Goal: Task Accomplishment & Management: Use online tool/utility

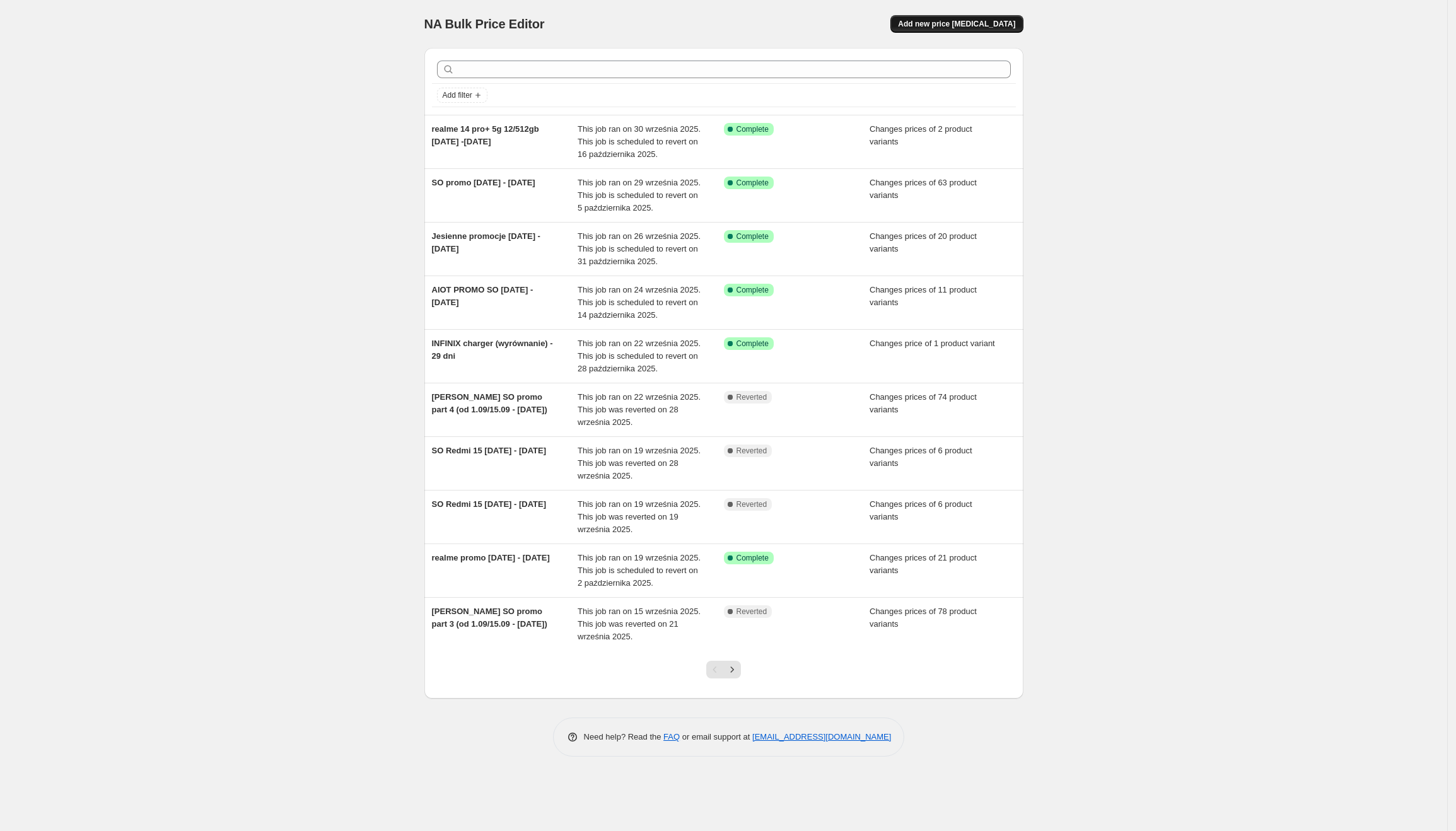
click at [947, 26] on span "Add new price [MEDICAL_DATA]" at bounding box center [957, 24] width 118 height 10
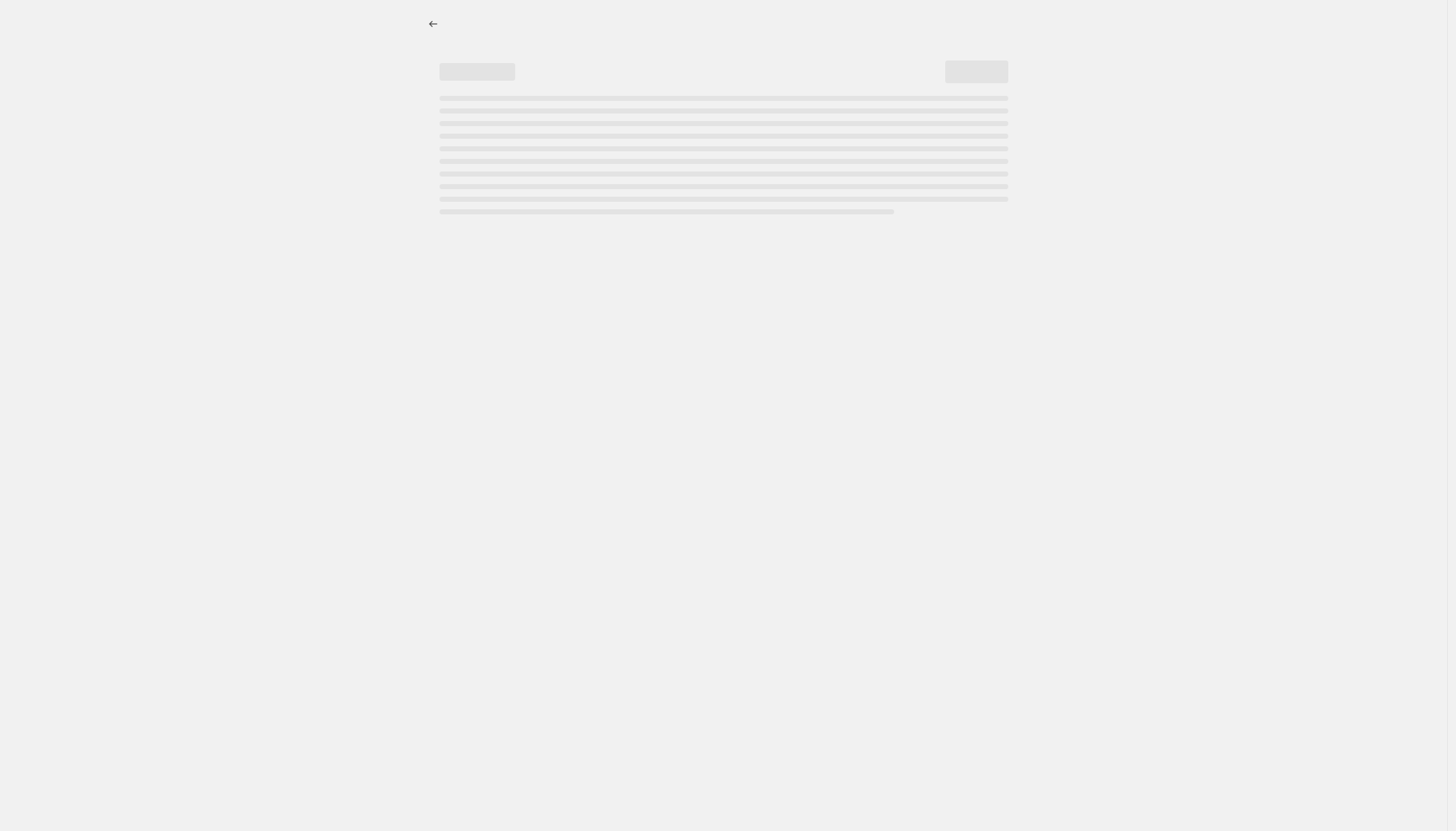
select select "percentage"
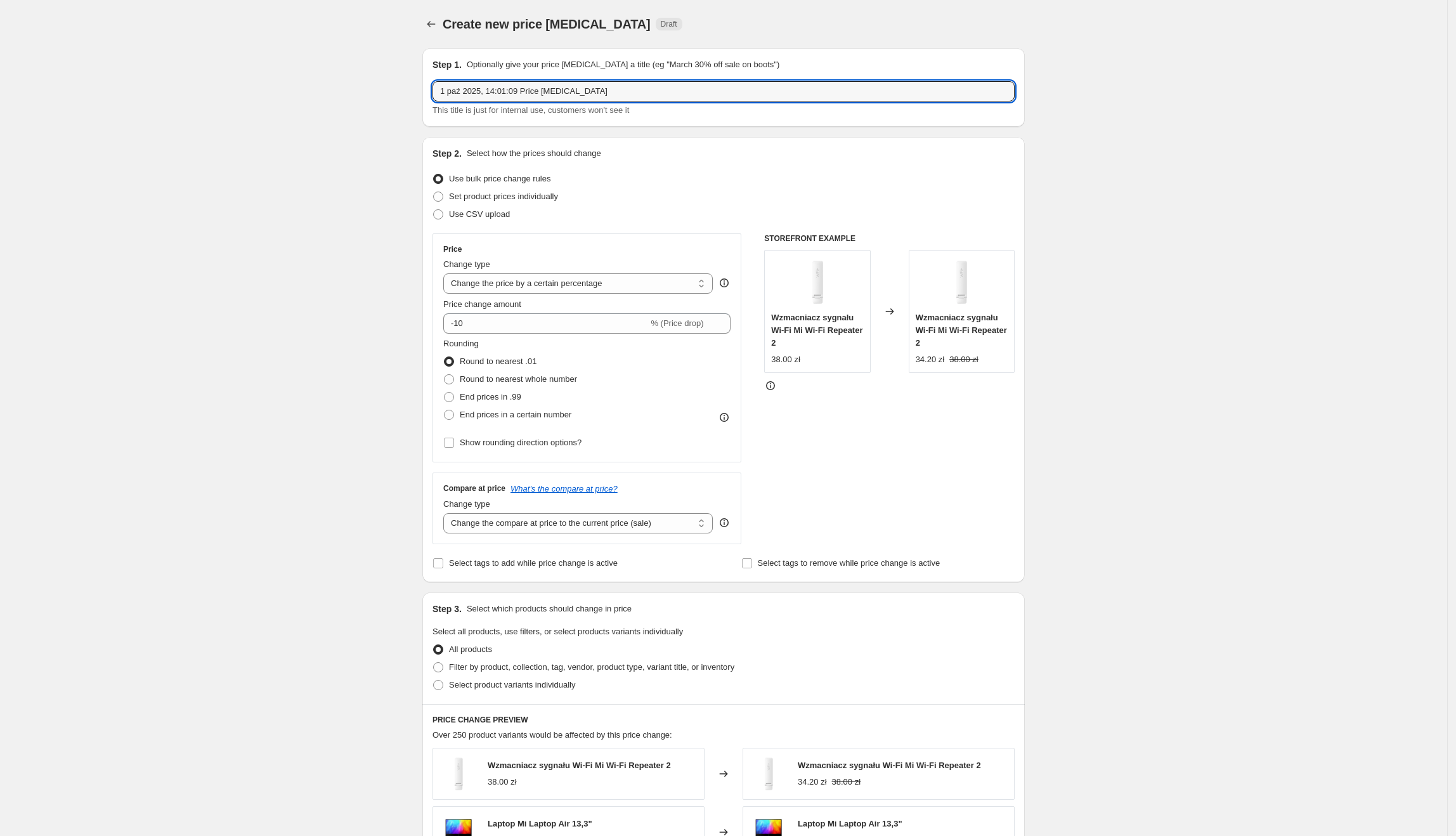
drag, startPoint x: 610, startPoint y: 92, endPoint x: 437, endPoint y: 79, distance: 173.5
click at [437, 79] on div "Step 1. Optionally give your price [MEDICAL_DATA] a title (eg "March 30% off sa…" at bounding box center [724, 87] width 583 height 58
type input "HONOR promo [DATE] - [DATE]"
click at [535, 196] on span "Set product prices individually" at bounding box center [503, 196] width 109 height 9
click at [434, 192] on input "Set product prices individually" at bounding box center [433, 192] width 1 height 1
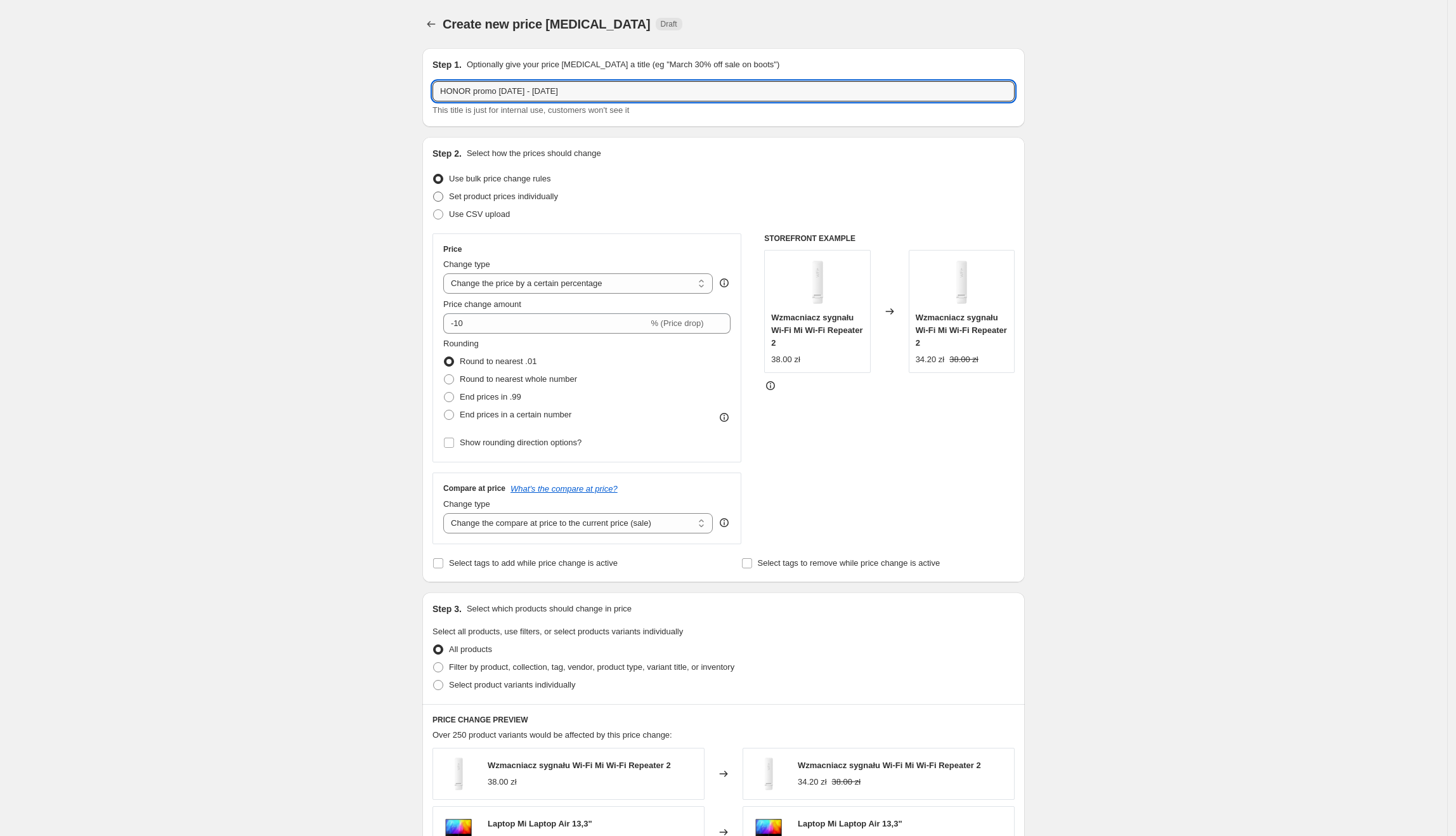
radio input "true"
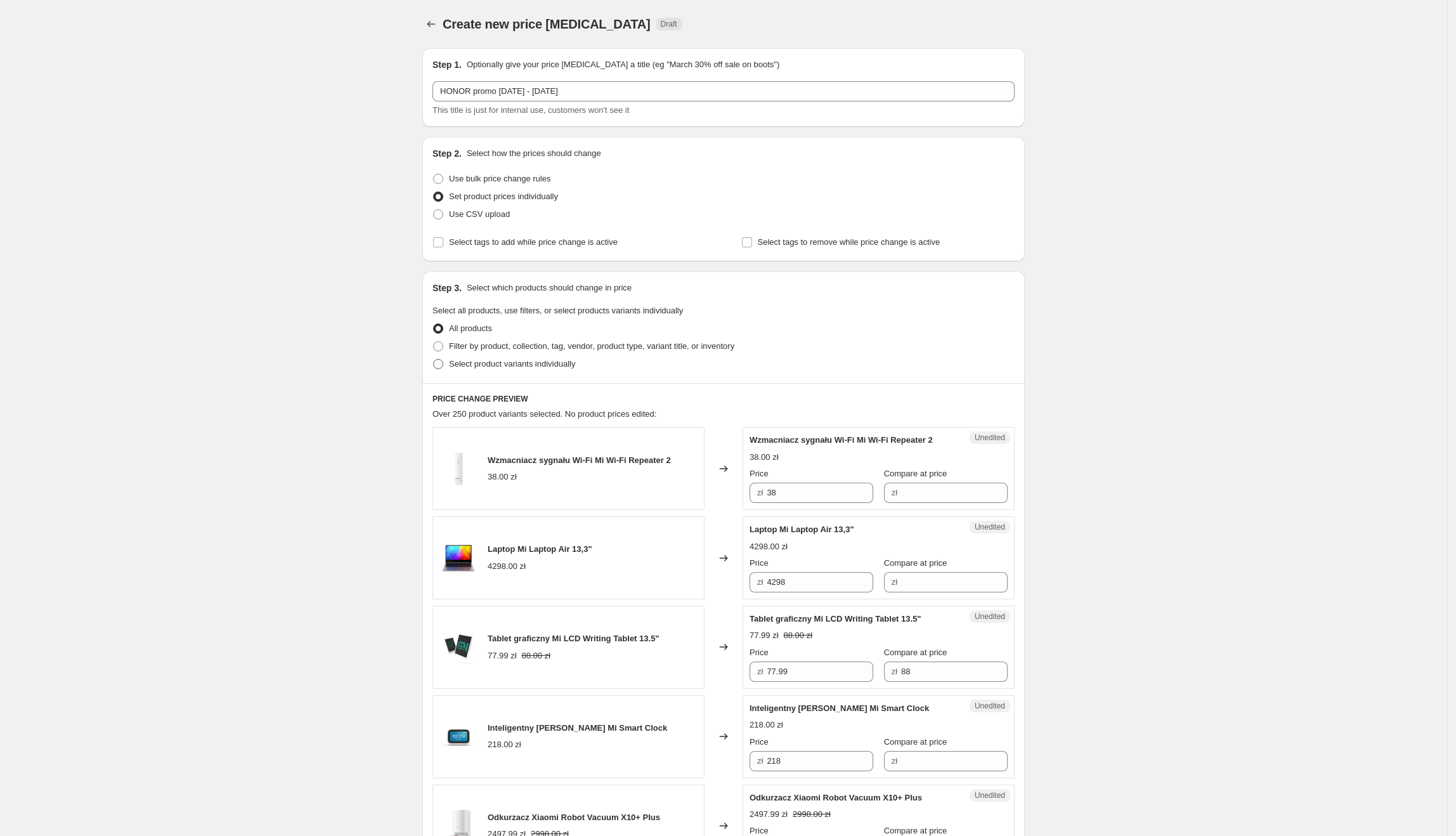
click at [480, 366] on span "Select product variants individually" at bounding box center [512, 363] width 126 height 9
click at [434, 359] on input "Select product variants individually" at bounding box center [433, 359] width 1 height 1
radio input "true"
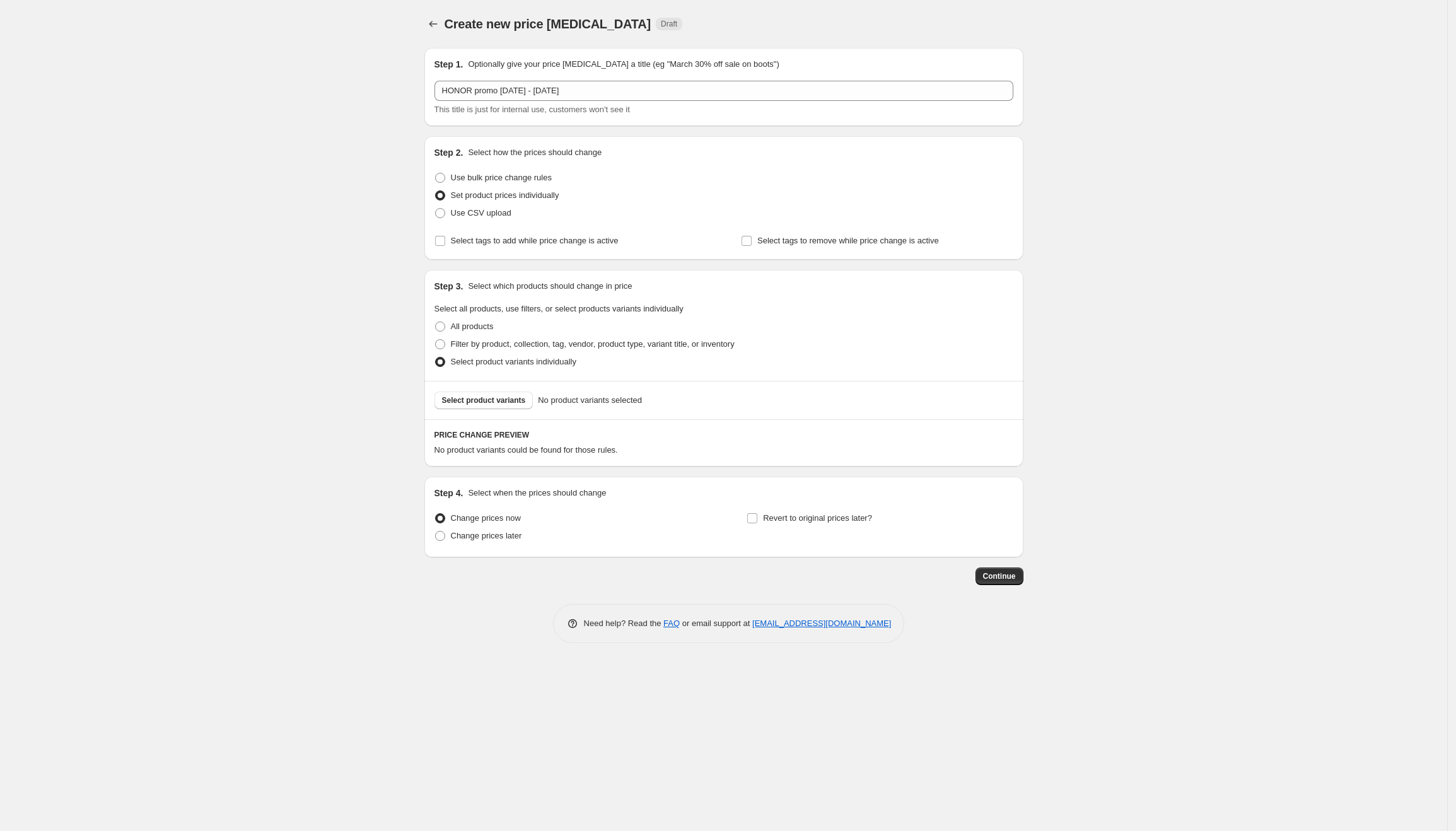
click at [495, 397] on span "Select product variants" at bounding box center [484, 400] width 84 height 10
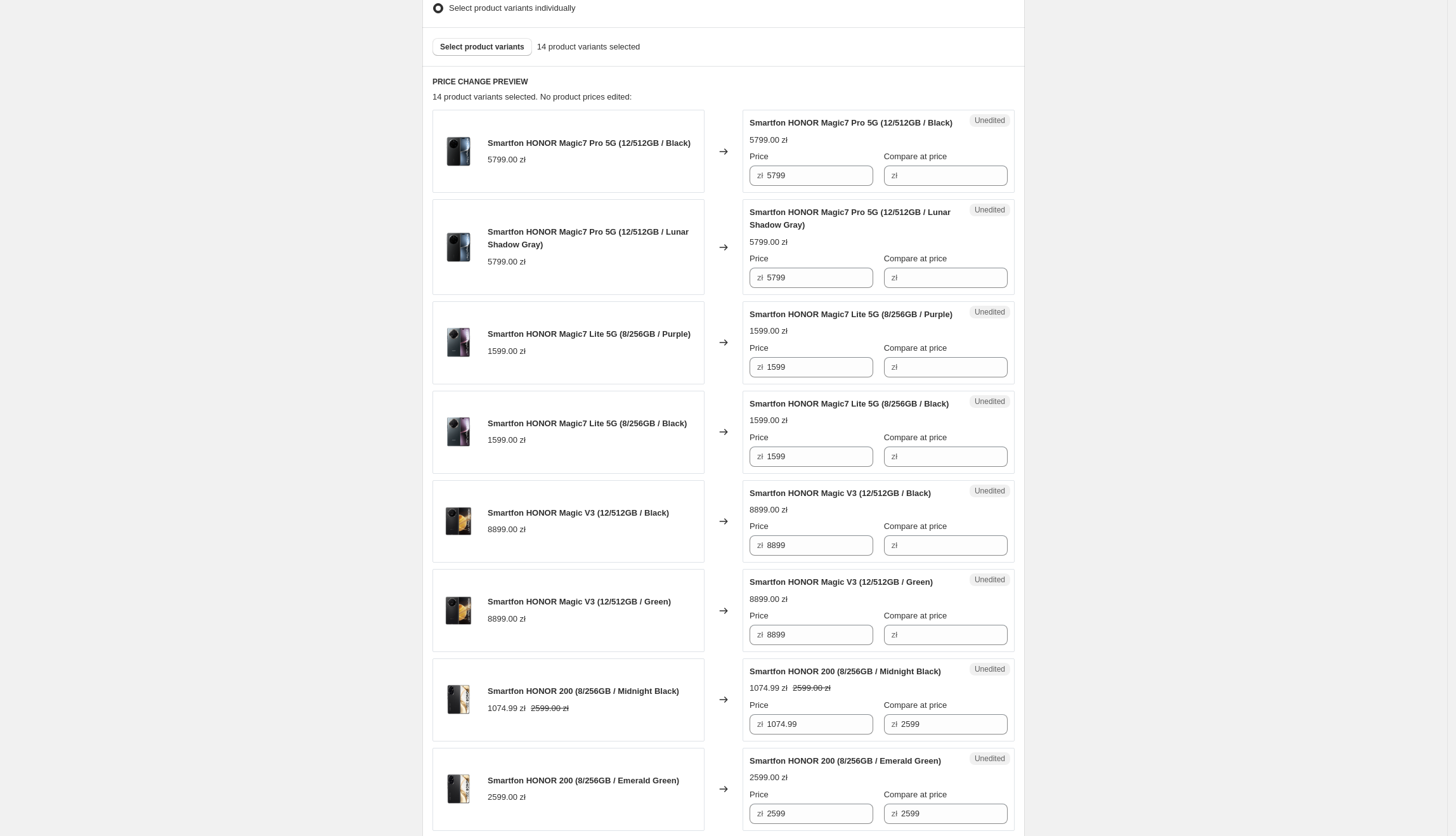
scroll to position [355, 0]
drag, startPoint x: 846, startPoint y: 193, endPoint x: 759, endPoint y: 188, distance: 87.1
click at [754, 187] on div "zł 5799" at bounding box center [812, 177] width 123 height 20
click at [928, 183] on input "Compare at price" at bounding box center [955, 177] width 107 height 20
paste input "5799"
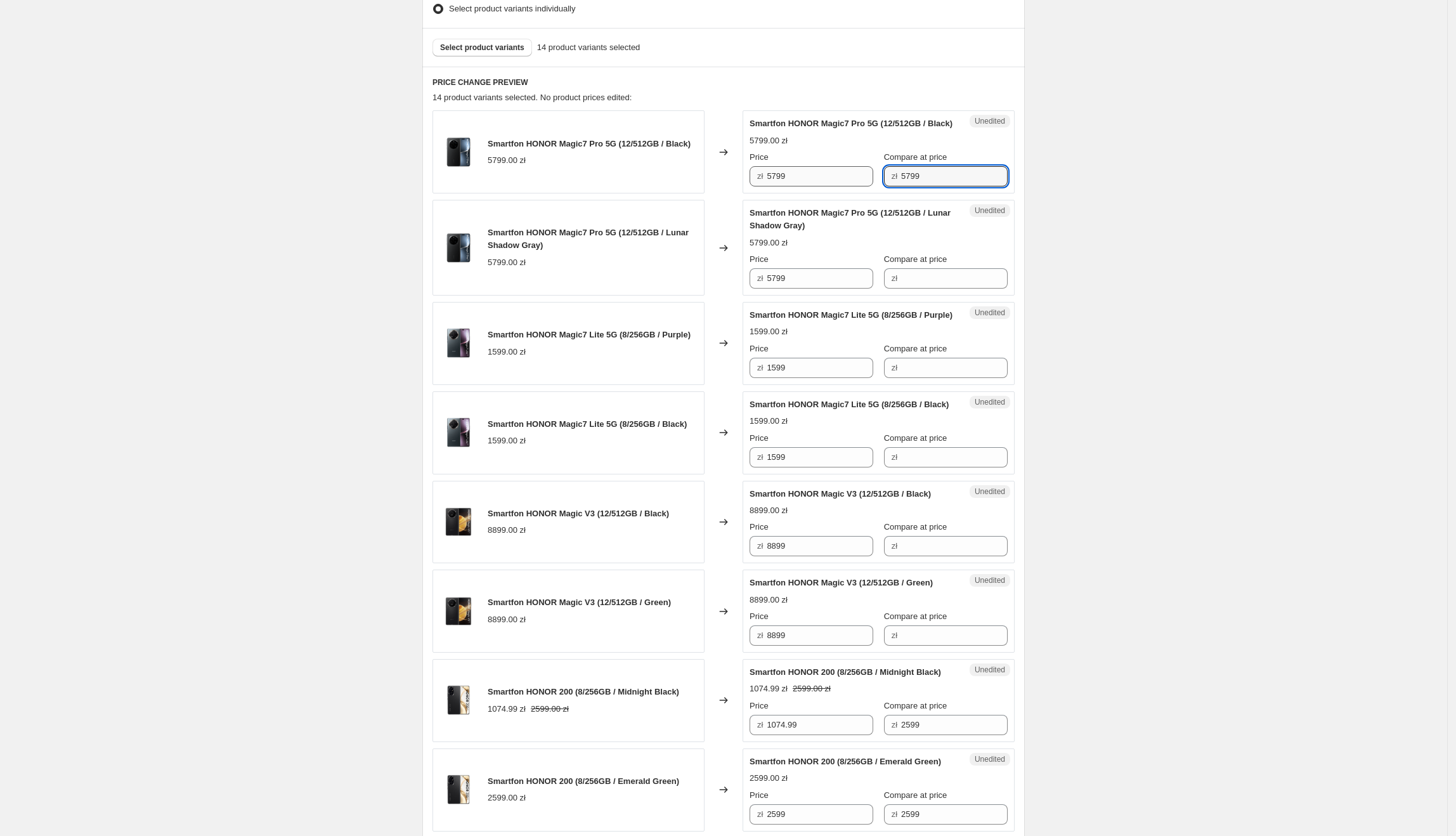
type input "5799"
drag, startPoint x: 832, startPoint y: 194, endPoint x: 765, endPoint y: 187, distance: 67.4
click at [765, 187] on div "zł 5799" at bounding box center [812, 177] width 123 height 20
click at [842, 187] on input "5799" at bounding box center [820, 177] width 107 height 20
drag, startPoint x: 839, startPoint y: 188, endPoint x: 762, endPoint y: 187, distance: 77.0
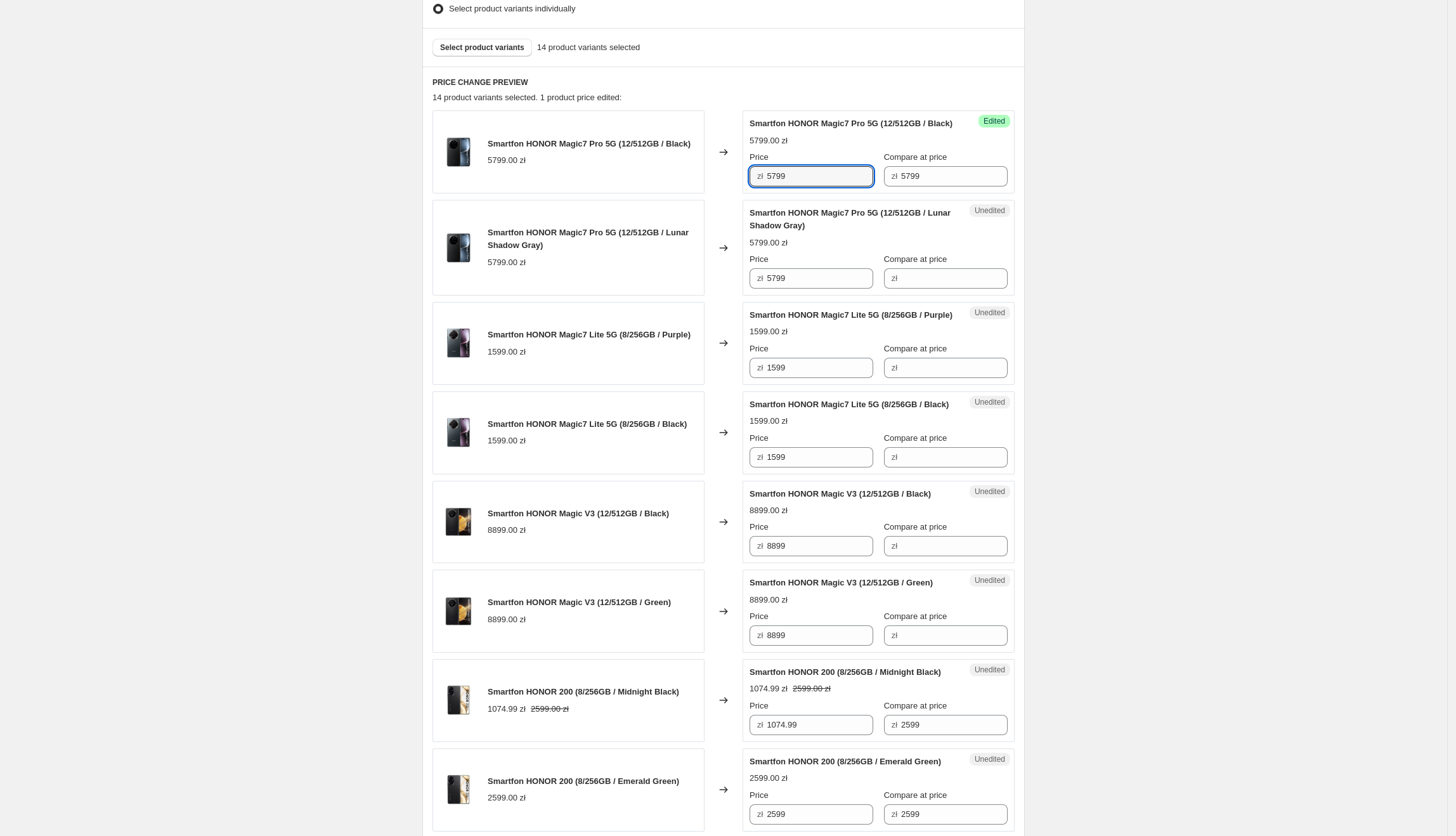
click at [762, 187] on div "zł 5799" at bounding box center [812, 177] width 123 height 20
type input "3997.99"
click at [1040, 352] on div "Create new price [MEDICAL_DATA]. This page is ready Create new price [MEDICAL_D…" at bounding box center [724, 629] width 633 height 1969
drag, startPoint x: 757, startPoint y: 191, endPoint x: 722, endPoint y: 191, distance: 35.0
click at [722, 191] on div "Smartfon HONOR Magic7 Pro 5G (12/512GB / Black) 5799.00 zł Changed to Success E…" at bounding box center [724, 152] width 583 height 83
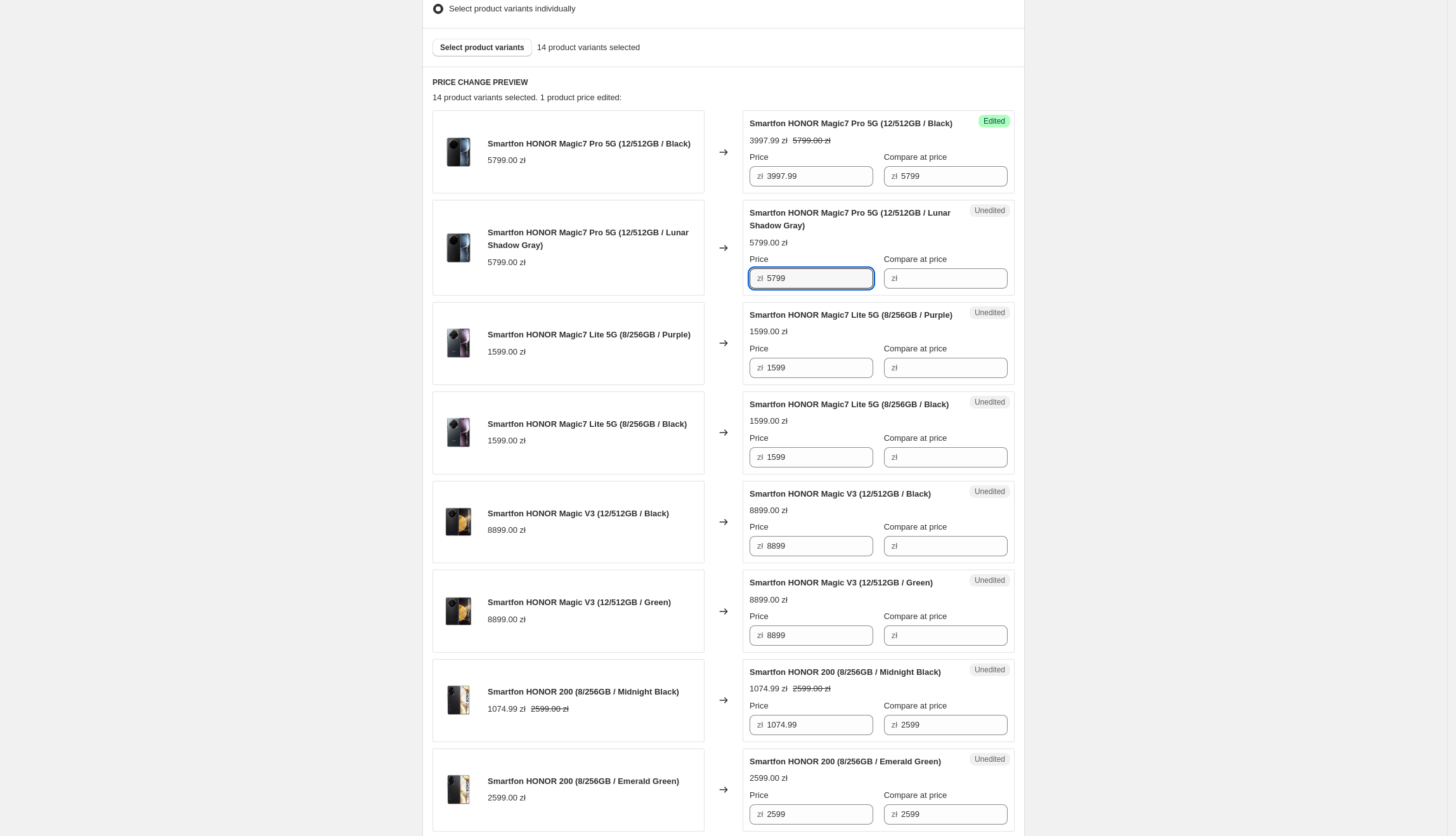
drag, startPoint x: 834, startPoint y: 287, endPoint x: 671, endPoint y: 282, distance: 163.1
click at [671, 282] on div "Smartfon HONOR Magic7 Pro 5G (12/512GB / Lunar Shadow Gray) 5799.00 zł Changed …" at bounding box center [724, 247] width 583 height 96
paste input "3997."
type input "3997.99"
click at [667, 269] on div "5799.00 zł" at bounding box center [593, 262] width 210 height 13
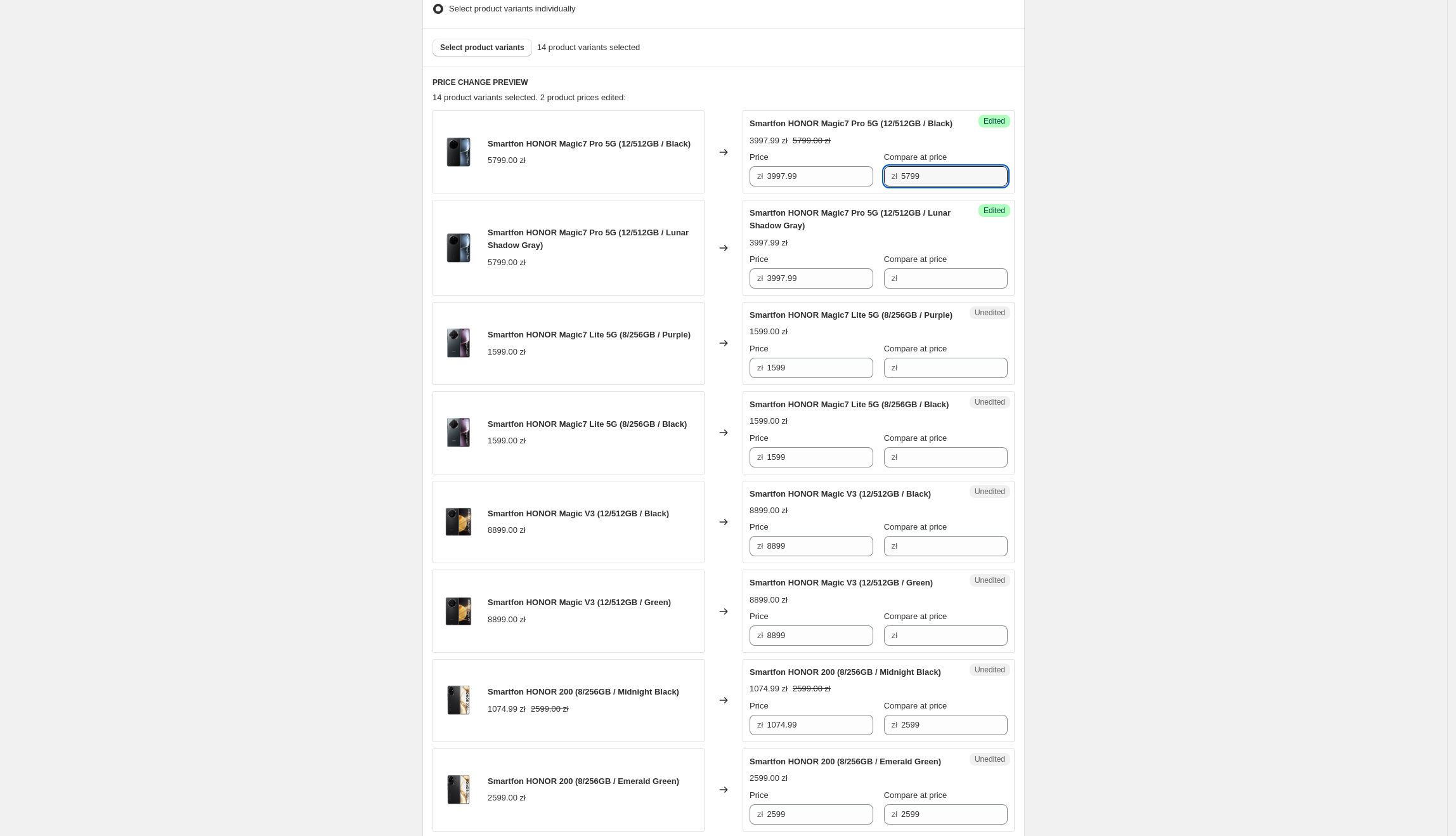
drag, startPoint x: 877, startPoint y: 198, endPoint x: 898, endPoint y: 211, distance: 24.7
click at [872, 187] on div "Price zł 3997.99 Compare at price zł 5799" at bounding box center [879, 169] width 258 height 36
click at [1000, 288] on input "Compare at price" at bounding box center [955, 278] width 107 height 20
paste input "5799"
type input "5799"
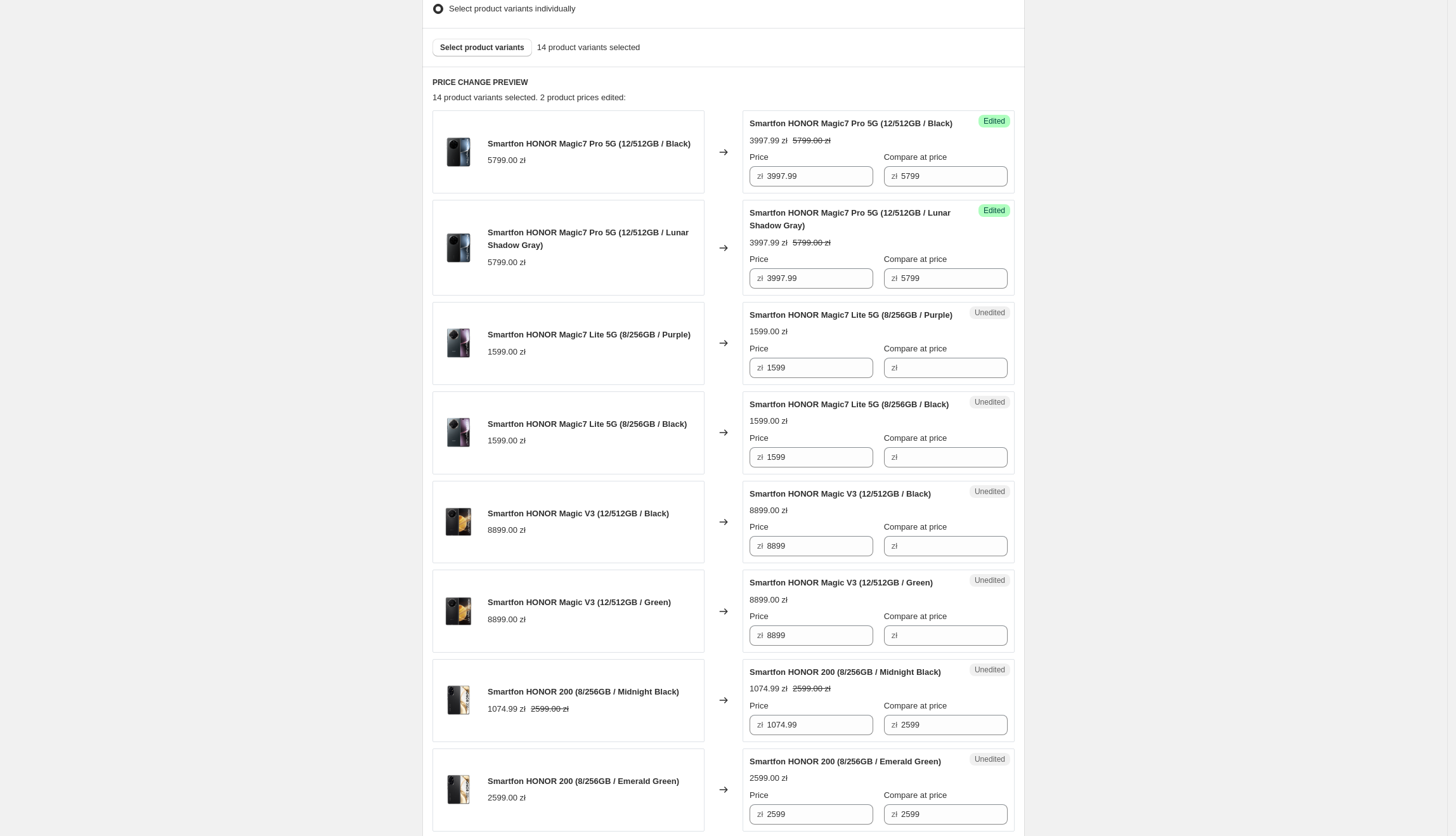
click at [1154, 248] on div "Create new price [MEDICAL_DATA]. This page is ready Create new price [MEDICAL_D…" at bounding box center [724, 629] width 1448 height 1969
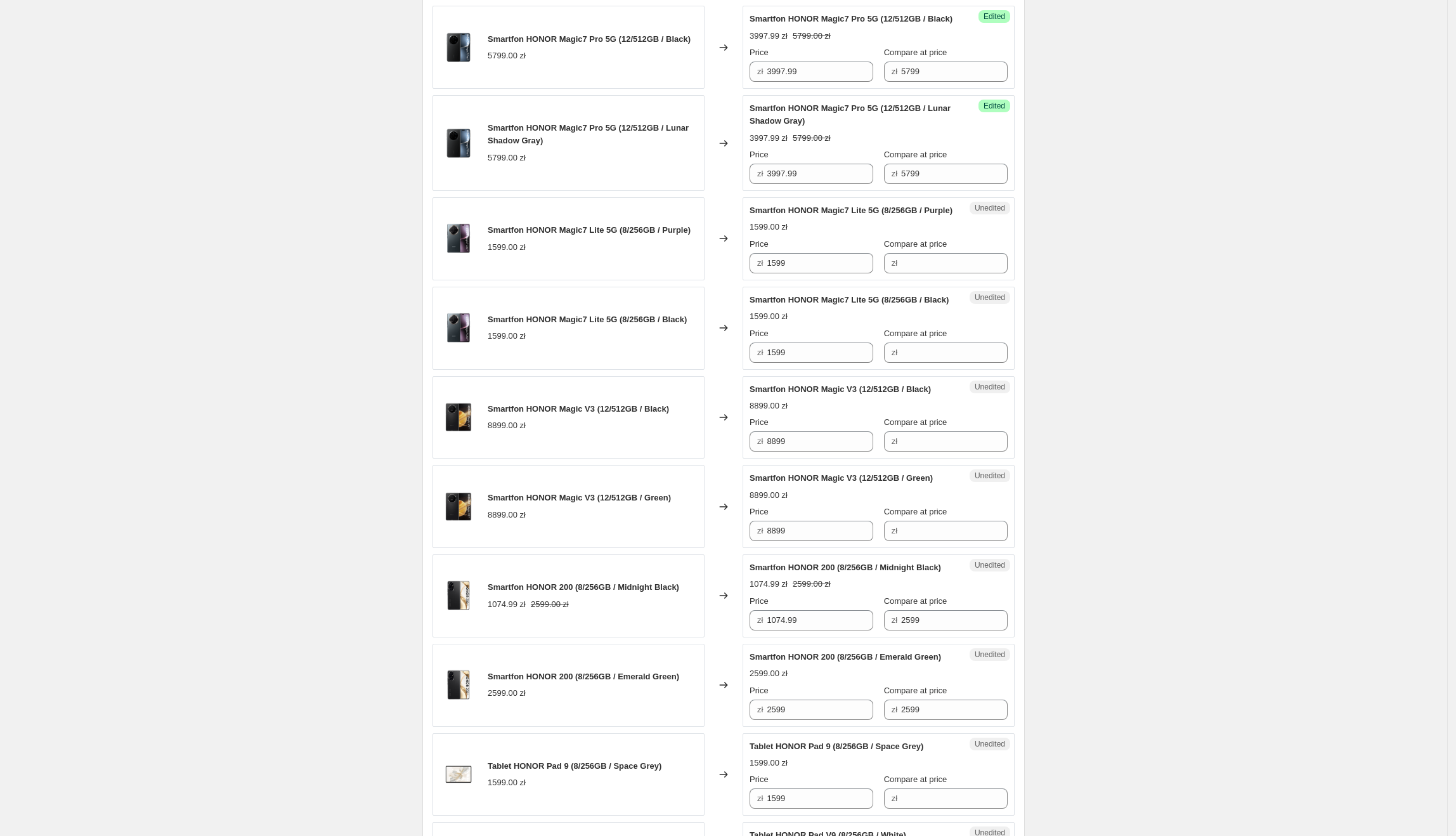
scroll to position [461, 0]
drag, startPoint x: 857, startPoint y: 291, endPoint x: 760, endPoint y: 291, distance: 97.0
click at [760, 273] on div "zł 1599" at bounding box center [812, 263] width 123 height 20
click at [910, 273] on input "Compare at price" at bounding box center [955, 263] width 107 height 20
paste input "1599"
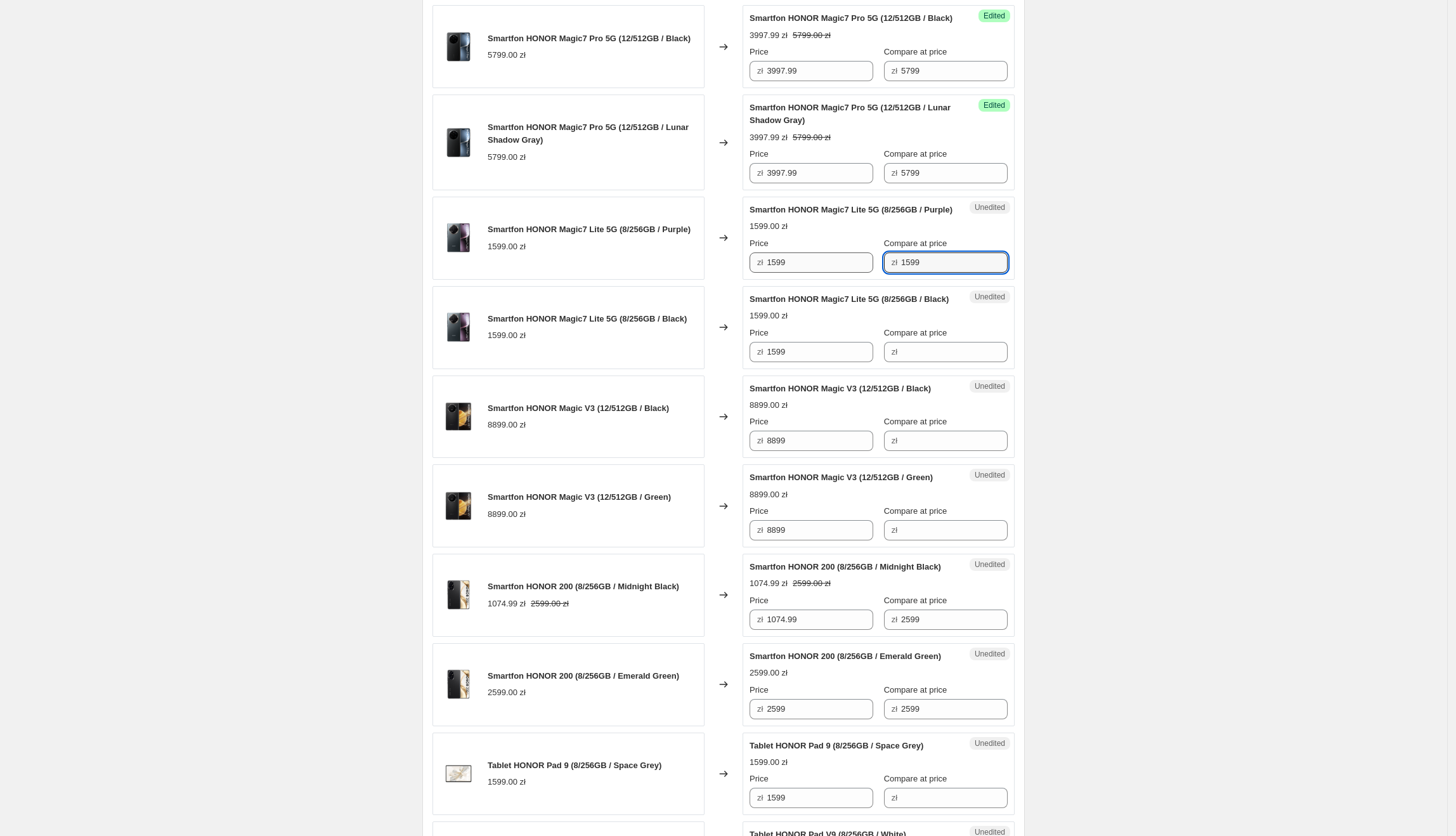
type input "1599"
drag, startPoint x: 823, startPoint y: 285, endPoint x: 739, endPoint y: 289, distance: 84.1
click at [739, 280] on div "Smartfon HONOR Magic7 Lite 5G (8/256GB / Purple) 1599.00 zł Changed to Success …" at bounding box center [724, 238] width 583 height 83
type input "1397.99"
click at [1074, 413] on div "Create new price [MEDICAL_DATA]. This page is ready Create new price [MEDICAL_D…" at bounding box center [724, 523] width 1448 height 1969
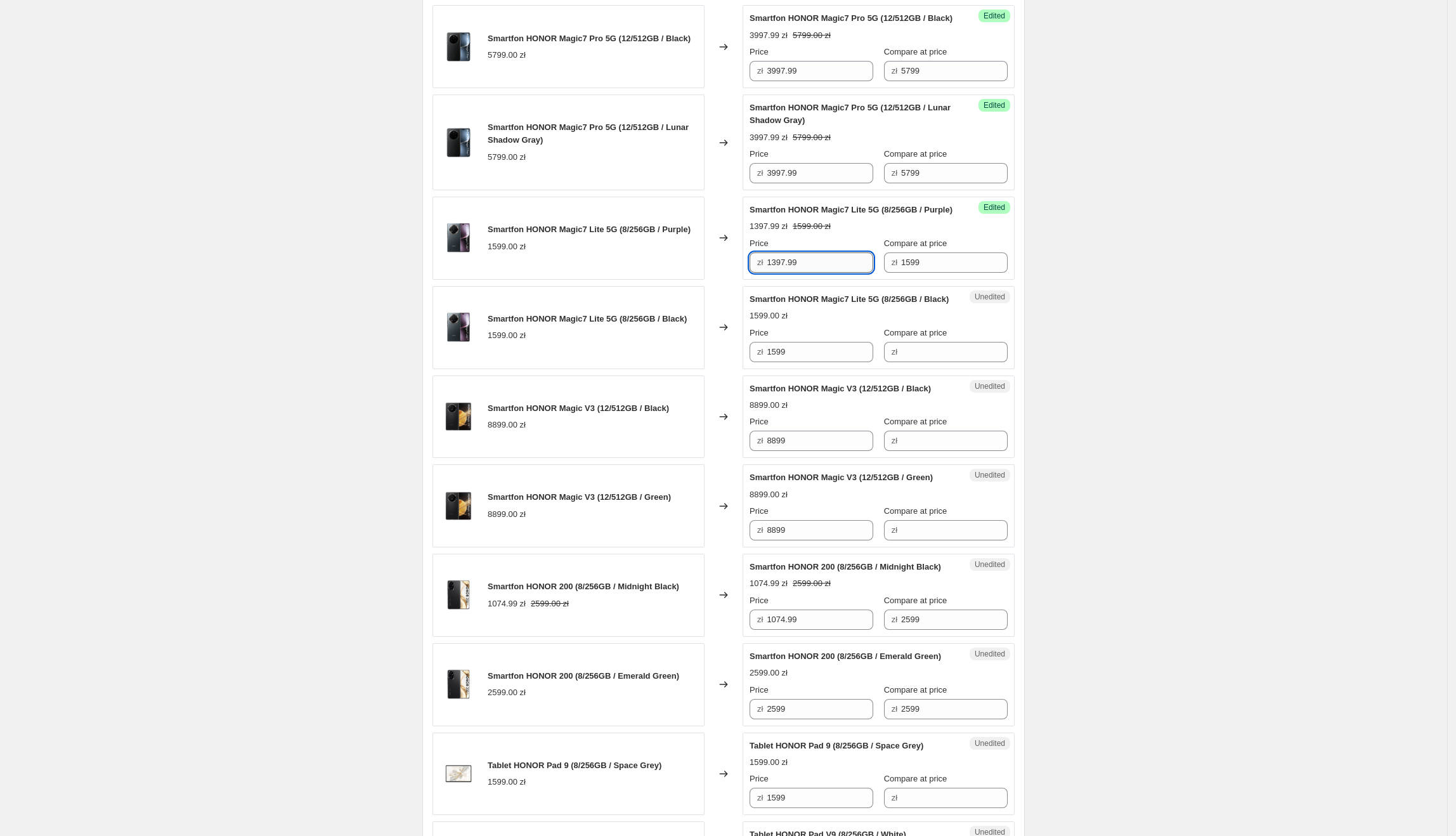
click at [845, 273] on input "1397.99" at bounding box center [820, 263] width 107 height 20
drag, startPoint x: 845, startPoint y: 285, endPoint x: 828, endPoint y: 285, distance: 17.0
click at [828, 273] on input "1397.99" at bounding box center [820, 263] width 107 height 20
drag, startPoint x: 829, startPoint y: 285, endPoint x: 751, endPoint y: 290, distance: 78.2
click at [751, 280] on div "Success Edited Smartfon HONOR Magic7 Lite 5G (8/256GB / Purple) 1397.99 zł 1599…" at bounding box center [879, 238] width 272 height 83
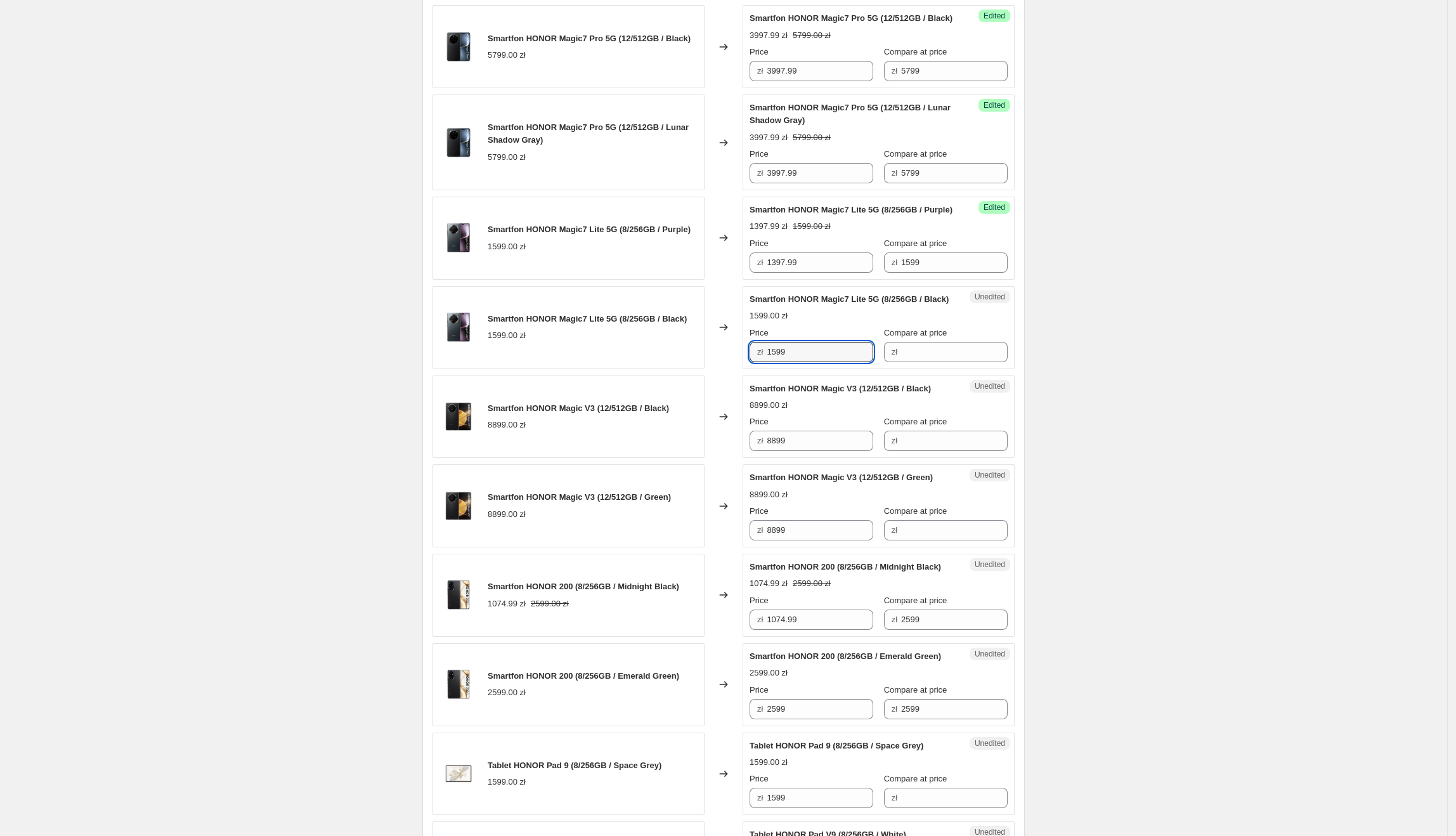
paste input "397."
drag, startPoint x: 851, startPoint y: 391, endPoint x: 694, endPoint y: 398, distance: 157.2
click at [694, 369] on div "Smartfon HONOR Magic7 Lite 5G (8/256GB / Black) 1599.00 zł Changed to Unedited …" at bounding box center [724, 327] width 583 height 83
type input "1397.99"
click at [694, 369] on div "Smartfon HONOR Magic7 Lite 5G (8/256GB / Black) 1599.00 zł" at bounding box center [569, 327] width 272 height 83
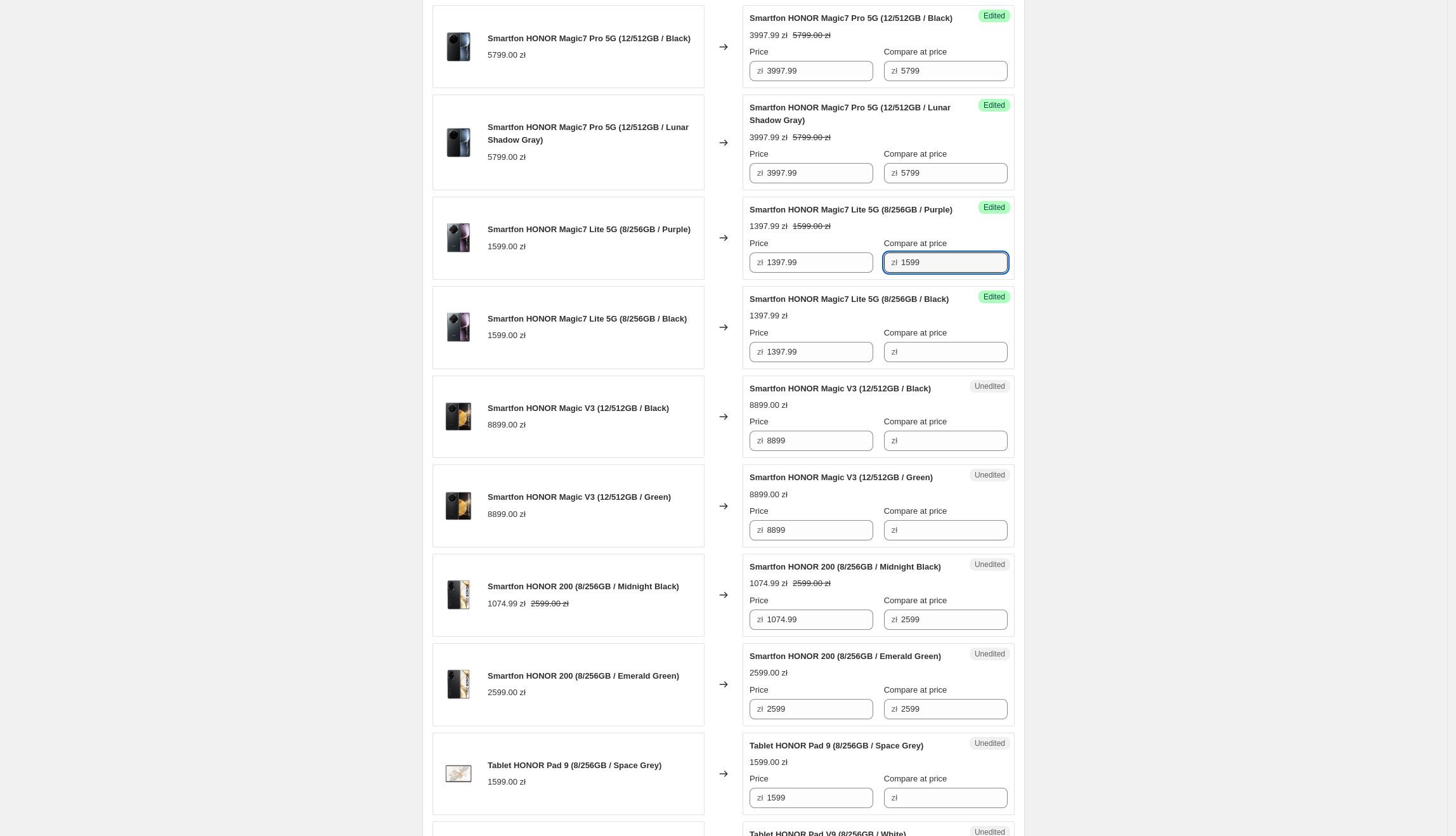
drag, startPoint x: 958, startPoint y: 287, endPoint x: 881, endPoint y: 300, distance: 78.1
click at [875, 273] on div "Price zł 1397.99 Compare at price zł 1599" at bounding box center [879, 255] width 258 height 36
click at [939, 362] on input "Compare at price" at bounding box center [955, 352] width 107 height 20
paste input "1599"
type input "1599"
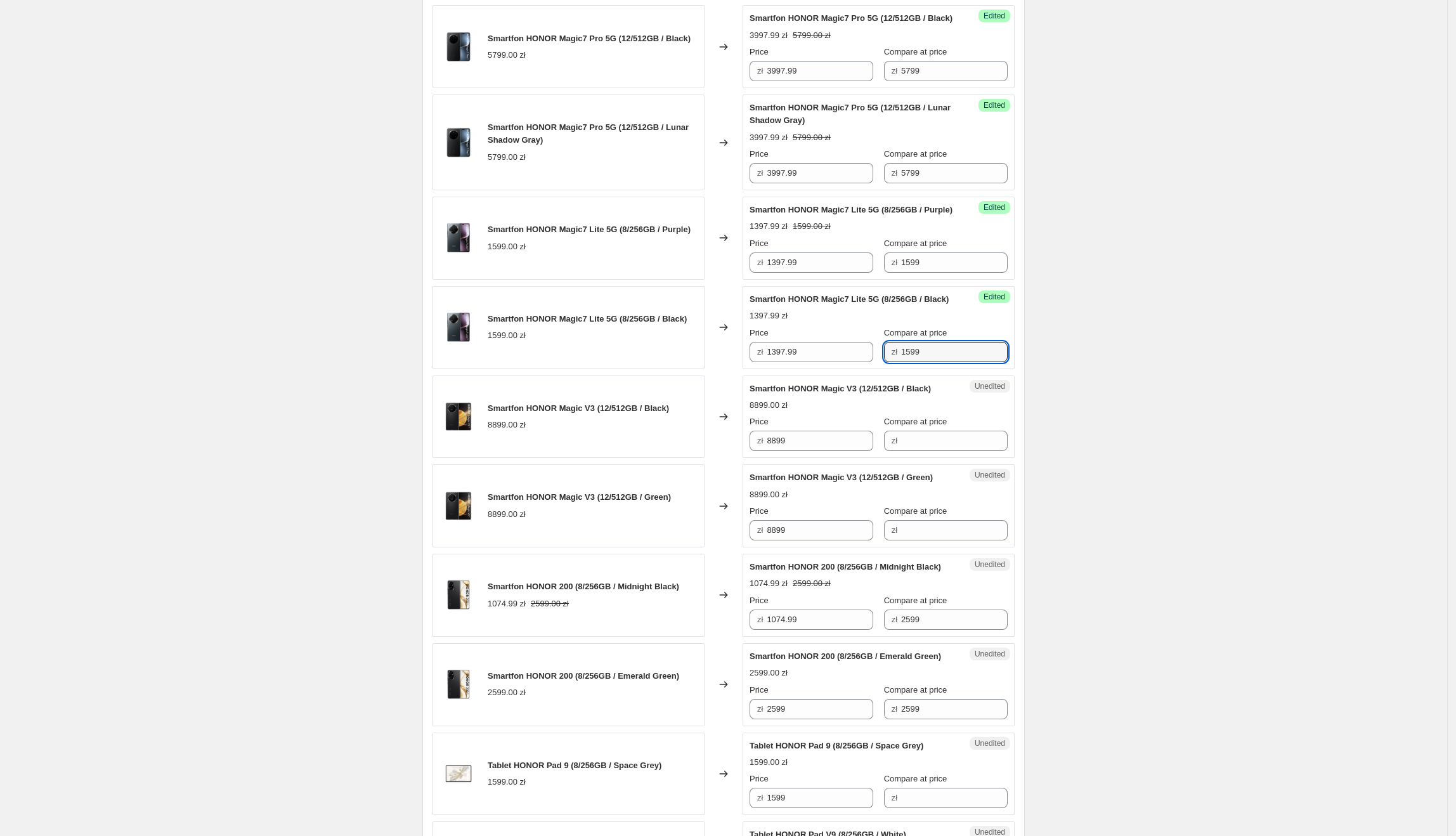
click at [1171, 305] on div "Create new price [MEDICAL_DATA]. This page is ready Create new price [MEDICAL_D…" at bounding box center [724, 523] width 1448 height 1969
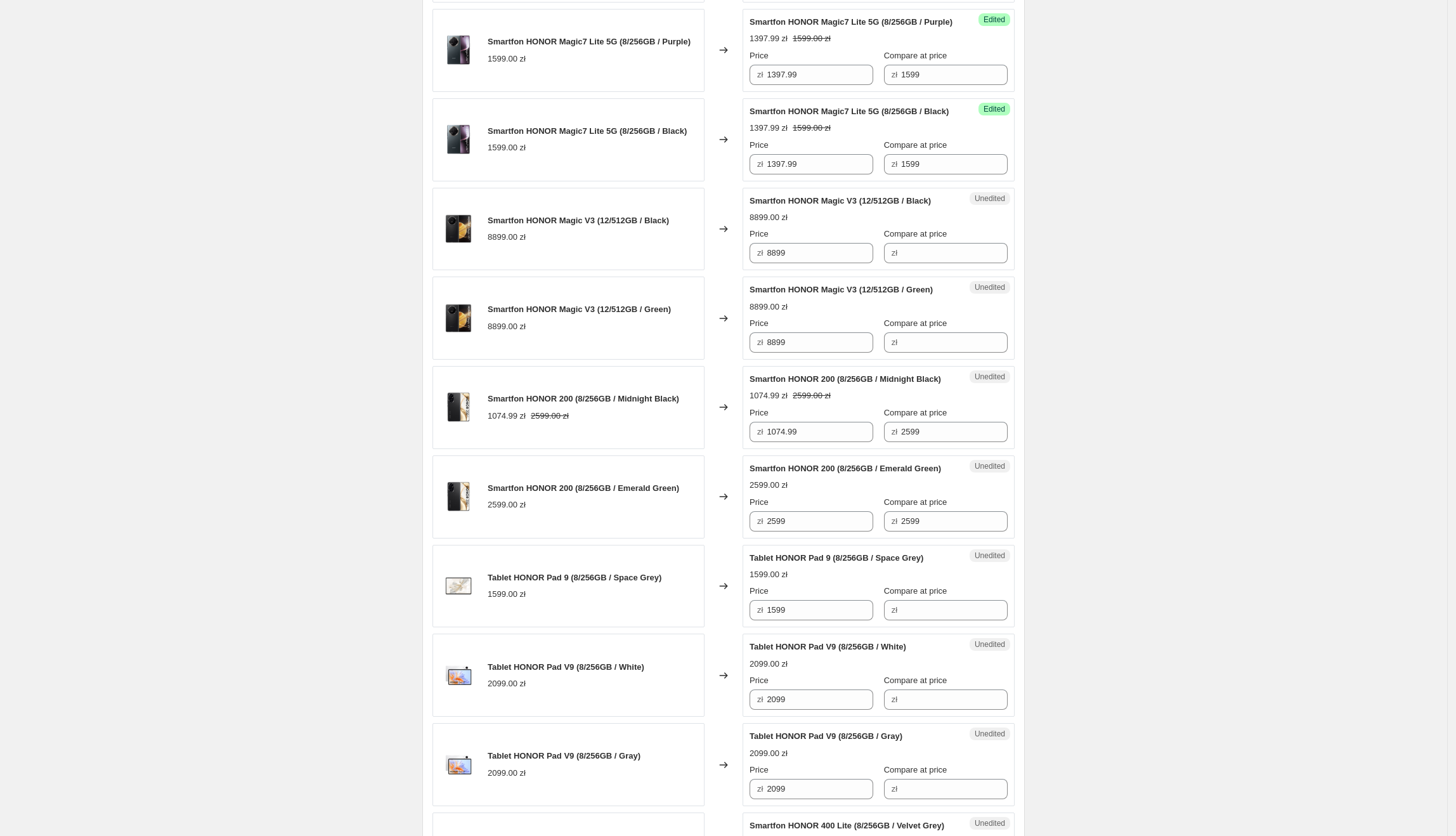
scroll to position [651, 0]
drag, startPoint x: 813, startPoint y: 292, endPoint x: 781, endPoint y: 291, distance: 32.0
click at [768, 260] on div "zł 8899" at bounding box center [812, 250] width 123 height 20
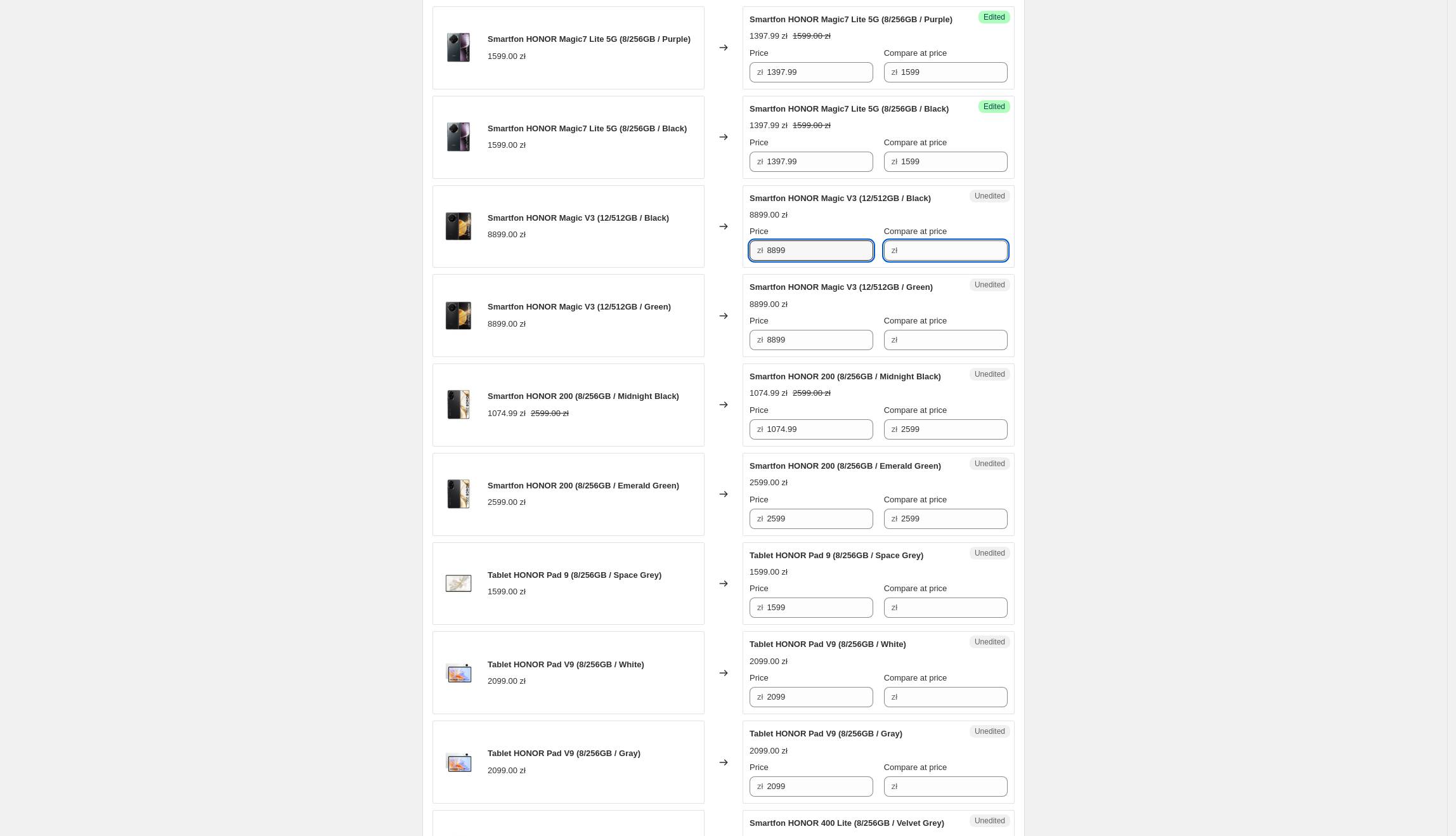
click at [926, 260] on input "Compare at price" at bounding box center [955, 250] width 107 height 20
paste input "8899"
type input "8899"
drag, startPoint x: 818, startPoint y: 282, endPoint x: 748, endPoint y: 288, distance: 70.3
click at [748, 268] on div "Success Edited Smartfon HONOR Magic V3 (12/512GB / Black) 8899.00 zł Price zł 8…" at bounding box center [879, 227] width 272 height 83
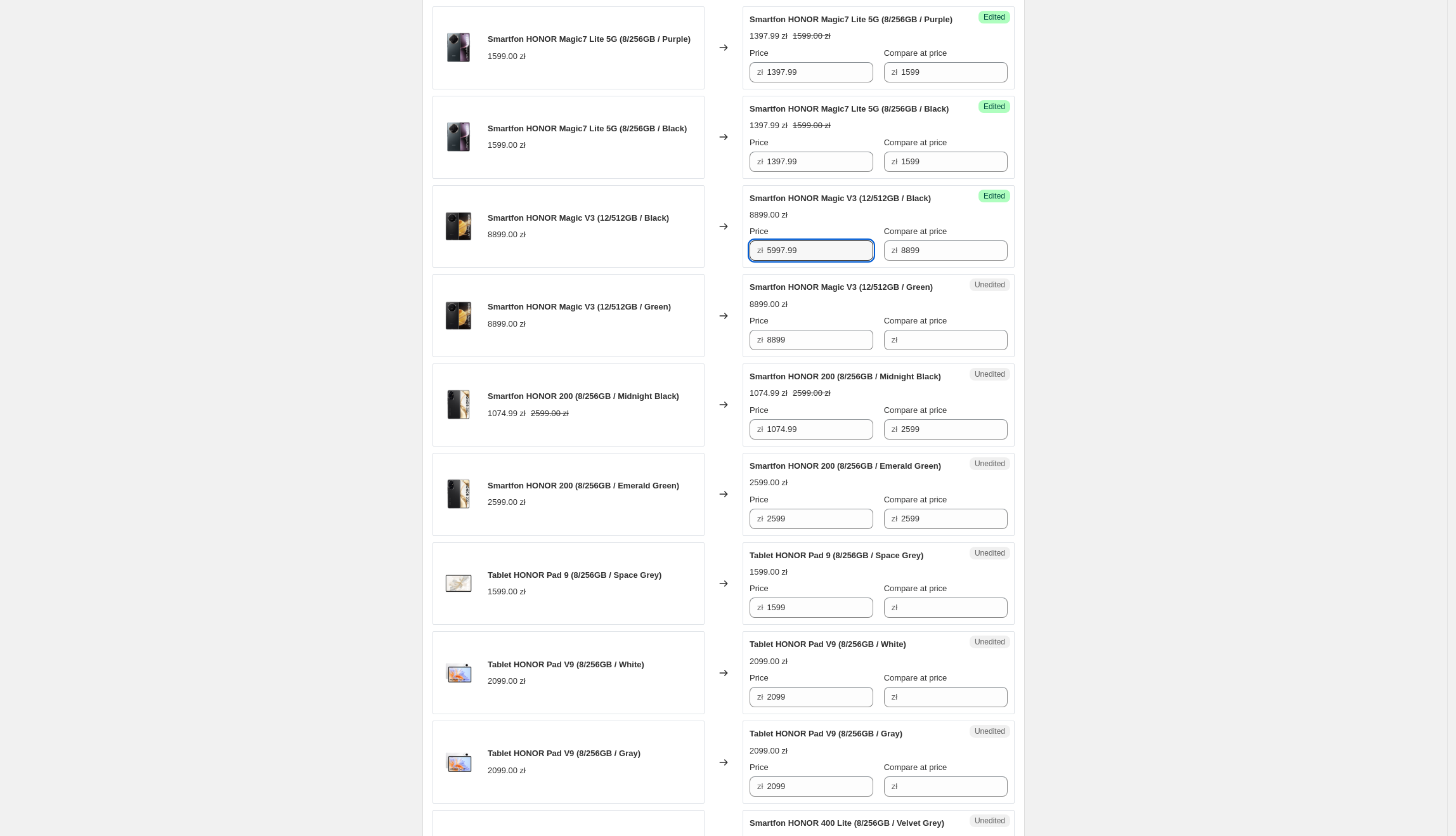
type input "5997.99"
click at [1130, 336] on div "Create new price [MEDICAL_DATA]. This page is ready Create new price [MEDICAL_D…" at bounding box center [724, 333] width 1448 height 1969
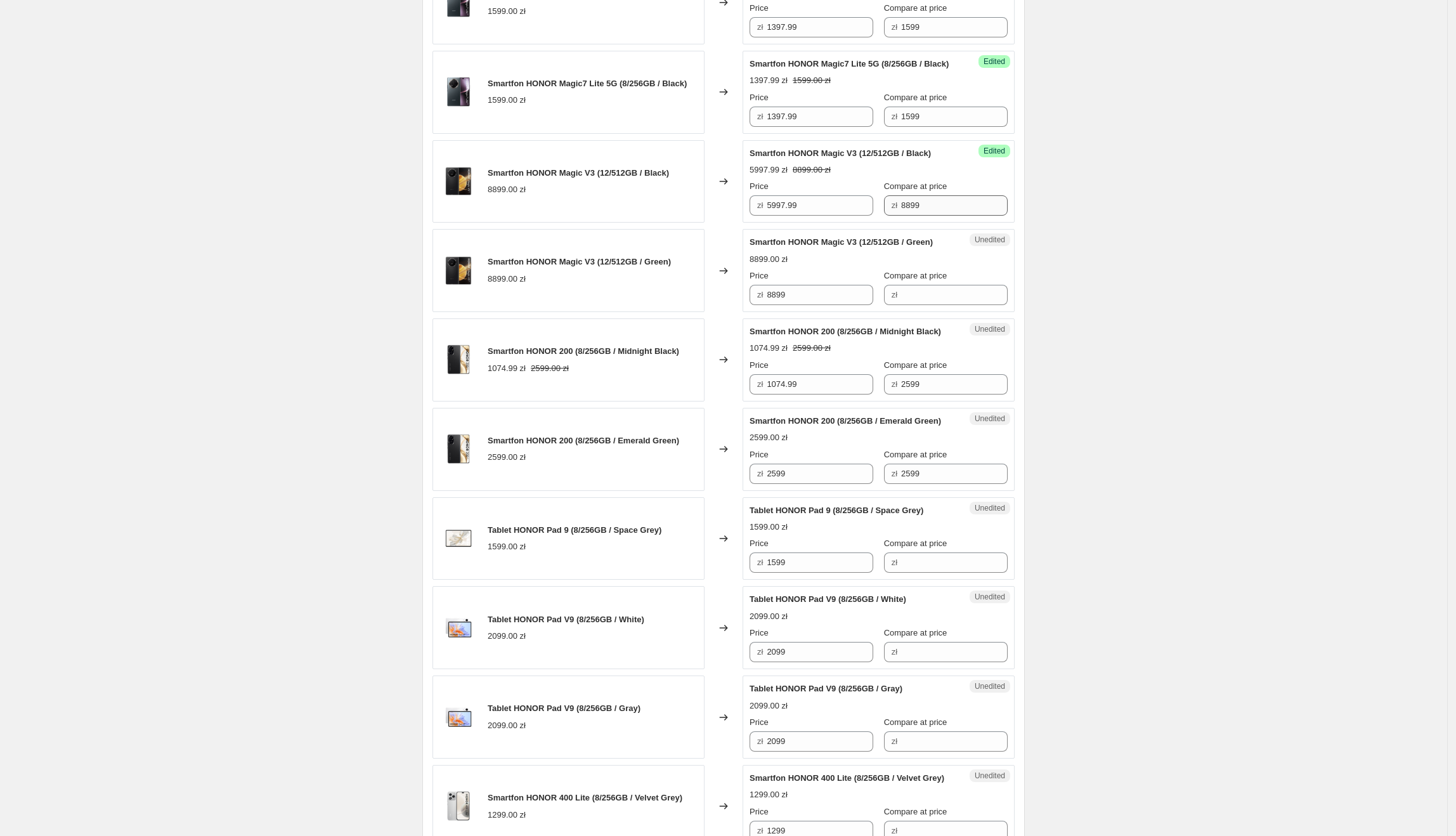
scroll to position [697, 0]
drag, startPoint x: 839, startPoint y: 254, endPoint x: 713, endPoint y: 252, distance: 126.0
click at [713, 222] on div "Smartfon HONOR Magic V3 (12/512GB / Black) 8899.00 zł Changed to Success Edited…" at bounding box center [724, 181] width 583 height 83
drag, startPoint x: 827, startPoint y: 335, endPoint x: 696, endPoint y: 344, distance: 131.3
click at [700, 311] on div "Smartfon HONOR Magic V3 (12/512GB / Green) 8899.00 zł Changed to Unedited Smart…" at bounding box center [724, 270] width 583 height 83
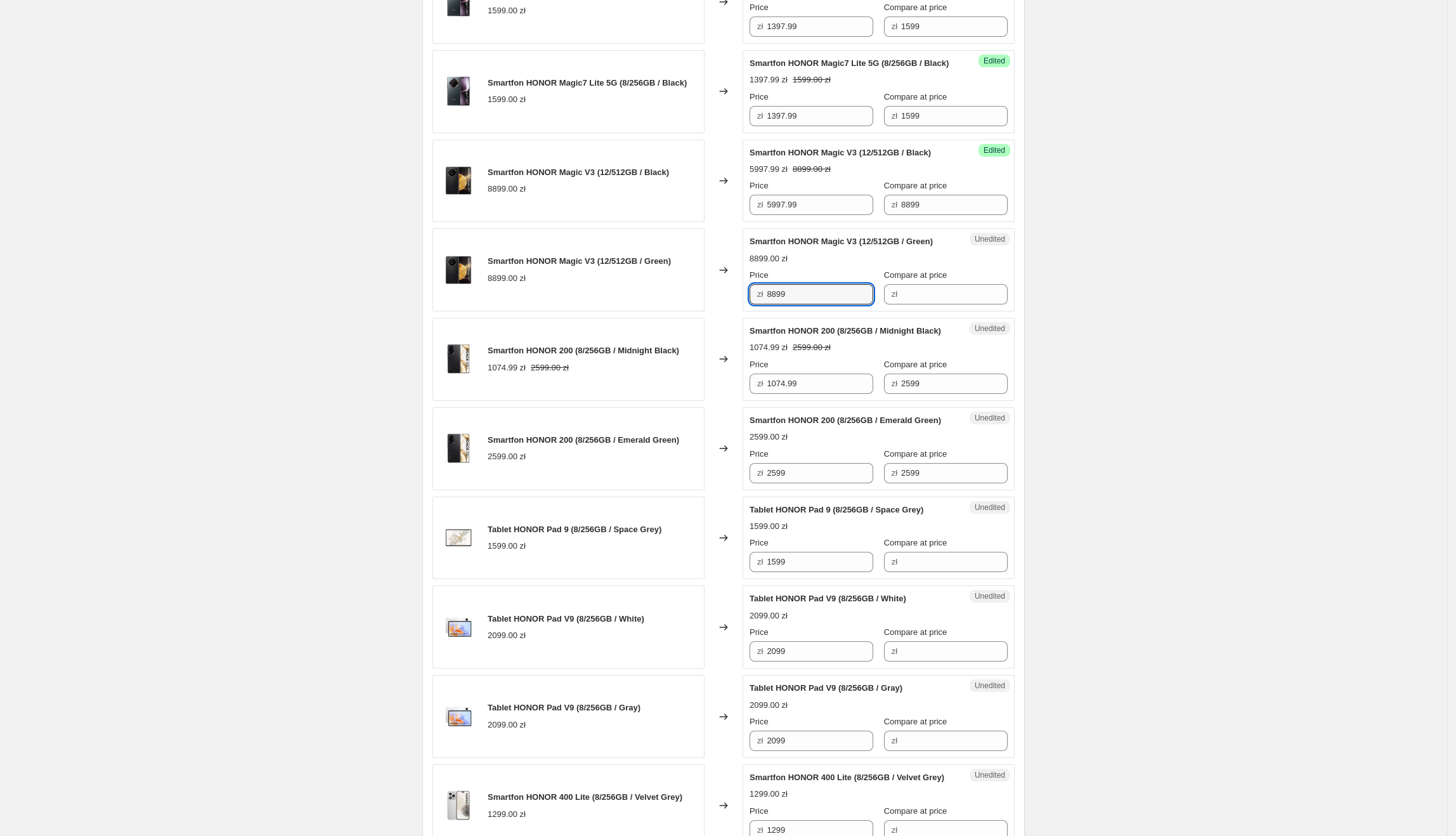
paste input "5997."
type input "5997.99"
click at [696, 311] on div "Smartfon HONOR Magic V3 (12/512GB / Green) 8899.00 zł" at bounding box center [569, 270] width 272 height 83
drag, startPoint x: 989, startPoint y: 247, endPoint x: 976, endPoint y: 248, distance: 13.0
click at [982, 222] on div "Success Edited Smartfon HONOR Magic V3 (12/512GB / Black) 5997.99 zł 8899.00 zł…" at bounding box center [879, 181] width 272 height 83
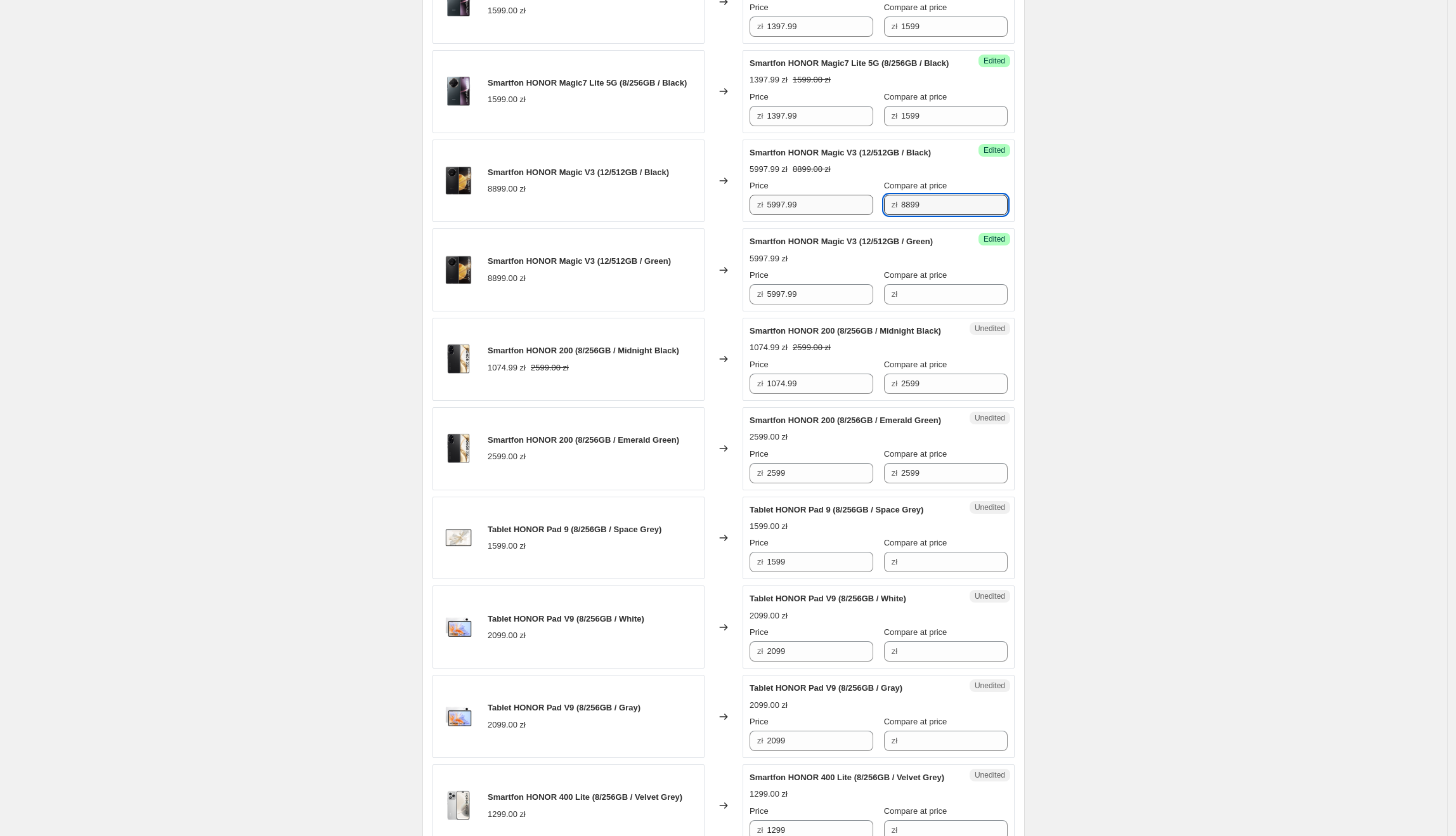
drag, startPoint x: 960, startPoint y: 249, endPoint x: 862, endPoint y: 258, distance: 98.4
click at [851, 215] on div "Price zł 5997.99 Compare at price zł 8899" at bounding box center [879, 197] width 258 height 36
click at [909, 304] on input "Compare at price" at bounding box center [955, 294] width 107 height 20
paste input "8899"
type input "8899"
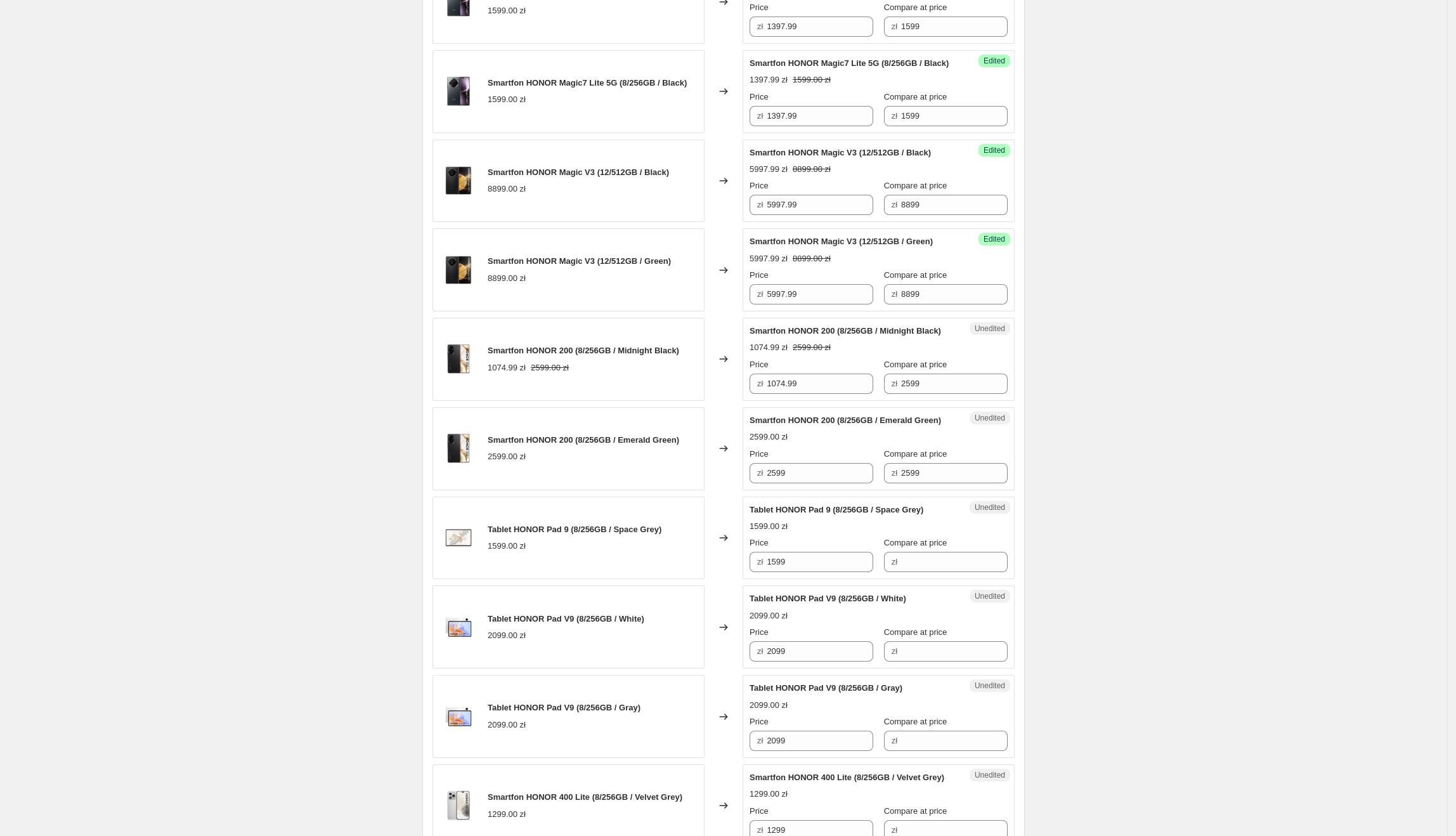
click at [1178, 271] on div "Create new price [MEDICAL_DATA]. This page is ready Create new price [MEDICAL_D…" at bounding box center [724, 287] width 1448 height 1969
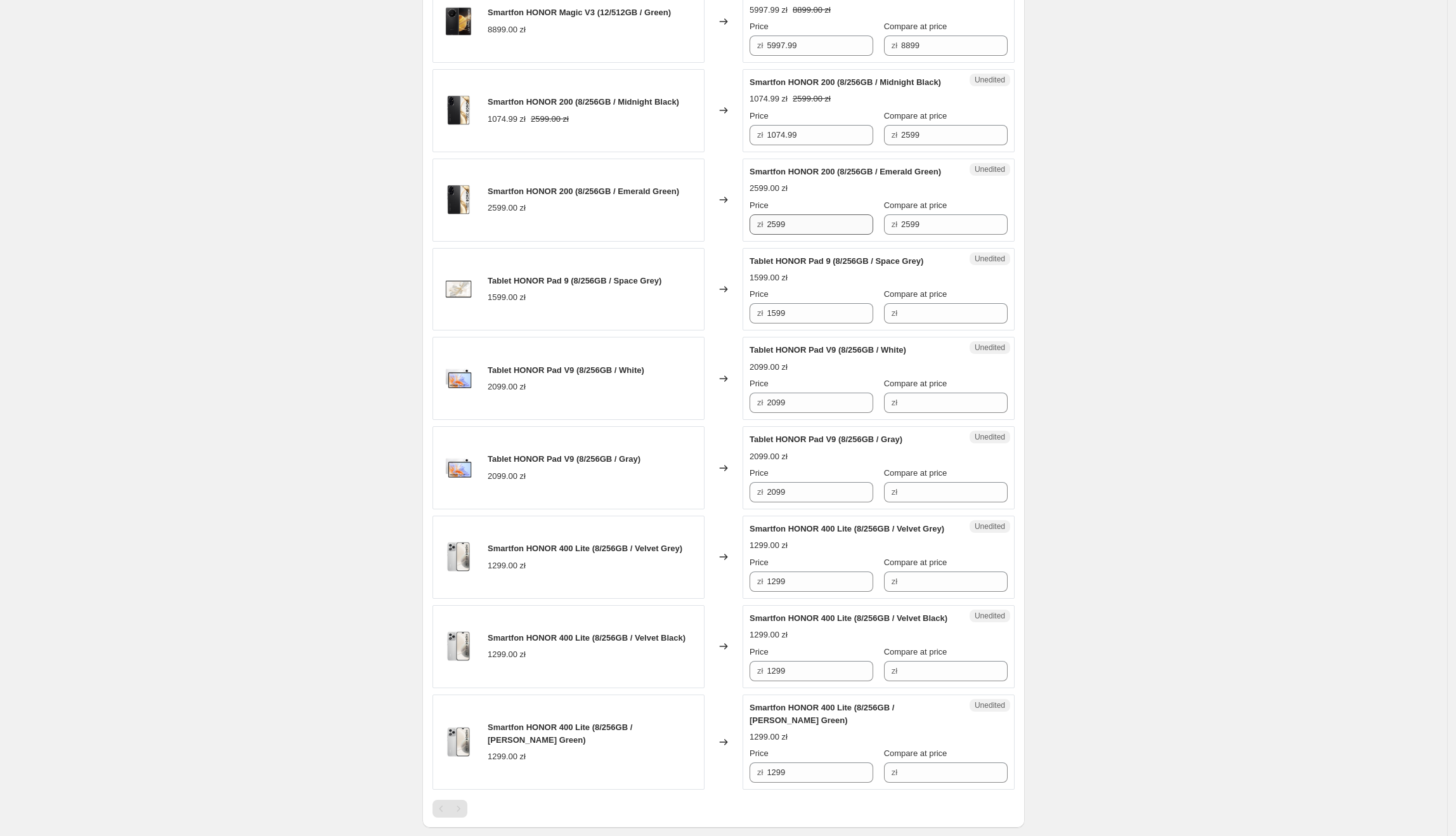
scroll to position [952, 0]
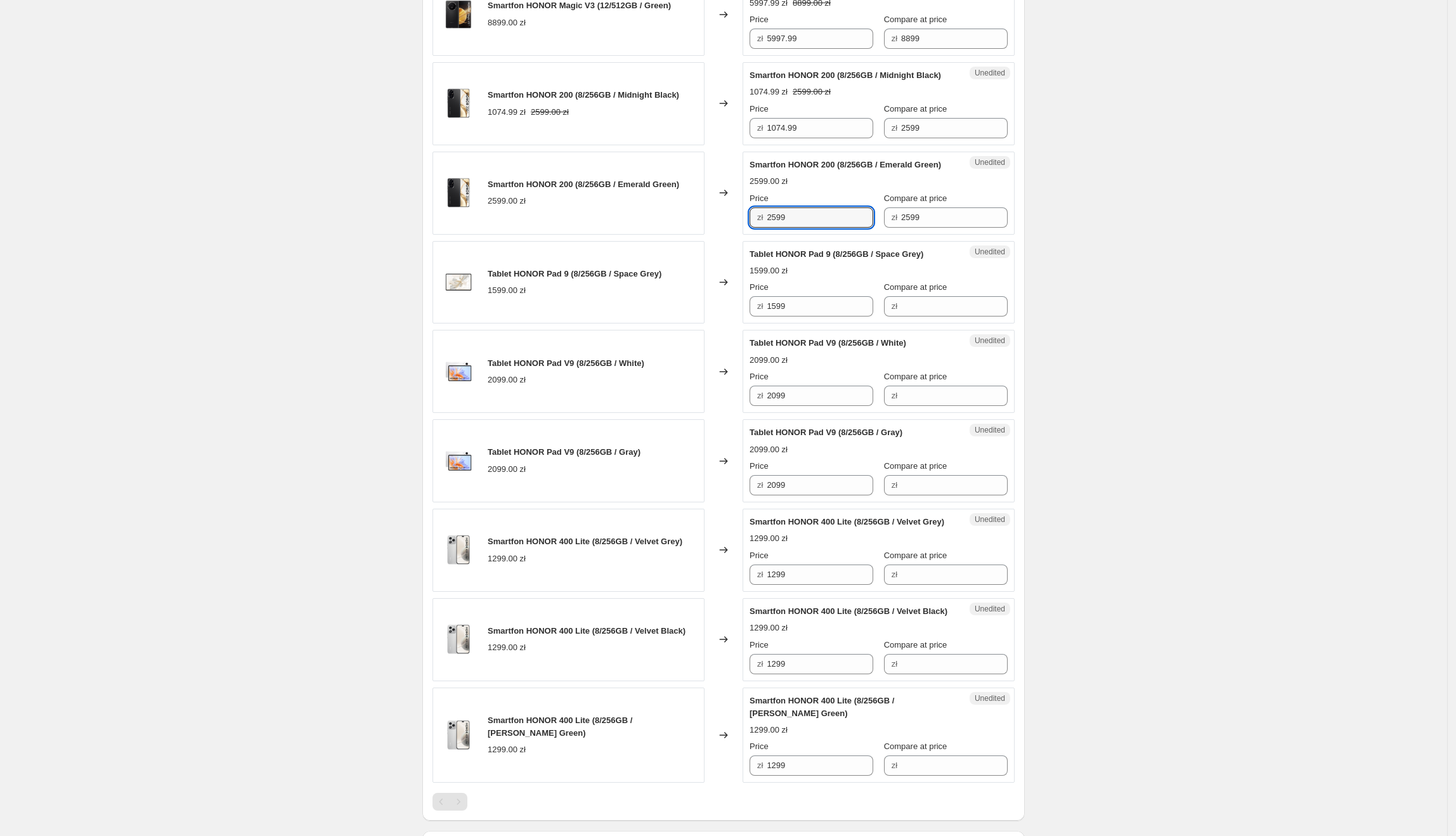
drag, startPoint x: 829, startPoint y: 280, endPoint x: 762, endPoint y: 287, distance: 67.4
click at [762, 227] on div "zł 2599" at bounding box center [812, 217] width 123 height 20
type input "1397.99"
click at [1215, 180] on div "Create new price [MEDICAL_DATA]. This page is ready Create new price [MEDICAL_D…" at bounding box center [724, 32] width 1448 height 1969
drag, startPoint x: 817, startPoint y: 367, endPoint x: 747, endPoint y: 376, distance: 70.6
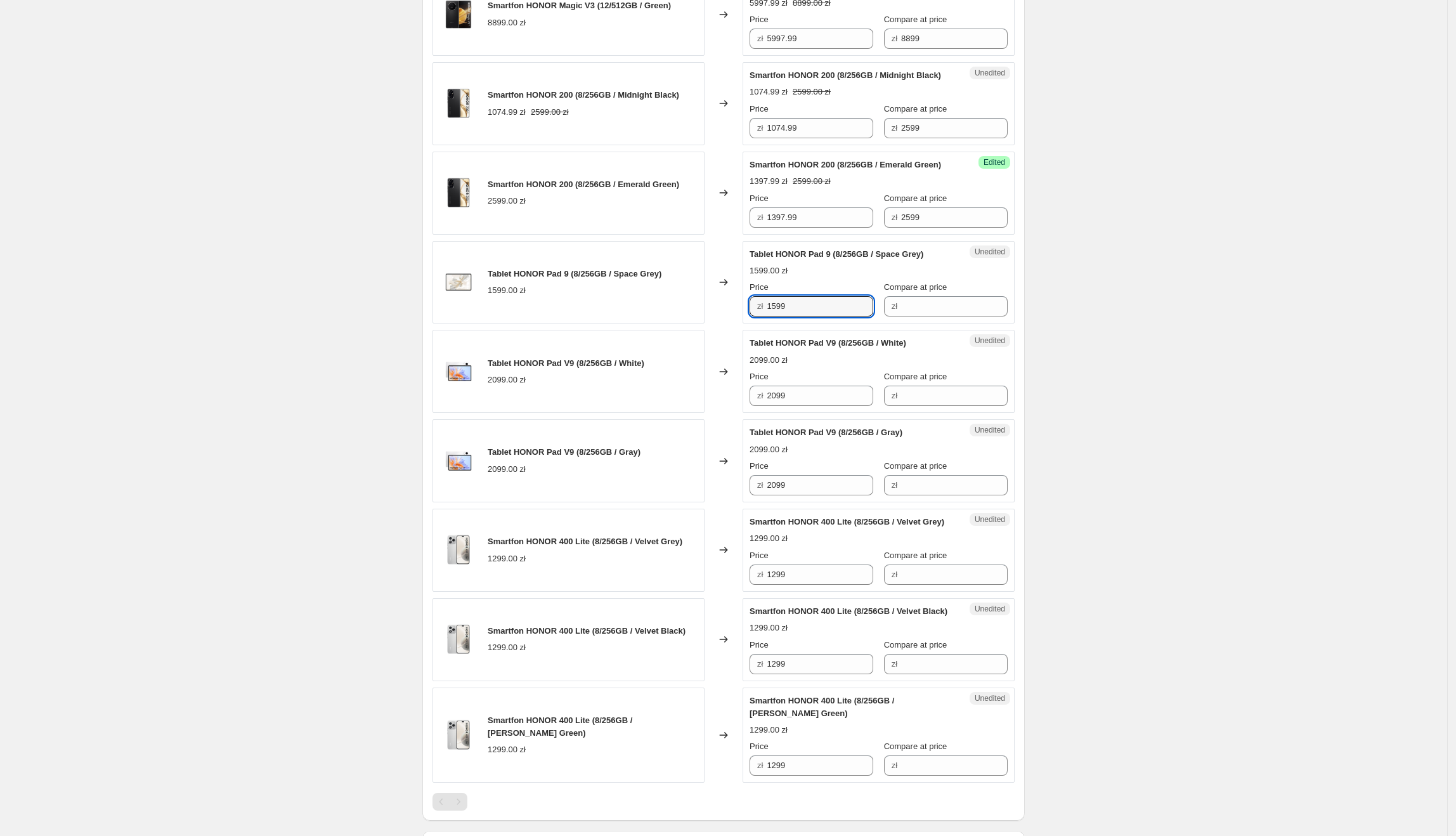
click at [747, 324] on div "Unedited Tablet HONOR Pad 9 (8/256GB / Space Grey) 1599.00 zł Price zł 1599 Com…" at bounding box center [879, 282] width 272 height 83
click at [923, 316] on input "Compare at price" at bounding box center [955, 306] width 107 height 20
paste input "1599"
type input "1599"
drag, startPoint x: 785, startPoint y: 387, endPoint x: 762, endPoint y: 389, distance: 23.1
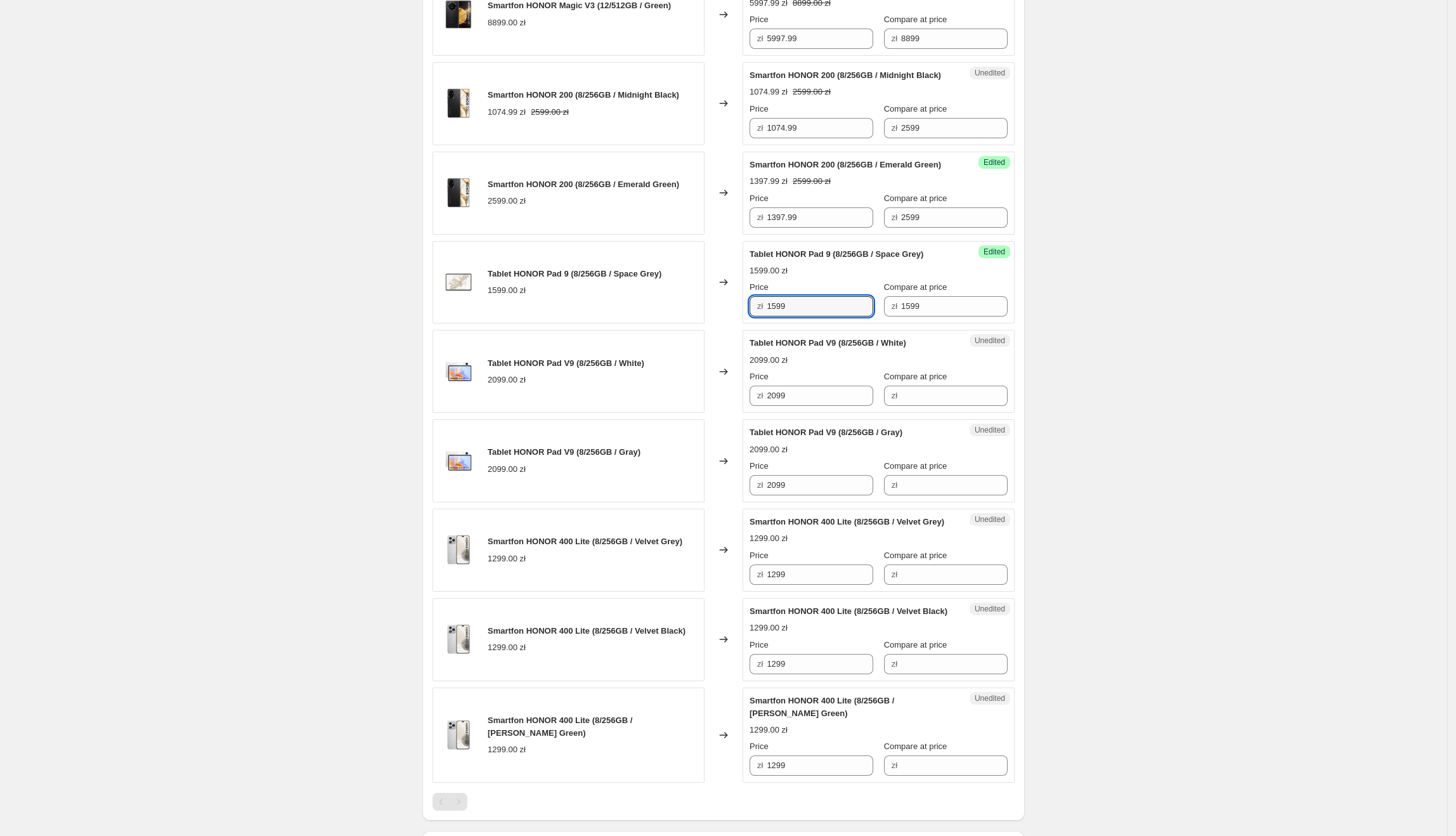
click at [763, 324] on div "Success Edited Tablet HONOR Pad 9 (8/256GB / Space Grey) 1599.00 zł Price zł 15…" at bounding box center [879, 282] width 272 height 83
click at [789, 316] on input "1599" at bounding box center [820, 306] width 107 height 20
drag, startPoint x: 797, startPoint y: 369, endPoint x: 761, endPoint y: 375, distance: 36.5
click at [764, 316] on div "zł 1599" at bounding box center [812, 306] width 123 height 20
type input "997.99"
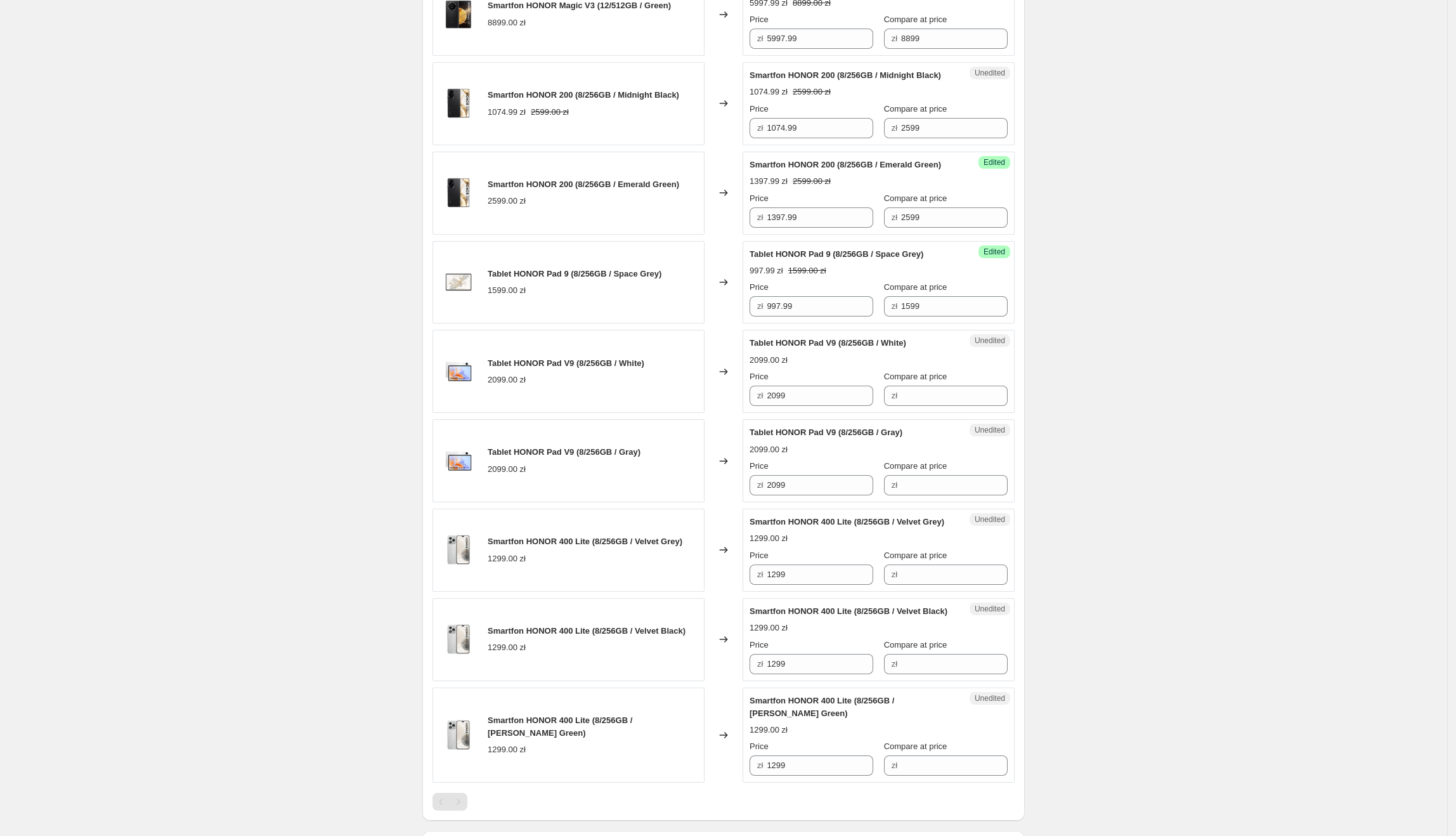
drag, startPoint x: 1168, startPoint y: 381, endPoint x: 1158, endPoint y: 372, distance: 13.5
click at [1167, 380] on div "Create new price [MEDICAL_DATA]. This page is ready Create new price [MEDICAL_D…" at bounding box center [724, 32] width 1448 height 1969
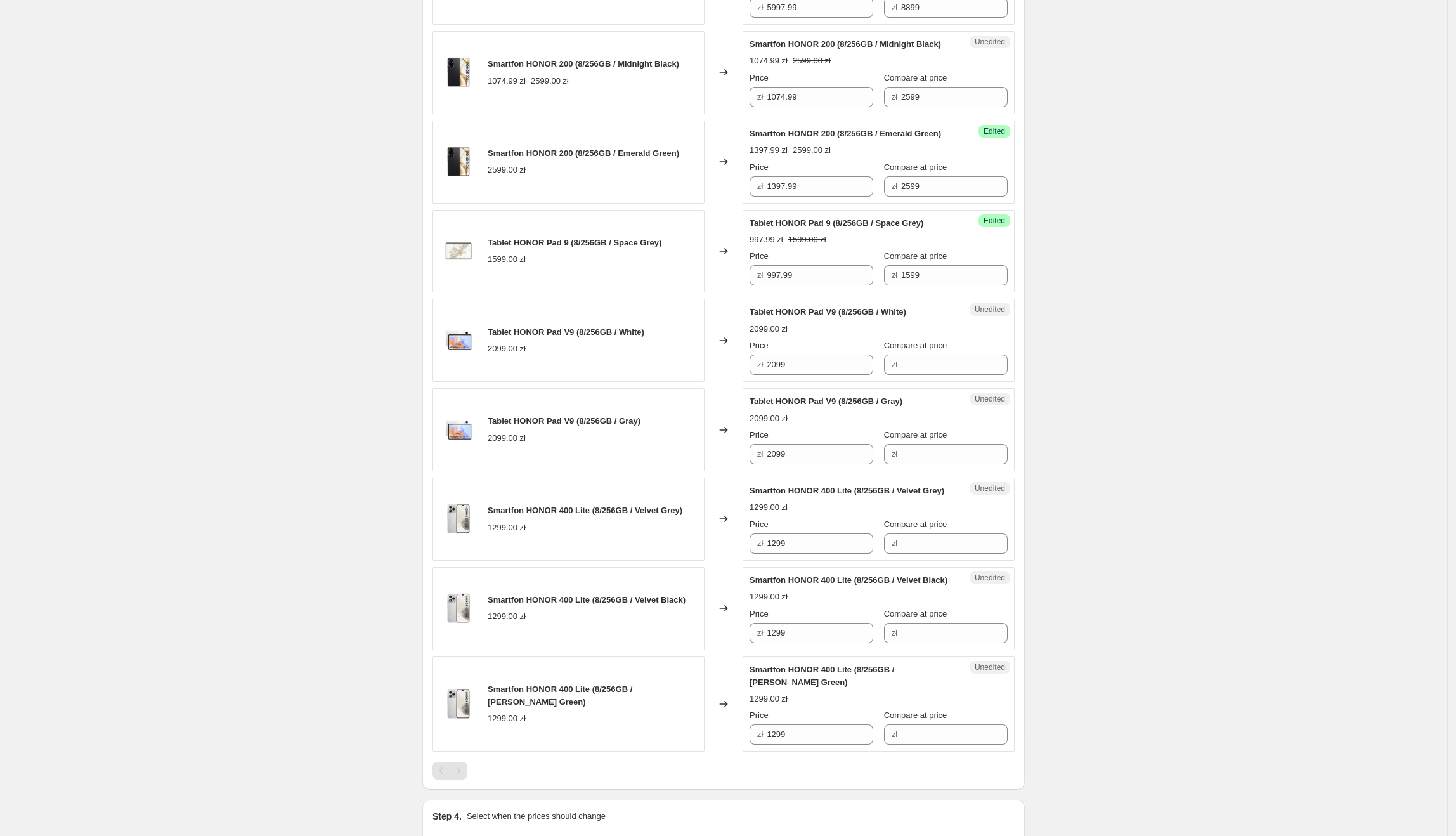
scroll to position [985, 0]
drag, startPoint x: 848, startPoint y: 429, endPoint x: 769, endPoint y: 432, distance: 79.1
click at [769, 373] on div "zł 2099" at bounding box center [812, 363] width 123 height 20
click at [884, 373] on div "zł" at bounding box center [946, 363] width 123 height 20
paste input "2099"
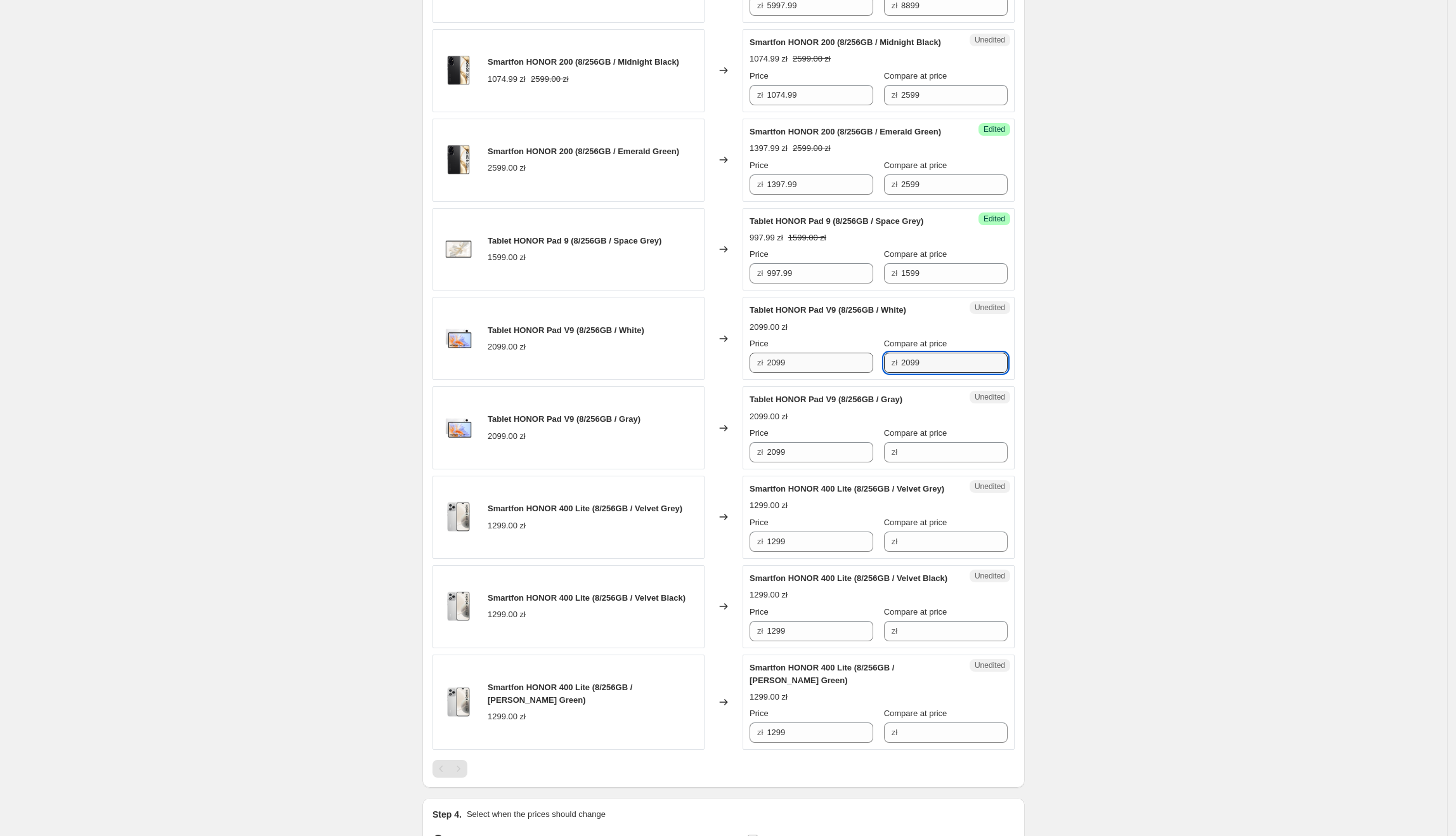
type input "2099"
drag, startPoint x: 789, startPoint y: 436, endPoint x: 753, endPoint y: 436, distance: 36.0
click at [753, 380] on div "Success Edited Tablet HONOR Pad V9 (8/256GB / White) 2099.00 zł Price zł 2099 C…" at bounding box center [879, 338] width 272 height 83
type input "1897.99"
click at [1223, 496] on div "Create new price [MEDICAL_DATA]. This page is ready Create new price [MEDICAL_D…" at bounding box center [724, -1] width 1448 height 1969
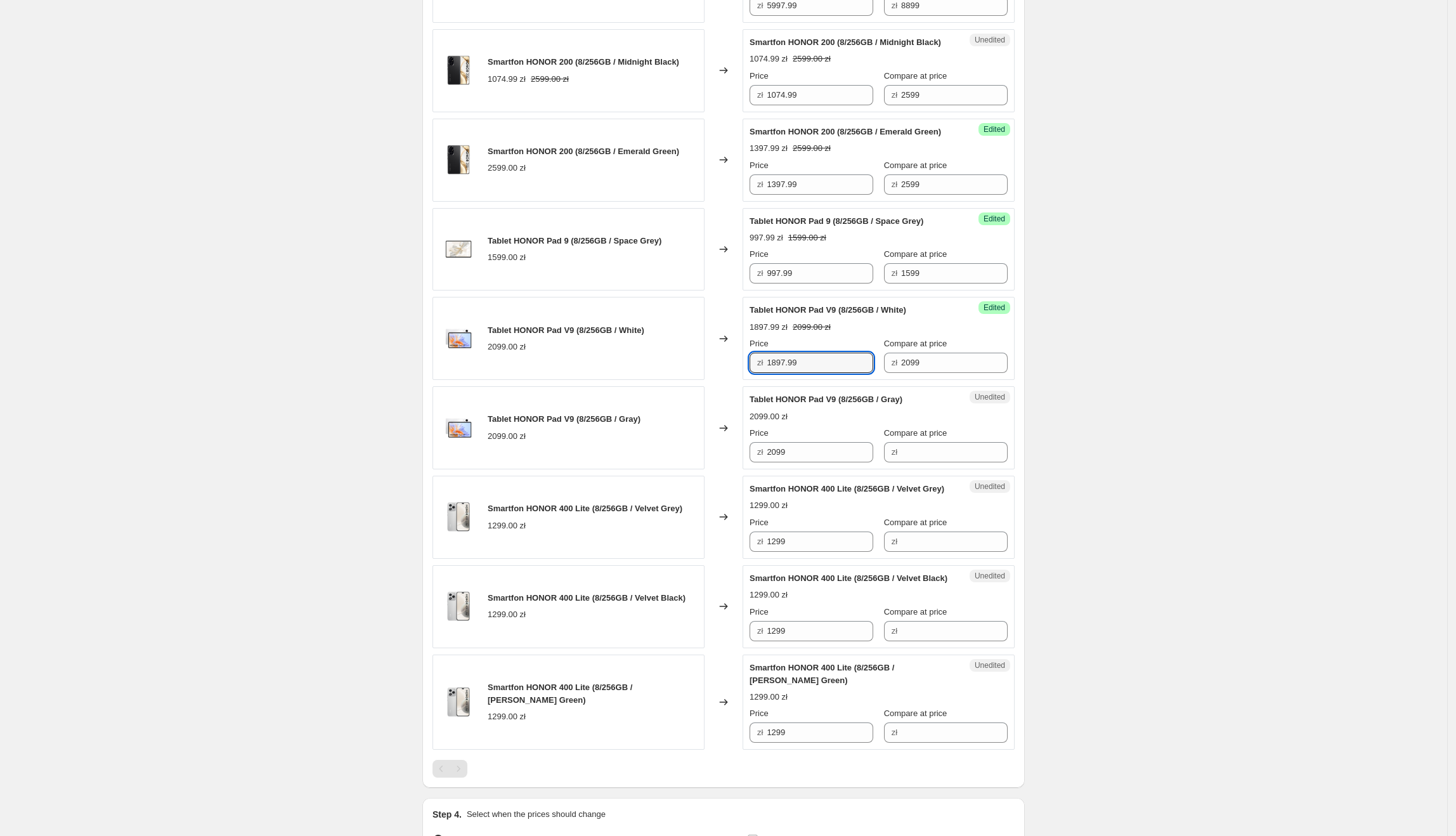
drag, startPoint x: 829, startPoint y: 432, endPoint x: 760, endPoint y: 432, distance: 69.0
click at [760, 373] on div "zł 1897.99" at bounding box center [812, 363] width 123 height 20
drag, startPoint x: 811, startPoint y: 519, endPoint x: 718, endPoint y: 516, distance: 93.0
click at [718, 469] on div "Tablet HONOR Pad V9 (8/256GB / Gray) 2099.00 zł Changed to Unedited Tablet HONO…" at bounding box center [724, 428] width 583 height 83
paste input "1897."
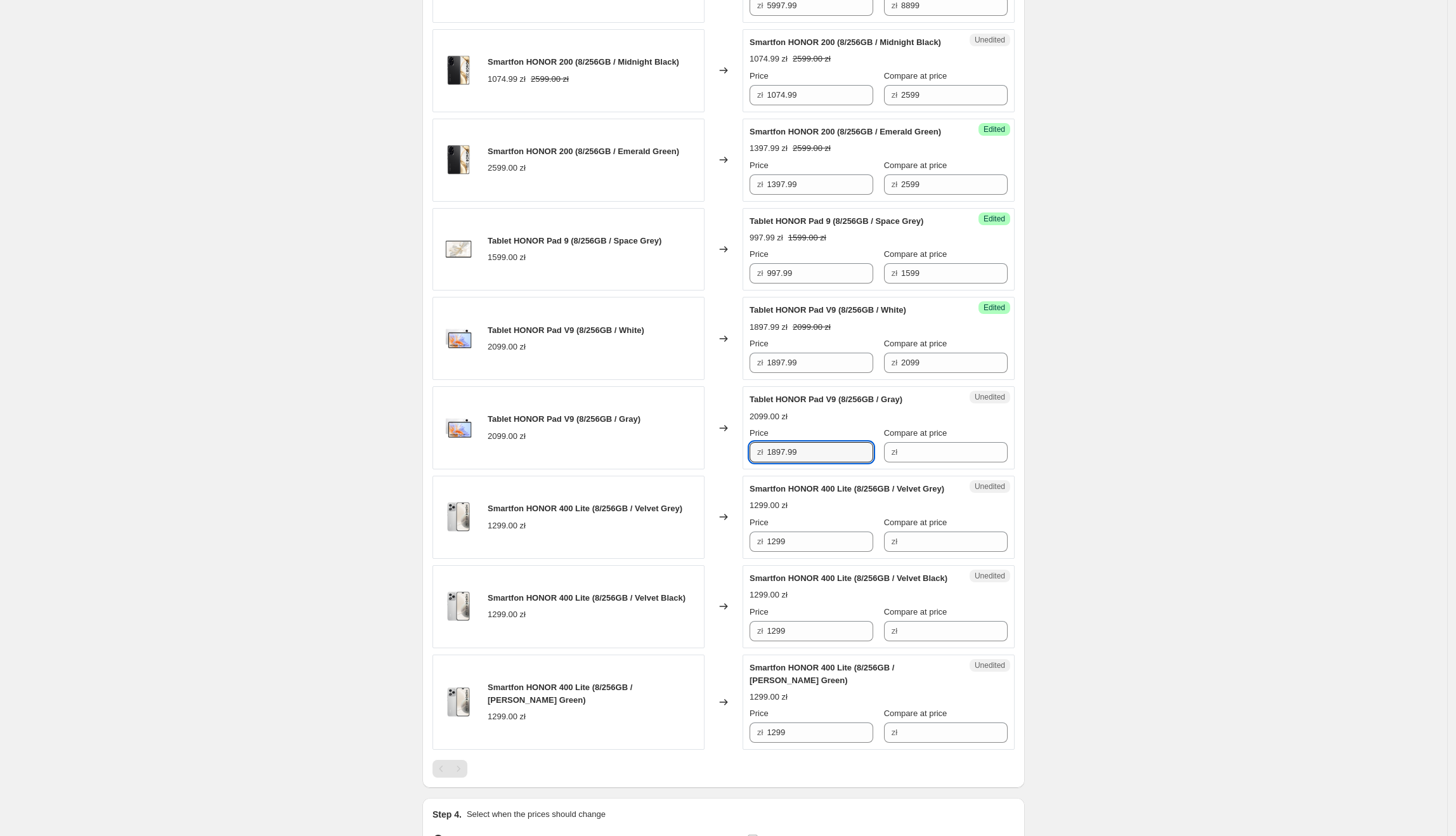
type input "1897.99"
click at [714, 469] on div "Changed to" at bounding box center [723, 428] width 38 height 83
drag, startPoint x: 931, startPoint y: 435, endPoint x: 865, endPoint y: 435, distance: 66.0
click at [865, 373] on div "Price zł 1897.99 Compare at price zł 2099" at bounding box center [879, 355] width 258 height 36
click at [903, 462] on input "Compare at price" at bounding box center [955, 452] width 107 height 20
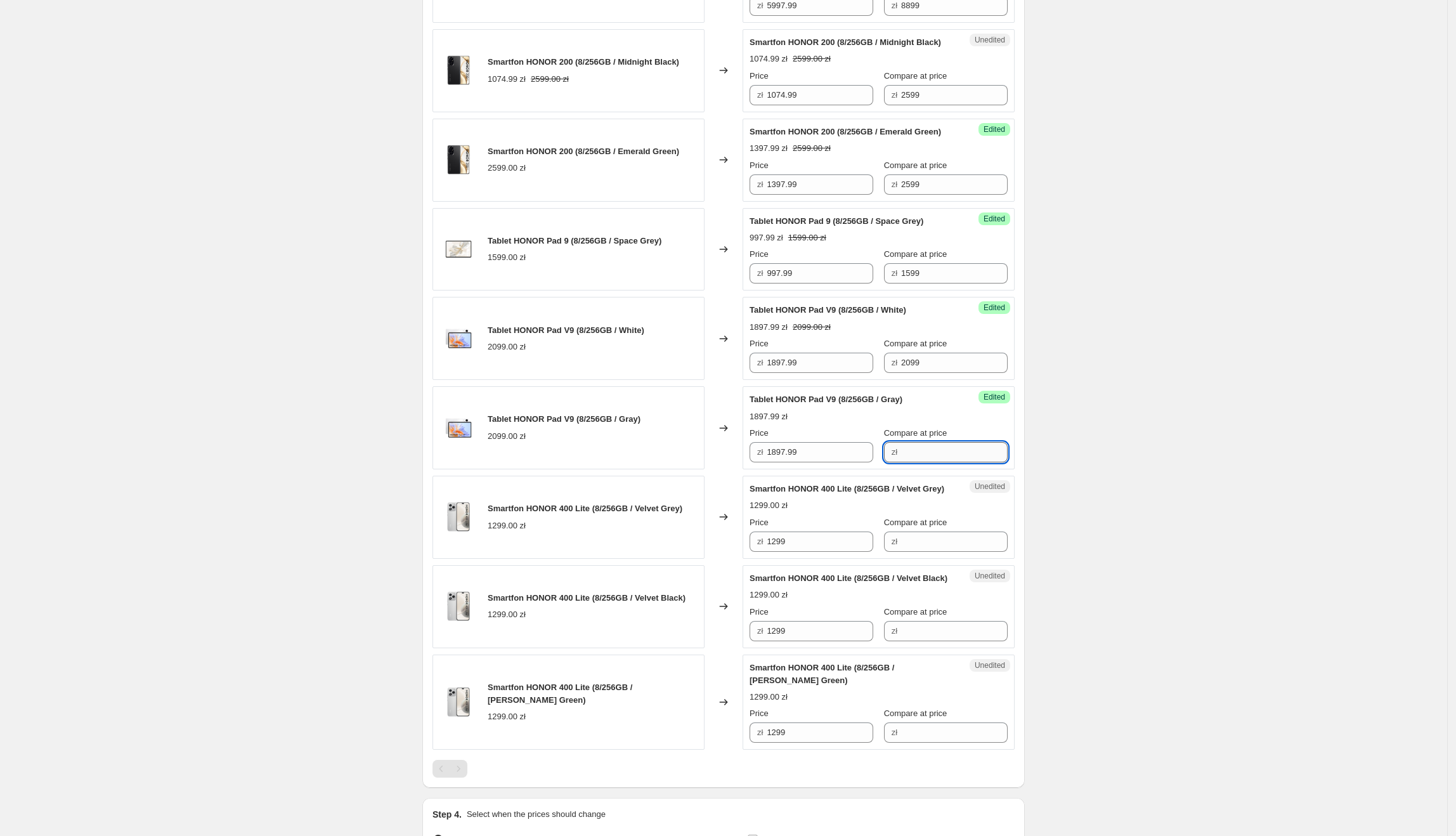
paste input "2099"
type input "2099"
click at [1103, 461] on div "Create new price [MEDICAL_DATA]. This page is ready Create new price [MEDICAL_D…" at bounding box center [724, -1] width 1448 height 1969
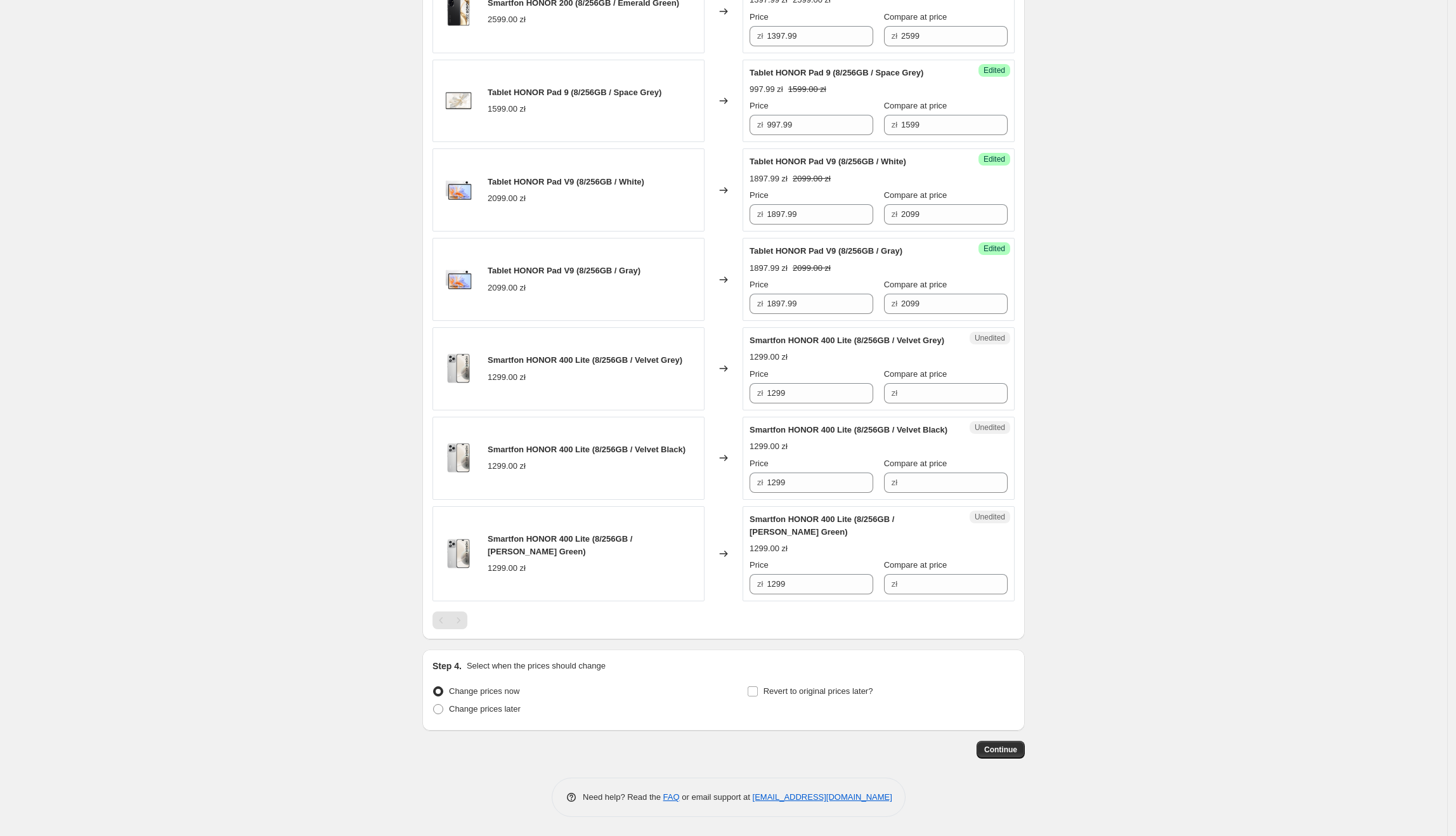
scroll to position [1161, 0]
drag, startPoint x: 814, startPoint y: 447, endPoint x: 756, endPoint y: 445, distance: 58.0
click at [756, 403] on div "zł 1299" at bounding box center [812, 393] width 123 height 20
click at [921, 403] on input "Compare at price" at bounding box center [955, 393] width 107 height 20
paste input "1299"
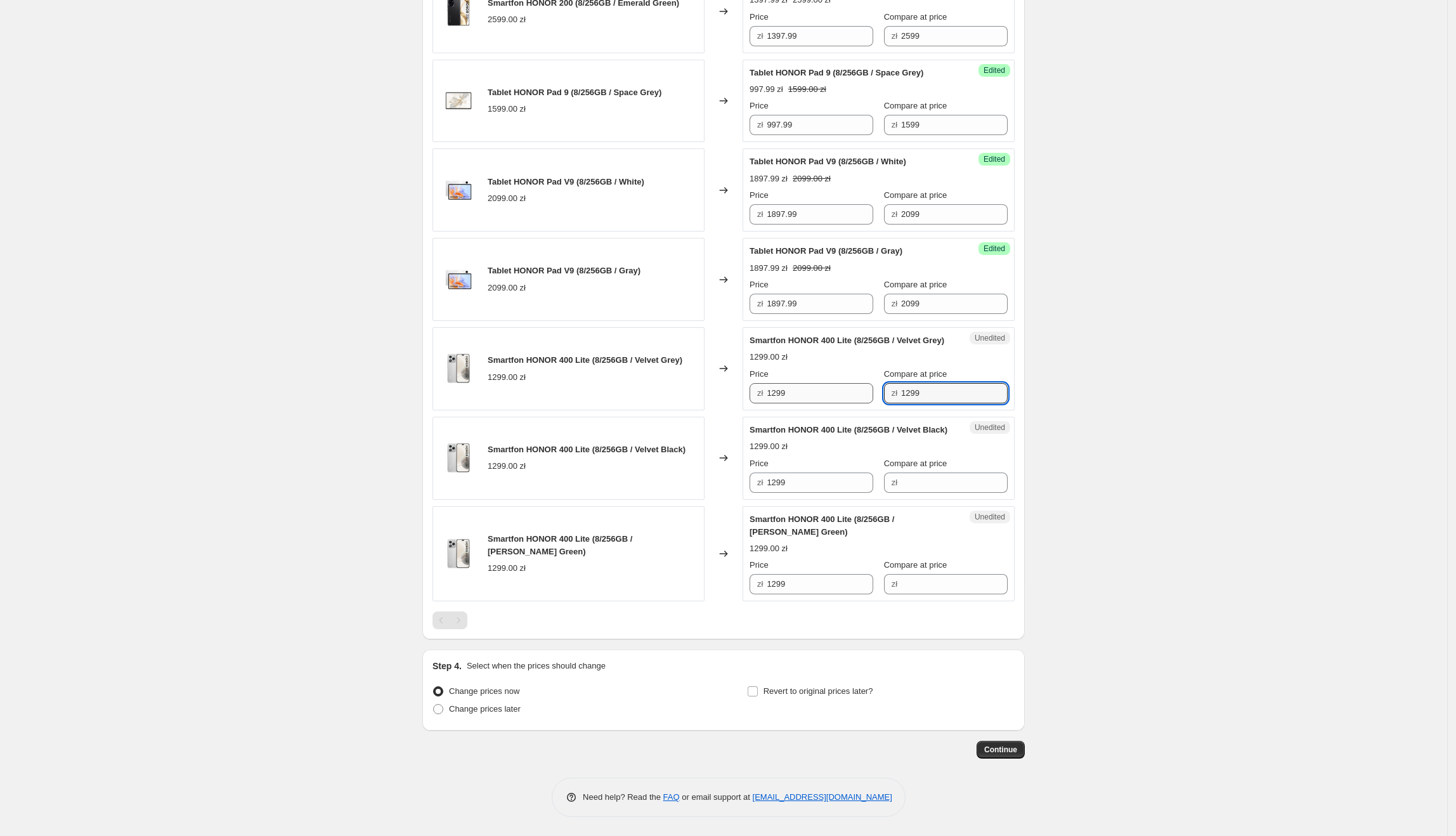
type input "1299"
drag, startPoint x: 819, startPoint y: 449, endPoint x: 758, endPoint y: 452, distance: 61.1
click at [758, 403] on div "zł 1299" at bounding box center [812, 393] width 123 height 20
click at [817, 403] on input "1299" at bounding box center [820, 393] width 107 height 20
click at [824, 403] on input "1299" at bounding box center [820, 393] width 107 height 20
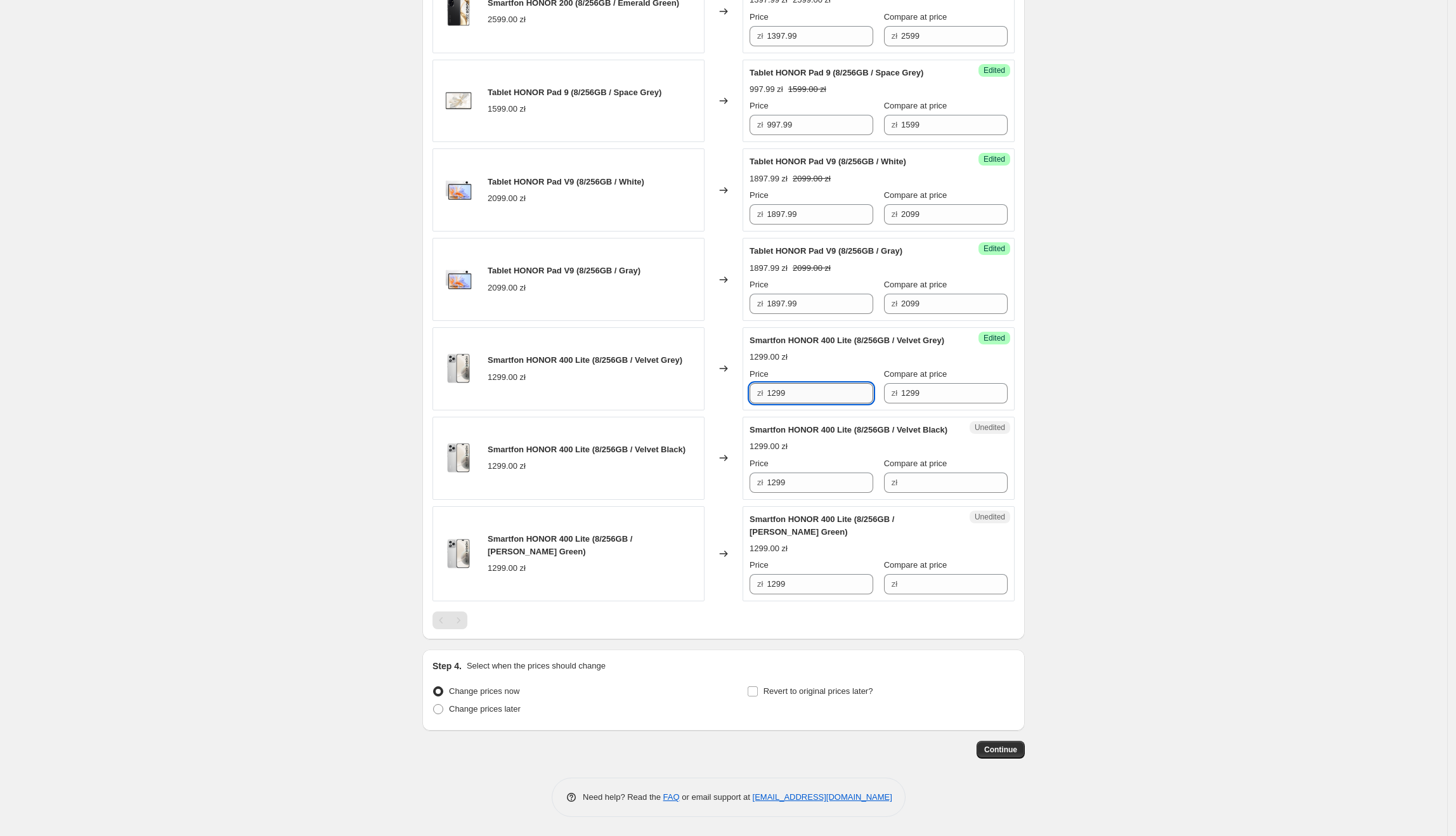
drag, startPoint x: 830, startPoint y: 444, endPoint x: 807, endPoint y: 444, distance: 23.0
click at [824, 403] on input "1299" at bounding box center [820, 393] width 107 height 20
click at [780, 403] on input "1299" at bounding box center [820, 393] width 107 height 20
click at [813, 403] on input "1299" at bounding box center [820, 393] width 107 height 20
drag, startPoint x: 802, startPoint y: 445, endPoint x: 768, endPoint y: 445, distance: 34.0
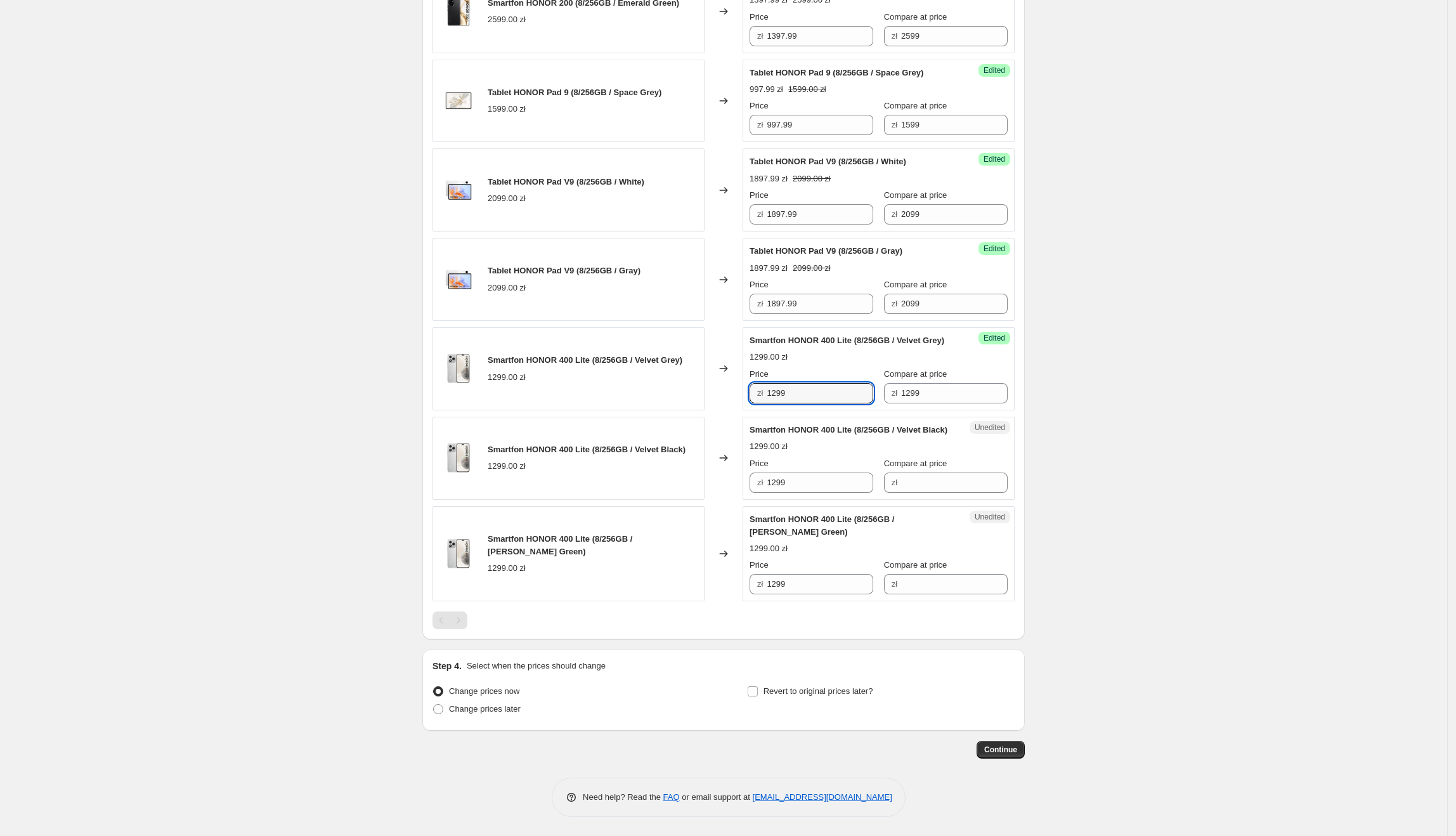
click at [768, 403] on div "zł 1299" at bounding box center [812, 393] width 123 height 20
type input "1097.99"
drag, startPoint x: 830, startPoint y: 437, endPoint x: 760, endPoint y: 448, distance: 70.9
click at [760, 403] on div "zł 1097.99" at bounding box center [812, 393] width 123 height 20
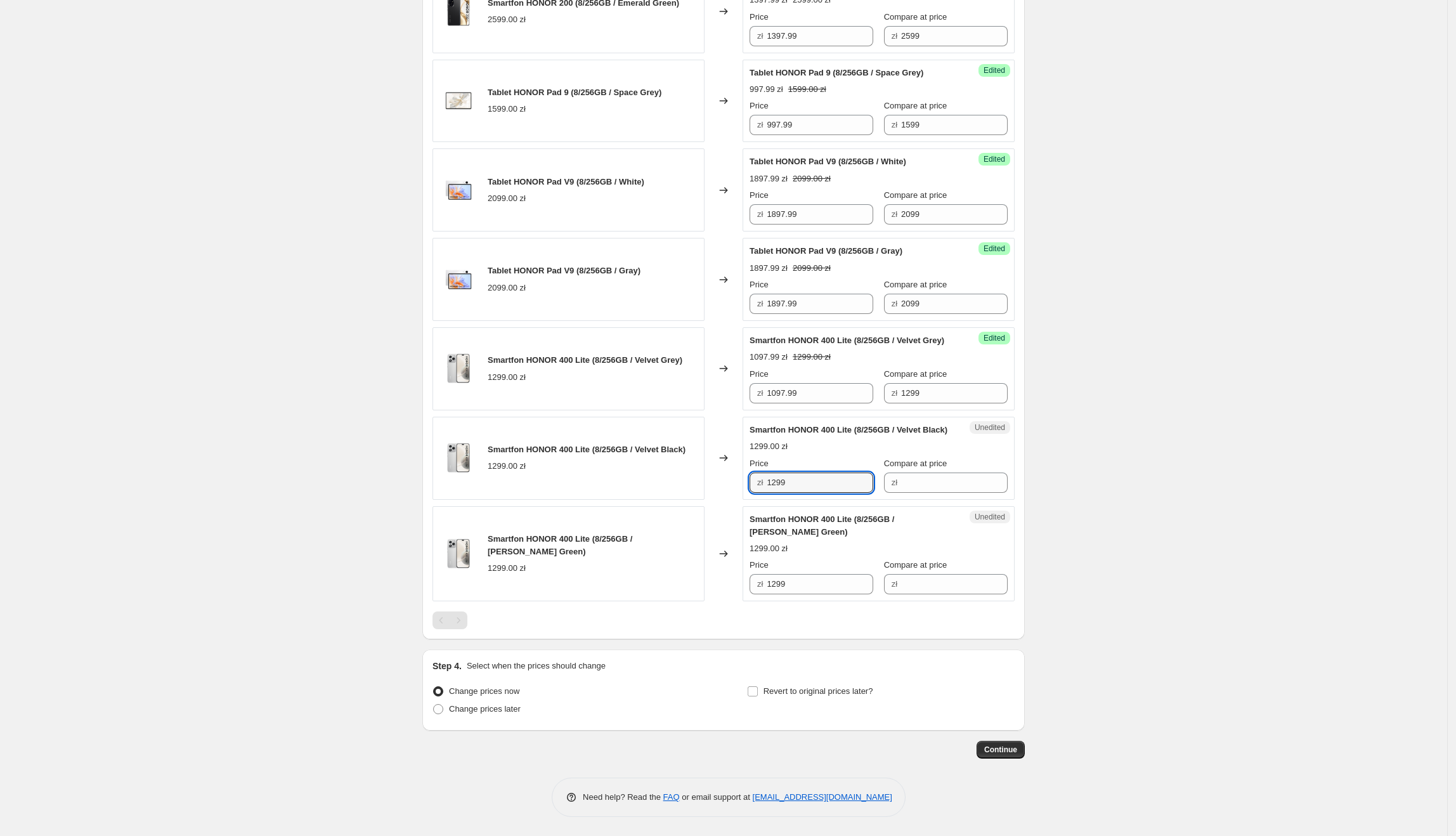
paste input "097."
drag, startPoint x: 766, startPoint y: 555, endPoint x: 754, endPoint y: 560, distance: 13.0
click at [753, 493] on div "zł 1097.99" at bounding box center [812, 483] width 123 height 20
type input "1097.99"
paste input "097."
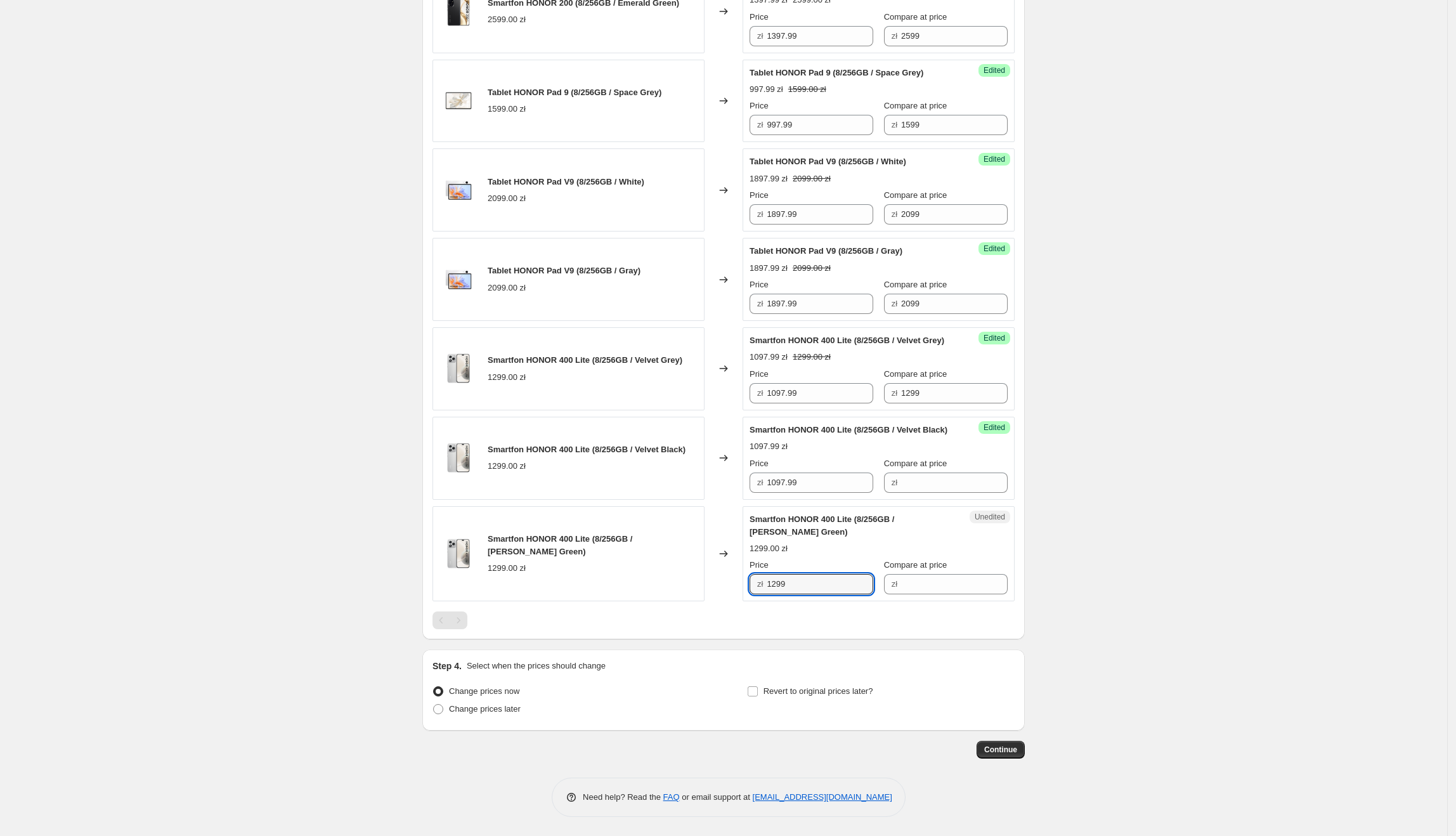
drag, startPoint x: 809, startPoint y: 641, endPoint x: 706, endPoint y: 637, distance: 103.1
click at [706, 602] on div "Smartfon HONOR 400 Lite (8/256GB / [PERSON_NAME] Green) 1299.00 zł Changed to U…" at bounding box center [724, 554] width 583 height 96
type input "1097.99"
drag, startPoint x: 706, startPoint y: 637, endPoint x: 716, endPoint y: 637, distance: 10.0
click at [704, 602] on div "Smartfon HONOR 400 Lite (8/256GB / [PERSON_NAME] Green) 1299.00 zł" at bounding box center [569, 554] width 272 height 96
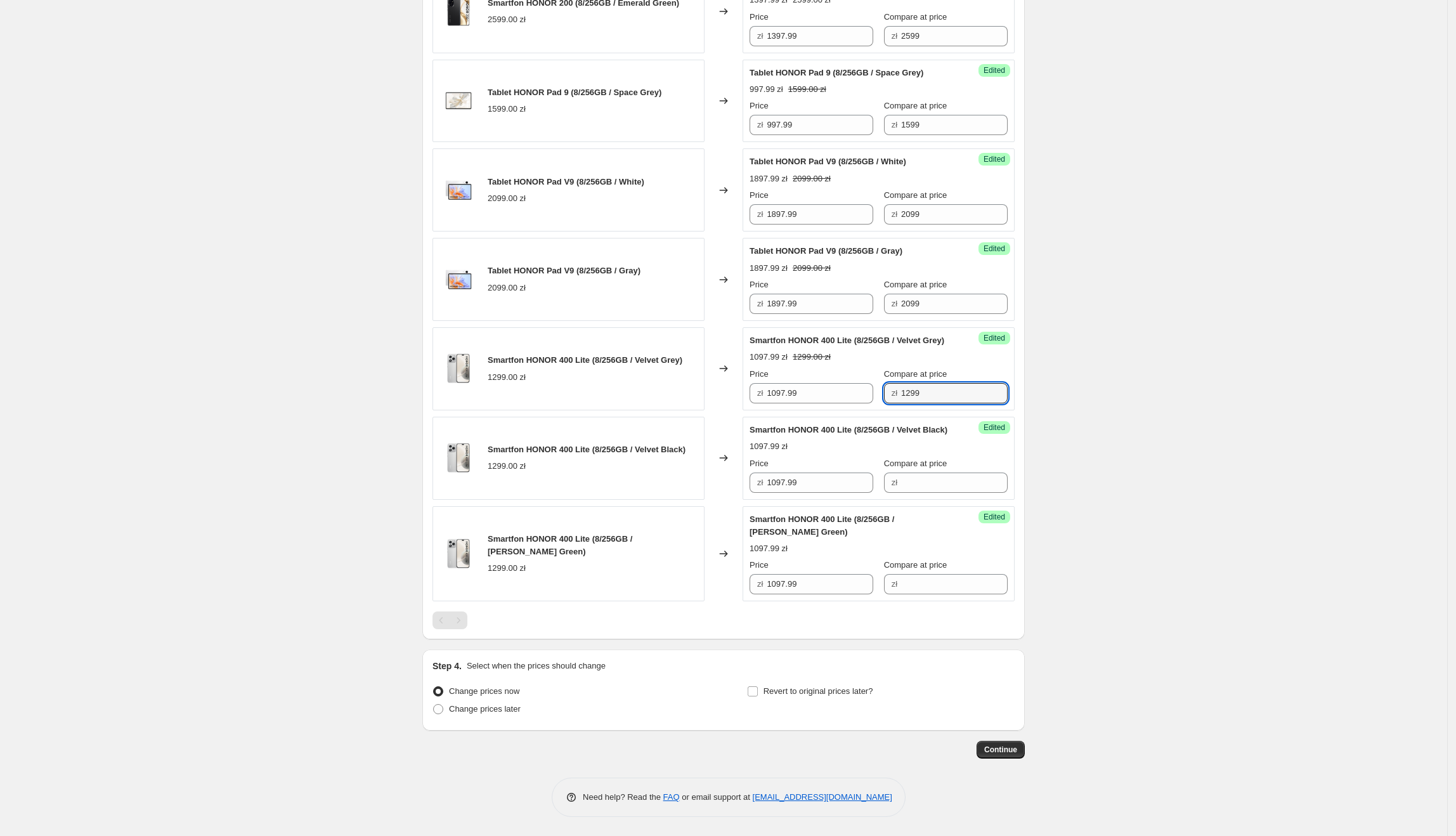
drag, startPoint x: 916, startPoint y: 454, endPoint x: 886, endPoint y: 453, distance: 30.0
click at [886, 403] on div "zł 1299" at bounding box center [946, 393] width 123 height 20
click at [931, 493] on input "Compare at price" at bounding box center [955, 483] width 107 height 20
paste input "1299"
type input "1299"
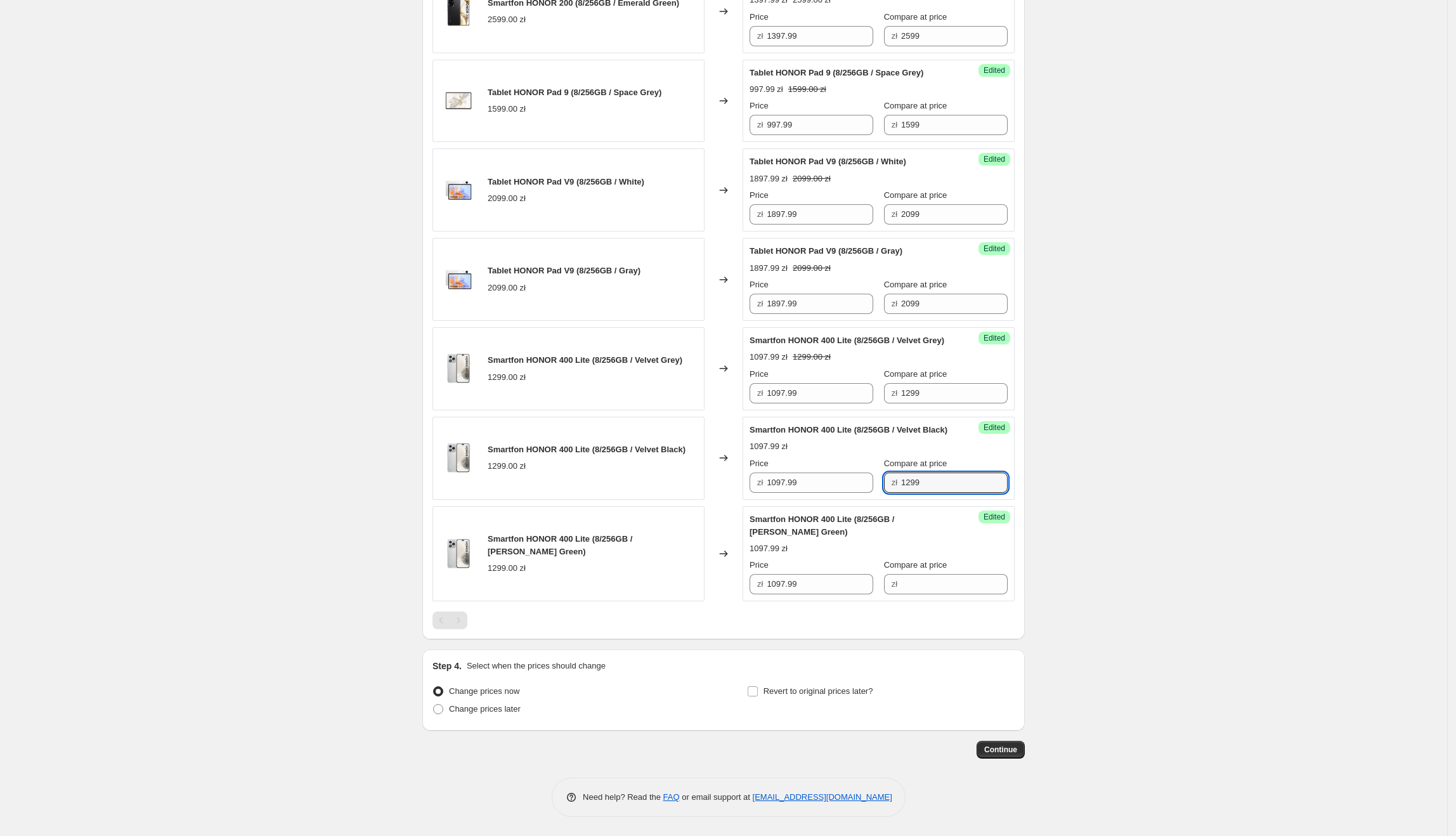
click at [908, 602] on div "Success Edited Smartfon HONOR 400 Lite (8/256GB / [PERSON_NAME] Green) 1097.99 …" at bounding box center [879, 554] width 272 height 96
click at [911, 594] on input "Compare at price" at bounding box center [955, 584] width 107 height 20
paste input "1299"
type input "1299"
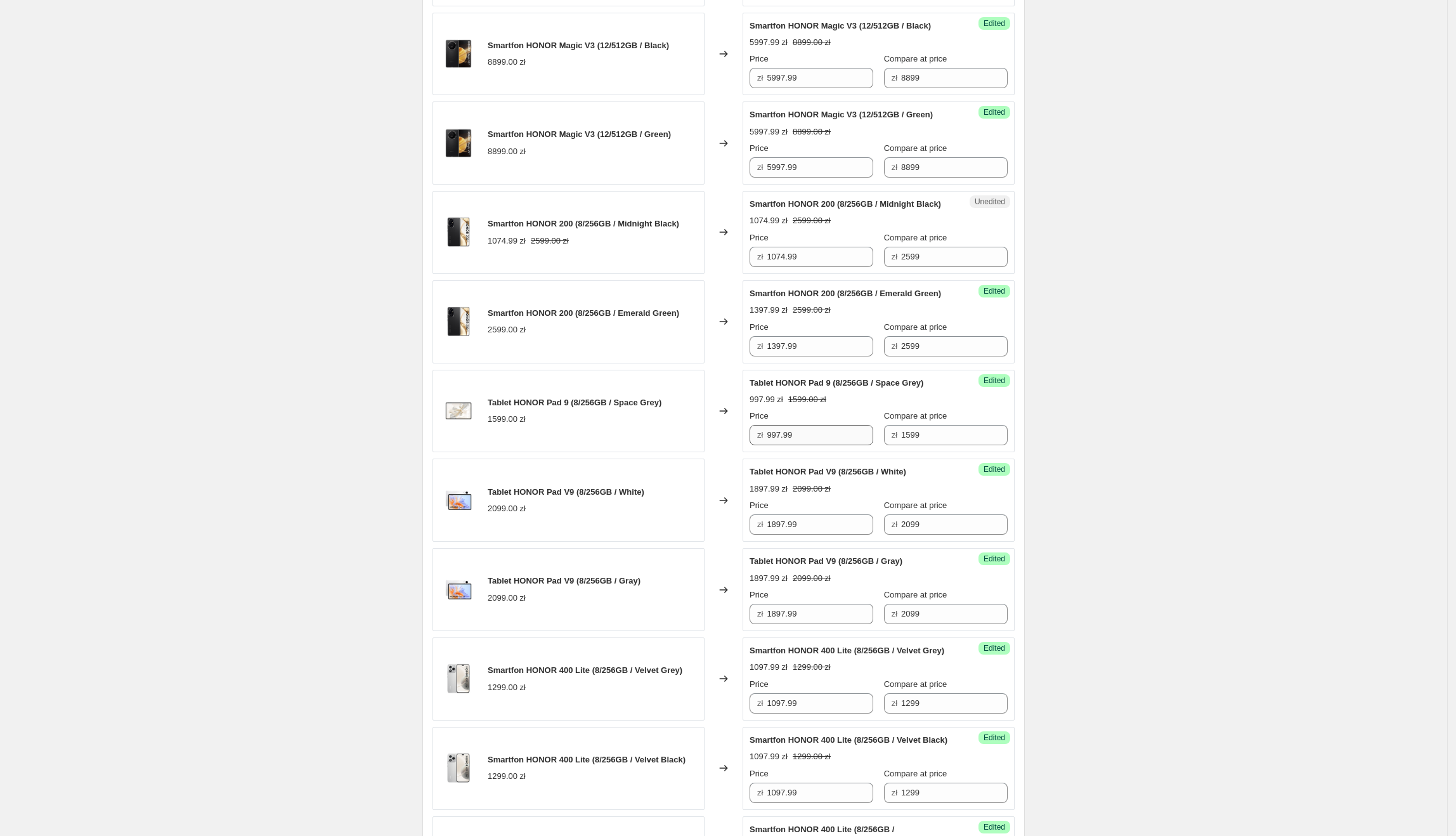
scroll to position [824, 0]
drag, startPoint x: 829, startPoint y: 412, endPoint x: 713, endPoint y: 418, distance: 116.2
click at [713, 362] on div "Smartfon HONOR 200 (8/256GB / Emerald Green) 2599.00 zł Changed to Success Edit…" at bounding box center [724, 320] width 583 height 83
drag, startPoint x: 857, startPoint y: 310, endPoint x: 737, endPoint y: 307, distance: 120.0
click at [737, 273] on div "Smartfon HONOR 200 (8/256GB / Midnight Black) 1074.99 zł 2599.00 zł Changed to …" at bounding box center [724, 231] width 583 height 83
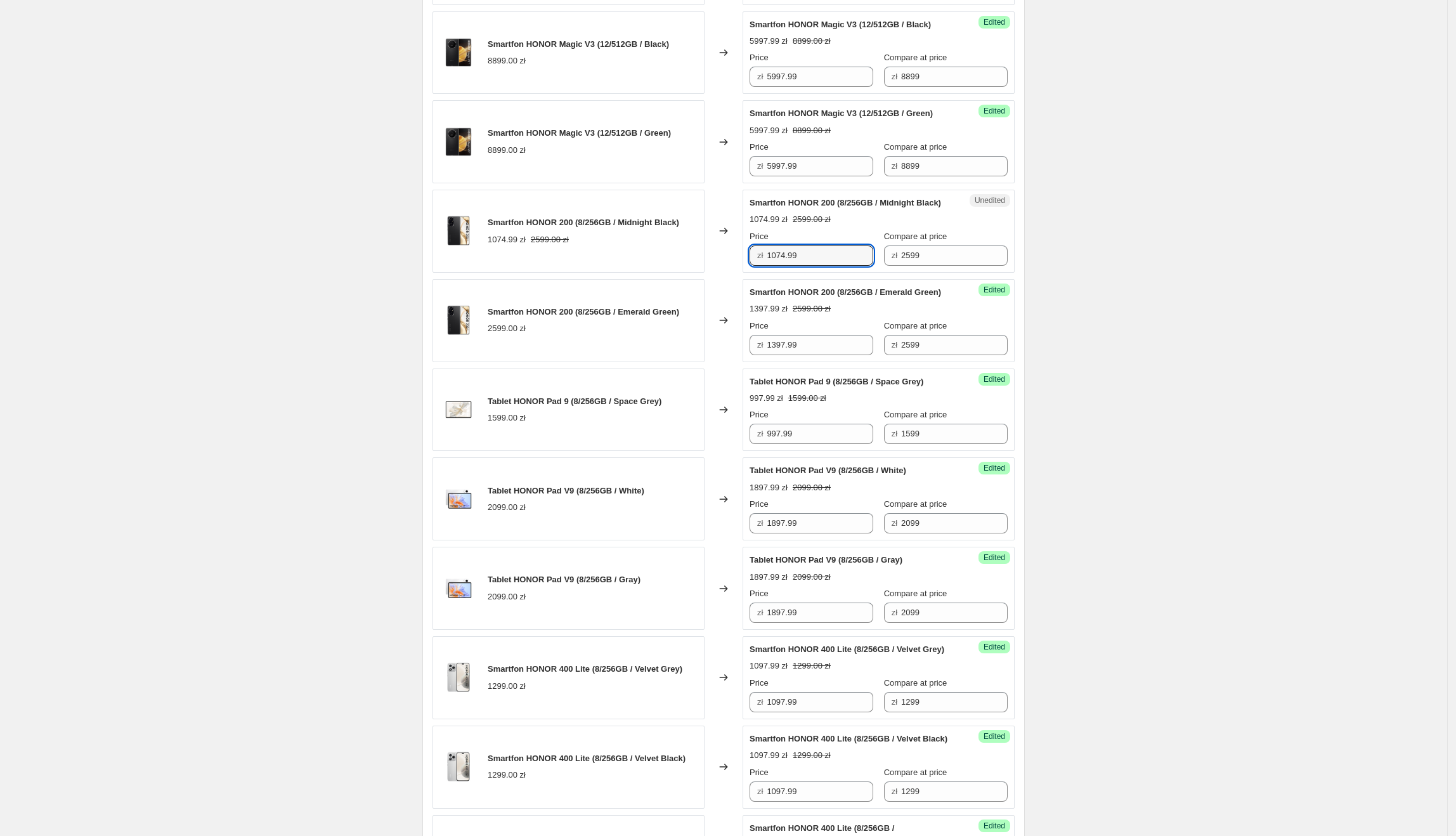
paste input "397"
type input "1397.99"
click at [1348, 281] on div "Create new price [MEDICAL_DATA]. This page is ready Create new price [MEDICAL_D…" at bounding box center [724, 160] width 1448 height 1969
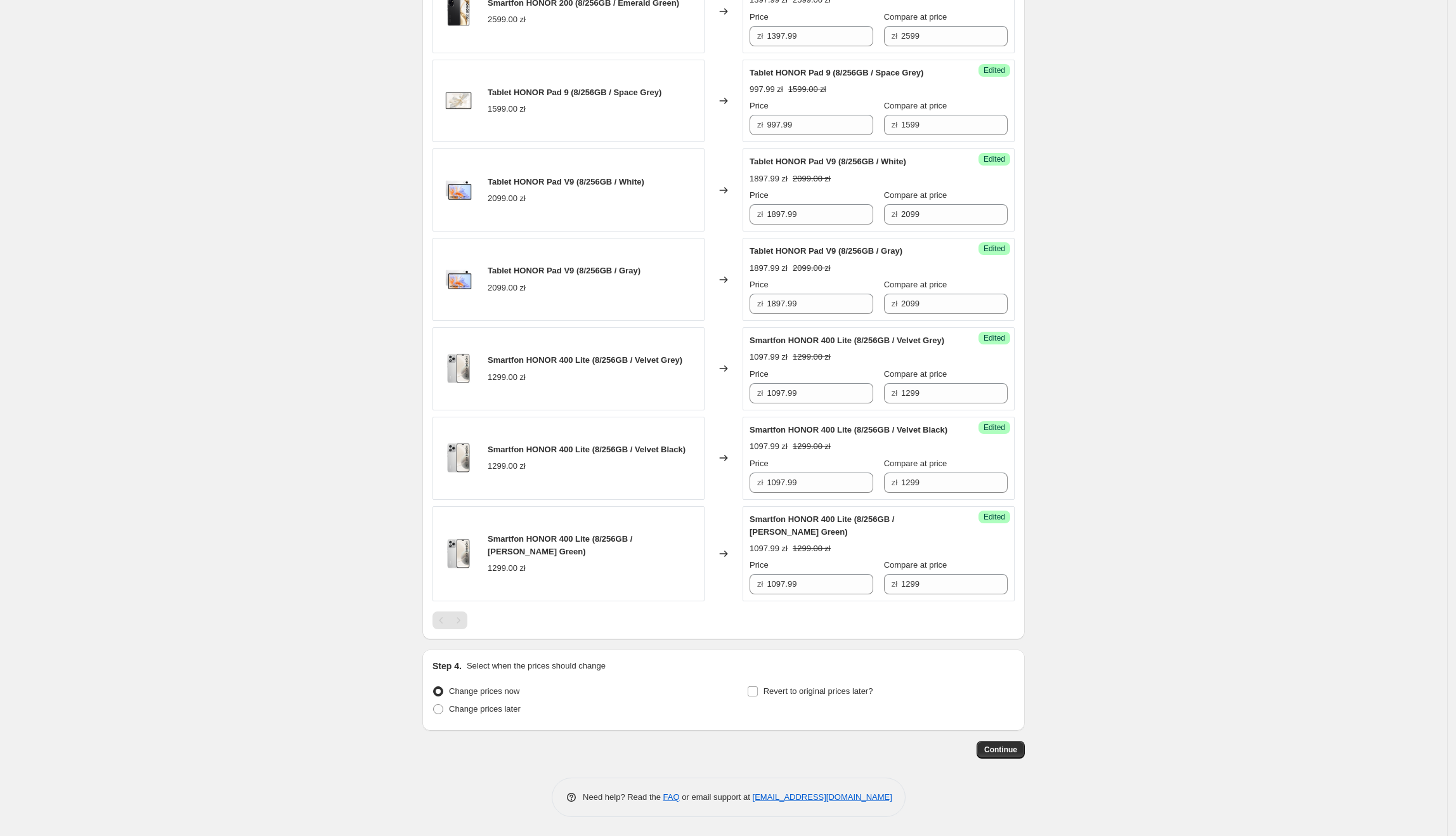
scroll to position [1227, 0]
click at [516, 711] on span "Change prices later" at bounding box center [484, 708] width 72 height 9
click at [434, 704] on input "Change prices later" at bounding box center [433, 704] width 1 height 1
radio input "true"
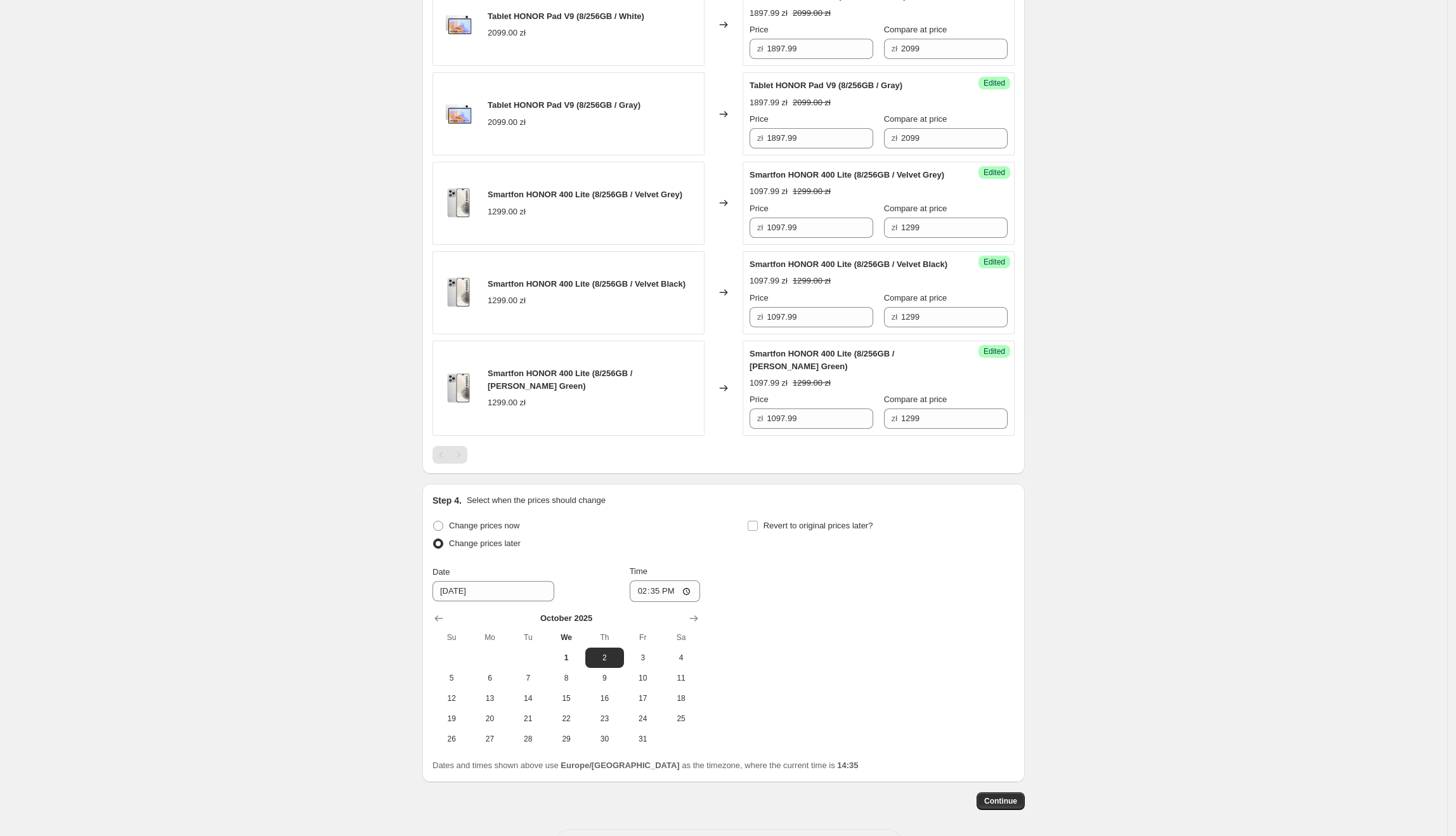
scroll to position [1299, 0]
drag, startPoint x: 655, startPoint y: 748, endPoint x: 660, endPoint y: 739, distance: 10.3
click at [655, 662] on span "3" at bounding box center [643, 657] width 28 height 10
type input "[DATE]"
click at [662, 698] on div "[DATE] Su Mo Tu We Th Fr Sa 1 2 3 4 5 6 7 8 9 10 11 12 13 14 15 16 17 18 19 20 …" at bounding box center [561, 675] width 278 height 147
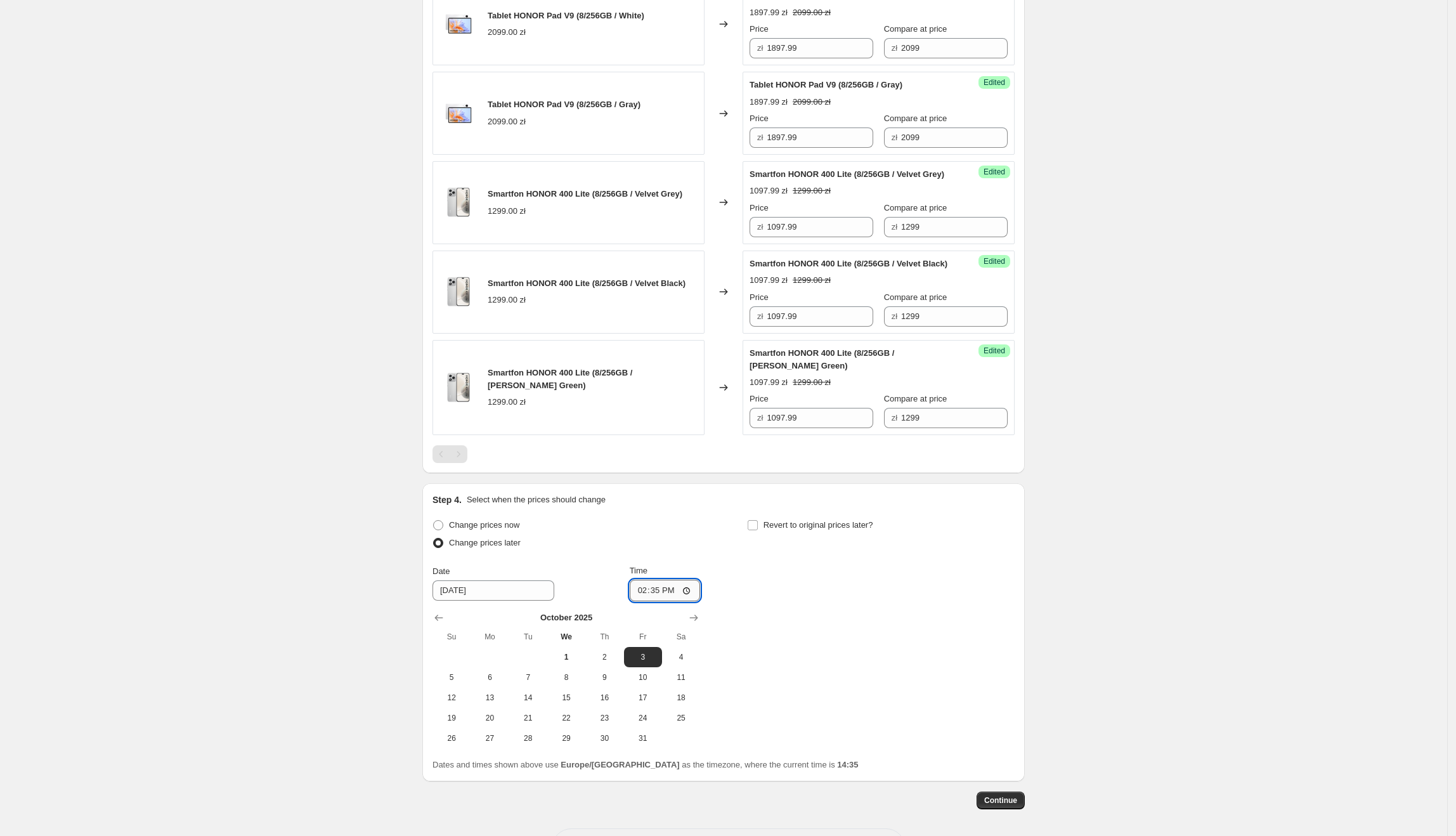
click at [662, 601] on input "14:35" at bounding box center [665, 591] width 71 height 22
type input "00:05"
click at [833, 529] on span "Revert to original prices later?" at bounding box center [818, 524] width 110 height 9
click at [758, 530] on input "Revert to original prices later?" at bounding box center [753, 525] width 10 height 10
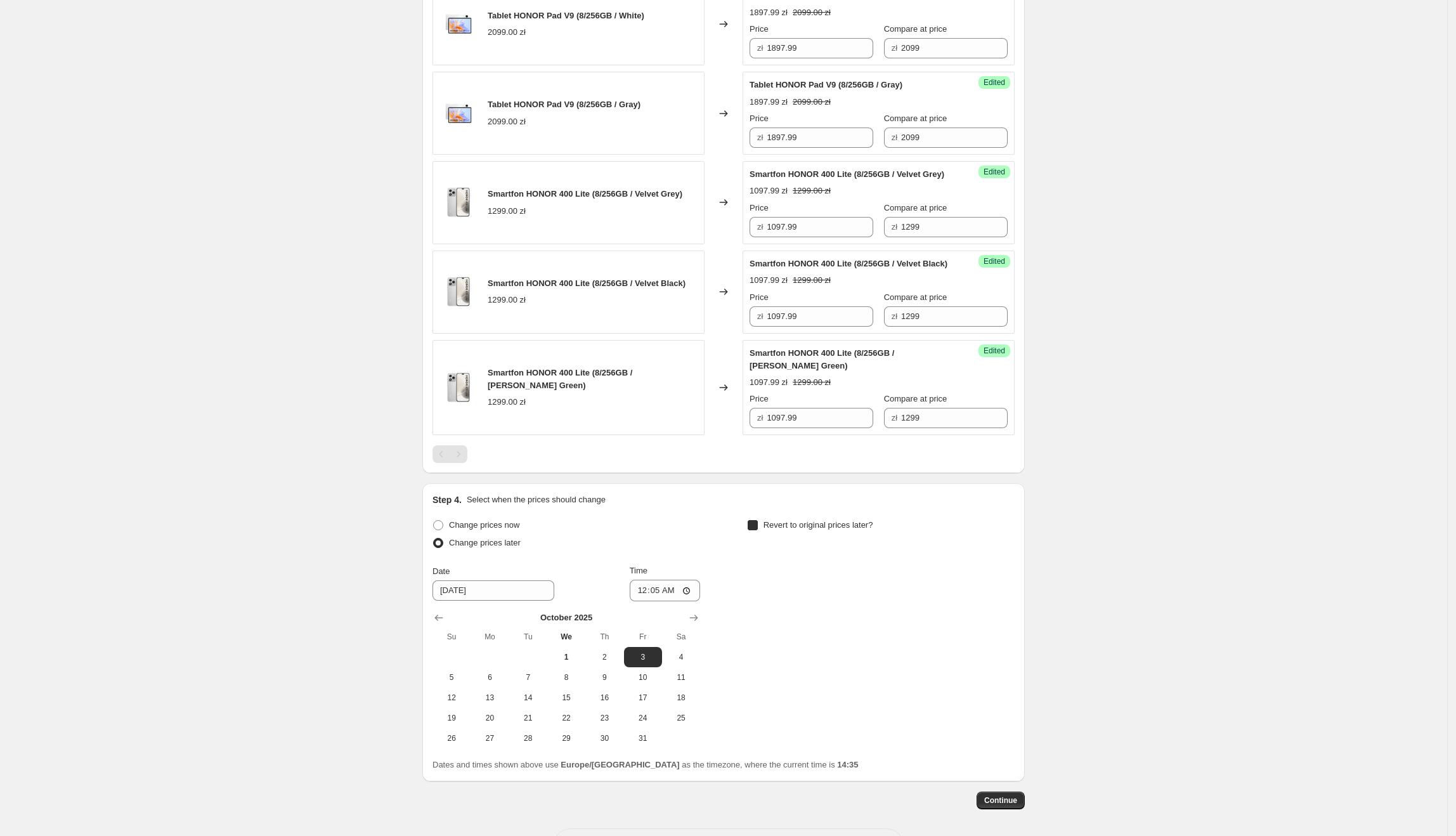
checkbox input "true"
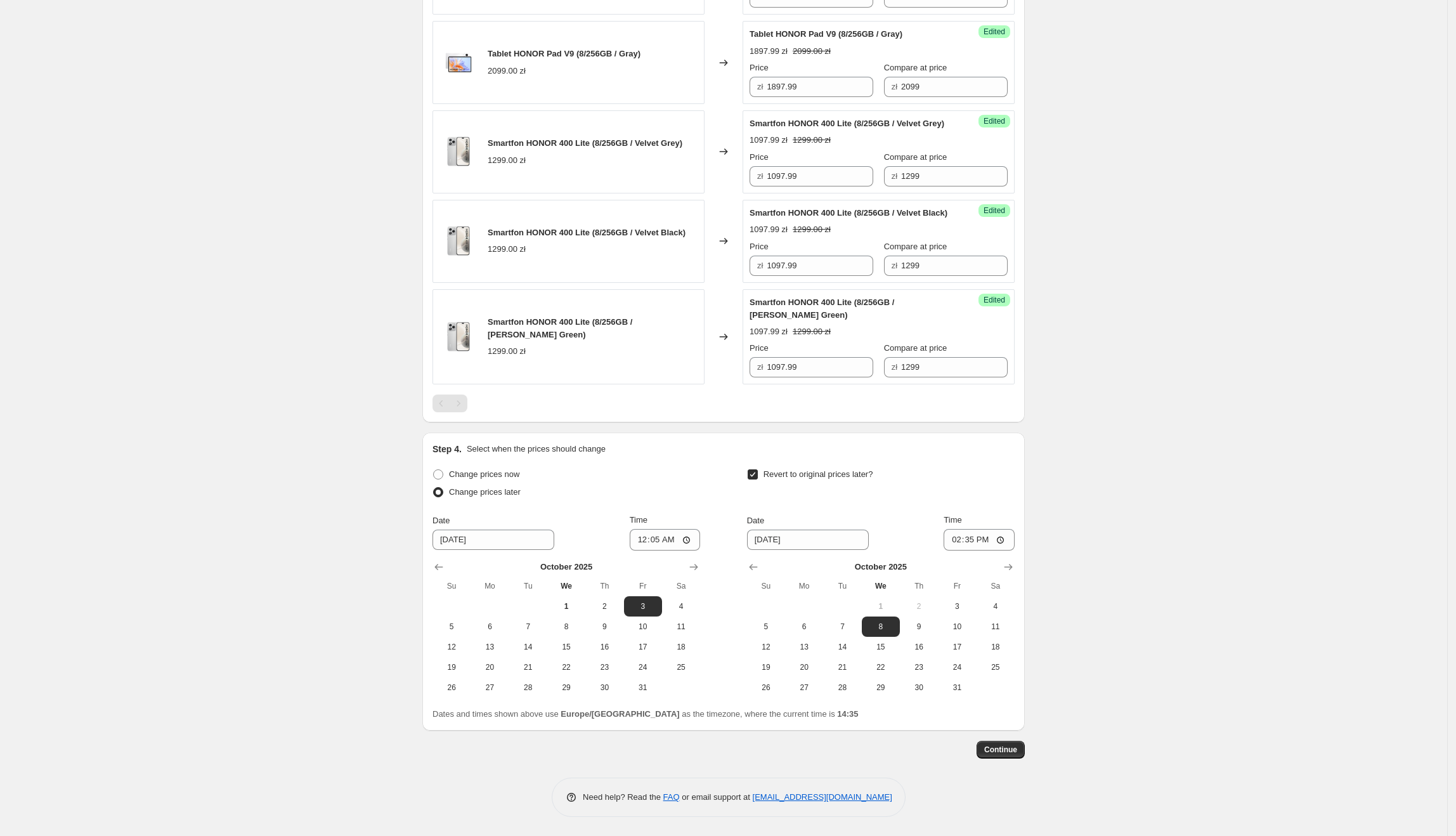
scroll to position [1369, 0]
click at [926, 692] on span "30" at bounding box center [918, 687] width 28 height 10
type input "[DATE]"
click at [980, 550] on input "14:35" at bounding box center [979, 540] width 71 height 22
click at [979, 550] on input "14:35" at bounding box center [979, 540] width 71 height 22
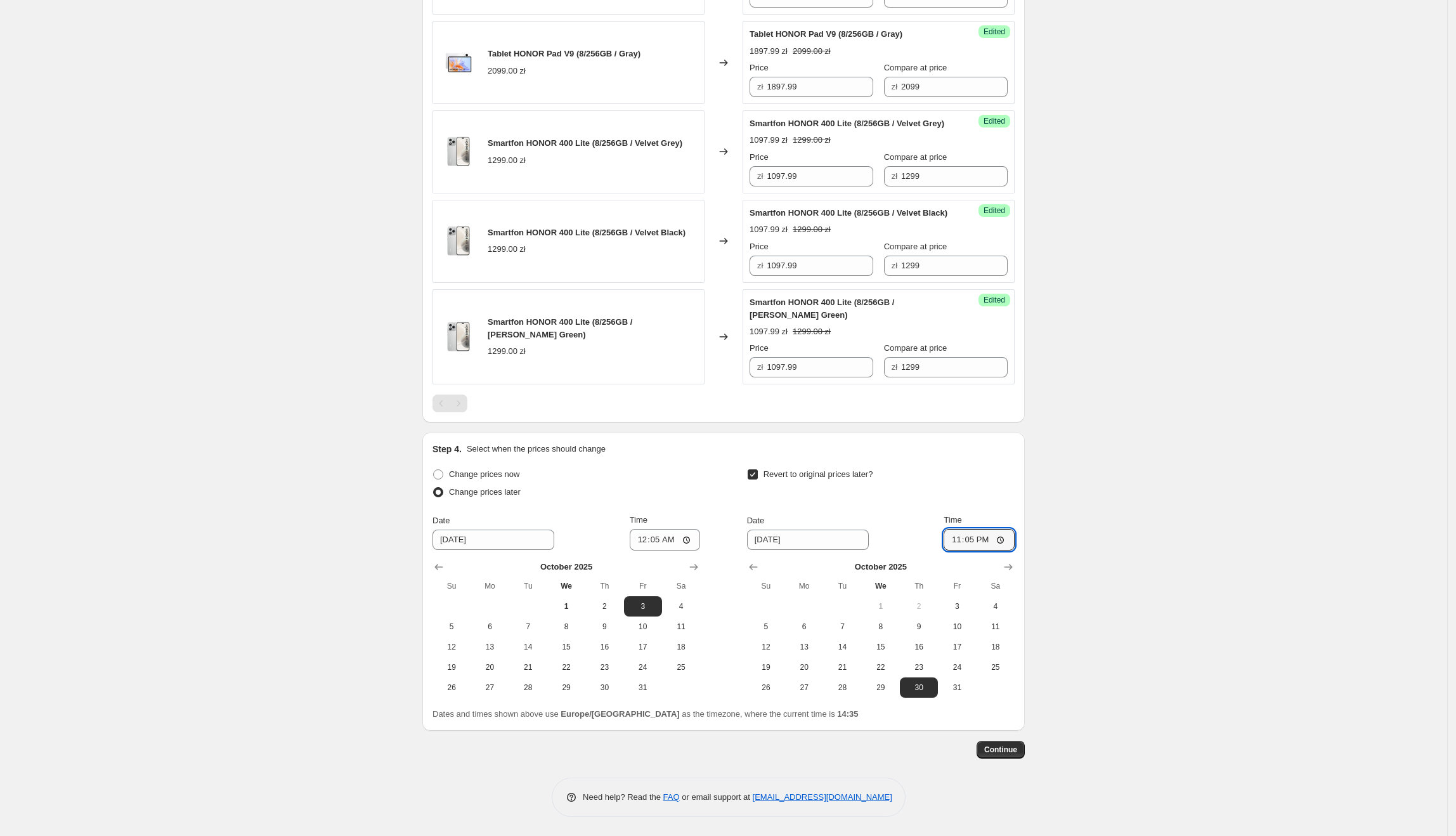
type input "23:55"
click at [1015, 755] on span "Continue" at bounding box center [1000, 750] width 33 height 10
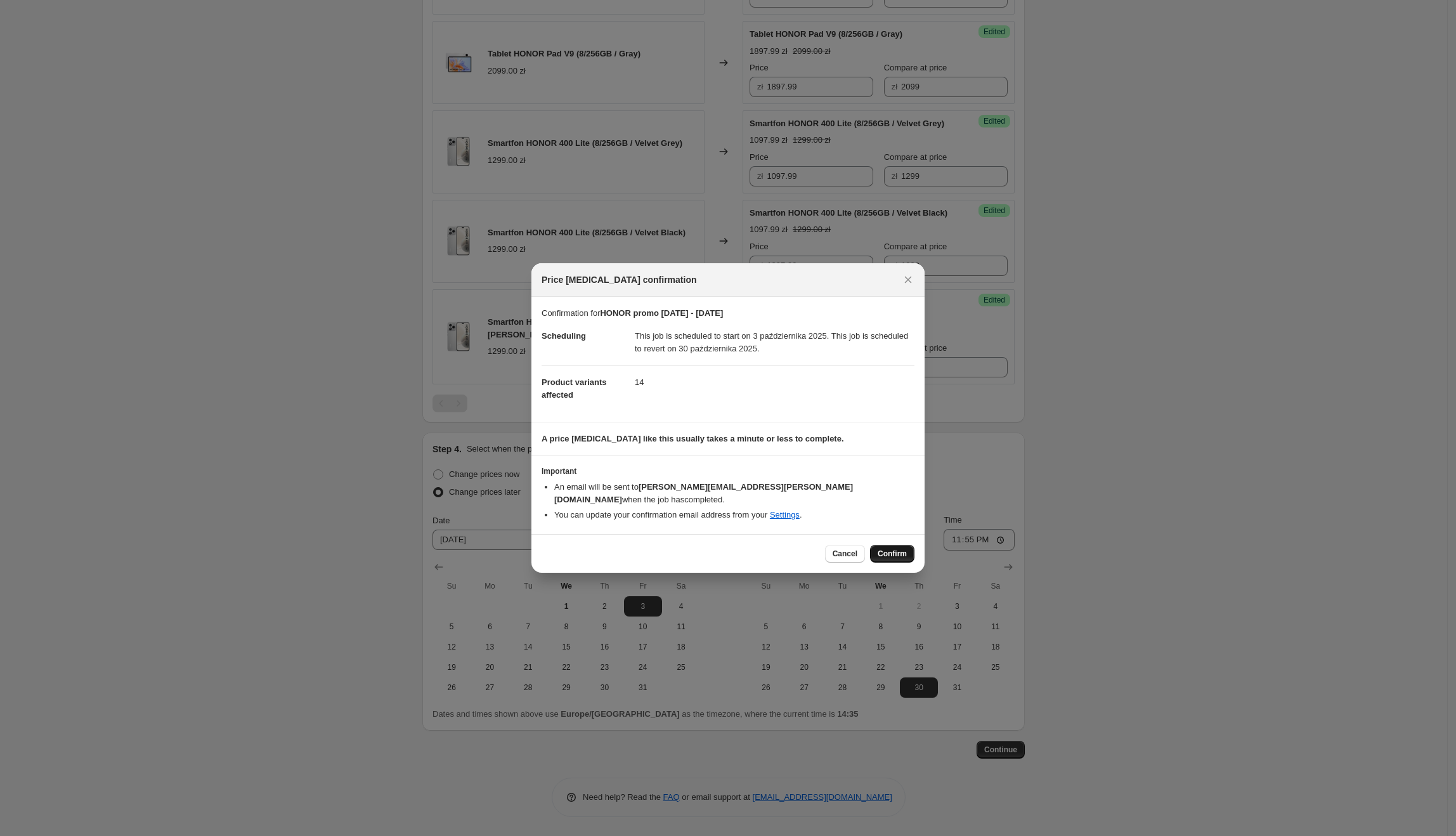
click at [875, 549] on button "Confirm" at bounding box center [892, 553] width 45 height 18
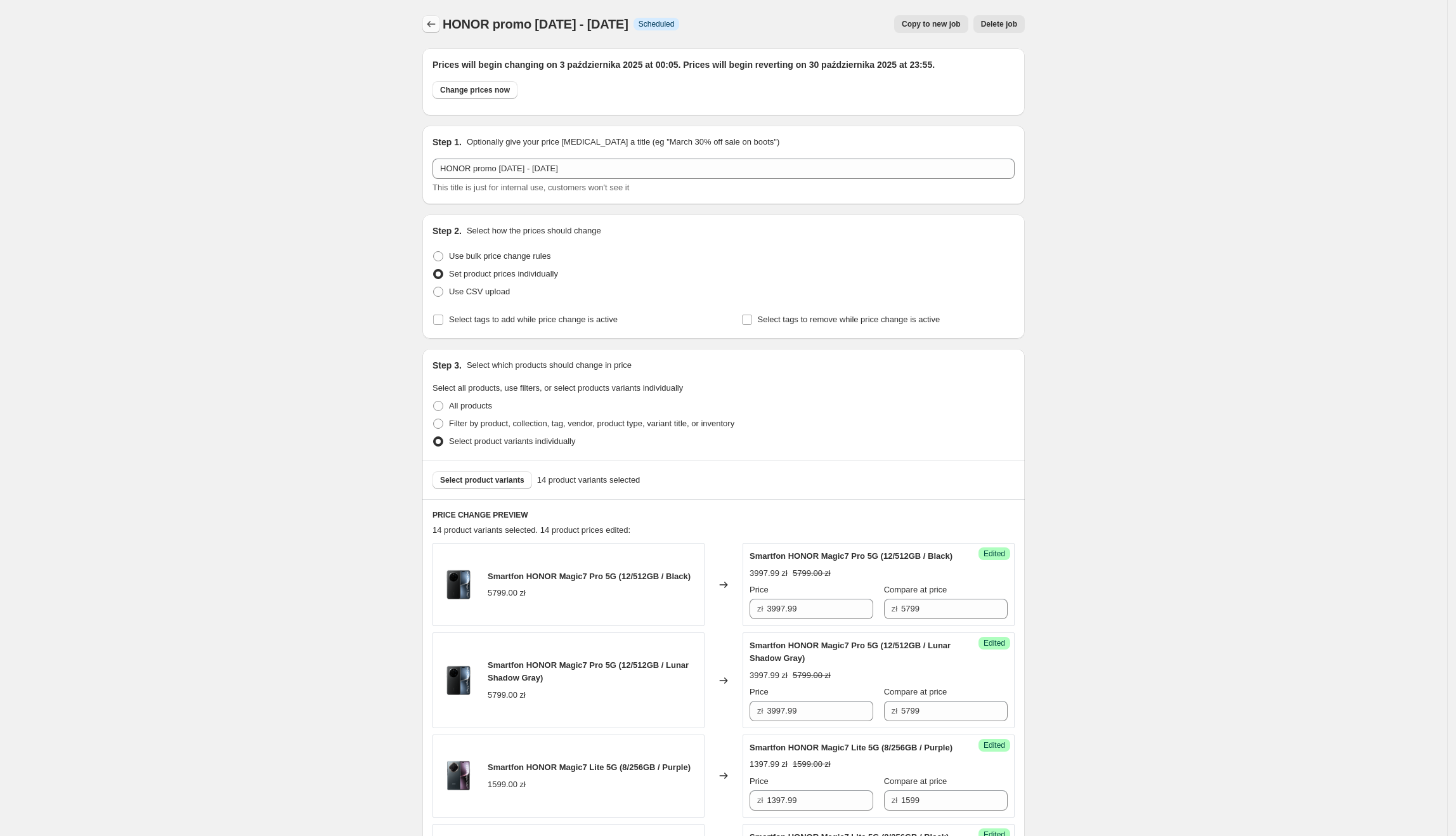
click at [435, 25] on icon "Price change jobs" at bounding box center [431, 24] width 13 height 13
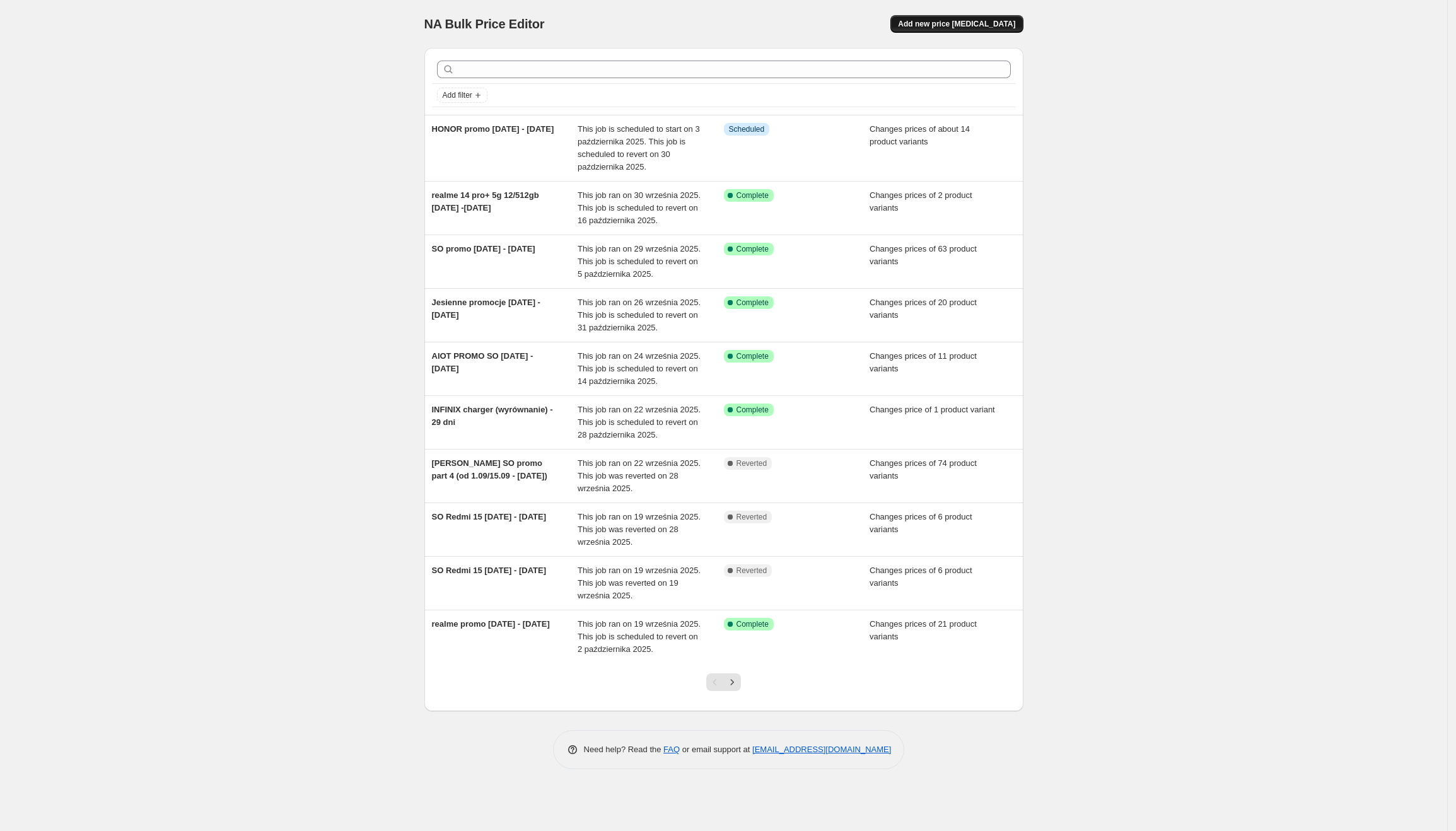
click at [995, 27] on span "Add new price [MEDICAL_DATA]" at bounding box center [957, 24] width 118 height 10
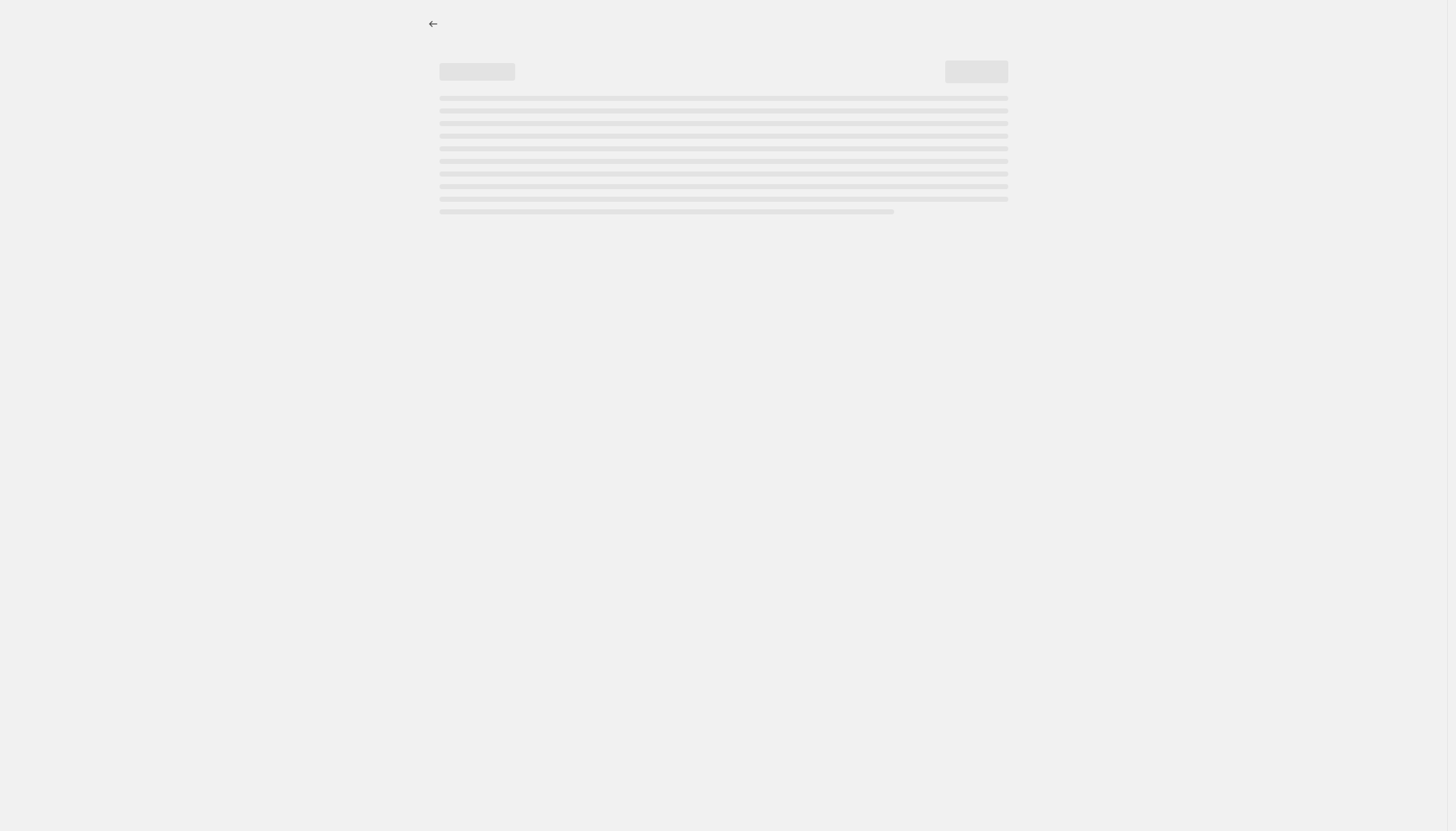
select select "percentage"
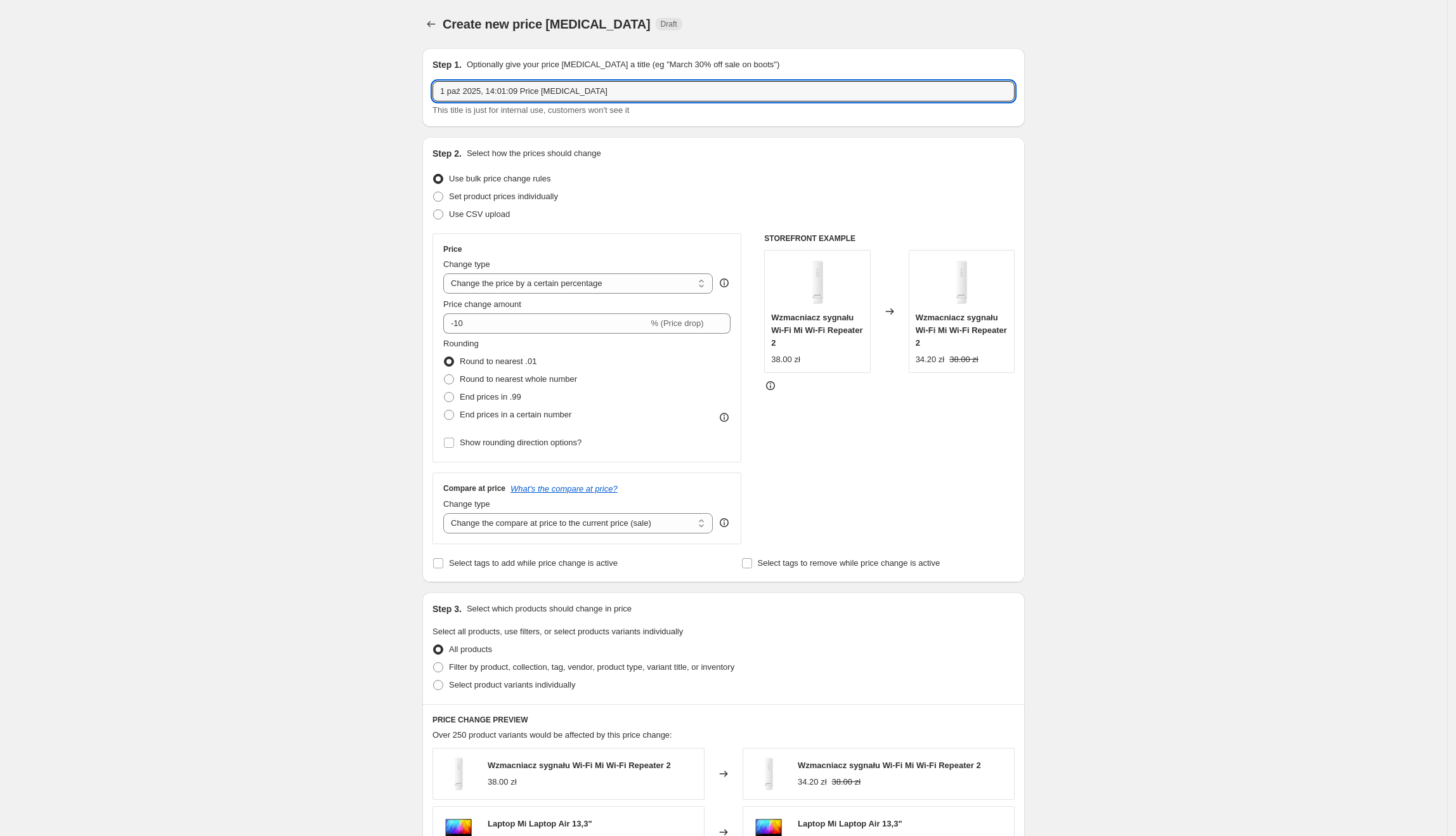
drag, startPoint x: 610, startPoint y: 92, endPoint x: 423, endPoint y: 95, distance: 187.0
click at [423, 95] on div "Step 1. Optionally give your price [MEDICAL_DATA] a title (eg "March 30% off sa…" at bounding box center [719, 614] width 613 height 1152
type input "realme promo [DATE] - [DATE]"
click at [522, 194] on span "Set product prices individually" at bounding box center [503, 196] width 109 height 9
click at [434, 192] on input "Set product prices individually" at bounding box center [433, 192] width 1 height 1
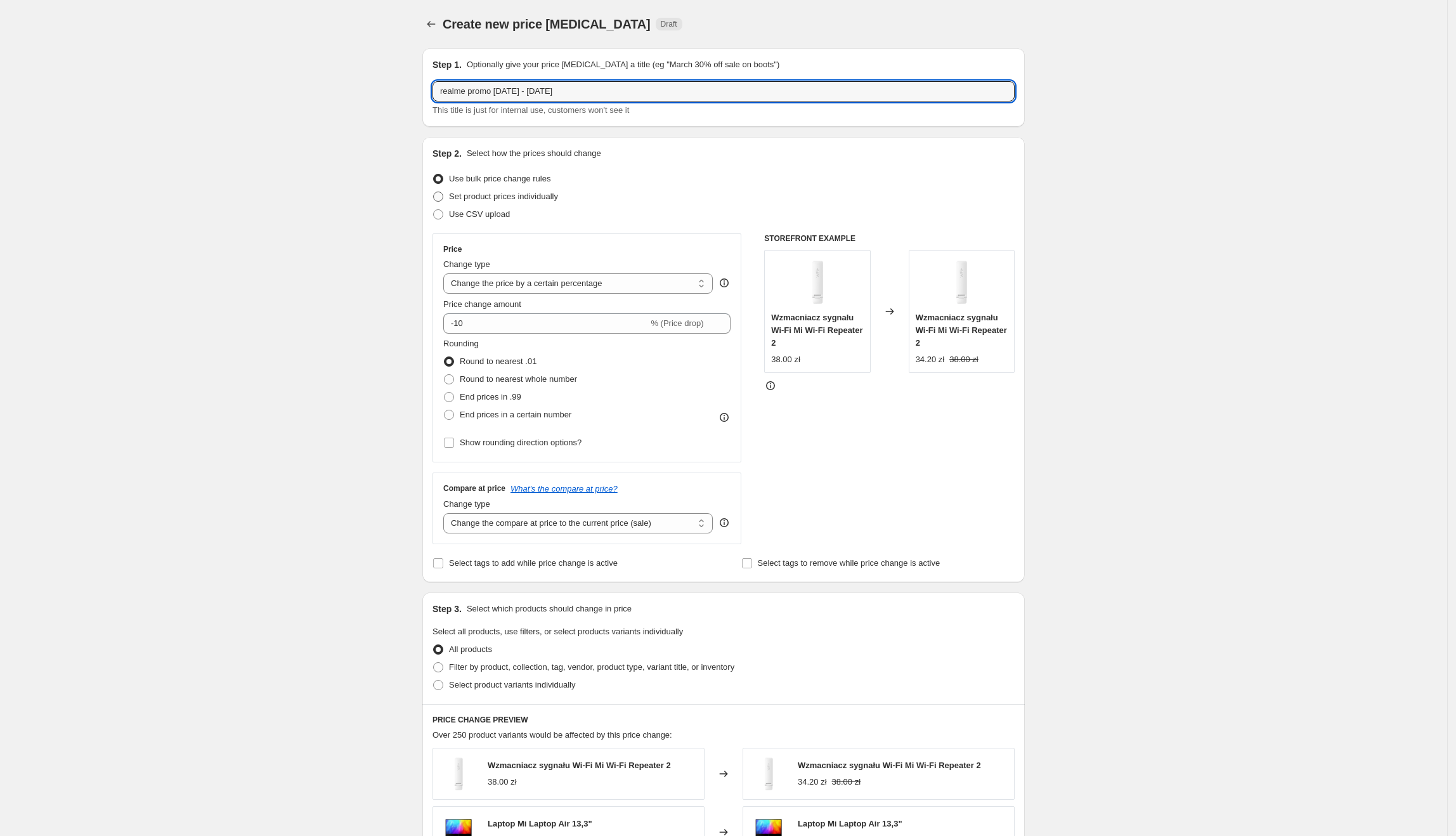
radio input "true"
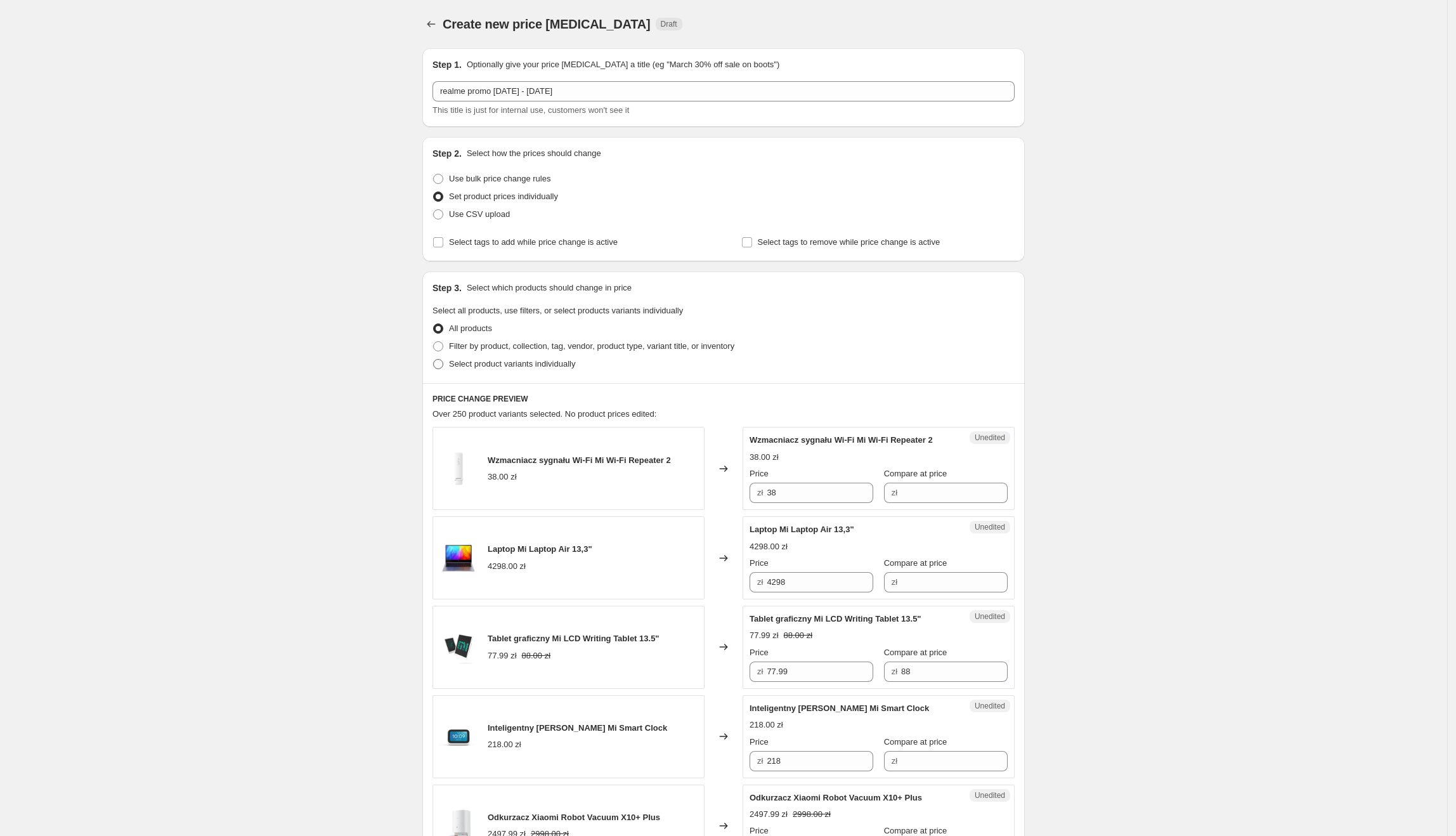
click at [523, 364] on span "Select product variants individually" at bounding box center [512, 363] width 126 height 9
click at [434, 359] on input "Select product variants individually" at bounding box center [433, 359] width 1 height 1
radio input "true"
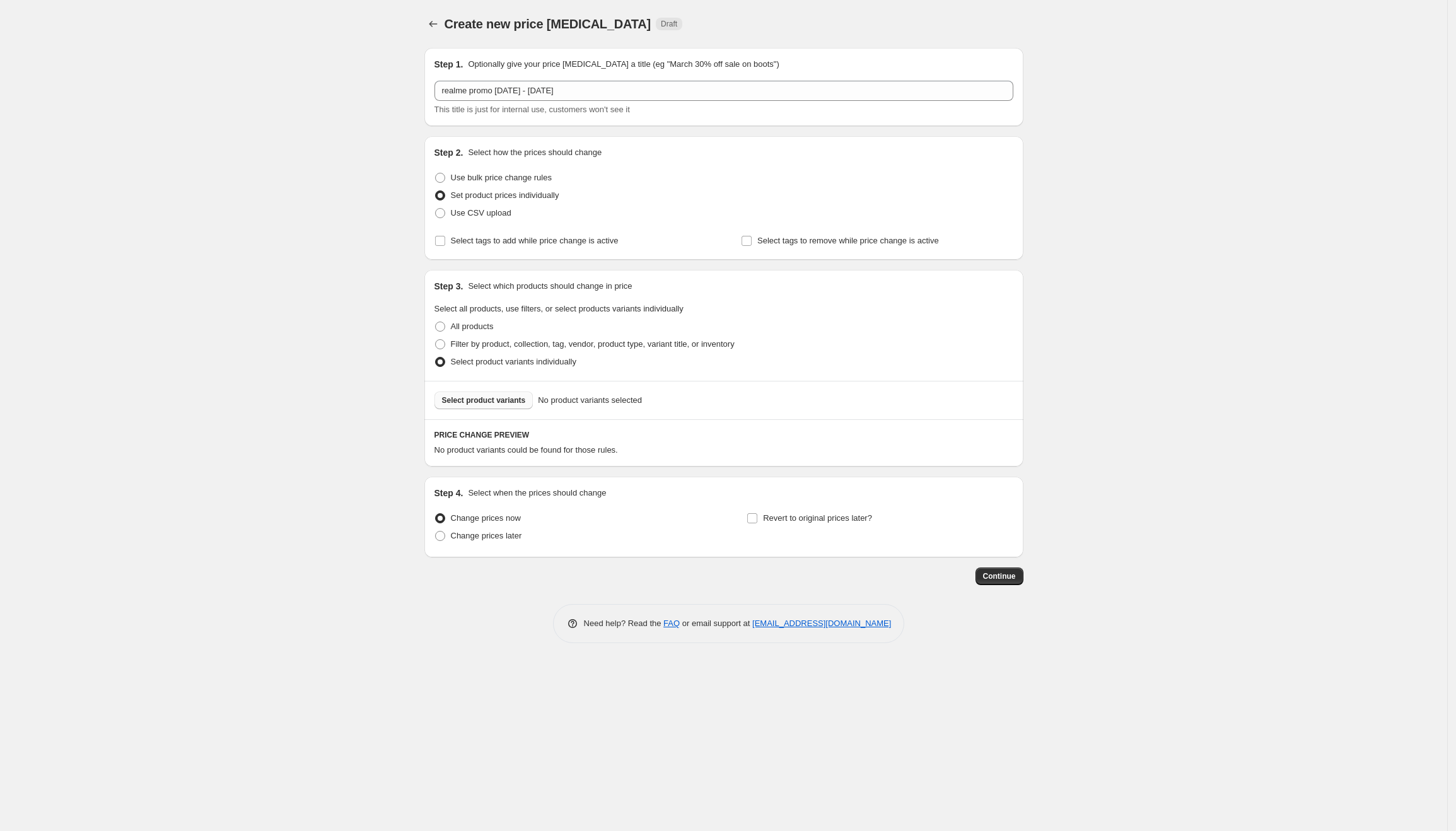
click at [451, 404] on span "Select product variants" at bounding box center [484, 400] width 84 height 10
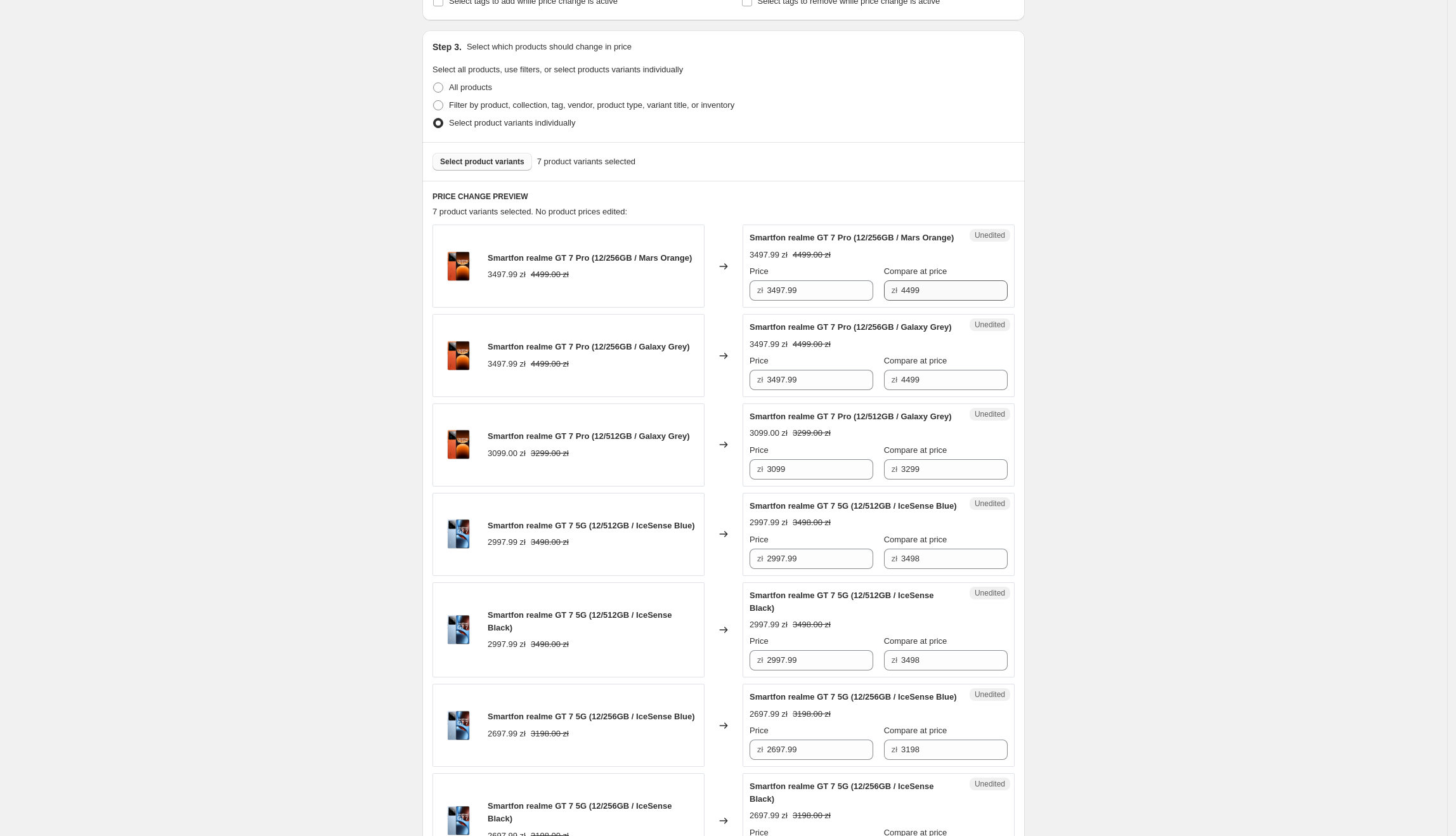
scroll to position [242, 0]
drag, startPoint x: 839, startPoint y: 307, endPoint x: 767, endPoint y: 303, distance: 72.1
click at [767, 300] on div "zł 3497.99" at bounding box center [812, 290] width 123 height 20
type input "3697.99"
click at [1158, 365] on div "Create new price [MEDICAL_DATA]. This page is ready Create new price [MEDICAL_D…" at bounding box center [724, 430] width 1448 height 1344
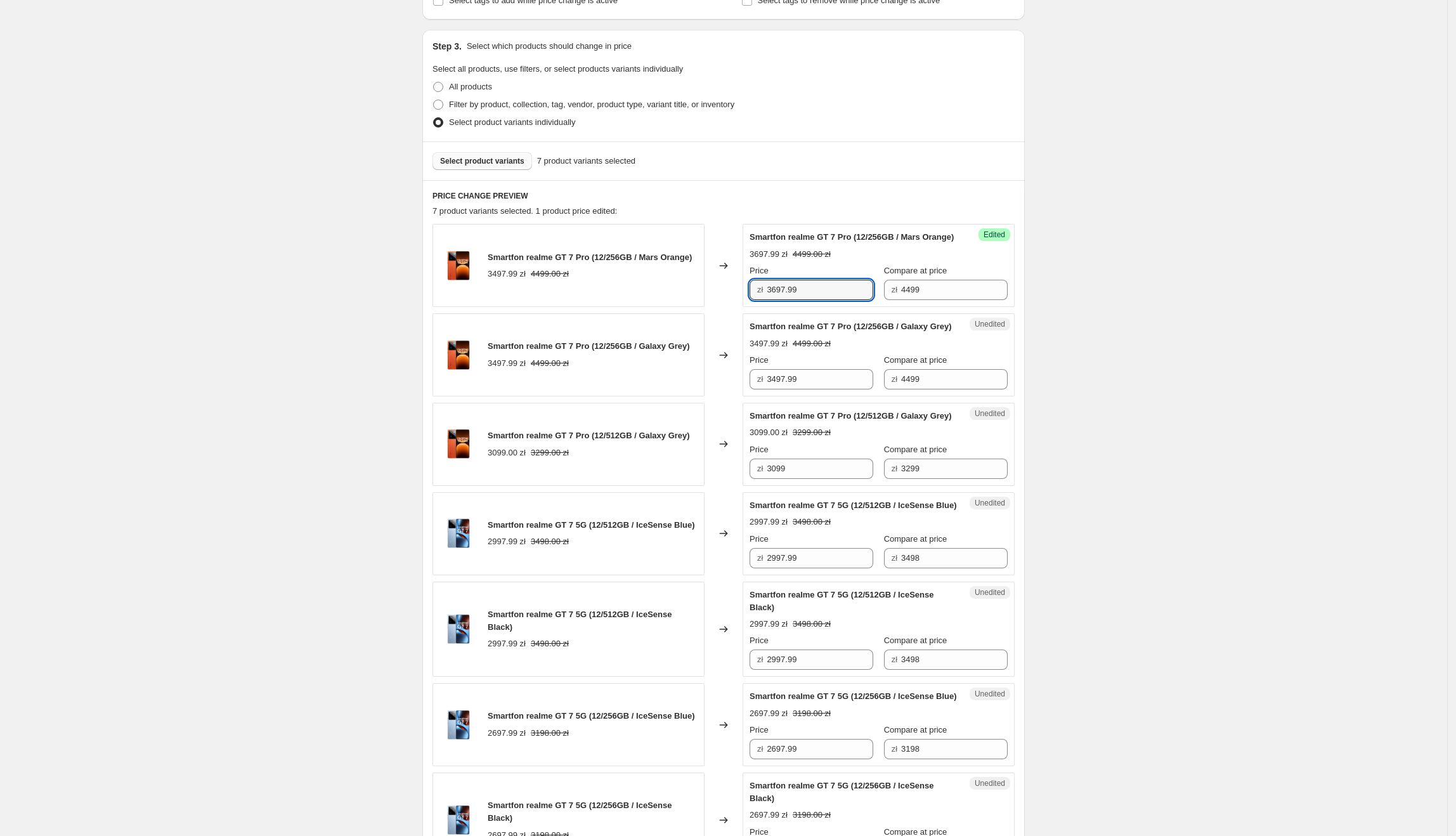
drag, startPoint x: 840, startPoint y: 304, endPoint x: 720, endPoint y: 304, distance: 120.0
click at [720, 304] on div "Smartfon realme GT 7 Pro (12/256GB / Mars Orange) 3497.99 zł 4499.00 zł Changed…" at bounding box center [724, 265] width 583 height 83
click at [832, 367] on div "Price" at bounding box center [812, 360] width 123 height 13
paste input "6"
drag, startPoint x: 836, startPoint y: 399, endPoint x: 694, endPoint y: 421, distance: 143.7
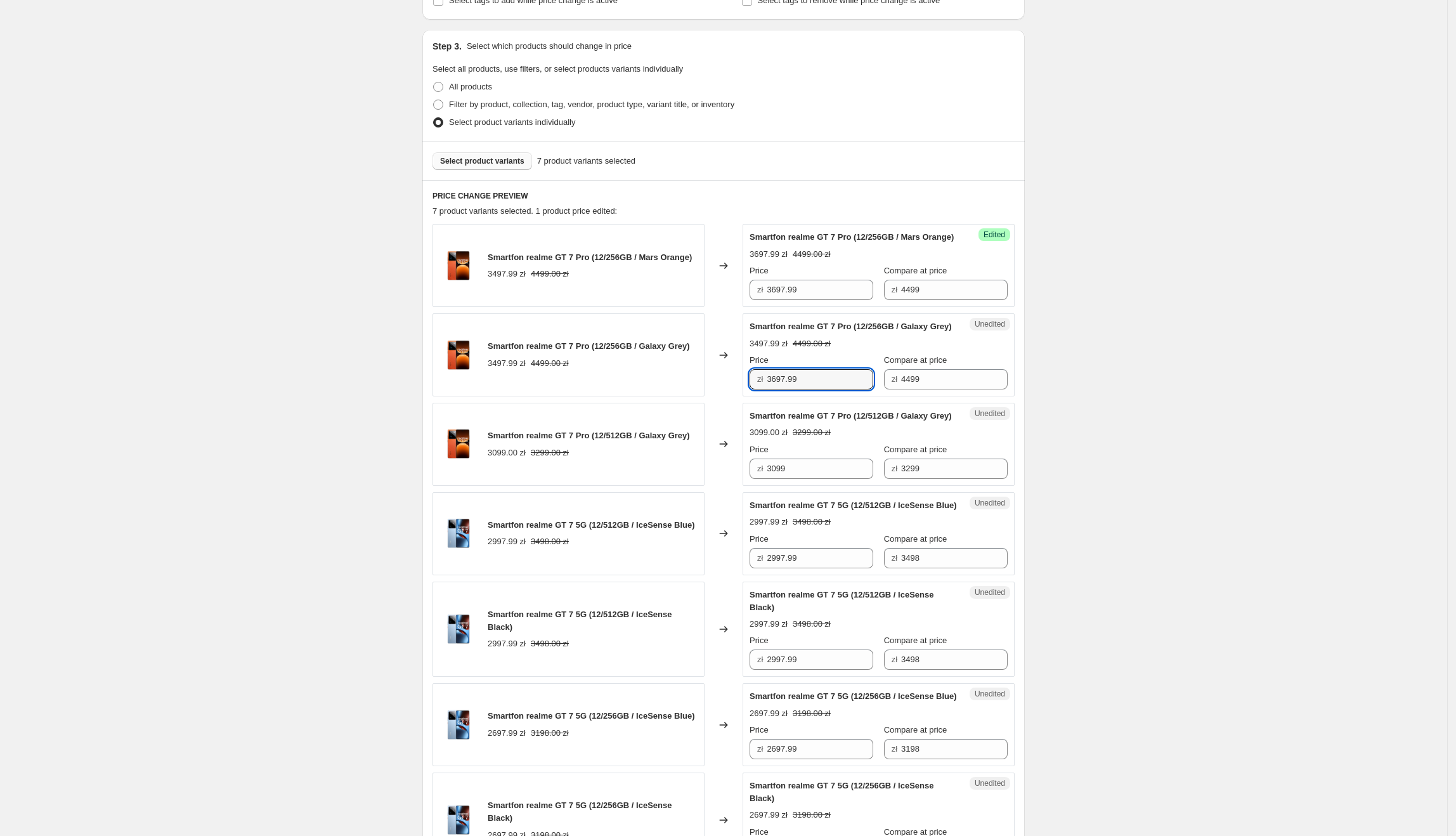
click at [694, 396] on div "Smartfon realme GT 7 Pro (12/256GB / Galaxy Grey) 3497.99 zł 4499.00 zł Changed…" at bounding box center [724, 355] width 583 height 83
type input "3697.99"
click at [694, 396] on div "Smartfon realme GT 7 Pro (12/256GB / Galaxy Grey) 3497.99 zł 4499.00 zł" at bounding box center [569, 355] width 272 height 83
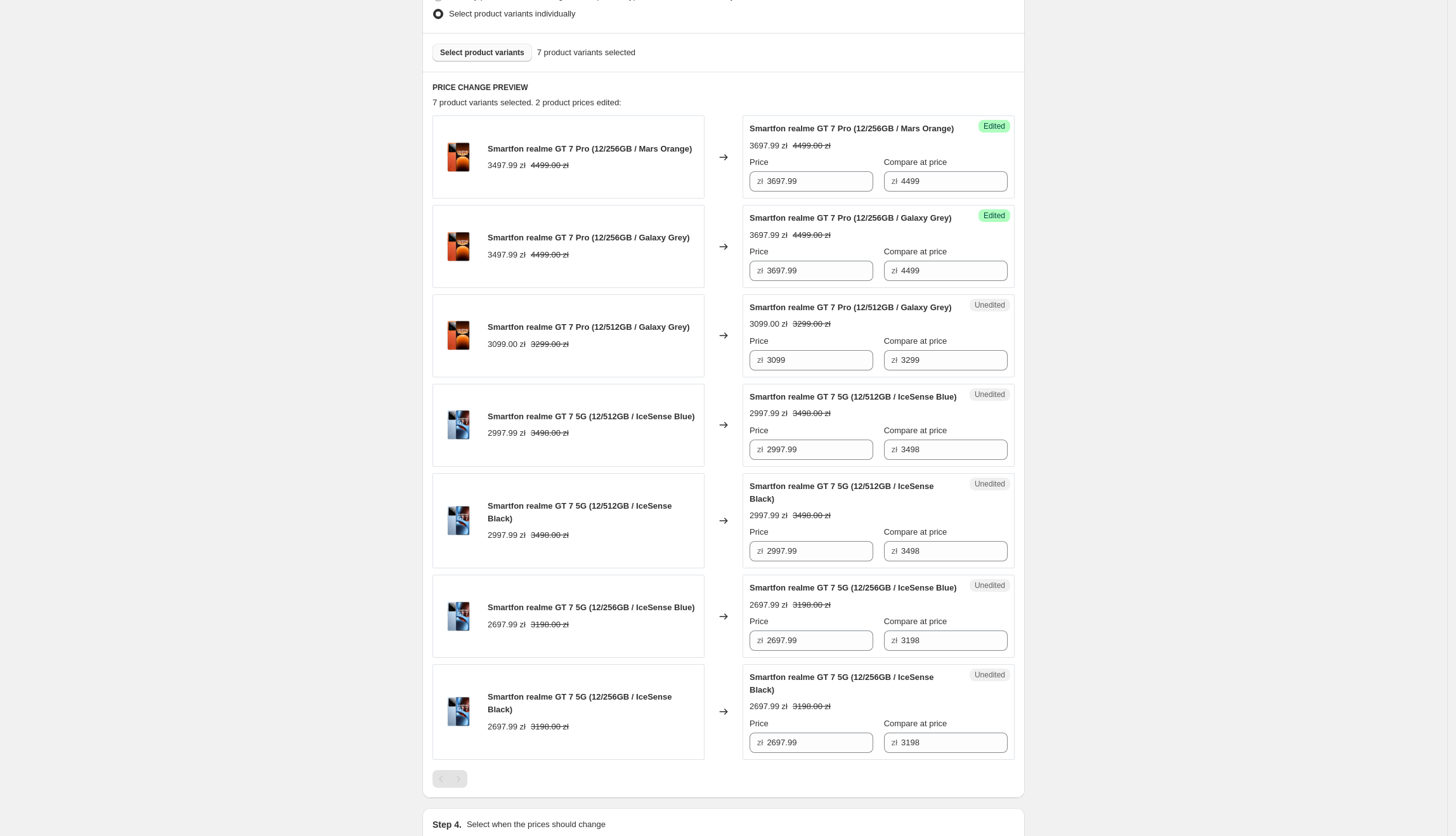
scroll to position [352, 0]
drag, startPoint x: 811, startPoint y: 403, endPoint x: 743, endPoint y: 402, distance: 68.0
click at [743, 376] on div "Smartfon realme GT 7 Pro (12/512GB / Galaxy Grey) 3099.00 zł 3299.00 zł Changed…" at bounding box center [724, 335] width 583 height 83
type input "4297.99"
click at [1294, 463] on div "Create new price [MEDICAL_DATA]. This page is ready Create new price [MEDICAL_D…" at bounding box center [724, 320] width 1448 height 1344
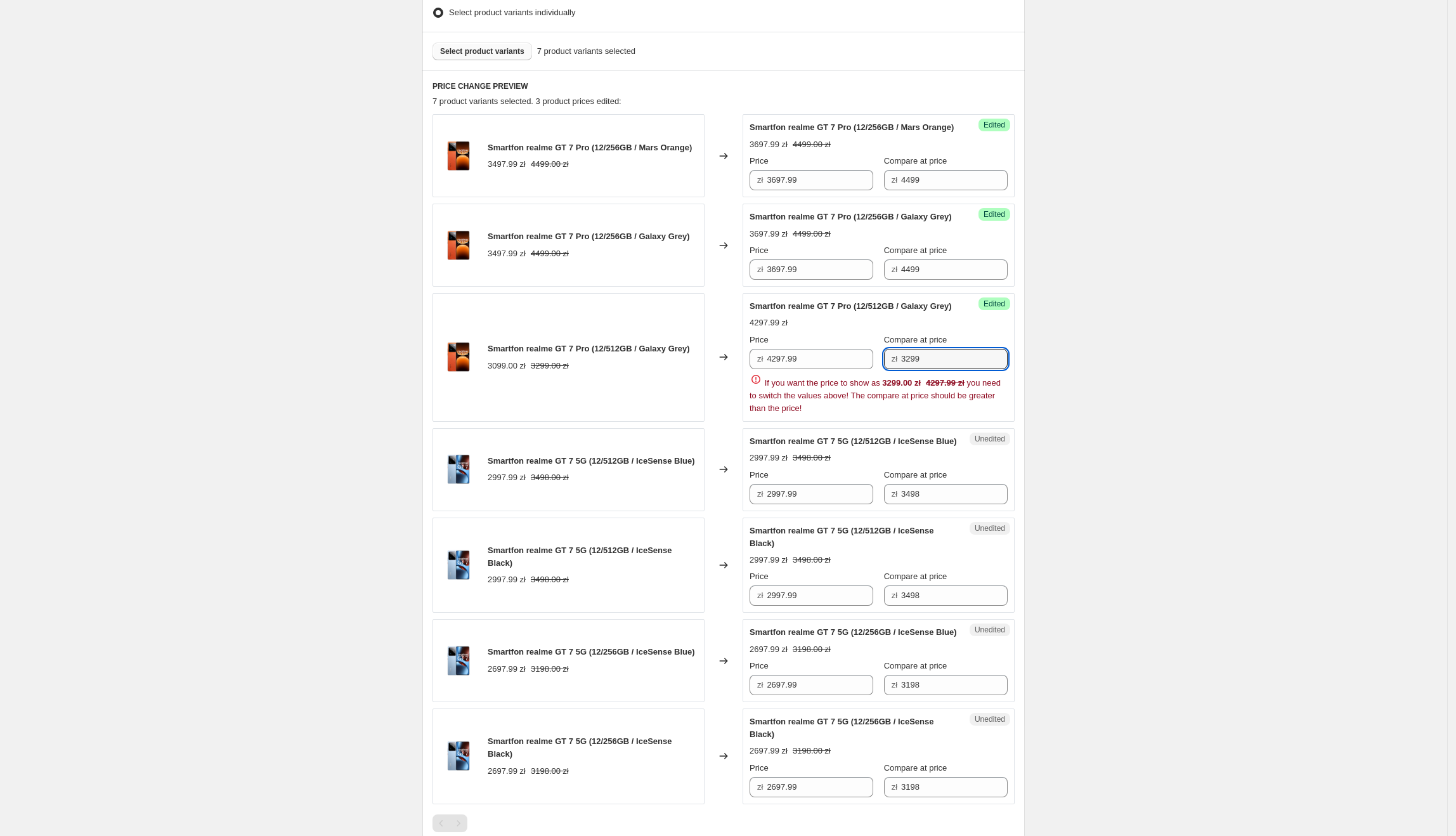
drag, startPoint x: 950, startPoint y: 379, endPoint x: 896, endPoint y: 388, distance: 54.7
click at [896, 369] on div "zł 3299" at bounding box center [946, 359] width 123 height 20
type input "4799"
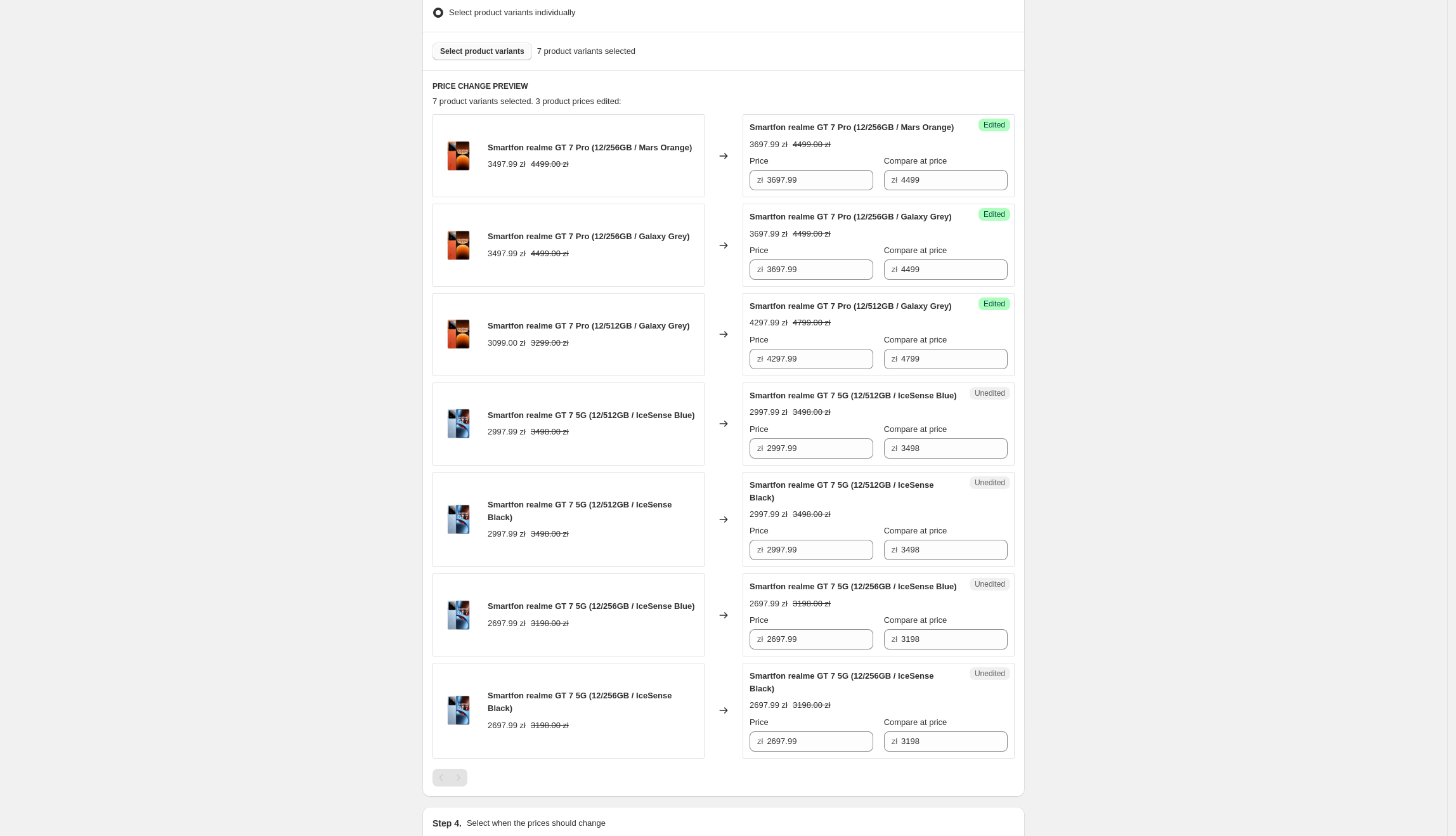
click at [1097, 407] on div "Create new price [MEDICAL_DATA]. This page is ready Create new price [MEDICAL_D…" at bounding box center [724, 320] width 1448 height 1344
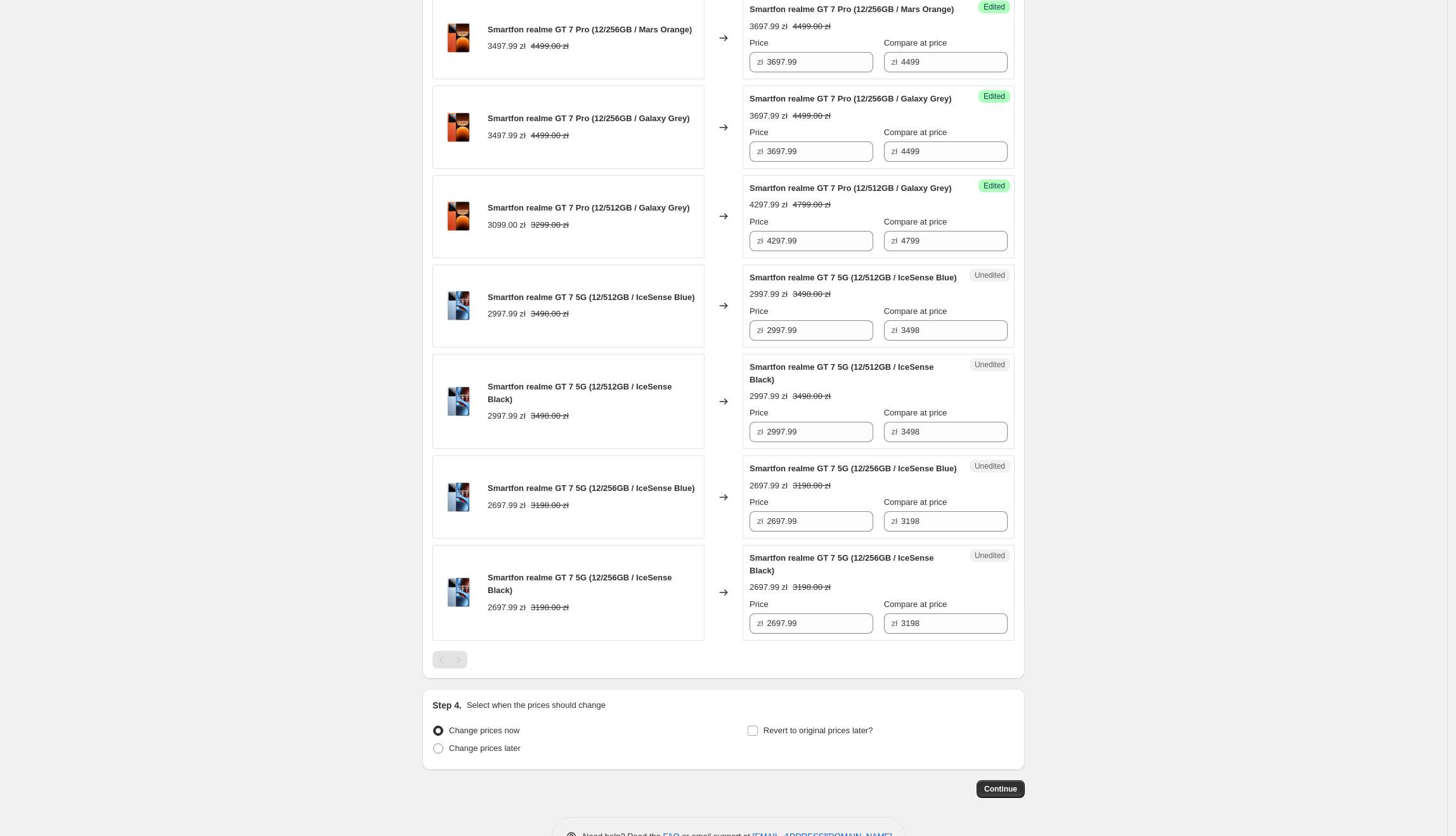
scroll to position [470, 0]
drag, startPoint x: 829, startPoint y: 387, endPoint x: 766, endPoint y: 389, distance: 63.0
click at [766, 340] on div "zł 2997.99" at bounding box center [812, 330] width 123 height 20
type input "3197.99"
click at [1208, 389] on div "Create new price [MEDICAL_DATA]. This page is ready Create new price [MEDICAL_D…" at bounding box center [724, 202] width 1448 height 1344
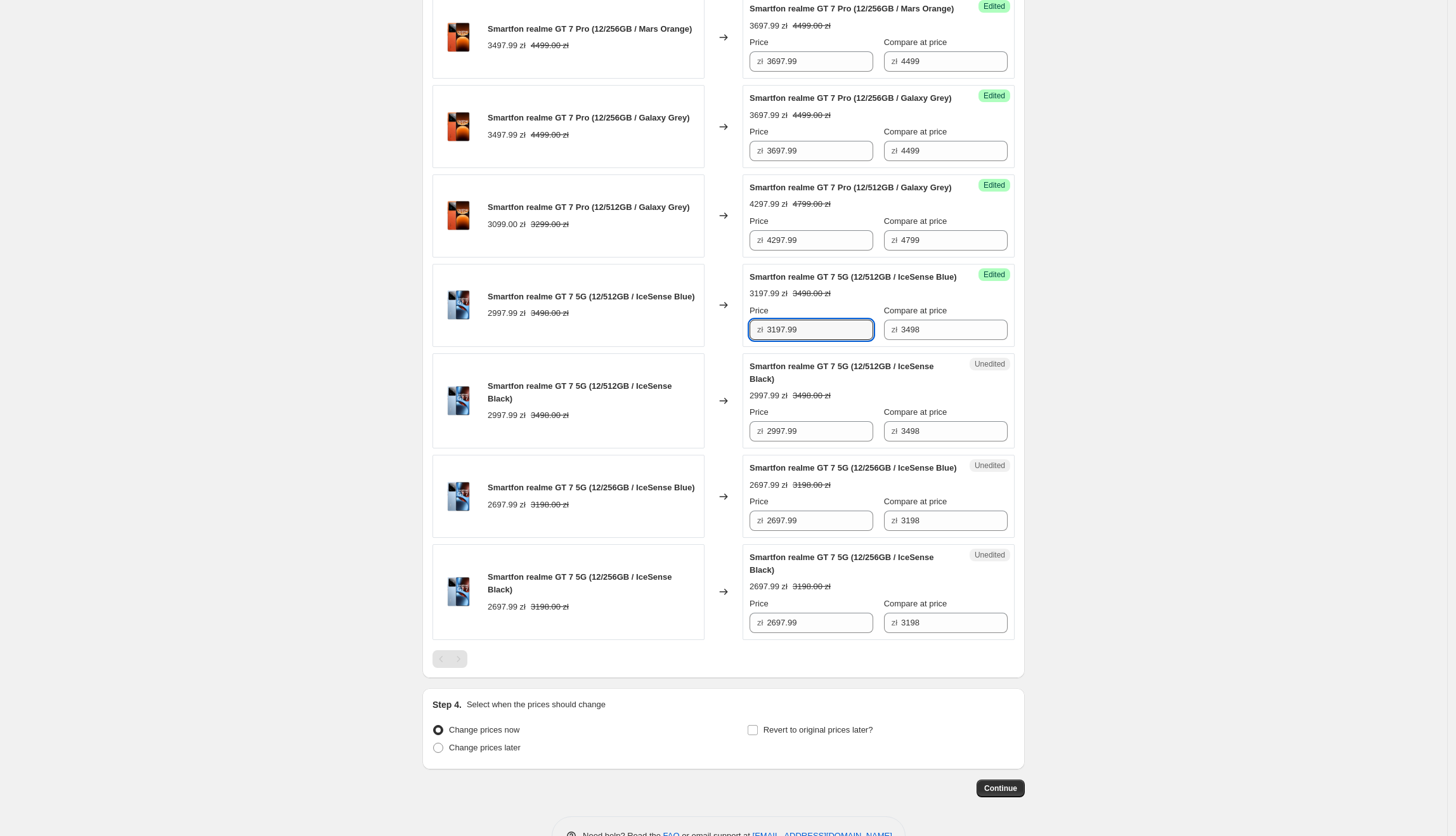
drag, startPoint x: 828, startPoint y: 385, endPoint x: 747, endPoint y: 406, distance: 83.7
click at [720, 347] on div "Smartfon realme GT 7 5G (12/512GB / IceSense Blue) 2997.99 zł 3498.00 zł Change…" at bounding box center [724, 305] width 583 height 83
drag, startPoint x: 822, startPoint y: 489, endPoint x: 699, endPoint y: 486, distance: 123.0
click at [699, 449] on div "Smartfon realme GT 7 5G (12/512GB / IceSense Black) 2997.99 zł 3498.00 zł Chang…" at bounding box center [724, 401] width 583 height 96
paste input "31"
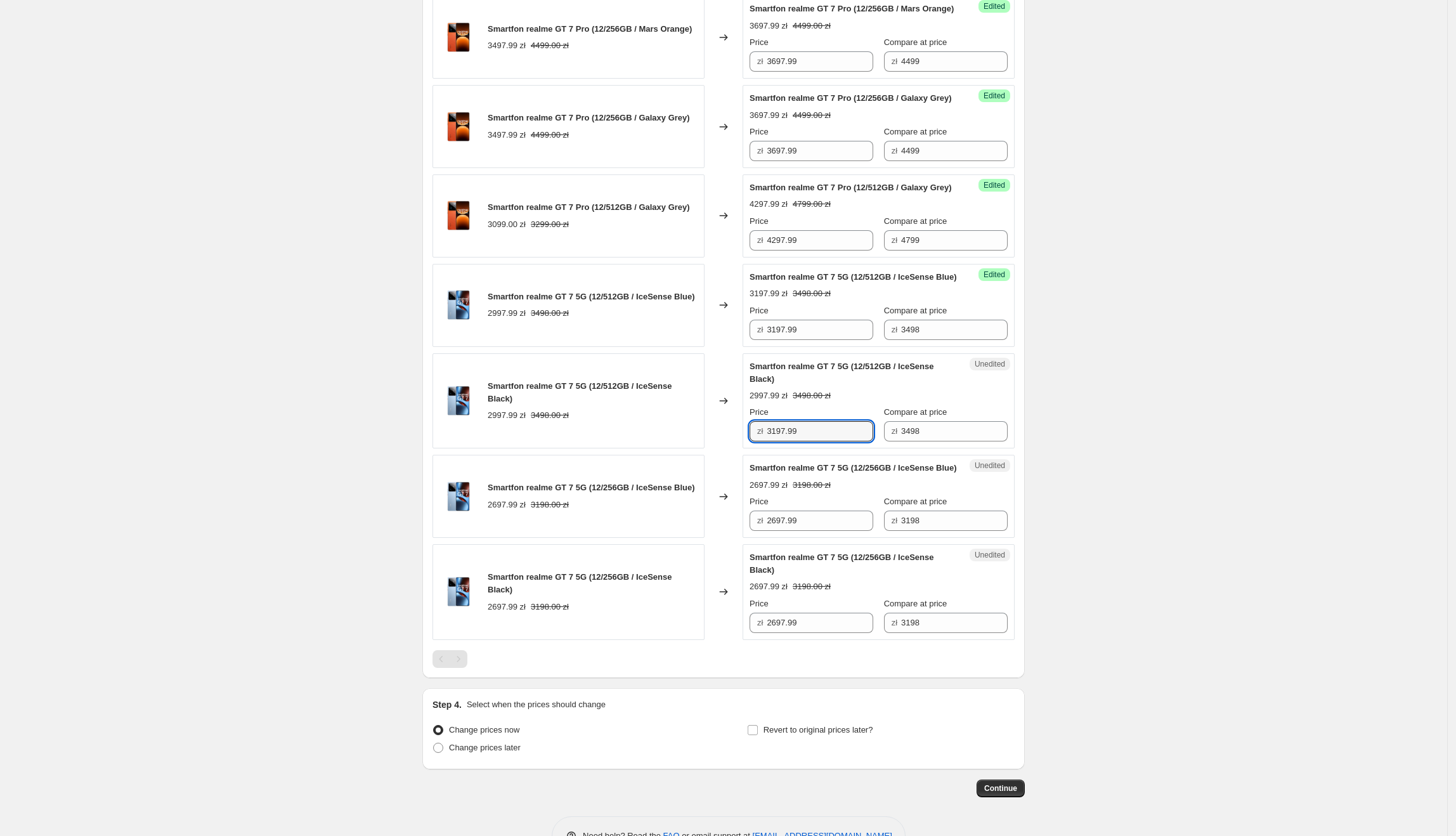
type input "3197.99"
click at [1260, 495] on div "Create new price [MEDICAL_DATA]. This page is ready Create new price [MEDICAL_D…" at bounding box center [724, 202] width 1448 height 1344
drag, startPoint x: 843, startPoint y: 586, endPoint x: 749, endPoint y: 576, distance: 94.5
click at [751, 538] on div "Unedited Smartfon realme GT 7 5G (12/256GB / IceSense Blue) 2697.99 zł 3198.00 …" at bounding box center [879, 496] width 272 height 83
type input "2897.99"
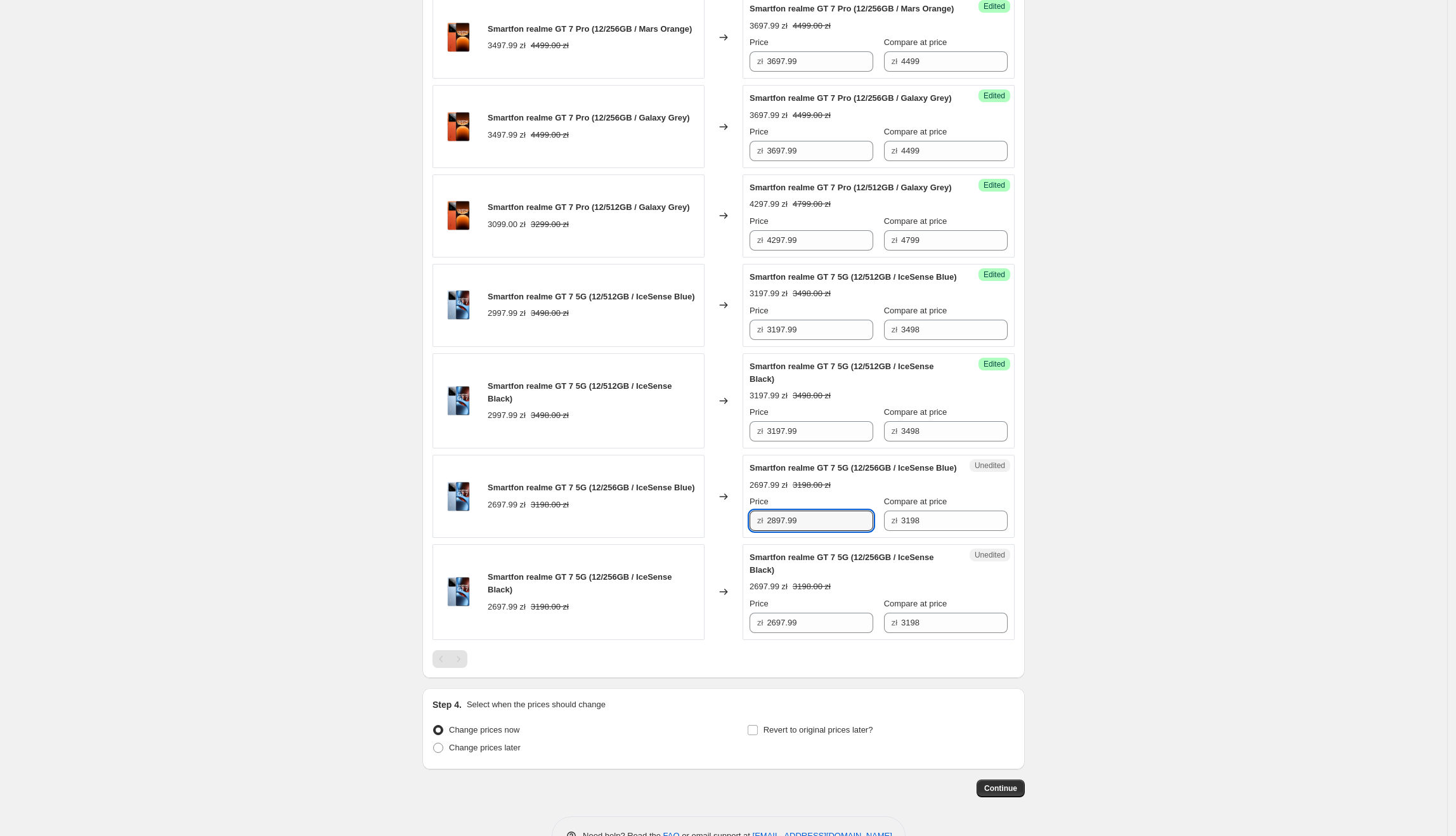
click at [1251, 539] on div "Create new price [MEDICAL_DATA]. This page is ready Create new price [MEDICAL_D…" at bounding box center [724, 202] width 1448 height 1344
drag, startPoint x: 831, startPoint y: 584, endPoint x: 726, endPoint y: 583, distance: 105.0
click at [726, 538] on div "Smartfon realme GT 7 5G (12/256GB / IceSense Blue) 2697.99 zł 3198.00 zł Change…" at bounding box center [724, 496] width 583 height 83
paste input "8"
drag, startPoint x: 813, startPoint y: 682, endPoint x: 1009, endPoint y: 650, distance: 198.6
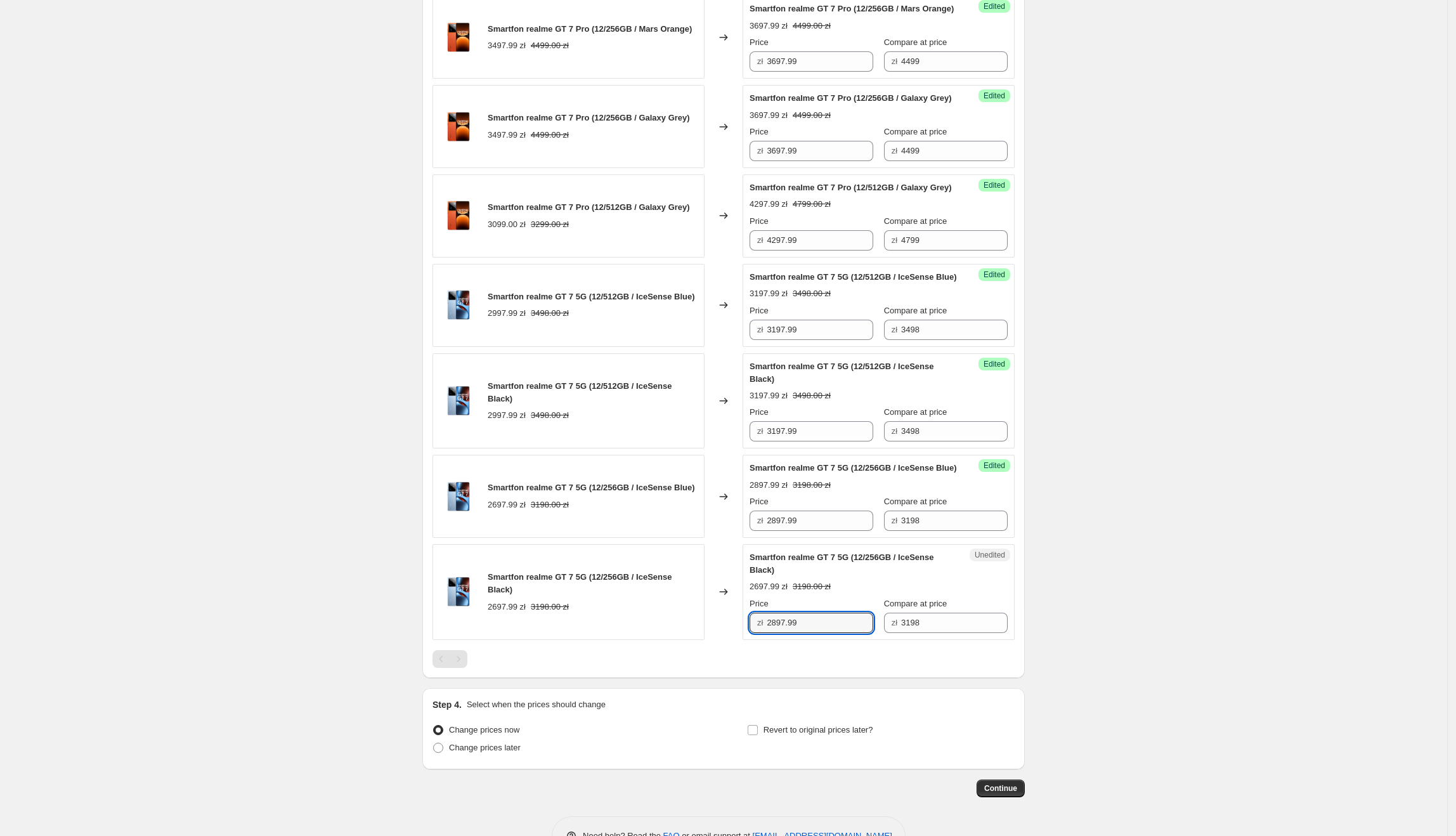
click at [688, 640] on div "Smartfon realme GT 7 5G (12/256GB / IceSense Black) 2697.99 zł 3198.00 zł Chang…" at bounding box center [724, 592] width 583 height 96
type input "2897.99"
click at [1069, 608] on div "Create new price [MEDICAL_DATA]. This page is ready Create new price [MEDICAL_D…" at bounding box center [724, 202] width 1448 height 1344
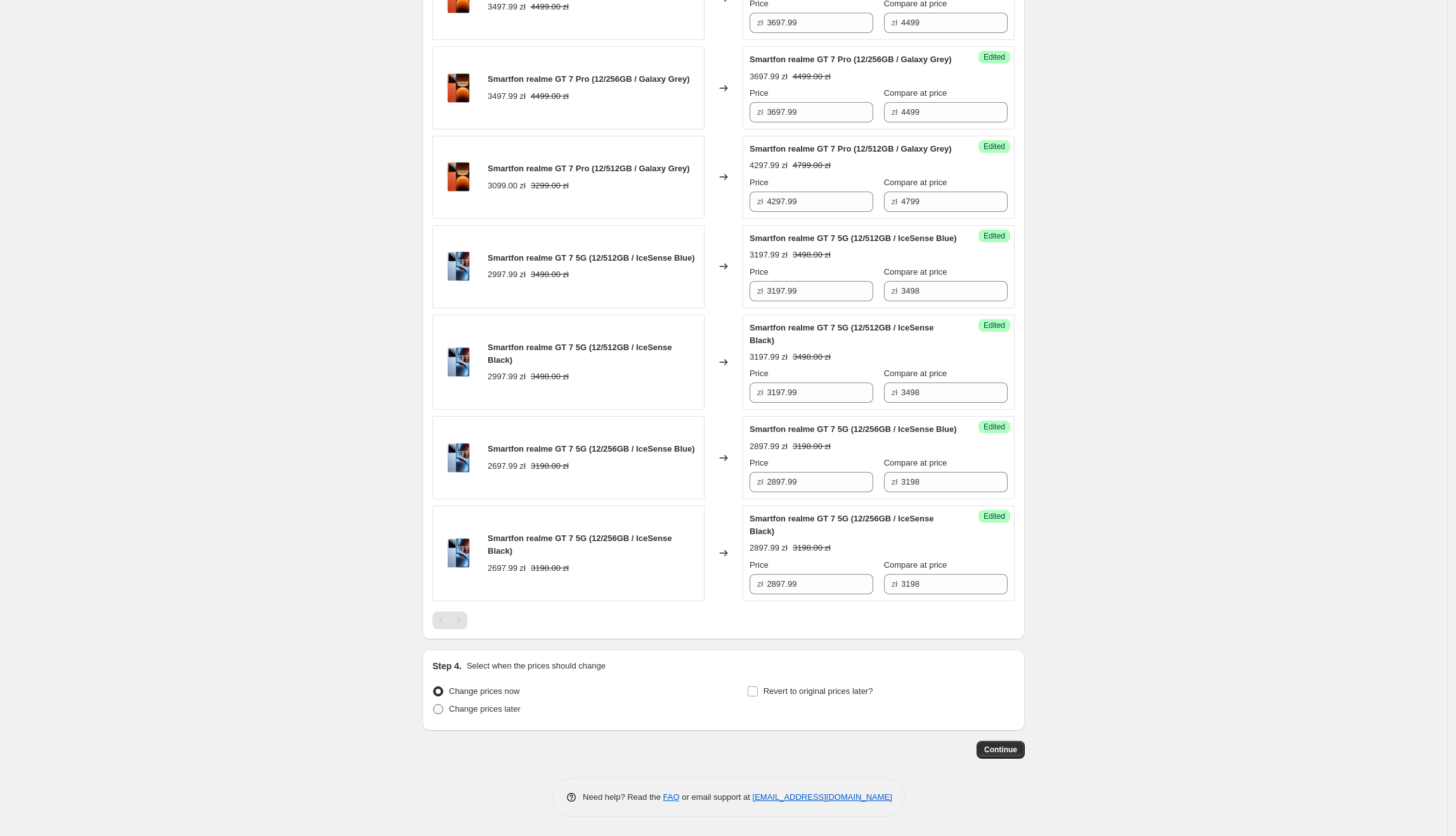
click at [508, 708] on span "Change prices later" at bounding box center [484, 708] width 72 height 9
click at [434, 704] on input "Change prices later" at bounding box center [433, 704] width 1 height 1
radio input "true"
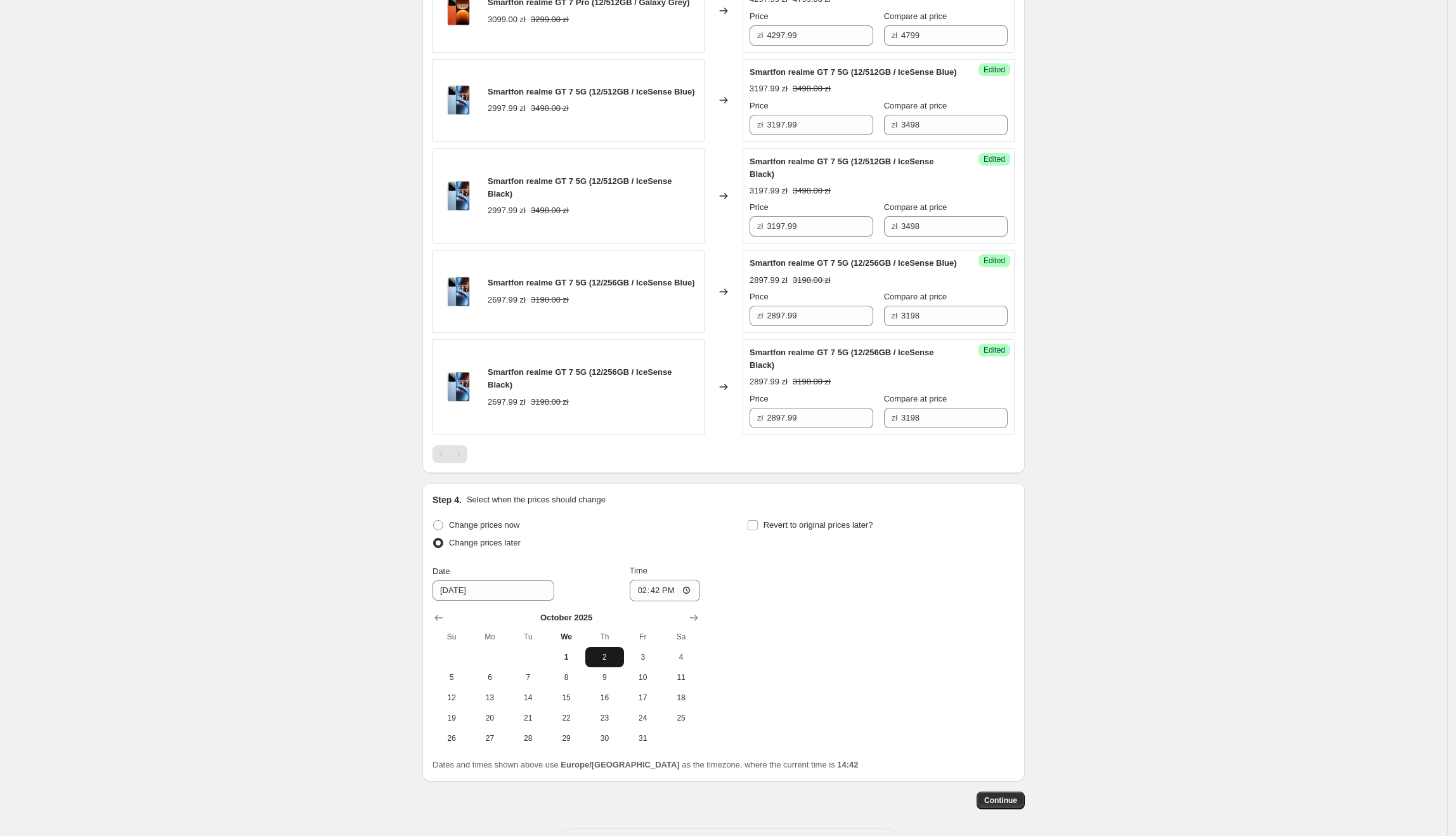
scroll to position [675, 0]
click at [634, 661] on span "3" at bounding box center [643, 656] width 28 height 10
type input "[DATE]"
click at [665, 600] on input "14:42" at bounding box center [665, 590] width 71 height 22
click at [930, 664] on div "Change prices now Change prices later Date [DATE] Time 23:55 [DATE] Su Mo Tu We…" at bounding box center [724, 631] width 583 height 232
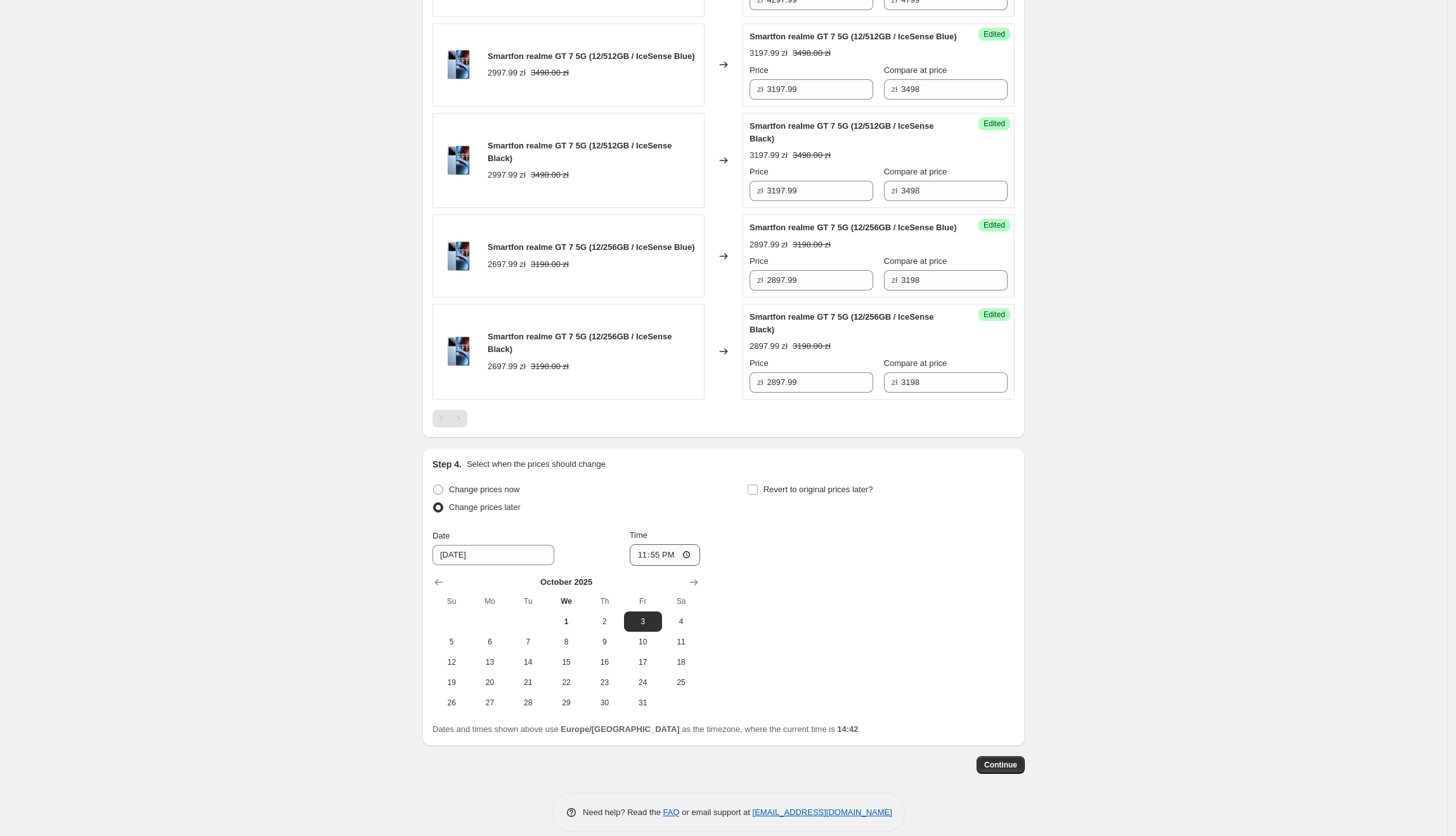
scroll to position [711, 0]
click at [657, 565] on input "23:55" at bounding box center [665, 555] width 71 height 22
type input "00:05"
click at [792, 653] on div "Change prices now Change prices later Date [DATE] Time 00:[DATE] Mo Tu We Th Fr…" at bounding box center [724, 596] width 583 height 232
click at [811, 494] on span "Revert to original prices later?" at bounding box center [818, 488] width 110 height 9
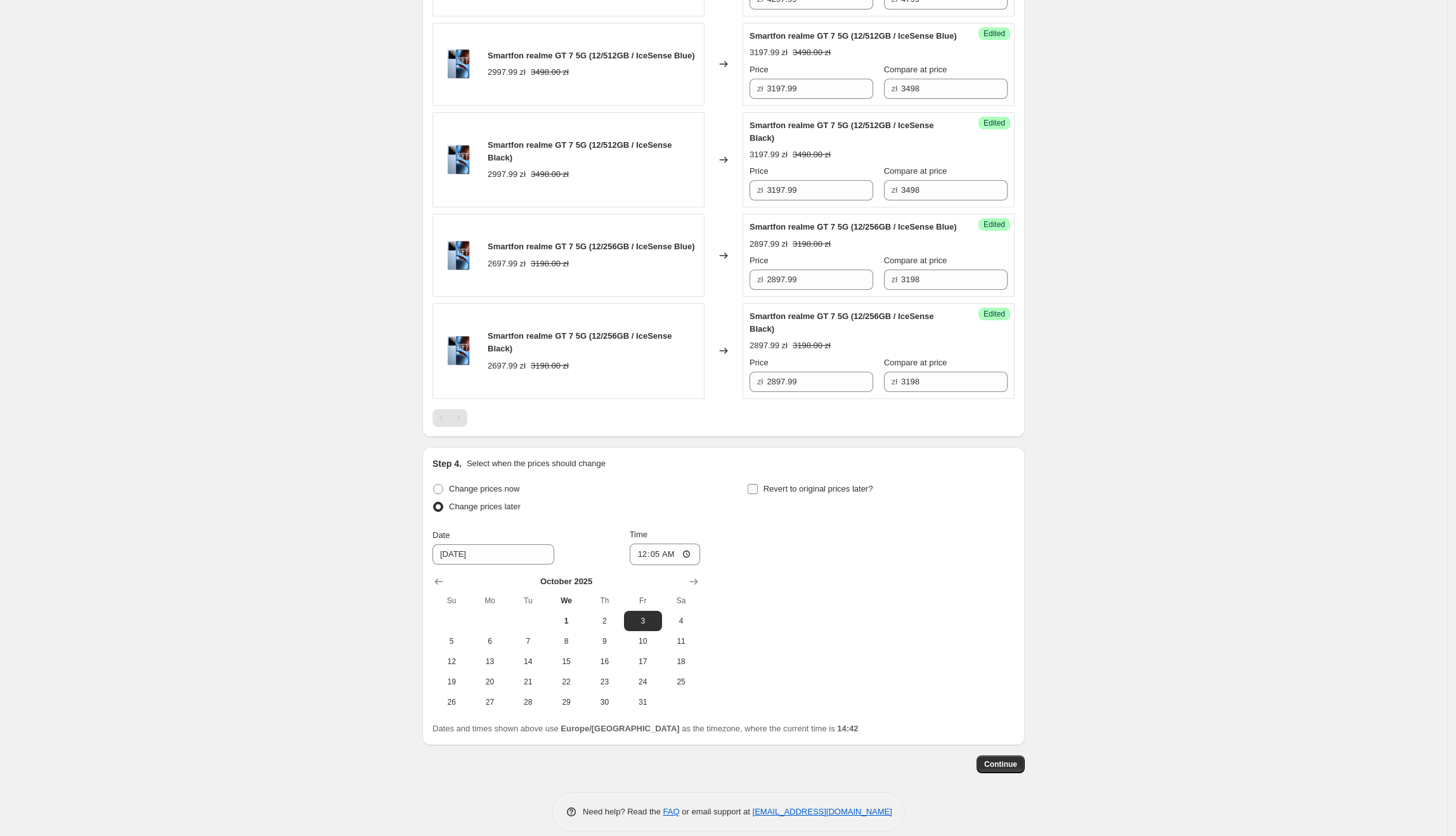
click at [758, 494] on input "Revert to original prices later?" at bounding box center [753, 489] width 10 height 10
checkbox input "true"
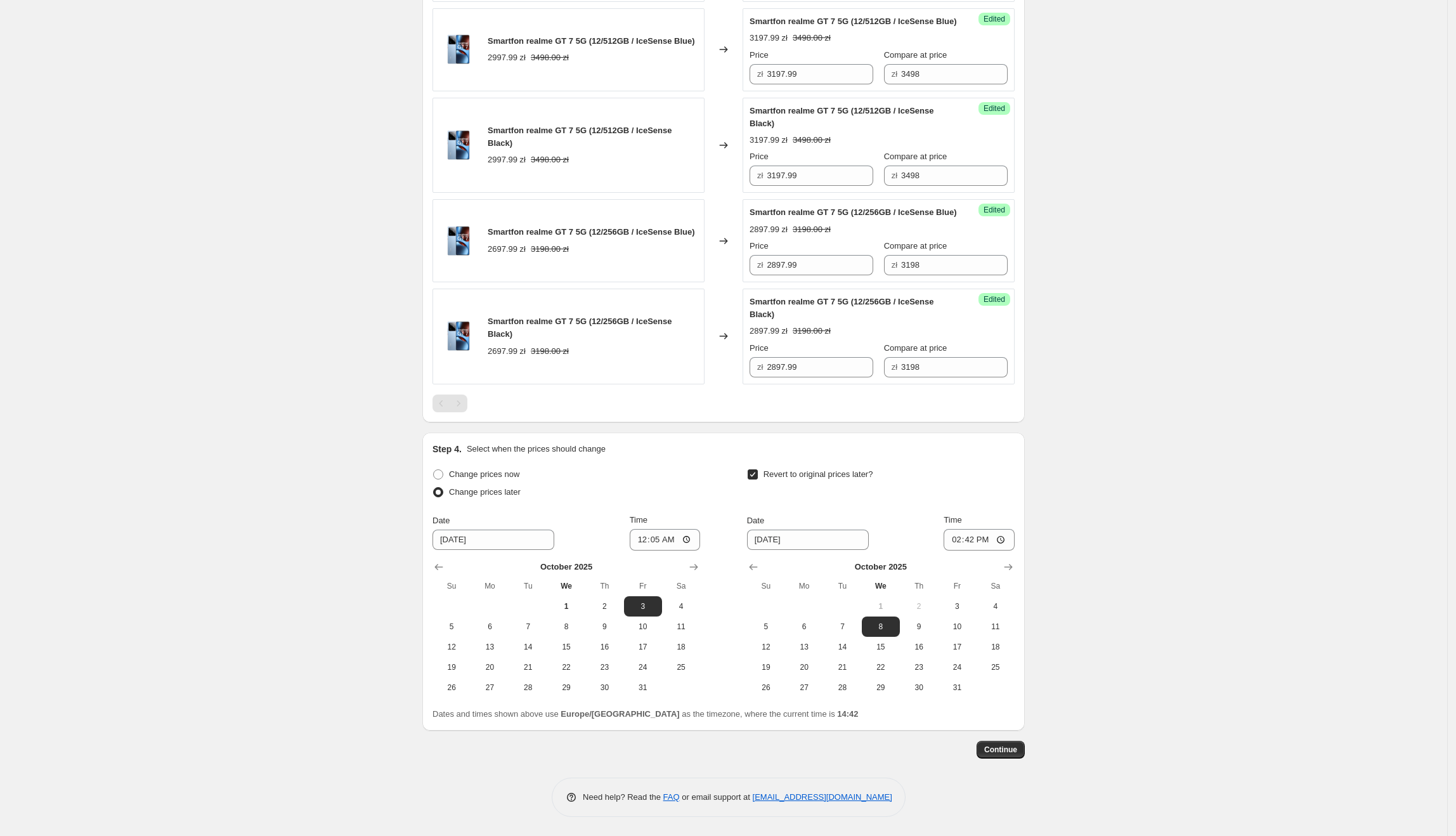
scroll to position [752, 0]
click at [927, 652] on span "16" at bounding box center [918, 647] width 28 height 10
type input "[DATE]"
click at [976, 550] on input "14:42" at bounding box center [979, 540] width 71 height 22
type input "23:55"
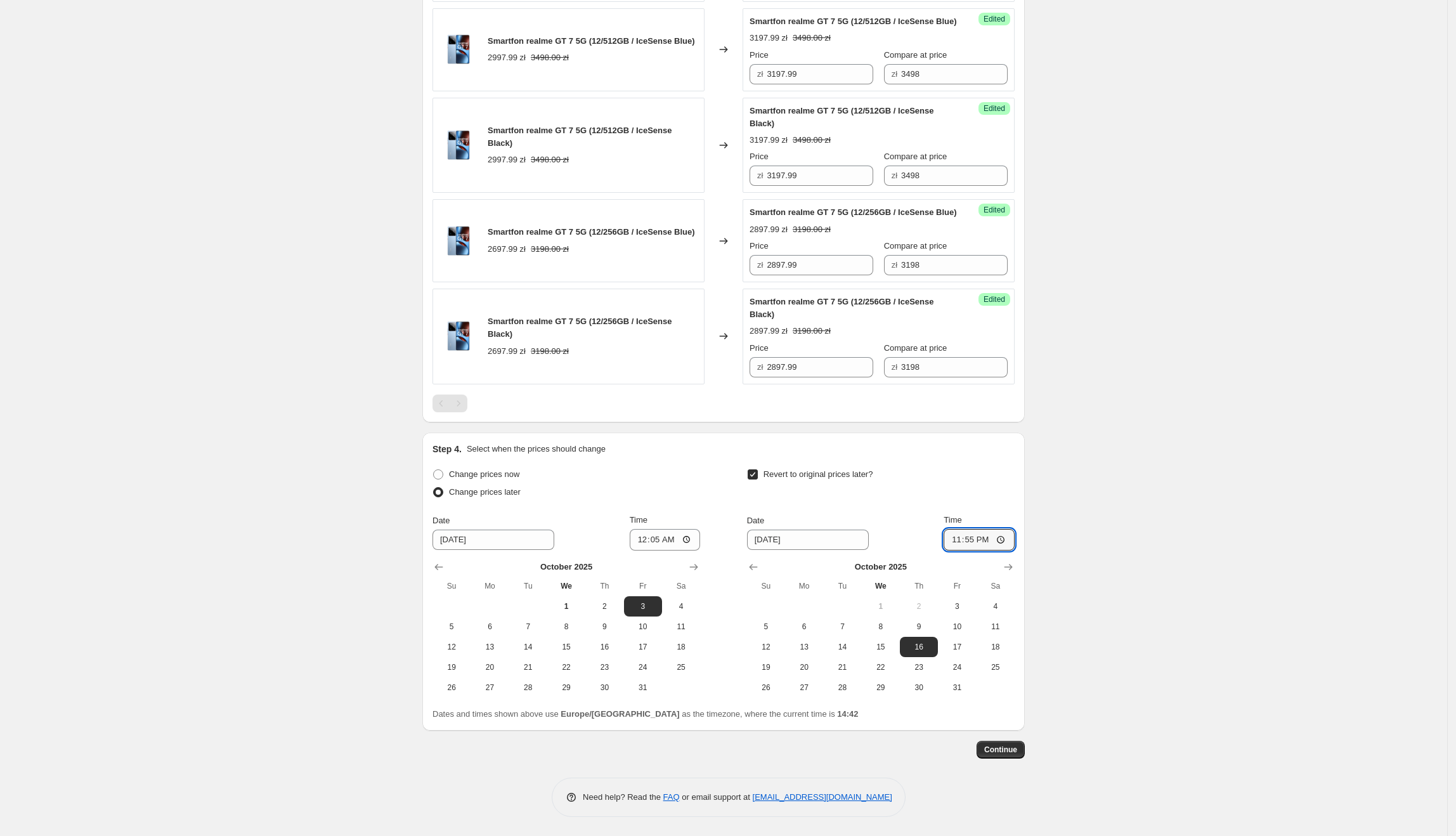
click at [1087, 642] on div "Create new price [MEDICAL_DATA]. This page is ready Create new price [MEDICAL_D…" at bounding box center [724, 55] width 1448 height 1561
click at [998, 742] on button "Continue" at bounding box center [1000, 749] width 48 height 18
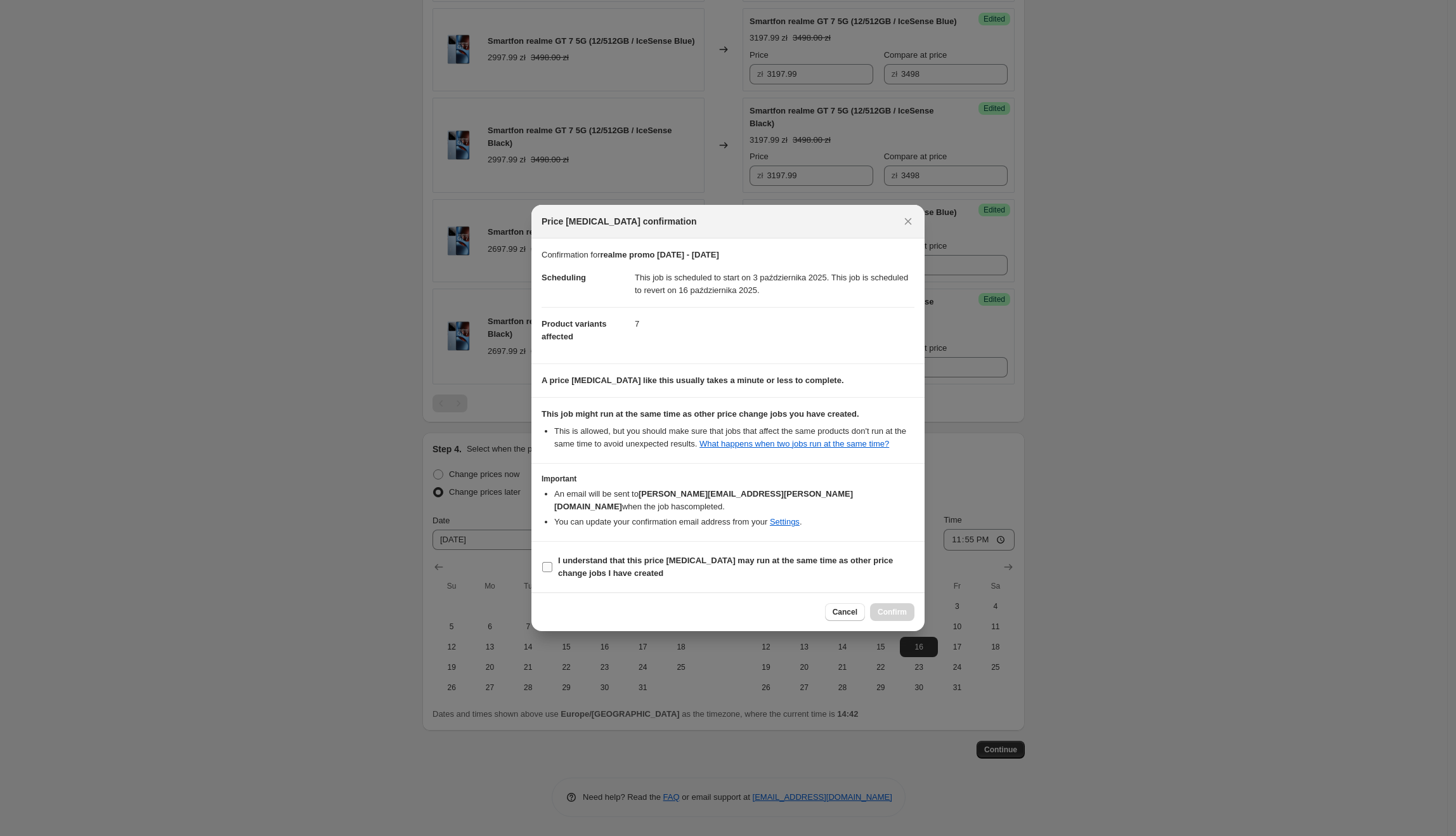
click at [814, 560] on span "I understand that this price [MEDICAL_DATA] may run at the same time as other p…" at bounding box center [736, 567] width 357 height 25
click at [552, 562] on input "I understand that this price [MEDICAL_DATA] may run at the same time as other p…" at bounding box center [547, 567] width 10 height 10
checkbox input "true"
click at [882, 607] on span "Confirm" at bounding box center [892, 612] width 30 height 10
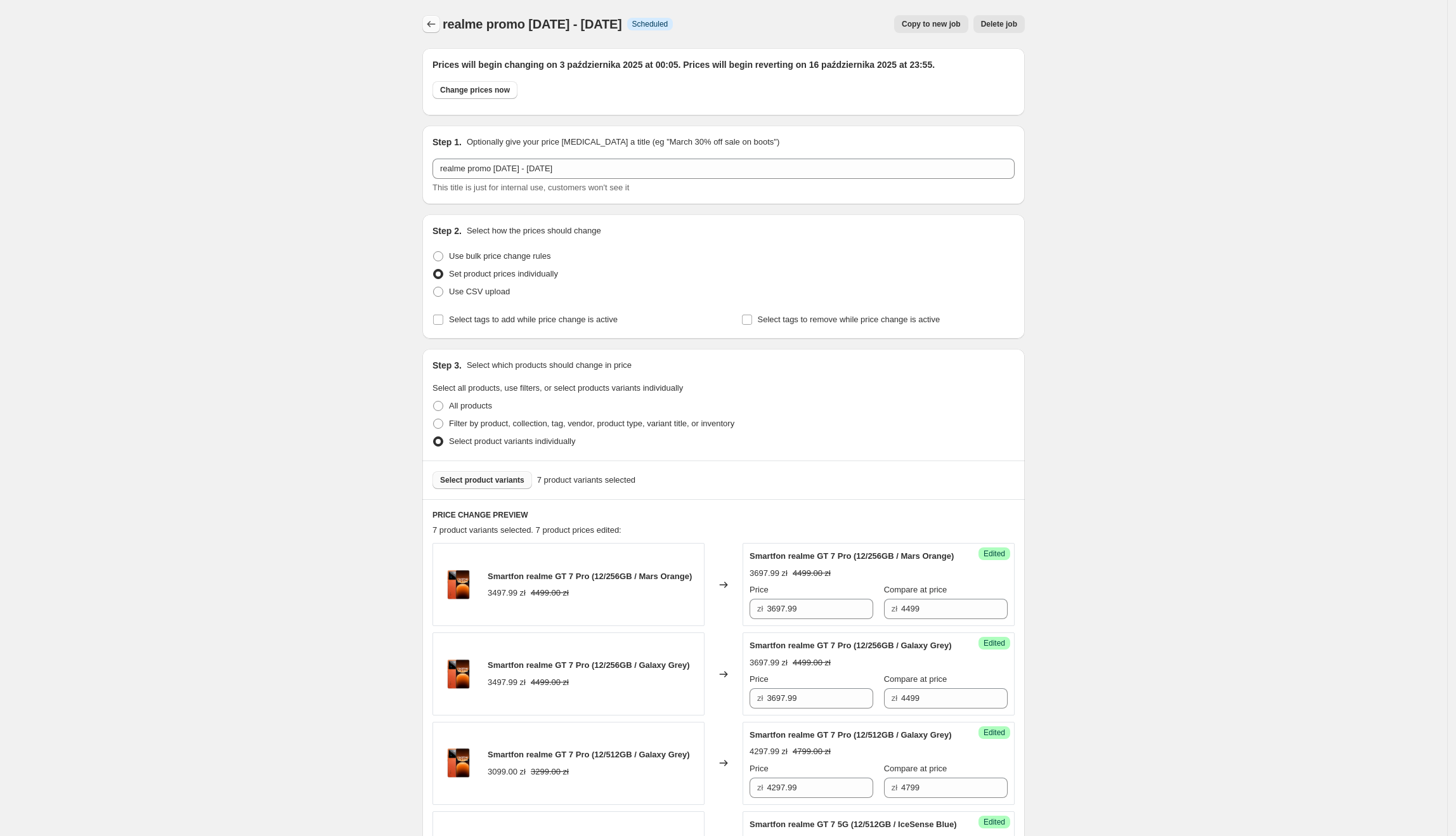
click at [438, 23] on icon "Price change jobs" at bounding box center [431, 24] width 13 height 13
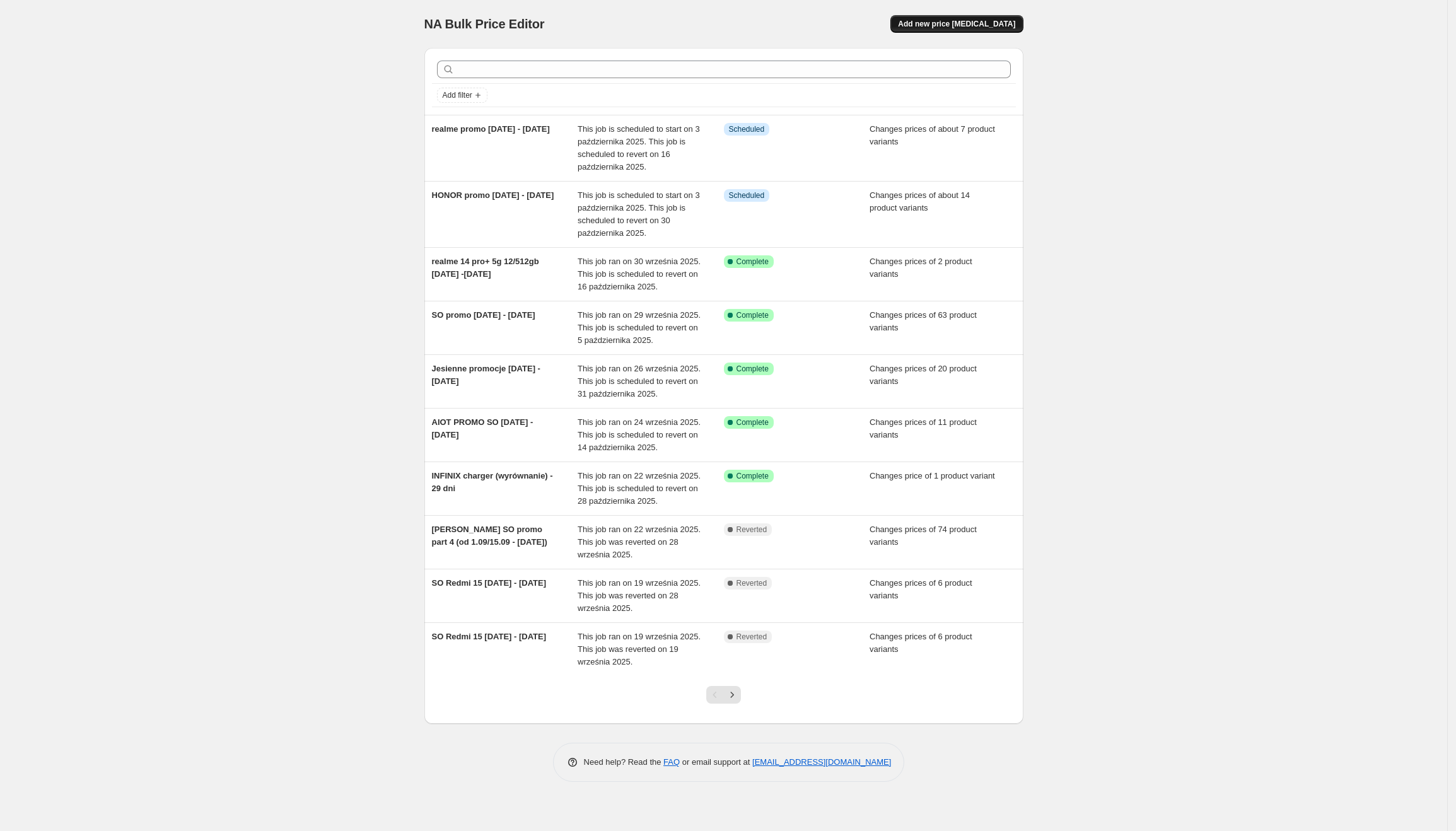
click at [946, 26] on span "Add new price [MEDICAL_DATA]" at bounding box center [957, 24] width 118 height 10
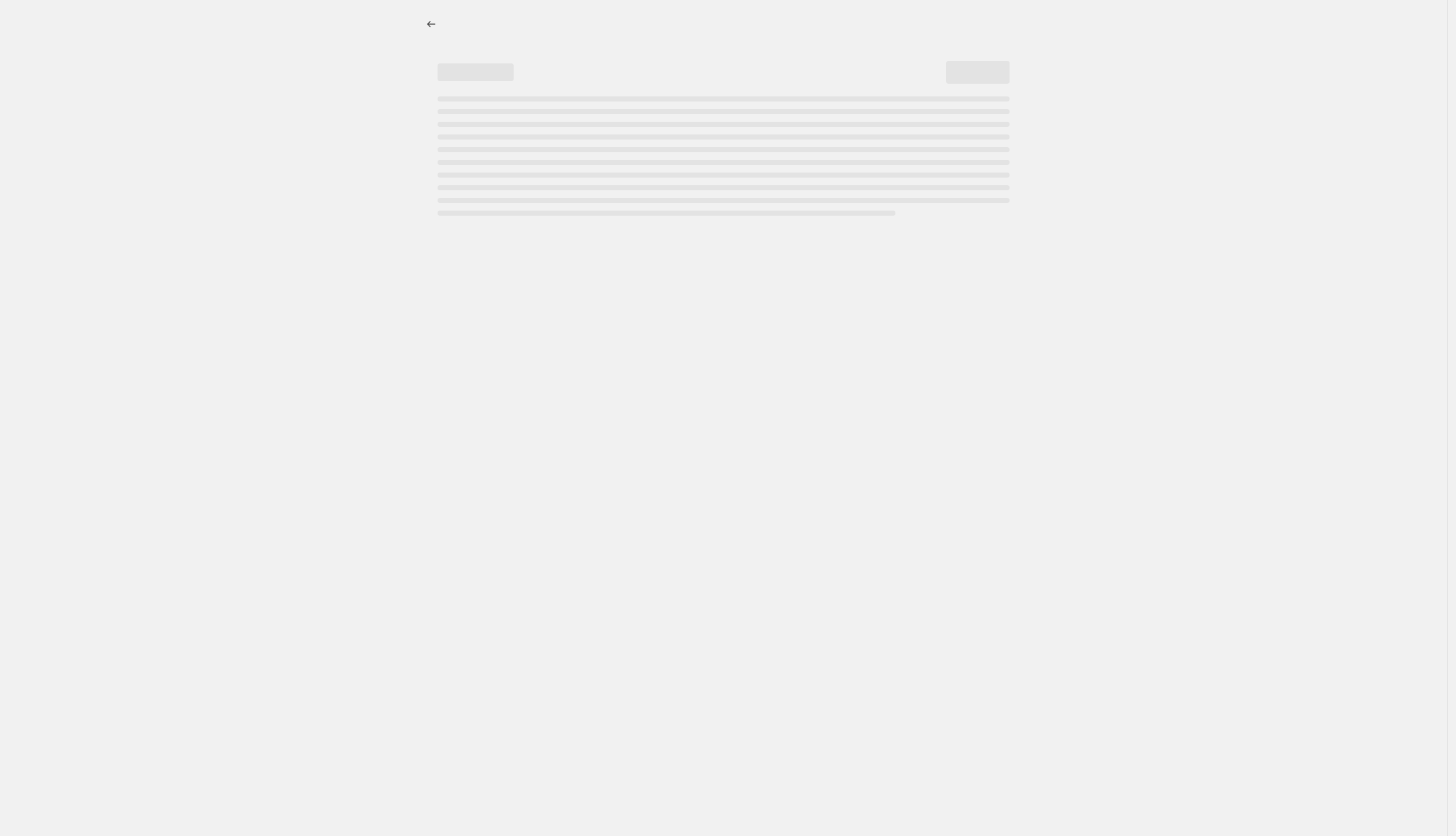
select select "percentage"
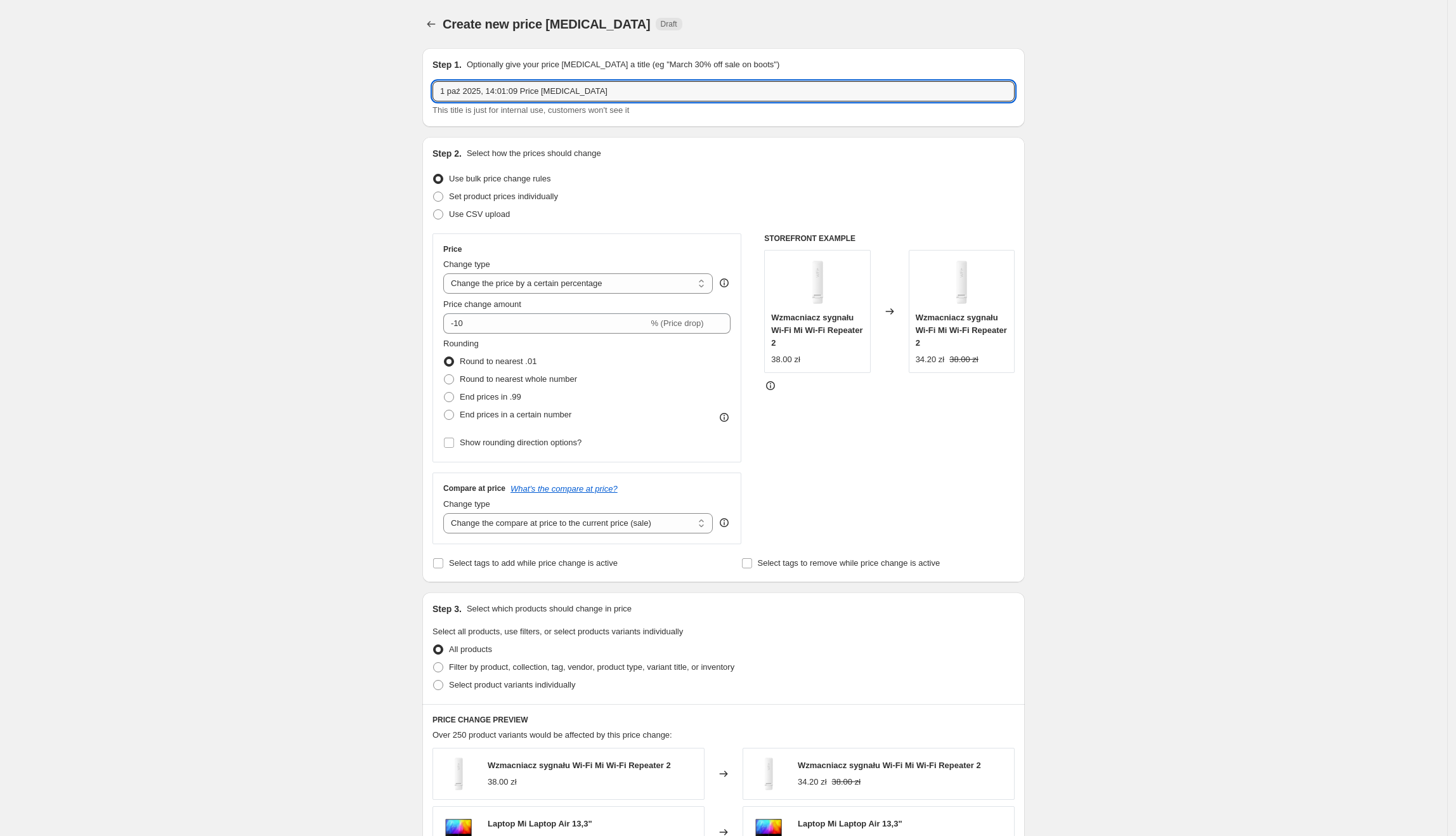
drag, startPoint x: 641, startPoint y: 84, endPoint x: 400, endPoint y: 81, distance: 241.0
click at [400, 81] on div "Create new price [MEDICAL_DATA]. This page is ready Create new price [MEDICAL_D…" at bounding box center [724, 634] width 1448 height 1268
type input "realme promo p2 [DATE] - [DATE]"
click at [510, 188] on label "Set product prices individually" at bounding box center [495, 196] width 126 height 18
click at [434, 192] on input "Set product prices individually" at bounding box center [433, 192] width 1 height 1
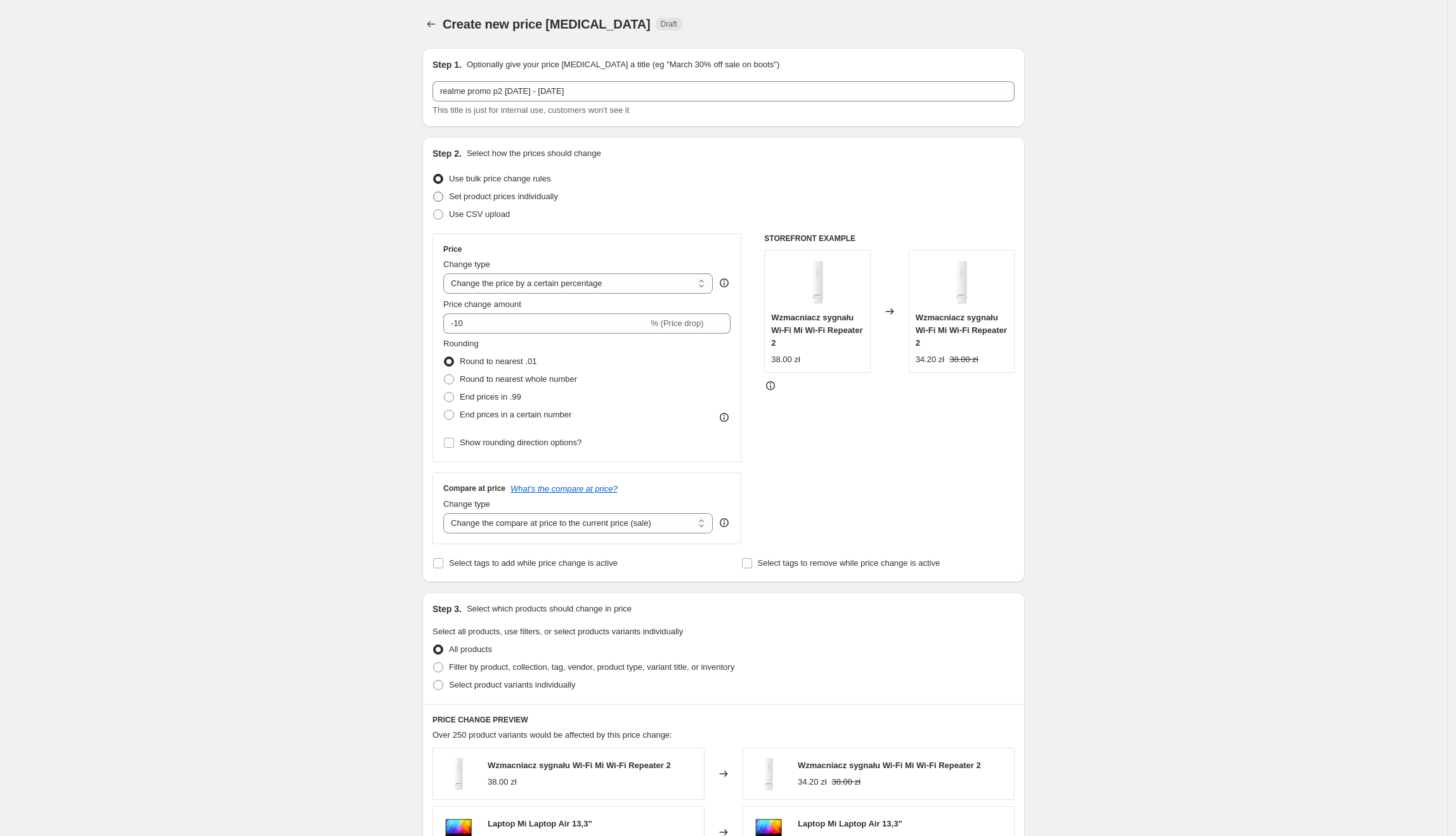
radio input "true"
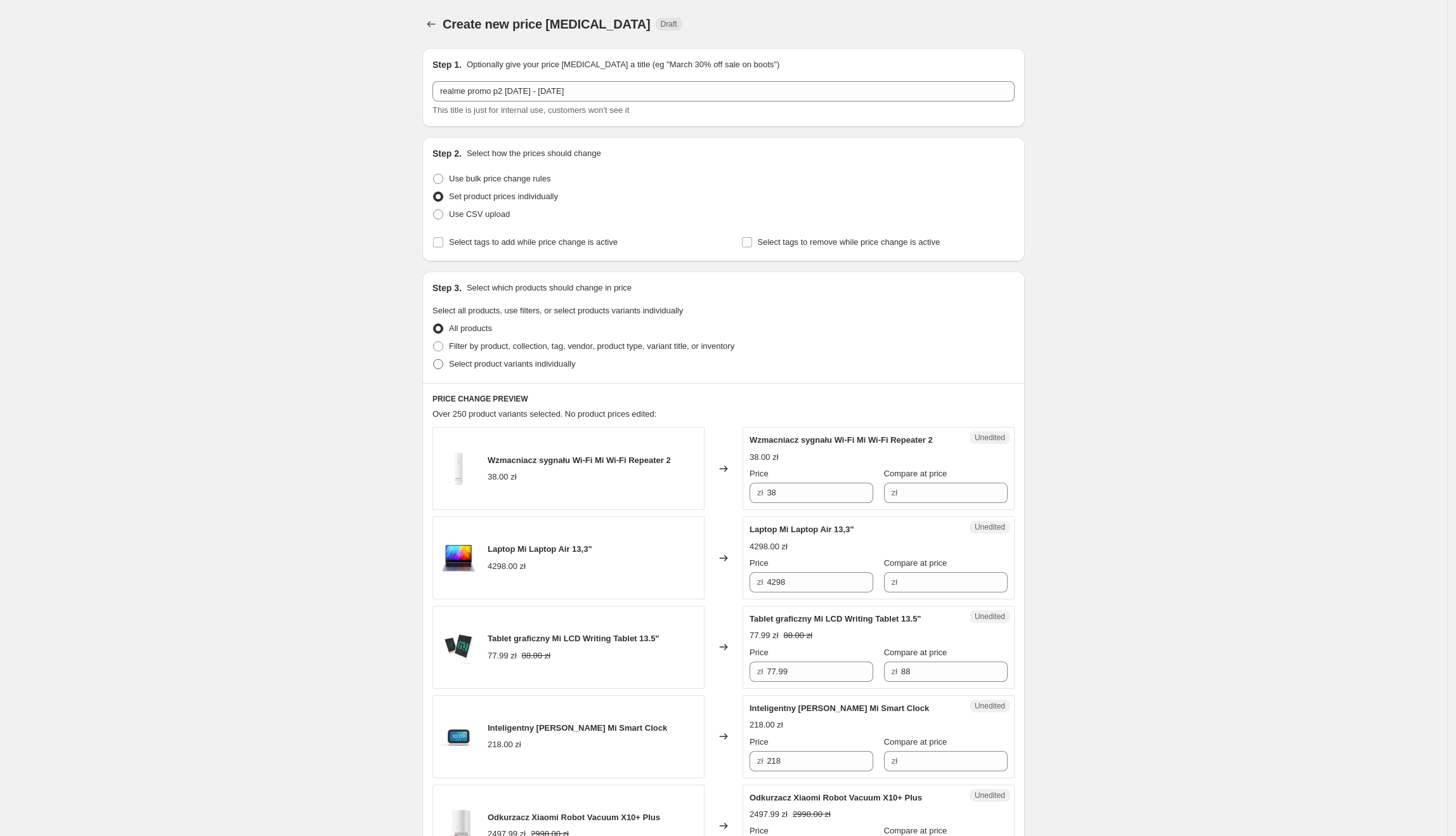
click at [473, 364] on span "Select product variants individually" at bounding box center [512, 363] width 126 height 9
click at [434, 359] on input "Select product variants individually" at bounding box center [433, 359] width 1 height 1
radio input "true"
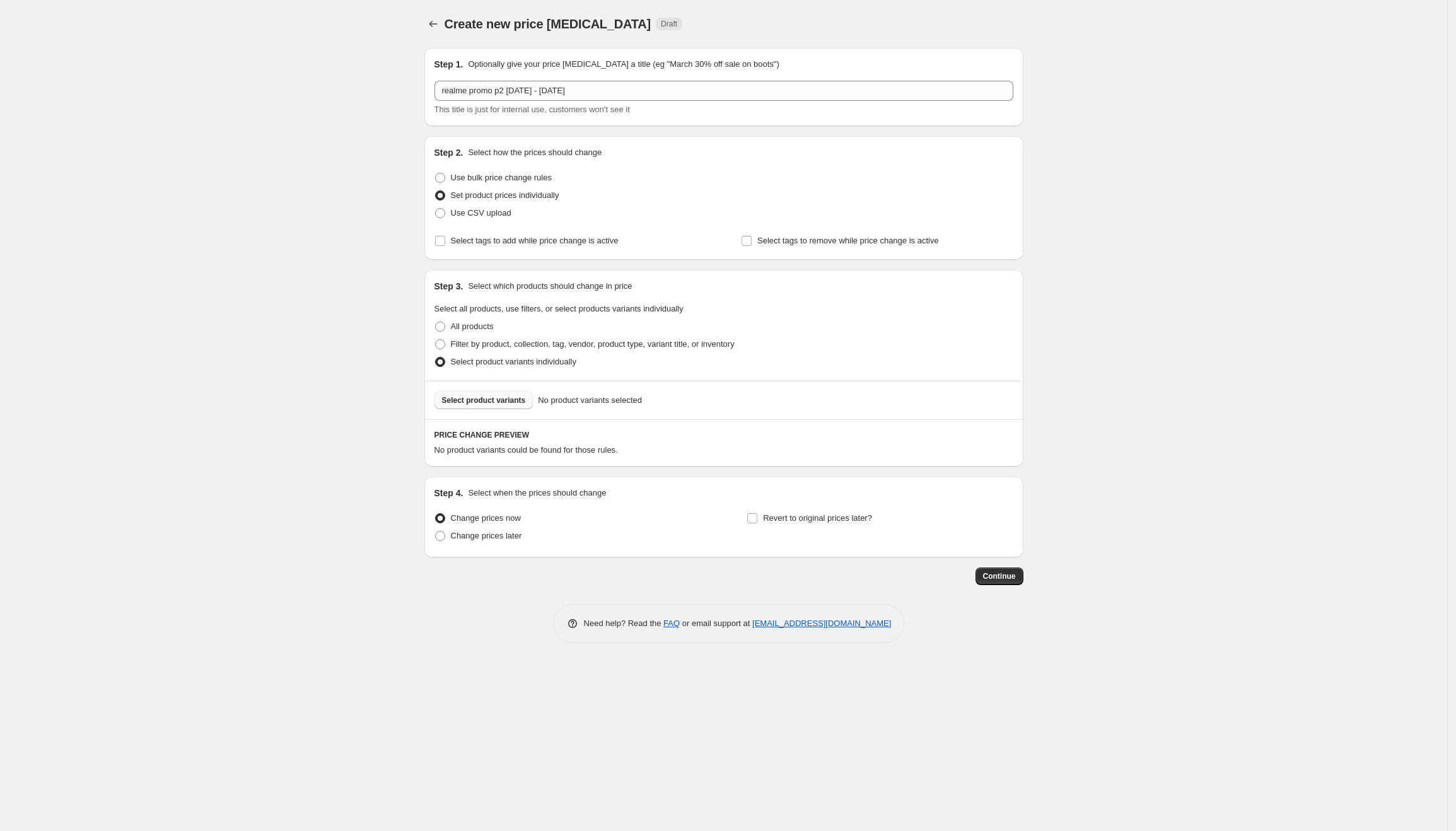
click at [504, 404] on span "Select product variants" at bounding box center [484, 400] width 84 height 10
click at [440, 22] on button "Price change jobs" at bounding box center [433, 24] width 18 height 18
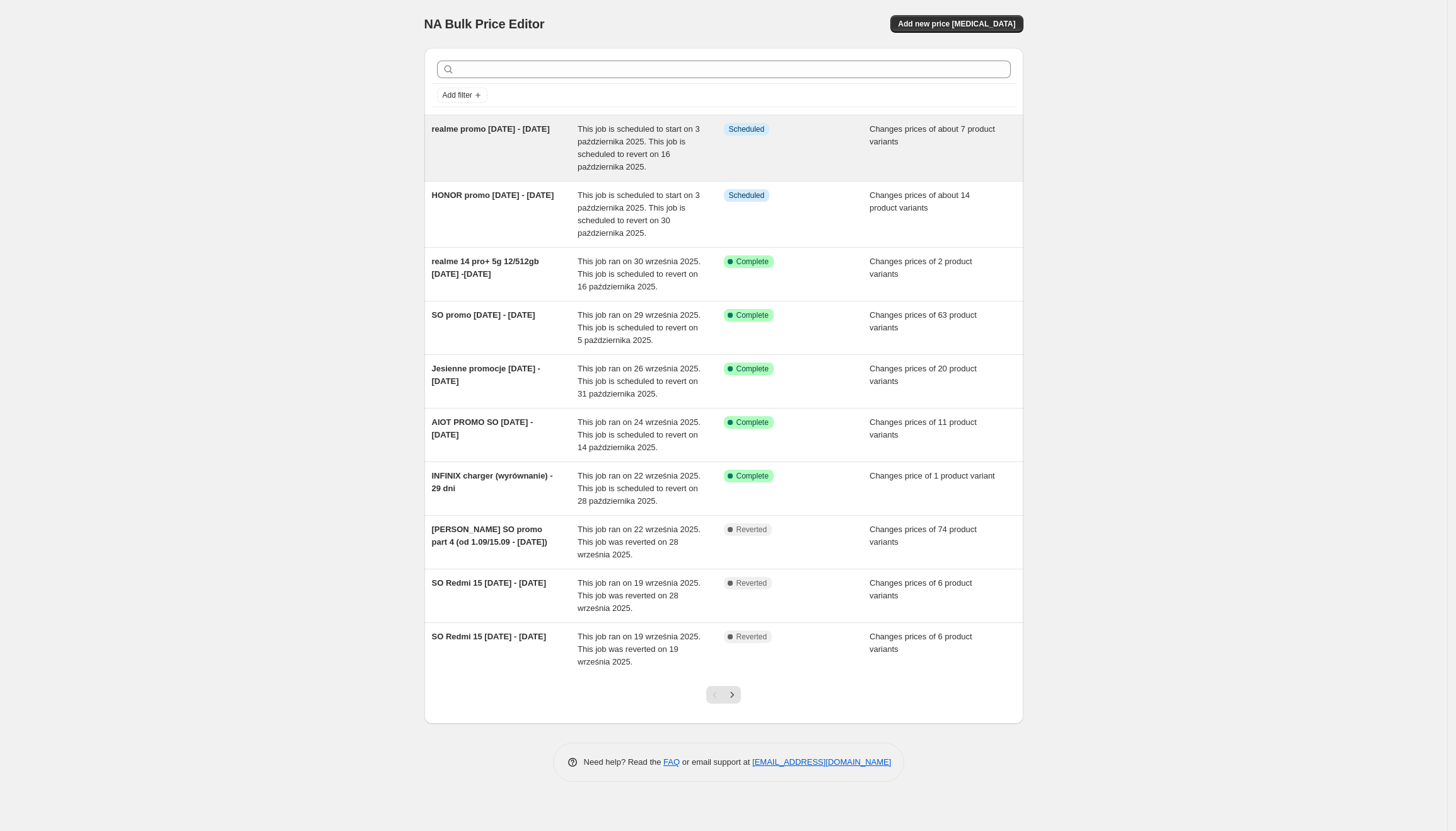
click at [819, 163] on div "Info Scheduled" at bounding box center [797, 148] width 146 height 50
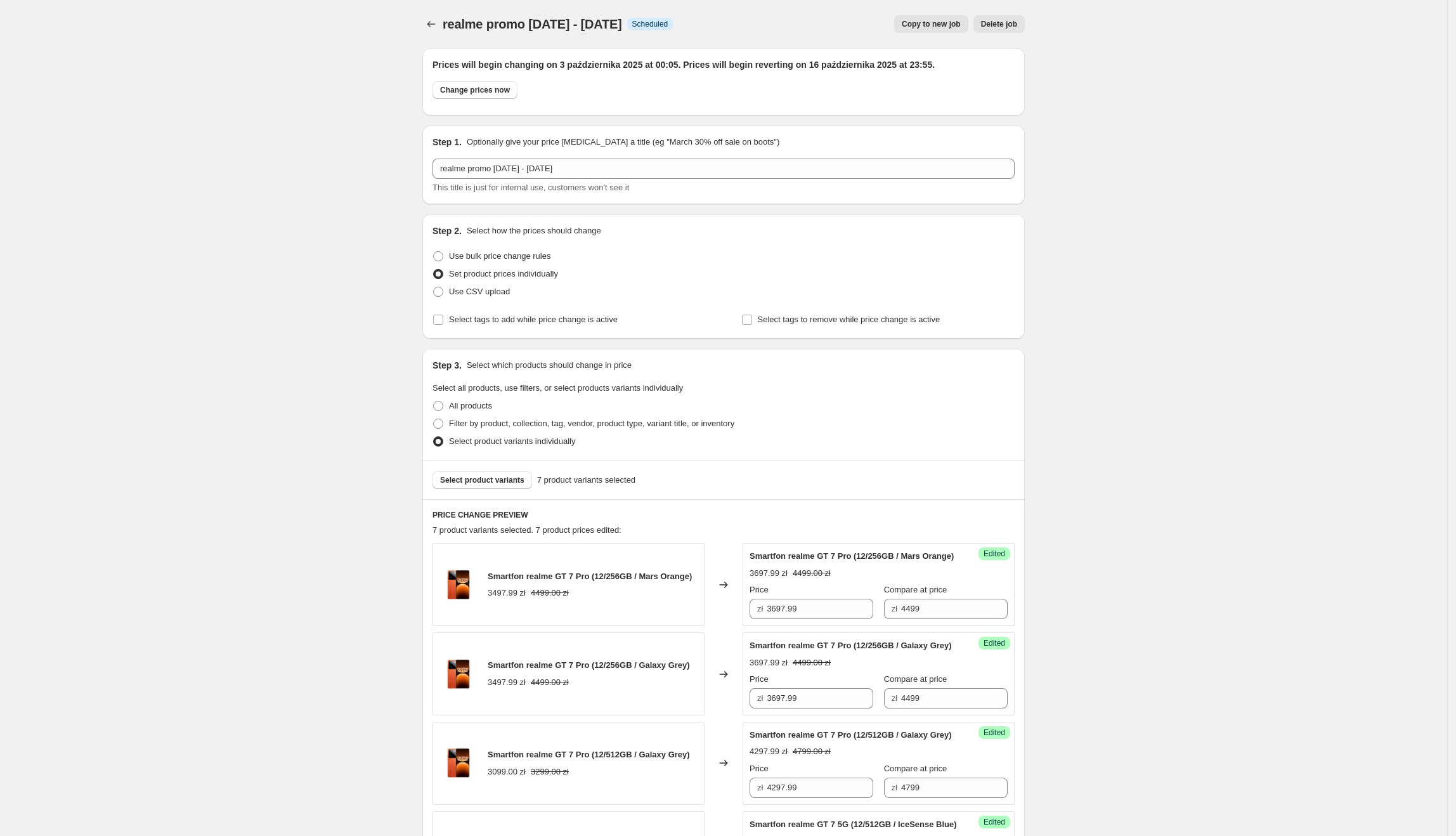
click at [1011, 27] on span "Delete job" at bounding box center [999, 25] width 36 height 10
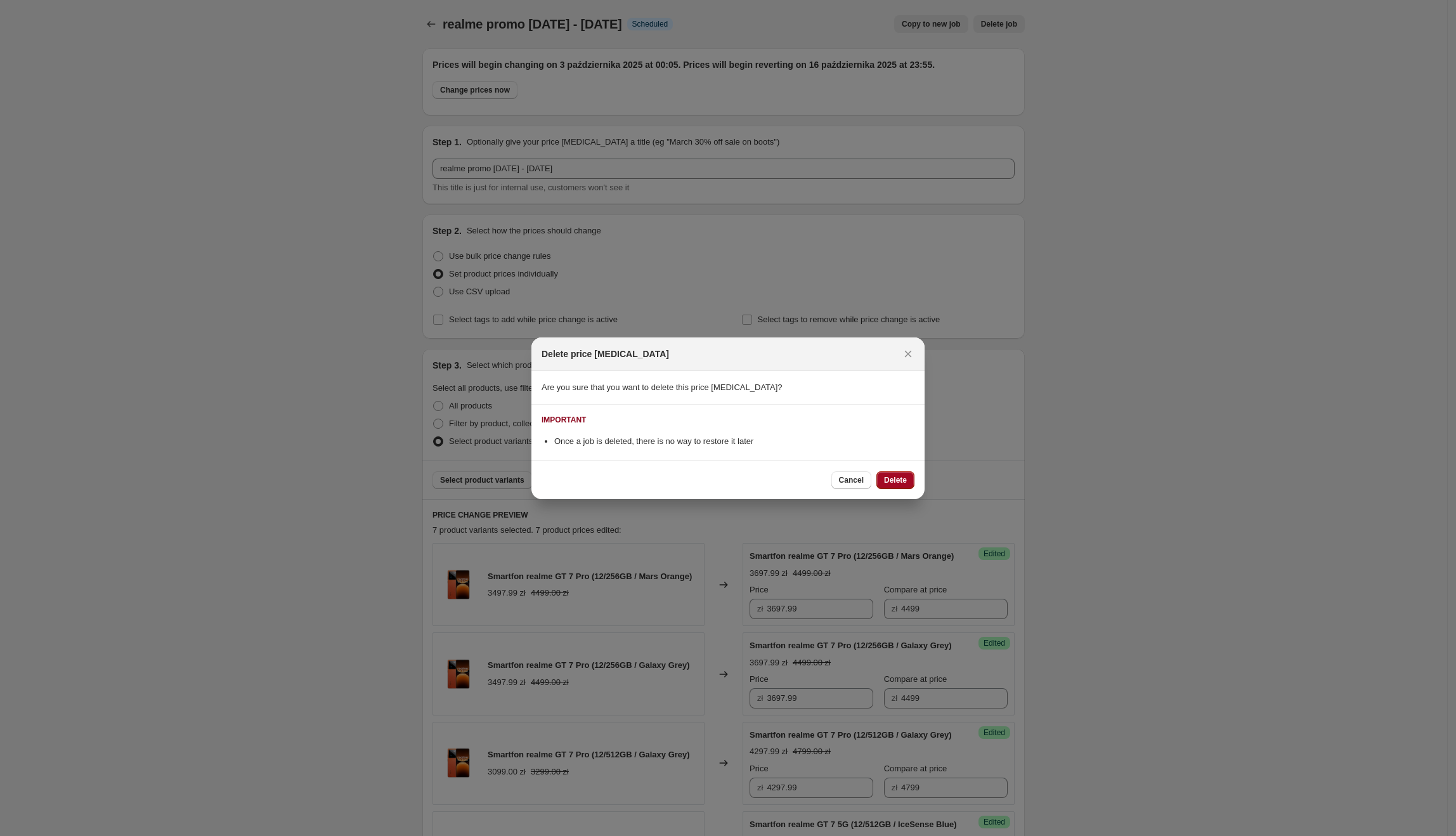
click at [894, 472] on button "Delete" at bounding box center [895, 479] width 38 height 18
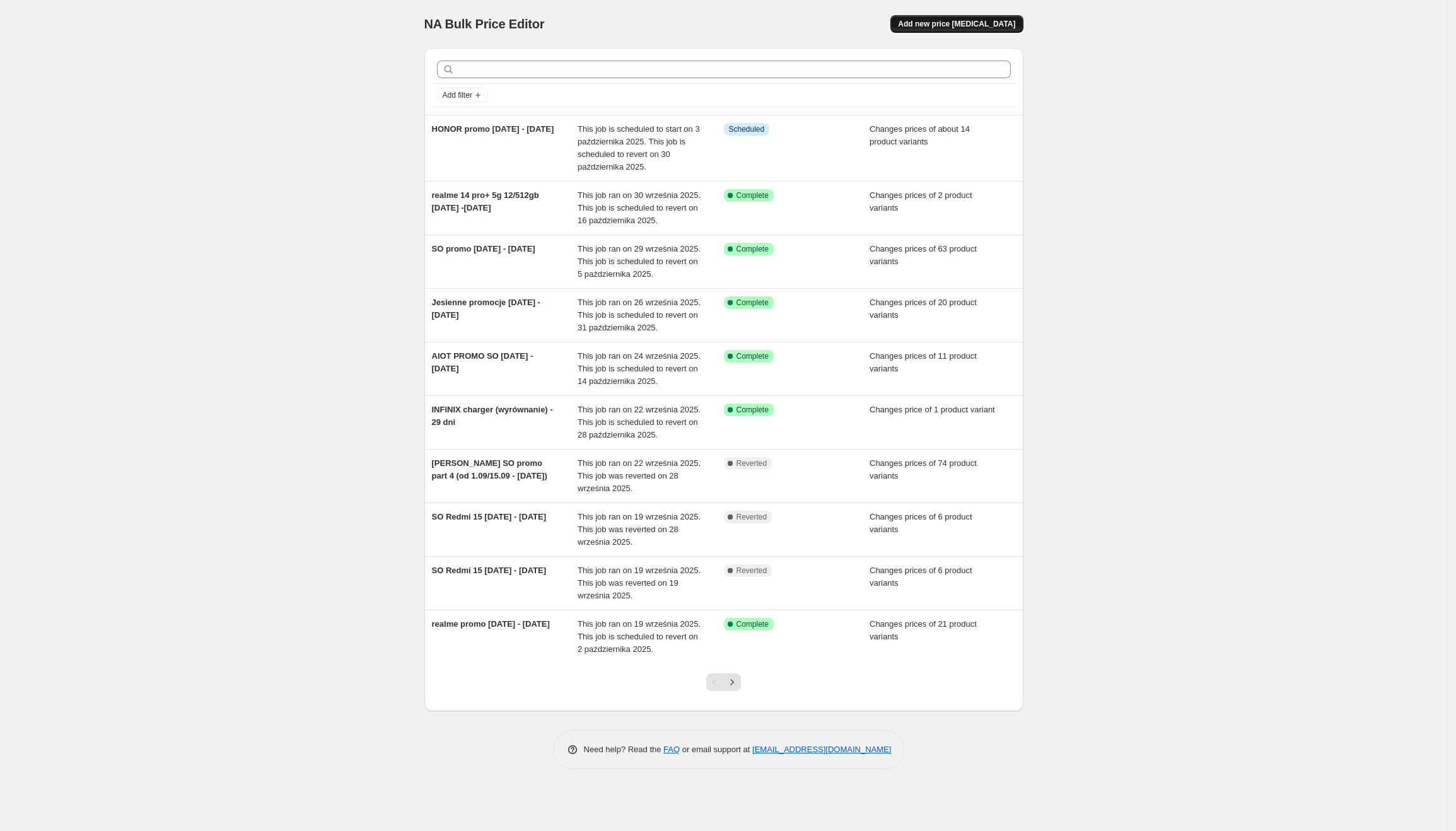
click at [1000, 29] on button "Add new price [MEDICAL_DATA]" at bounding box center [957, 24] width 133 height 18
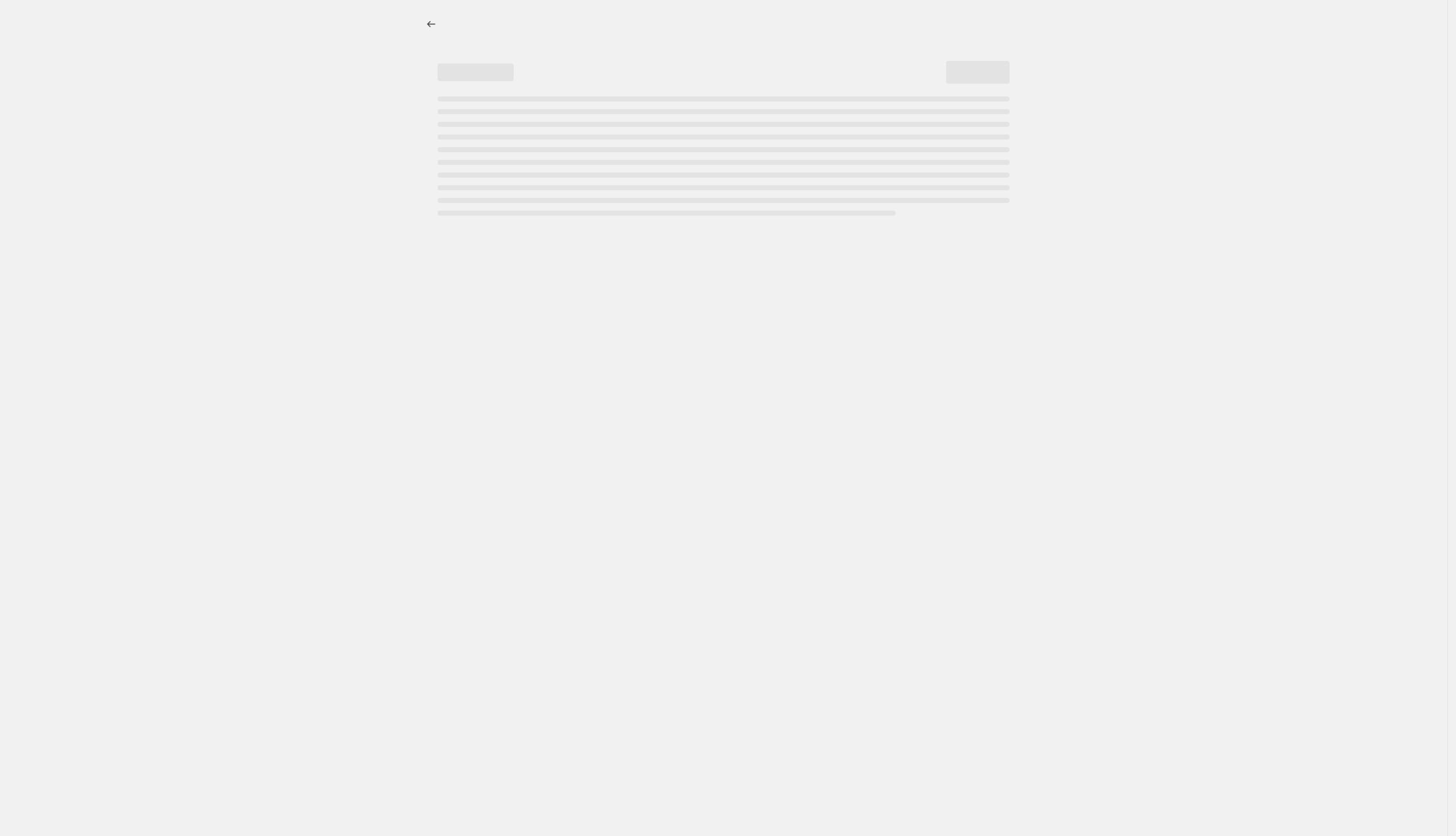
select select "percentage"
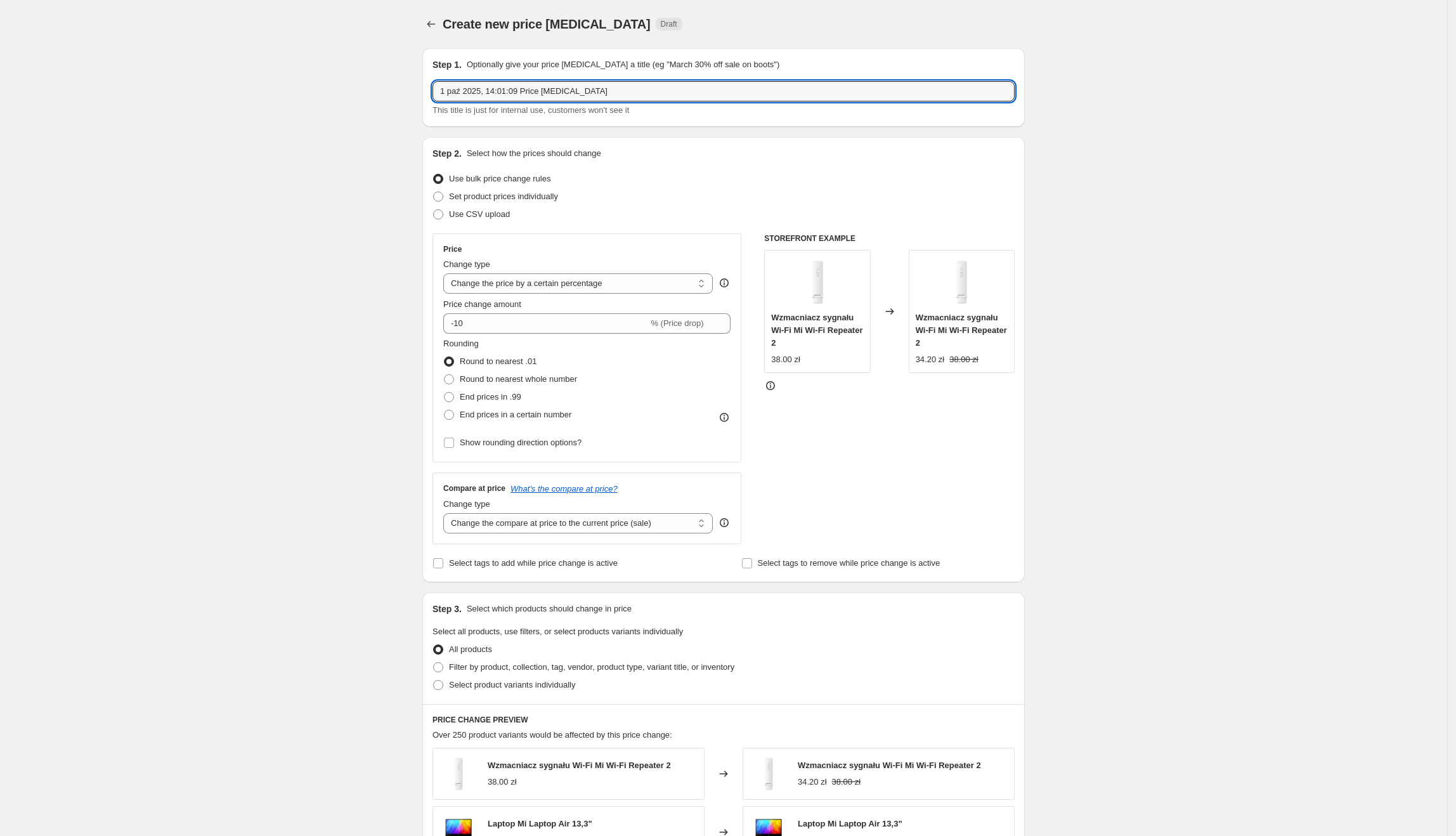
drag, startPoint x: 594, startPoint y: 93, endPoint x: 307, endPoint y: 100, distance: 287.1
click at [307, 100] on div "Create new price [MEDICAL_DATA]. This page is ready Create new price [MEDICAL_D…" at bounding box center [724, 634] width 1448 height 1268
type input "realme wyprzedaż od 01.10 - UNF"
click at [498, 195] on span "Set product prices individually" at bounding box center [503, 196] width 109 height 9
click at [434, 192] on input "Set product prices individually" at bounding box center [433, 192] width 1 height 1
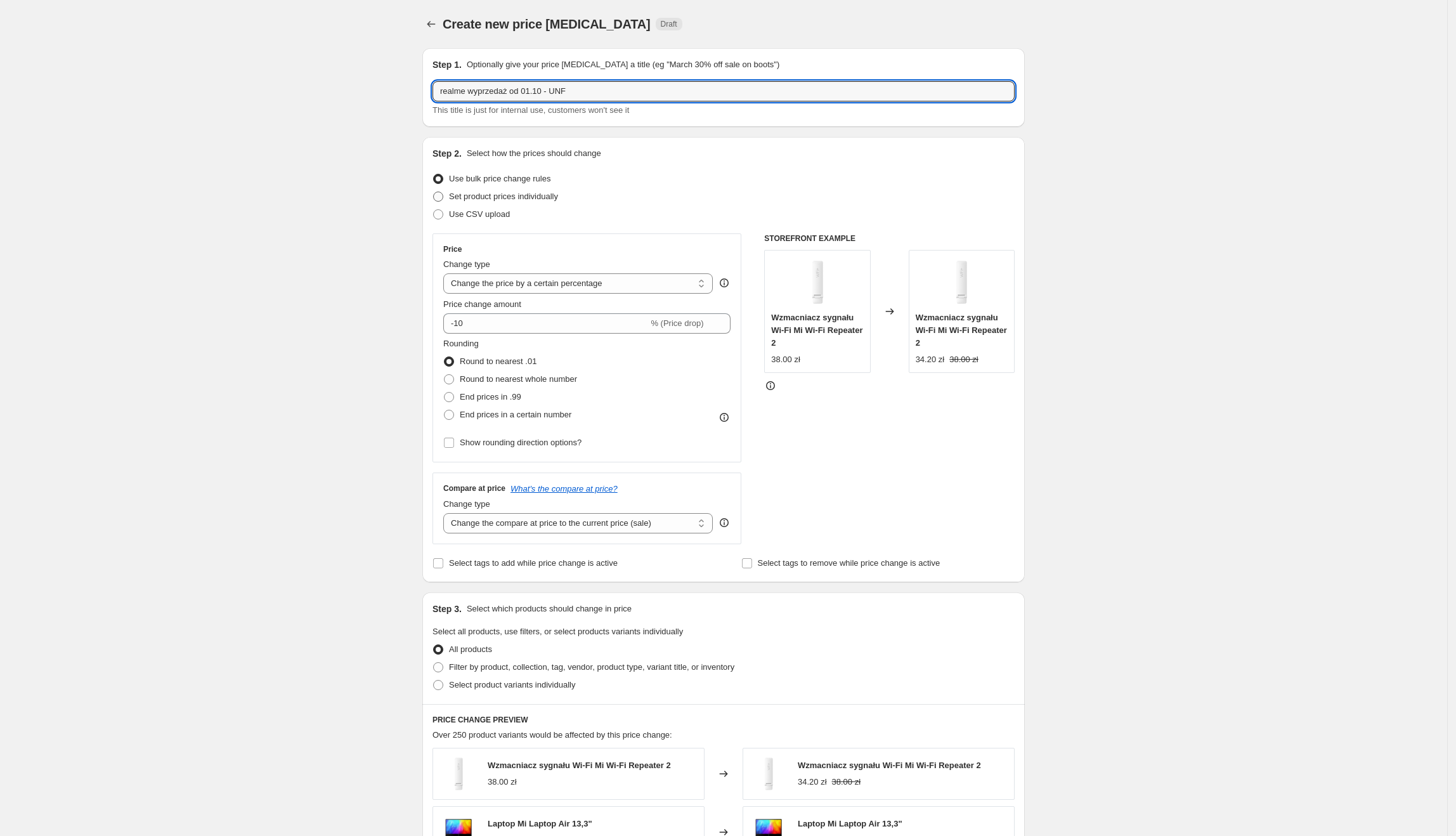
radio input "true"
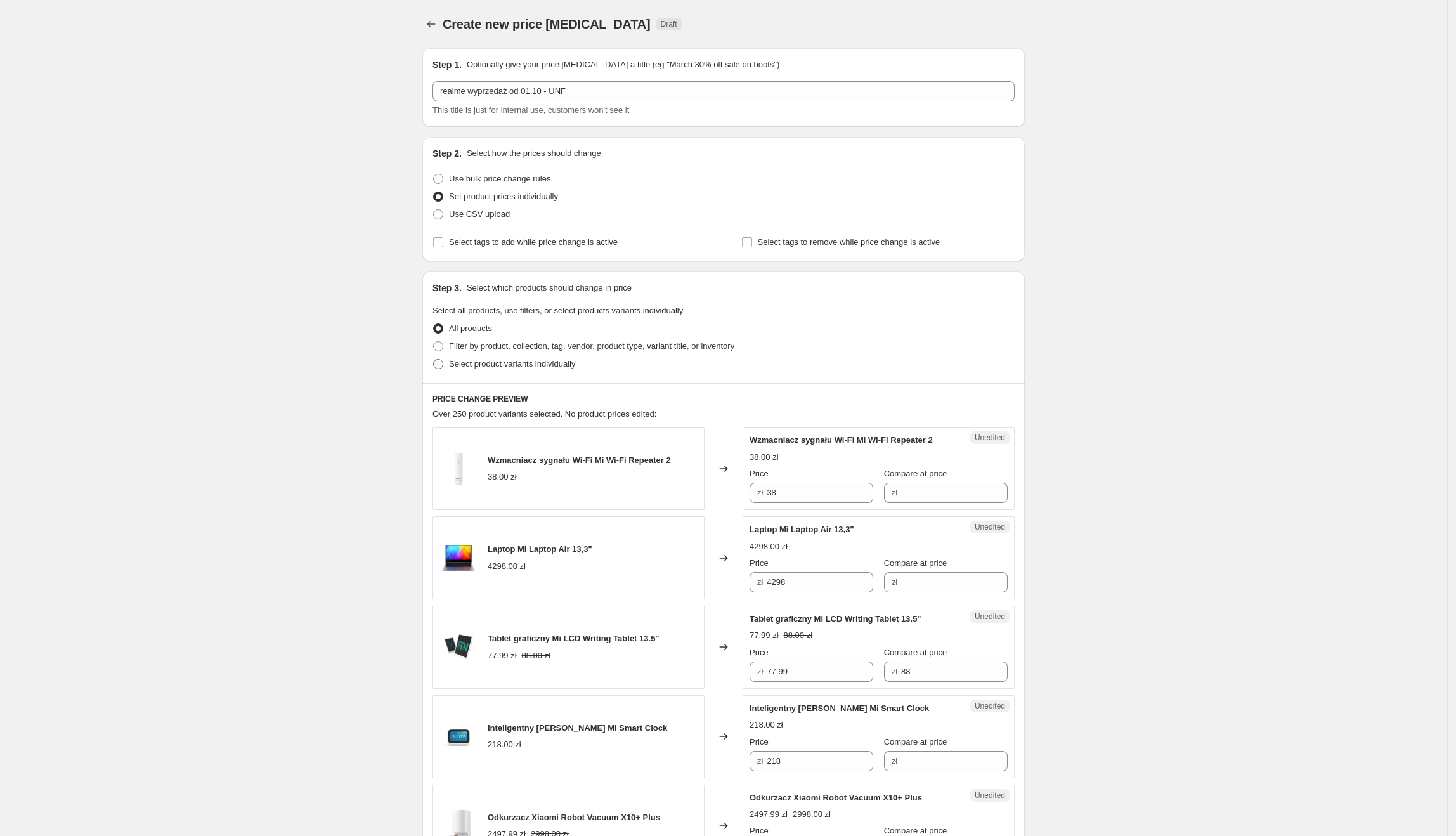
click at [495, 363] on span "Select product variants individually" at bounding box center [512, 363] width 126 height 9
click at [434, 359] on input "Select product variants individually" at bounding box center [433, 359] width 1 height 1
radio input "true"
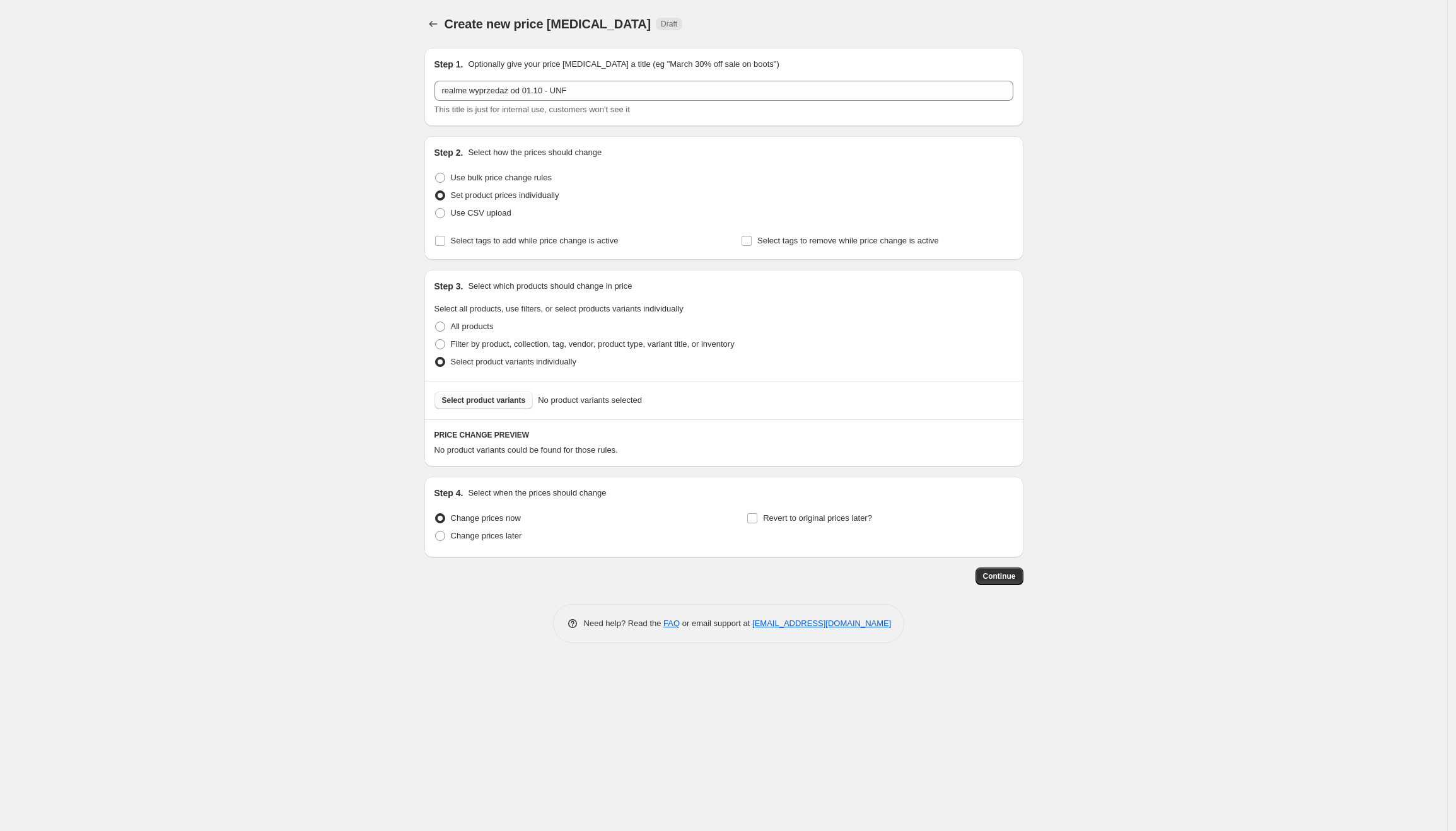
click at [497, 393] on button "Select product variants" at bounding box center [484, 400] width 99 height 18
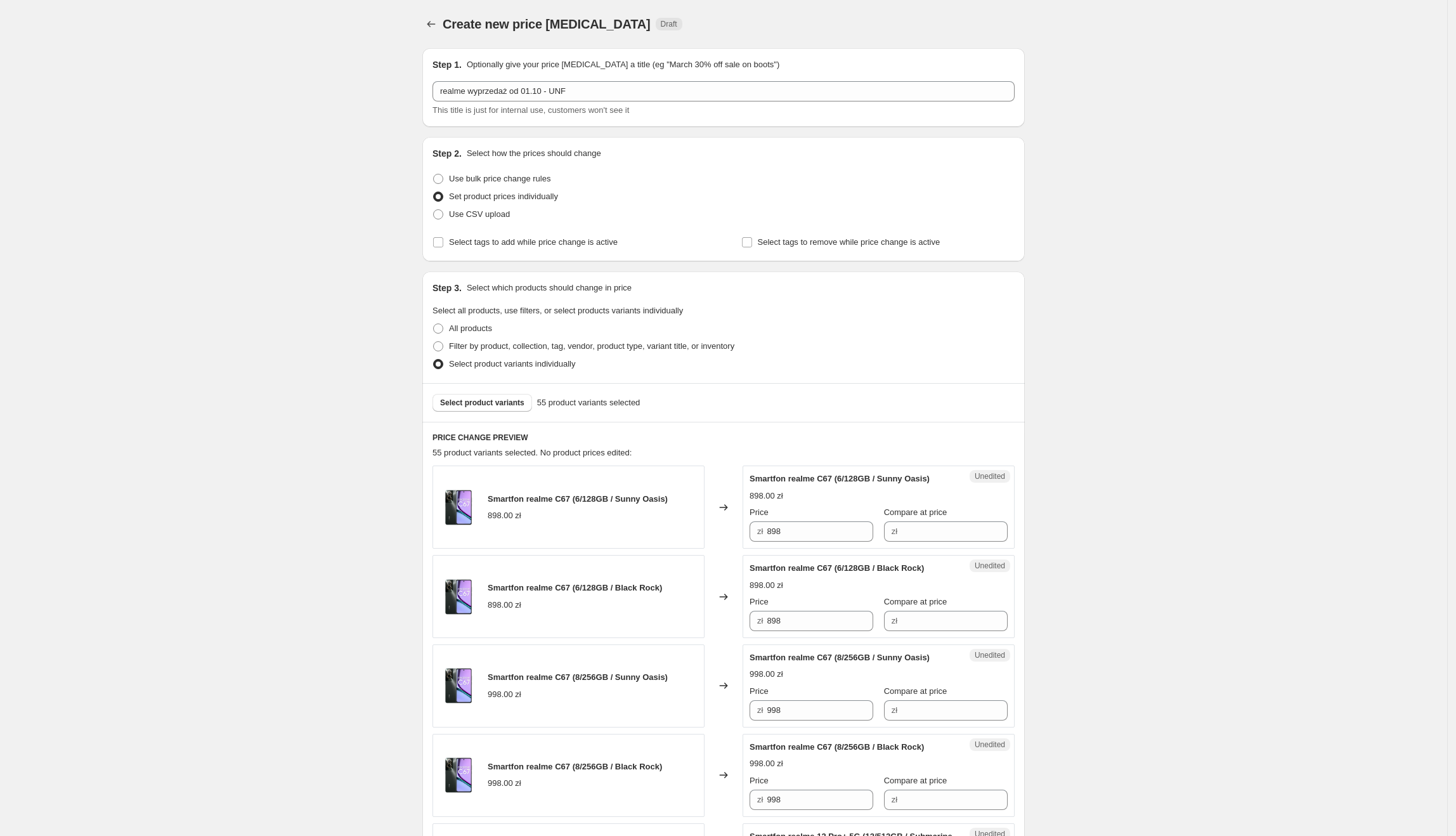
scroll to position [111, 0]
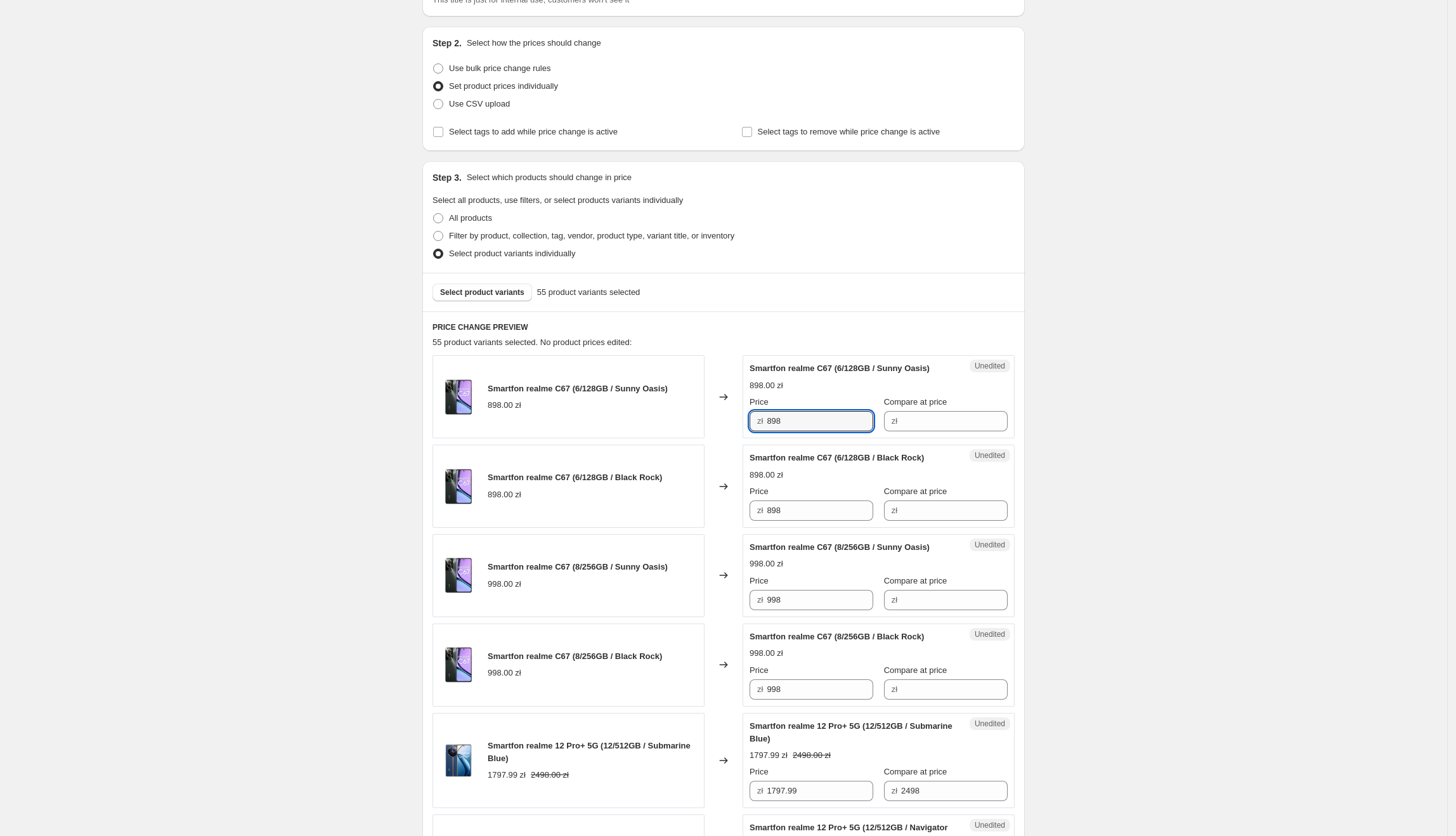
drag, startPoint x: 823, startPoint y: 415, endPoint x: 754, endPoint y: 417, distance: 69.0
click at [745, 417] on div "Smartfon realme C67 (6/128GB / Sunny Oasis) 898.00 zł Changed to Unedited Smart…" at bounding box center [724, 396] width 583 height 83
click at [901, 416] on input "Compare at price" at bounding box center [955, 421] width 107 height 20
paste input "898"
type input "898"
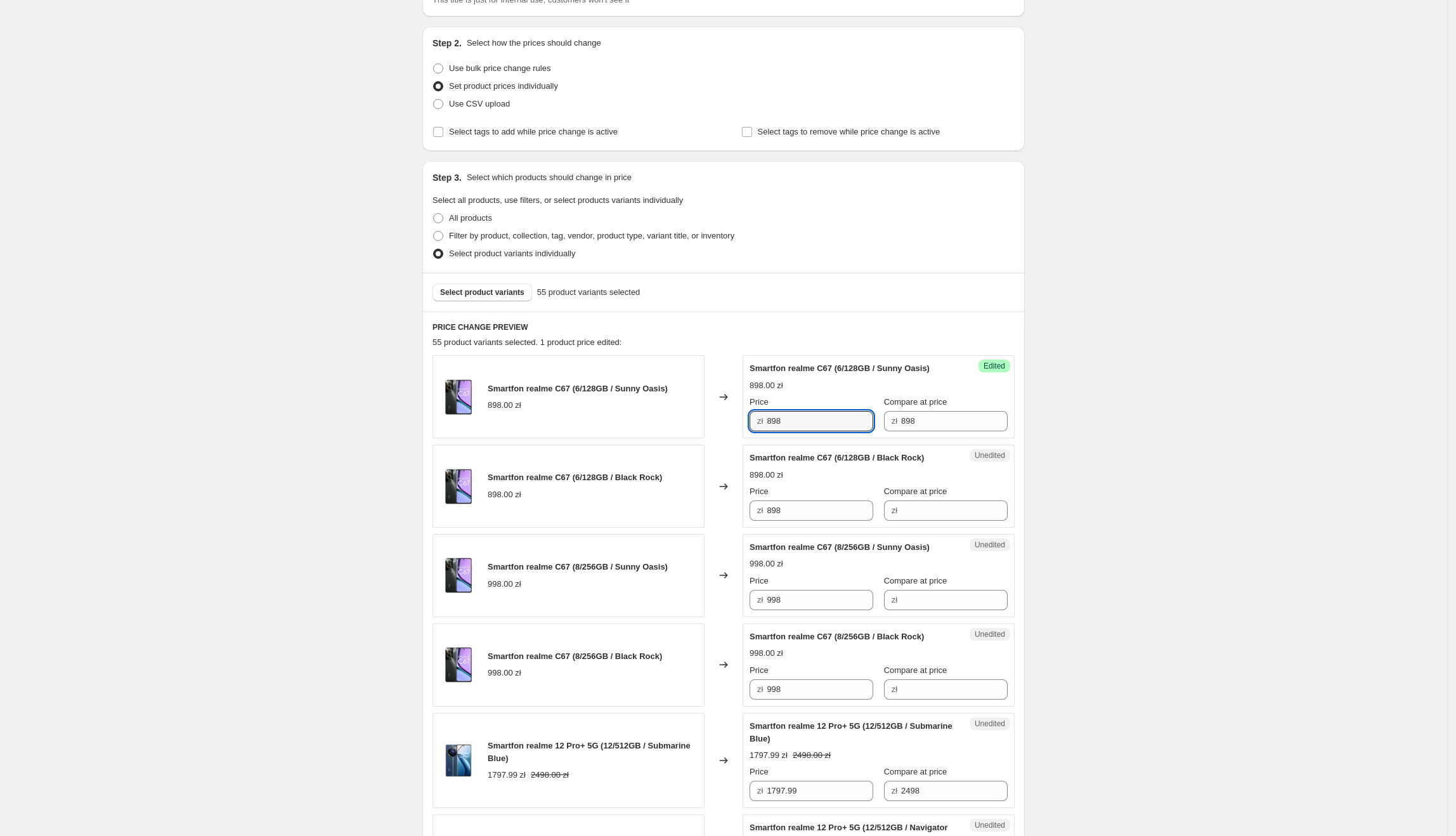
drag, startPoint x: 846, startPoint y: 420, endPoint x: 762, endPoint y: 423, distance: 84.1
click at [762, 423] on div "zł 898" at bounding box center [812, 421] width 123 height 20
type input "693.27"
drag, startPoint x: 833, startPoint y: 425, endPoint x: 824, endPoint y: 462, distance: 38.1
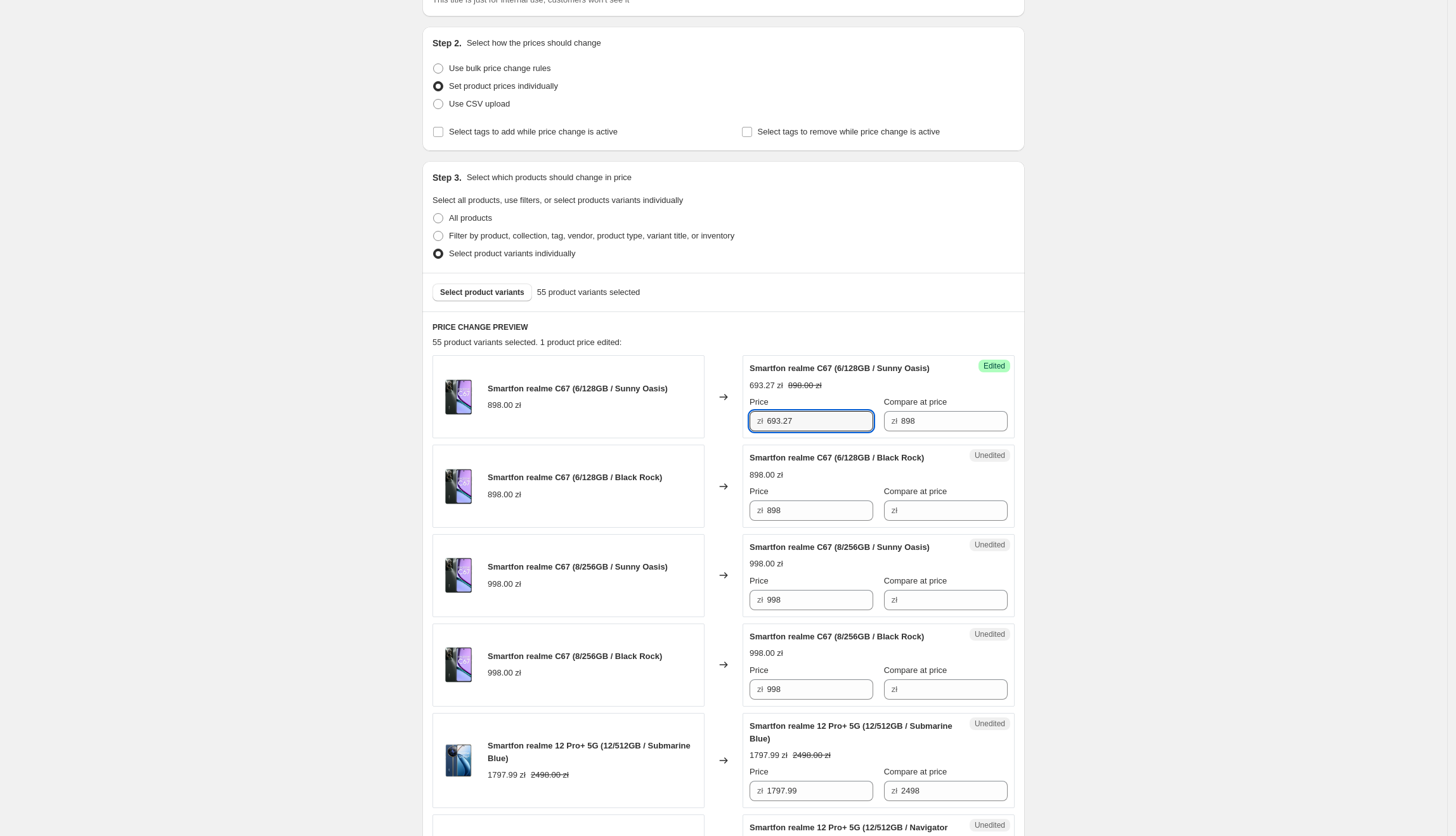
click at [699, 424] on div "Smartfon realme C67 (6/128GB / Sunny Oasis) 898.00 zł Changed to Success Edited…" at bounding box center [724, 396] width 583 height 83
paste input "693.27"
drag, startPoint x: 838, startPoint y: 503, endPoint x: 593, endPoint y: 509, distance: 245.1
click at [593, 509] on div "Smartfon realme C67 (6/128GB / Black Rock) 898.00 zł Changed to Unedited Smartf…" at bounding box center [724, 486] width 583 height 83
type input "693.27"
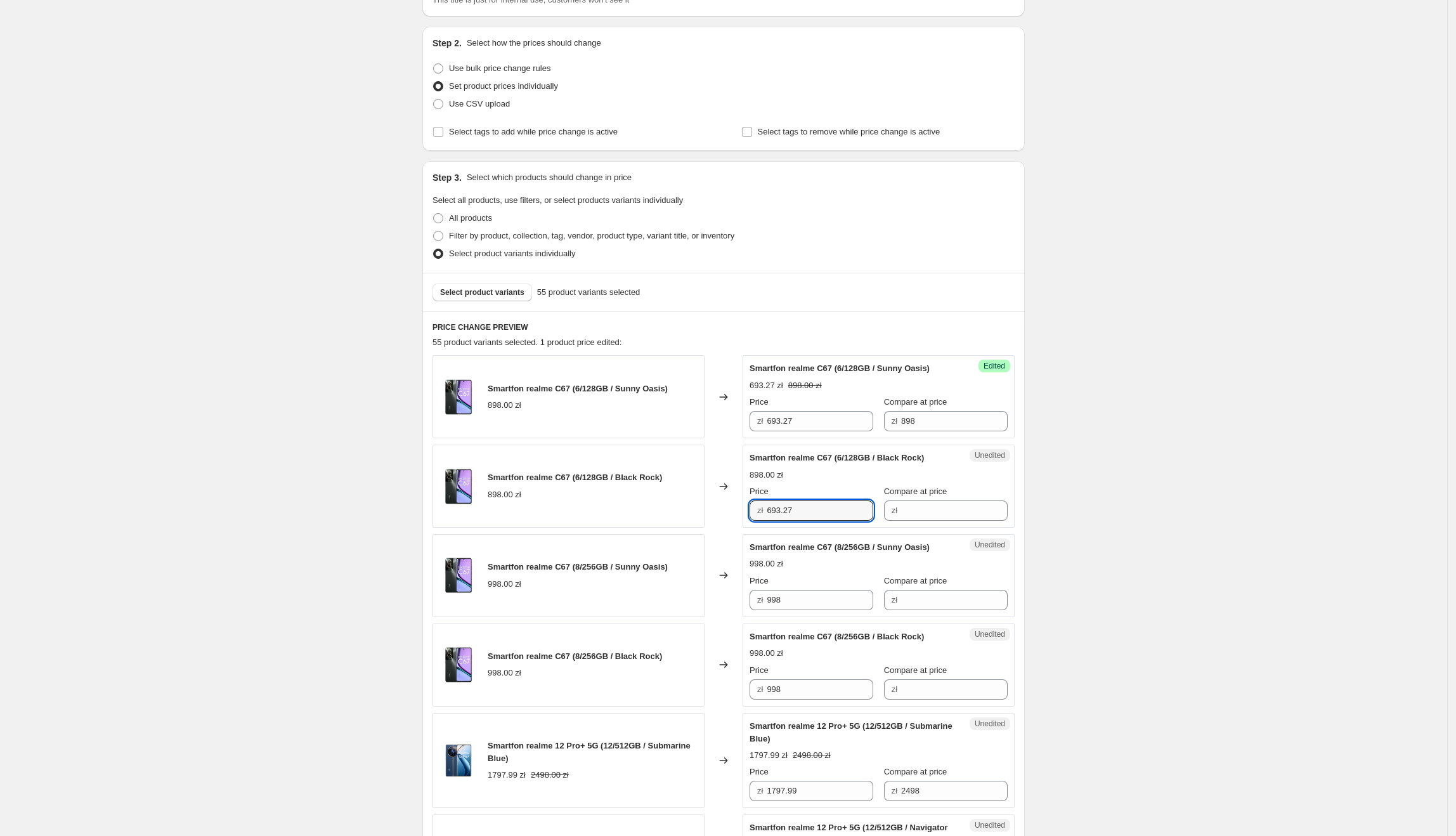
click at [618, 512] on div "Smartfon realme C67 (6/128GB / Black Rock) 898.00 zł" at bounding box center [569, 486] width 272 height 83
drag, startPoint x: 930, startPoint y: 413, endPoint x: 907, endPoint y: 473, distance: 64.3
click at [824, 425] on div "Price zł 693.27 Compare at price zł 898" at bounding box center [879, 413] width 258 height 36
click at [940, 506] on input "Compare at price" at bounding box center [955, 511] width 107 height 20
paste input "898"
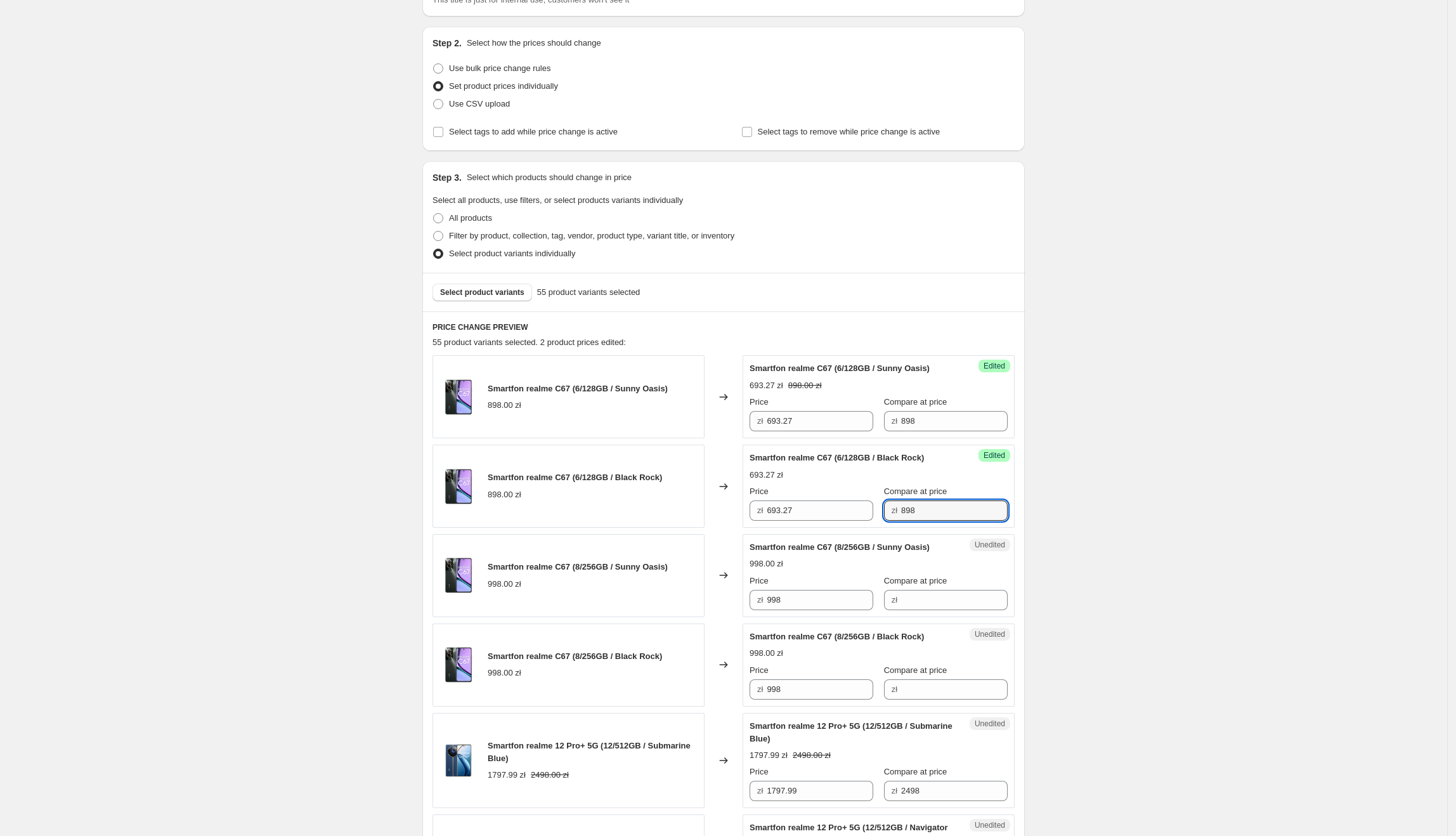
type input "898"
click at [614, 545] on div "Smartfon realme C67 (8/256GB / Sunny Oasis) 998.00 zł" at bounding box center [569, 576] width 272 height 83
drag, startPoint x: 841, startPoint y: 595, endPoint x: 751, endPoint y: 608, distance: 90.9
click at [751, 608] on div "Unedited Smartfon realme C67 (8/256GB / Sunny Oasis) 998.00 zł Price zł 998 Com…" at bounding box center [879, 576] width 272 height 83
click at [987, 610] on input "Compare at price" at bounding box center [955, 600] width 107 height 20
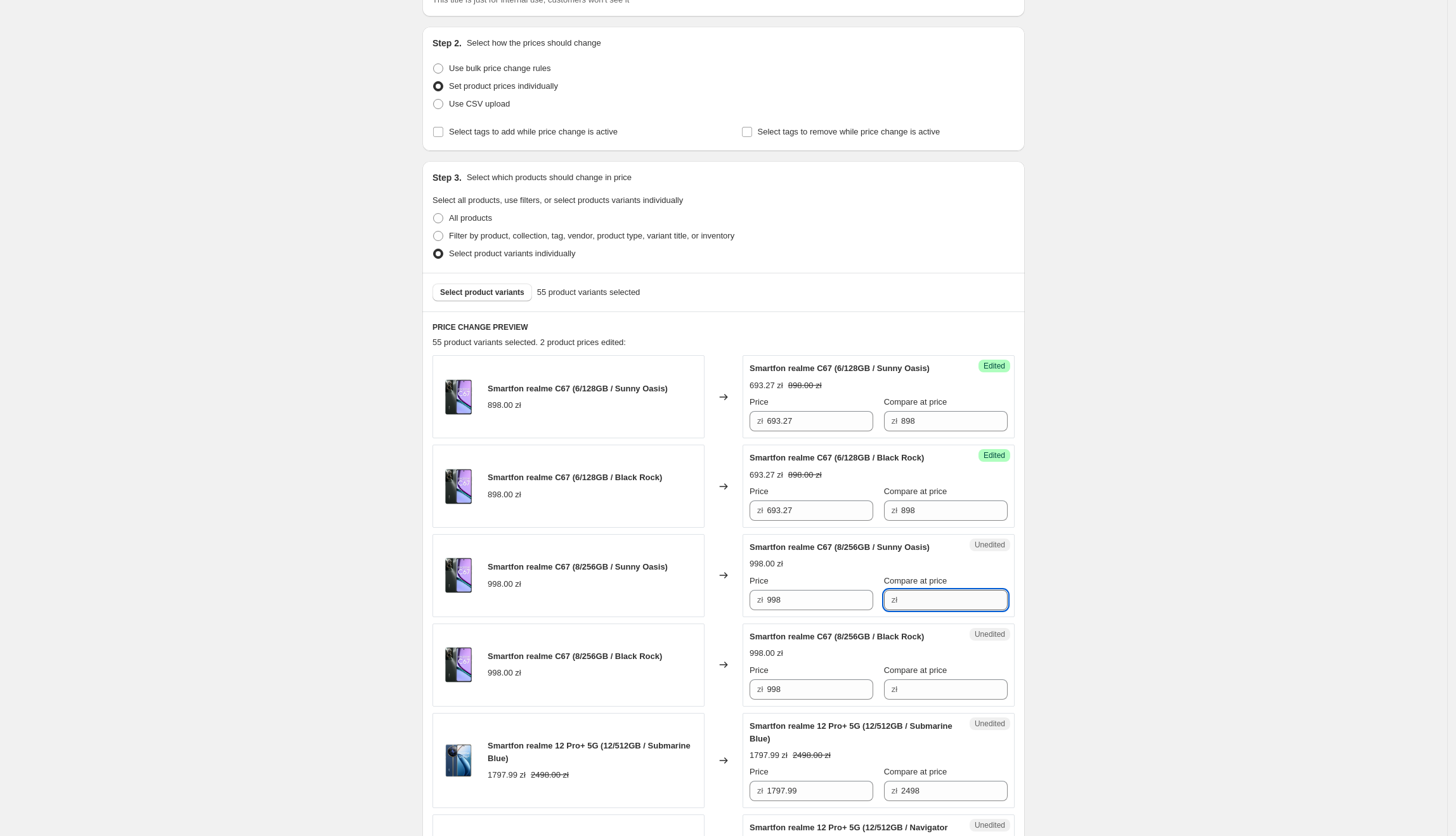
paste input "998"
type input "998"
drag, startPoint x: 814, startPoint y: 604, endPoint x: 767, endPoint y: 604, distance: 47.0
click at [767, 604] on div "zł 998" at bounding box center [812, 600] width 123 height 20
drag, startPoint x: 856, startPoint y: 427, endPoint x: 746, endPoint y: 415, distance: 110.7
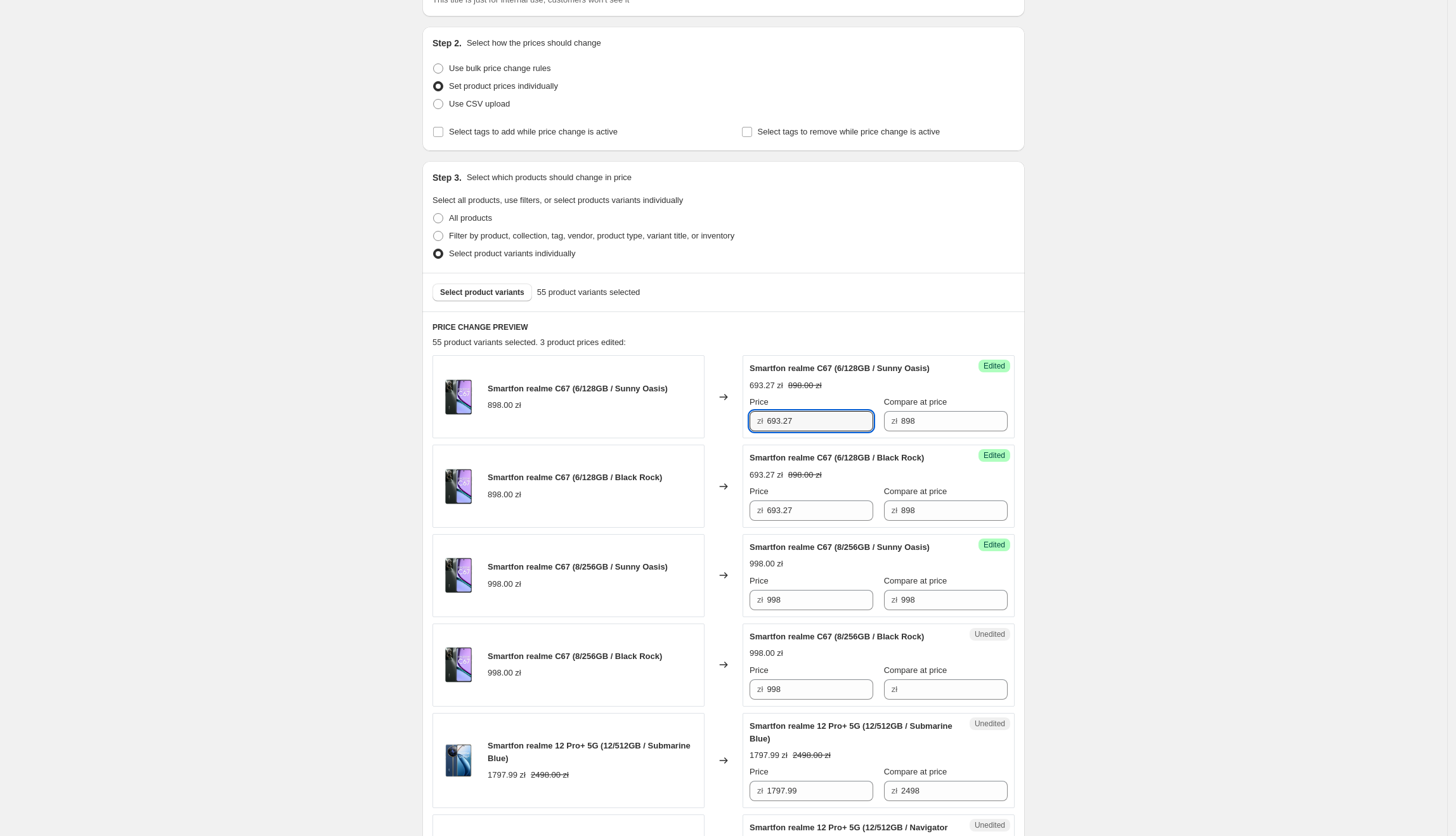
click at [746, 415] on div "Smartfon realme C67 (6/128GB / Sunny Oasis) 898.00 zł Changed to Success Edited…" at bounding box center [724, 396] width 583 height 83
type input "526"
click at [822, 511] on input "693.27" at bounding box center [820, 511] width 107 height 20
drag, startPoint x: 839, startPoint y: 509, endPoint x: 766, endPoint y: 508, distance: 73.0
click at [766, 508] on div "zł 693.27" at bounding box center [812, 511] width 123 height 20
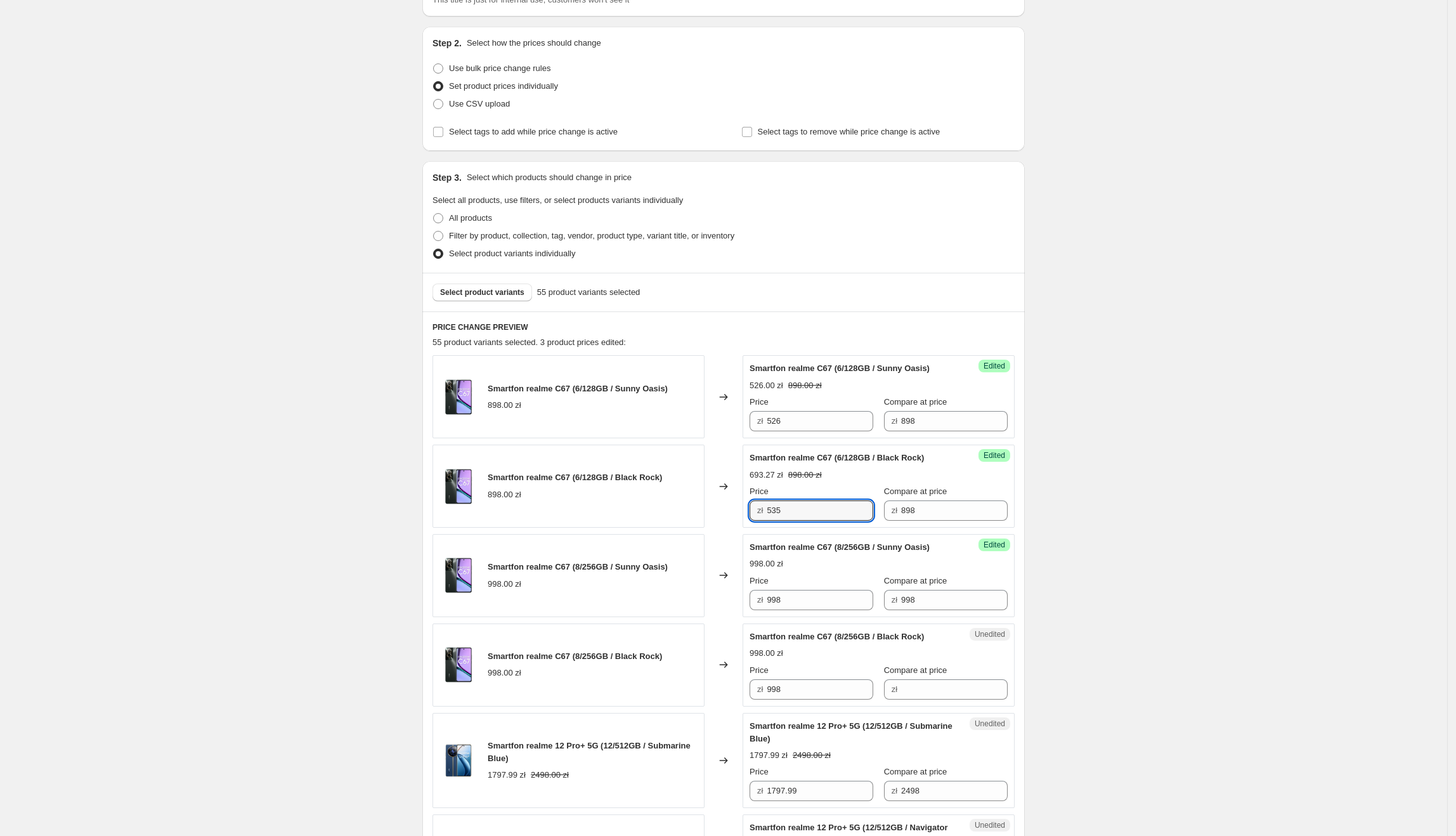
type input "535"
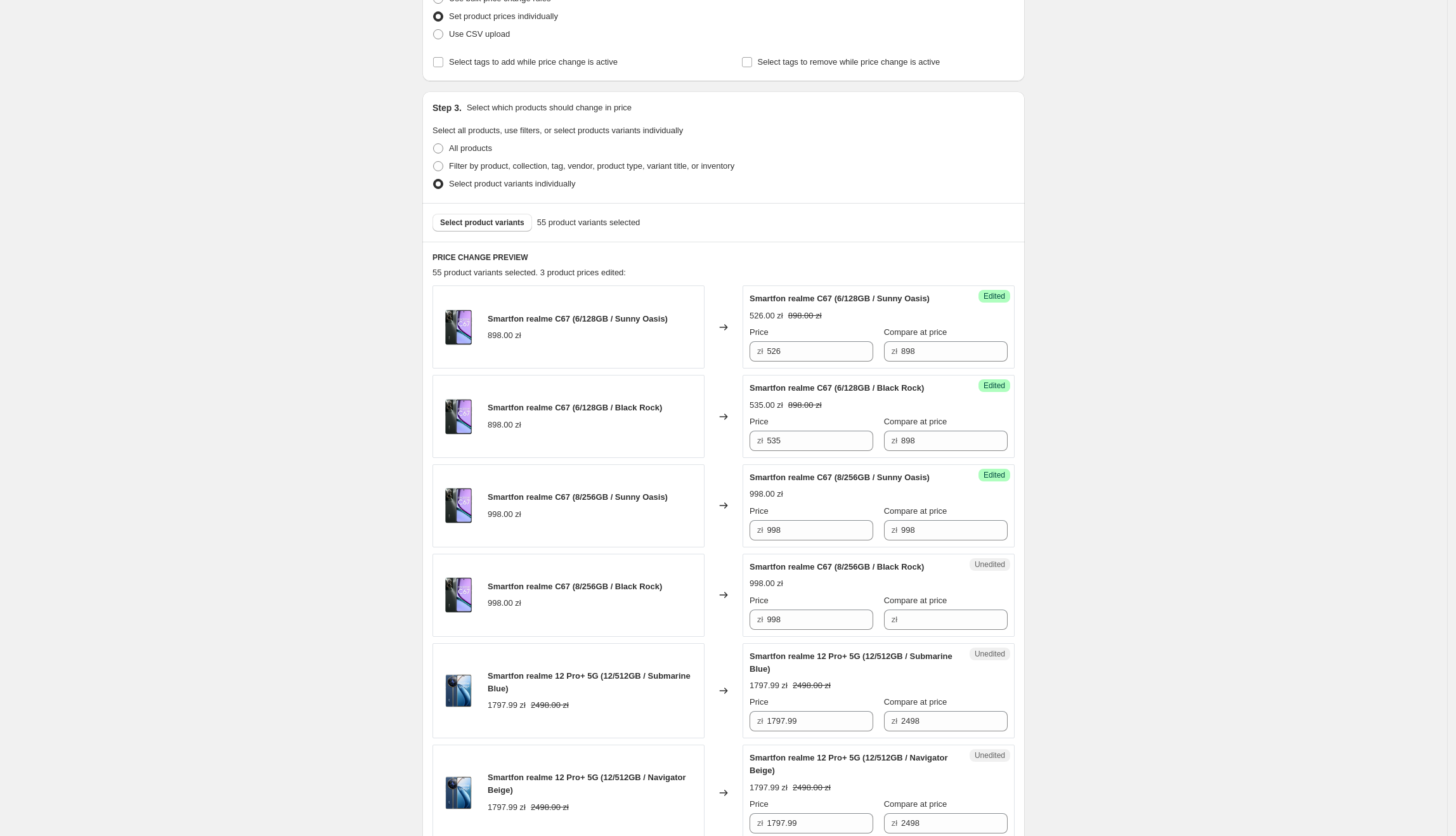
scroll to position [194, 0]
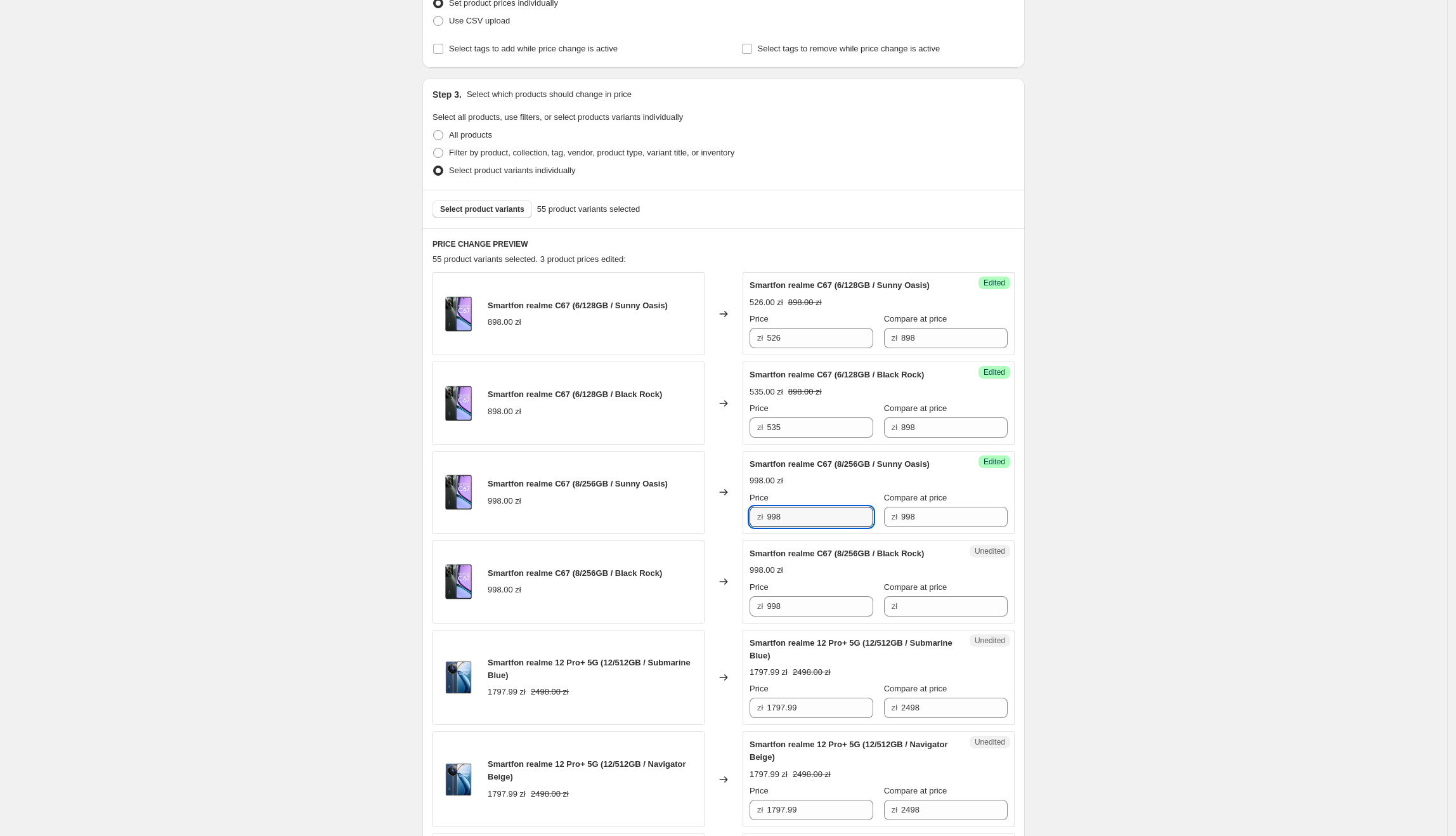
drag, startPoint x: 834, startPoint y: 517, endPoint x: 693, endPoint y: 525, distance: 141.2
click at [694, 525] on div "Smartfon realme C67 (8/256GB / Sunny Oasis) 998.00 zł Changed to Success Edited…" at bounding box center [724, 492] width 583 height 83
type input "693"
drag, startPoint x: 796, startPoint y: 517, endPoint x: 744, endPoint y: 540, distance: 56.9
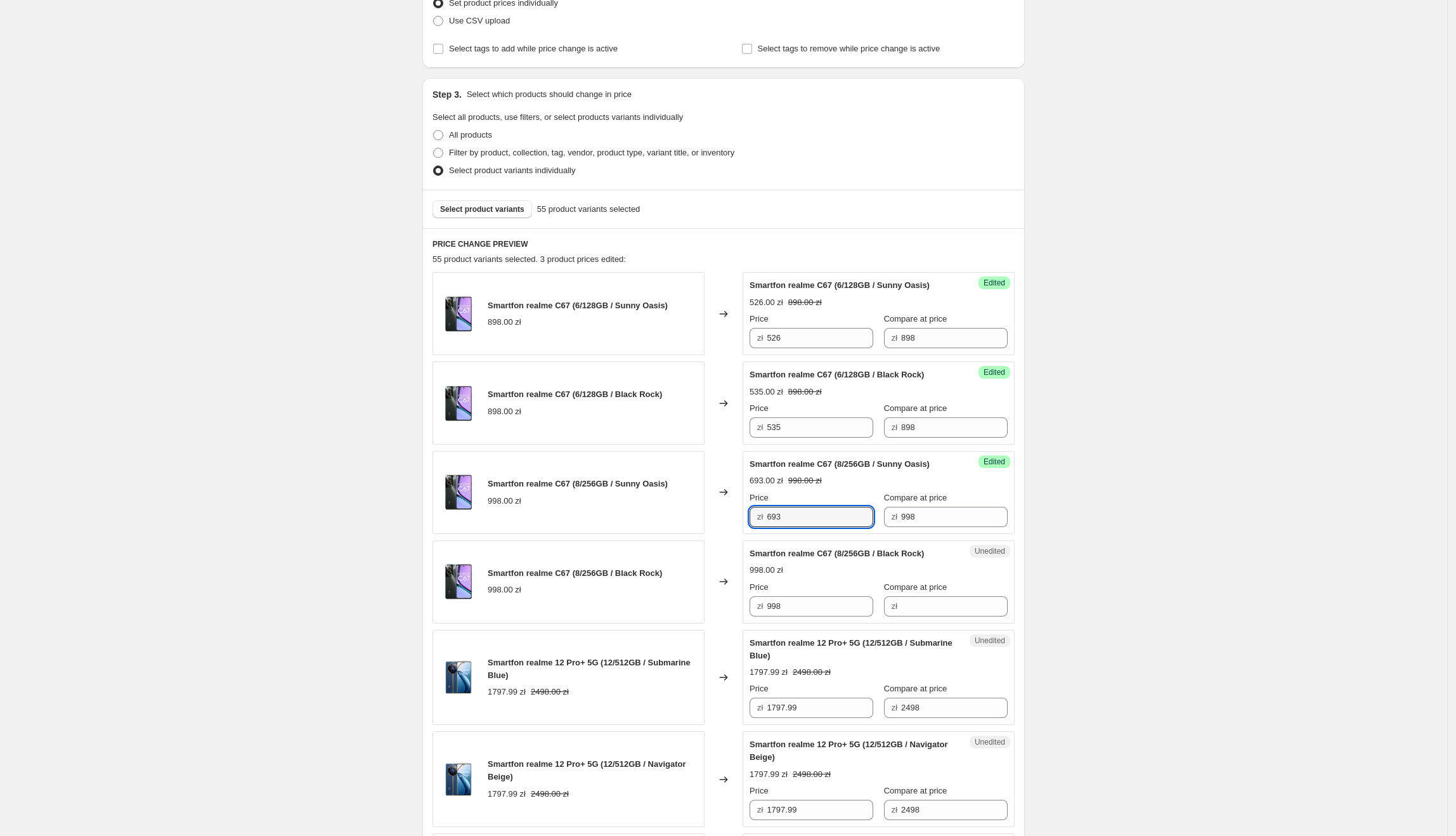
click at [697, 516] on div "Smartfon realme C67 (8/256GB / Sunny Oasis) 998.00 zł Changed to Success Edited…" at bounding box center [724, 492] width 583 height 83
paste input "693"
drag, startPoint x: 830, startPoint y: 609, endPoint x: 619, endPoint y: 616, distance: 211.1
click at [619, 616] on div "Smartfon realme C67 (8/256GB / Black Rock) 998.00 zł Changed to Unedited Smartf…" at bounding box center [724, 582] width 583 height 83
type input "693"
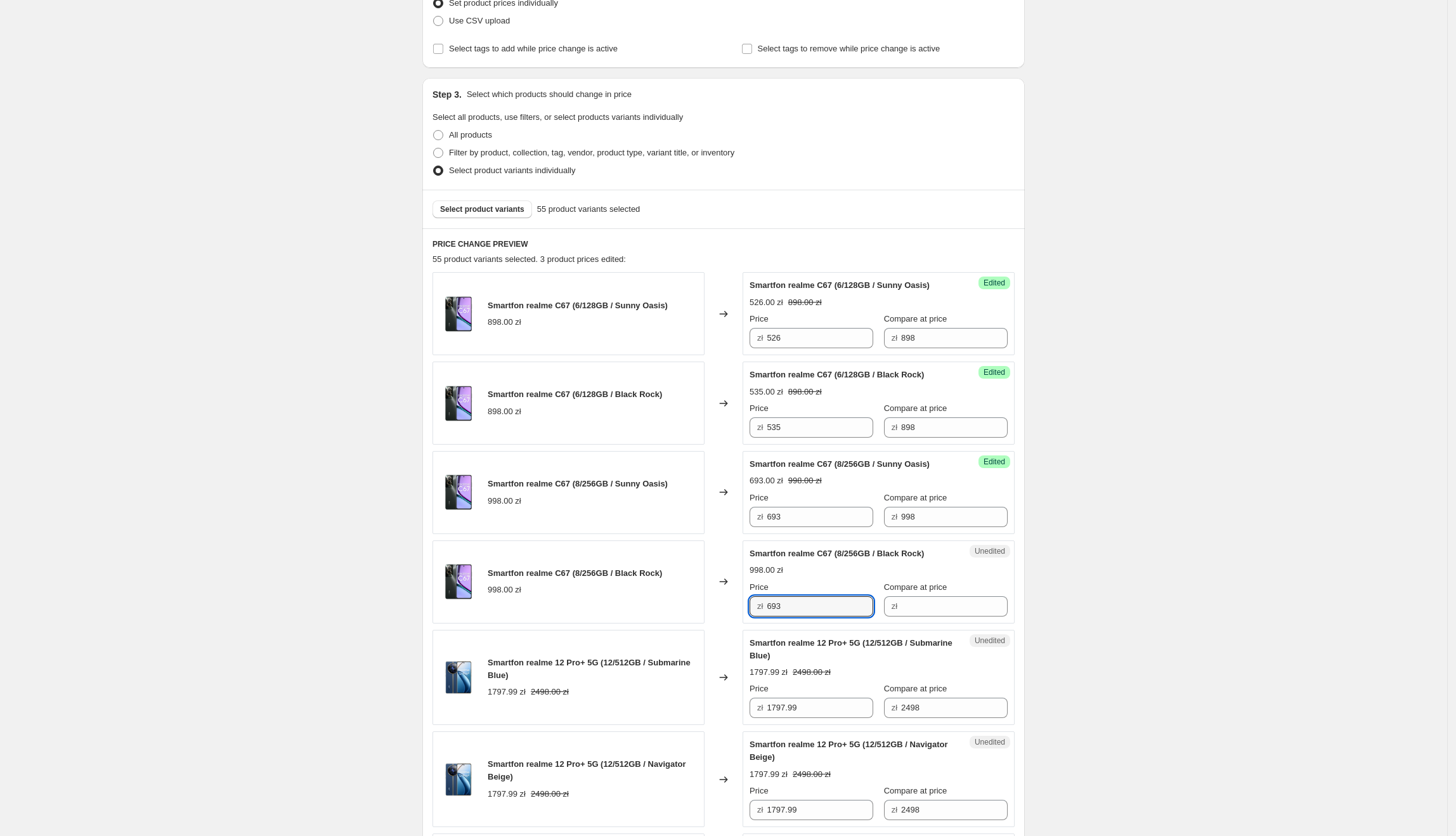
click at [619, 616] on div "Smartfon realme C67 (8/256GB / Black Rock) 998.00 zł" at bounding box center [569, 582] width 272 height 83
drag, startPoint x: 889, startPoint y: 522, endPoint x: 882, endPoint y: 527, distance: 8.6
click at [884, 527] on div "zł 998" at bounding box center [946, 516] width 123 height 20
click at [971, 614] on input "Compare at price" at bounding box center [955, 606] width 107 height 20
paste input "998"
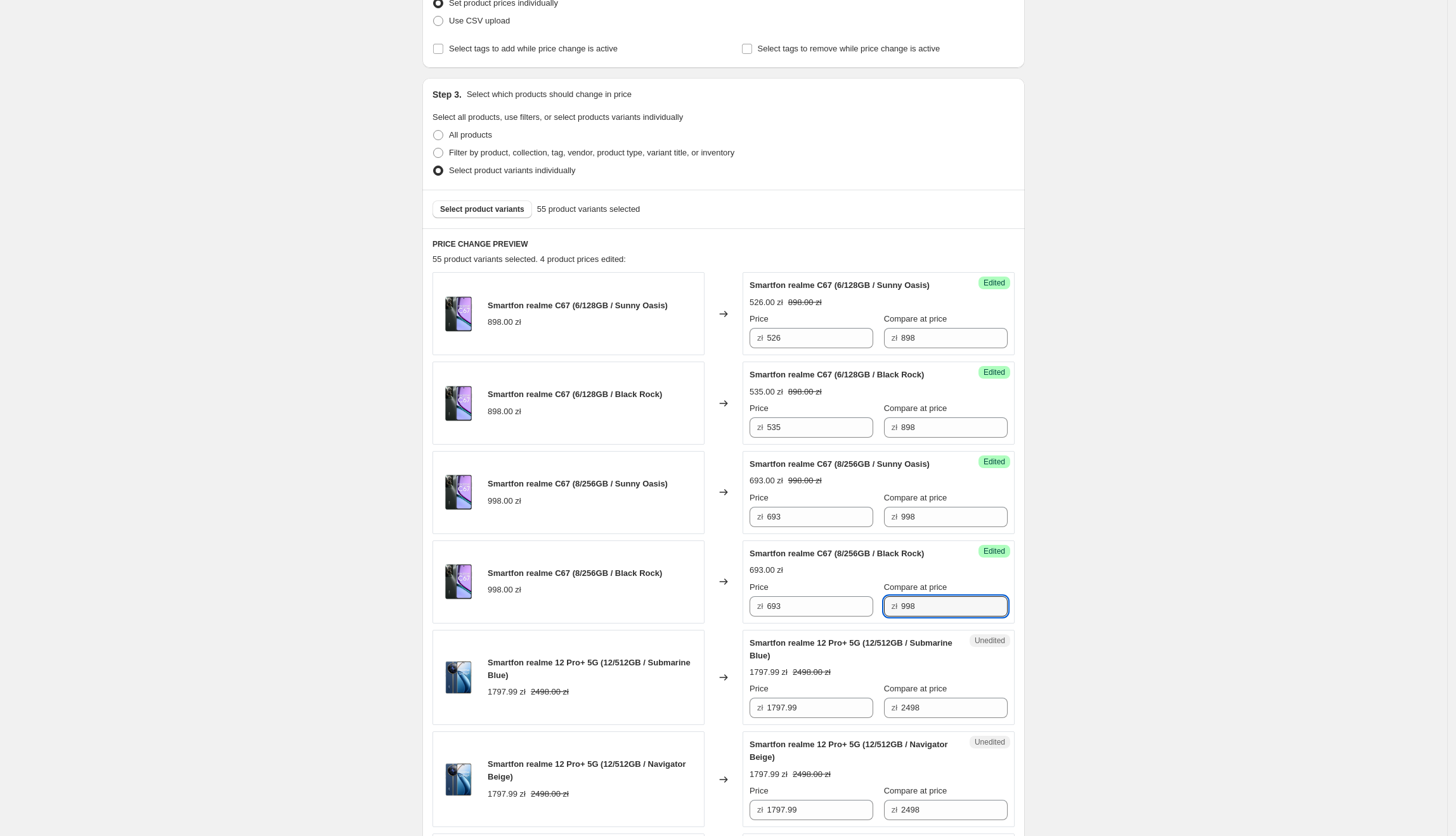
type input "998"
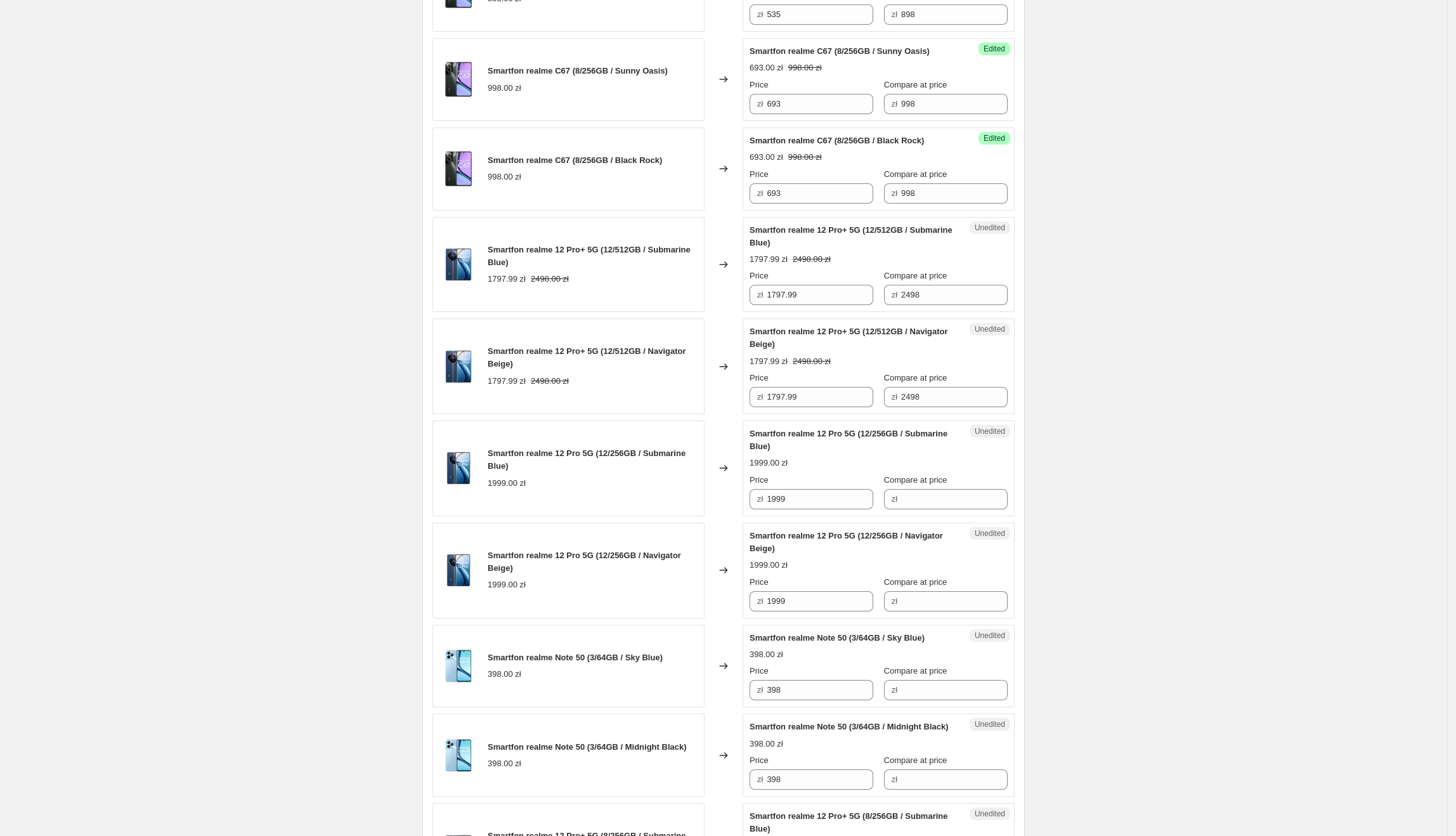
scroll to position [607, 0]
click at [842, 401] on input "1797.99" at bounding box center [820, 396] width 107 height 20
drag, startPoint x: 823, startPoint y: 305, endPoint x: 764, endPoint y: 305, distance: 59.0
click at [764, 304] on div "zł 1797.99" at bounding box center [812, 294] width 123 height 20
type input "1459"
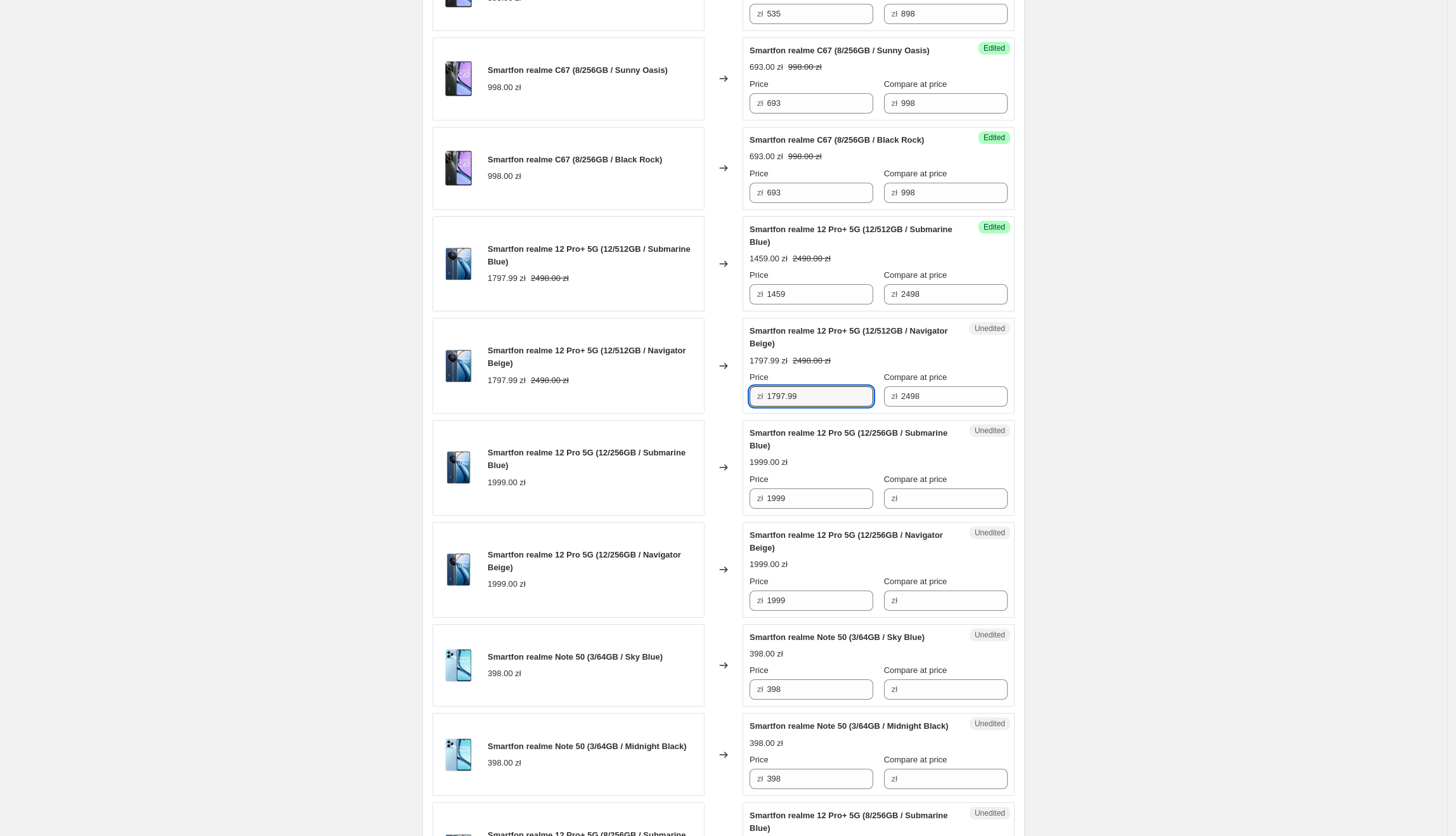
drag, startPoint x: 812, startPoint y: 392, endPoint x: 720, endPoint y: 391, distance: 92.0
click at [726, 391] on div "Smartfon realme 12 Pro+ 5G (12/512GB / Navigator Beige) 1797.99 zł 2498.00 zł C…" at bounding box center [724, 365] width 583 height 96
type input "1396"
click at [1335, 587] on div "Create new price [MEDICAL_DATA]. This page is ready Create new price [MEDICAL_D…" at bounding box center [724, 677] width 1448 height 2568
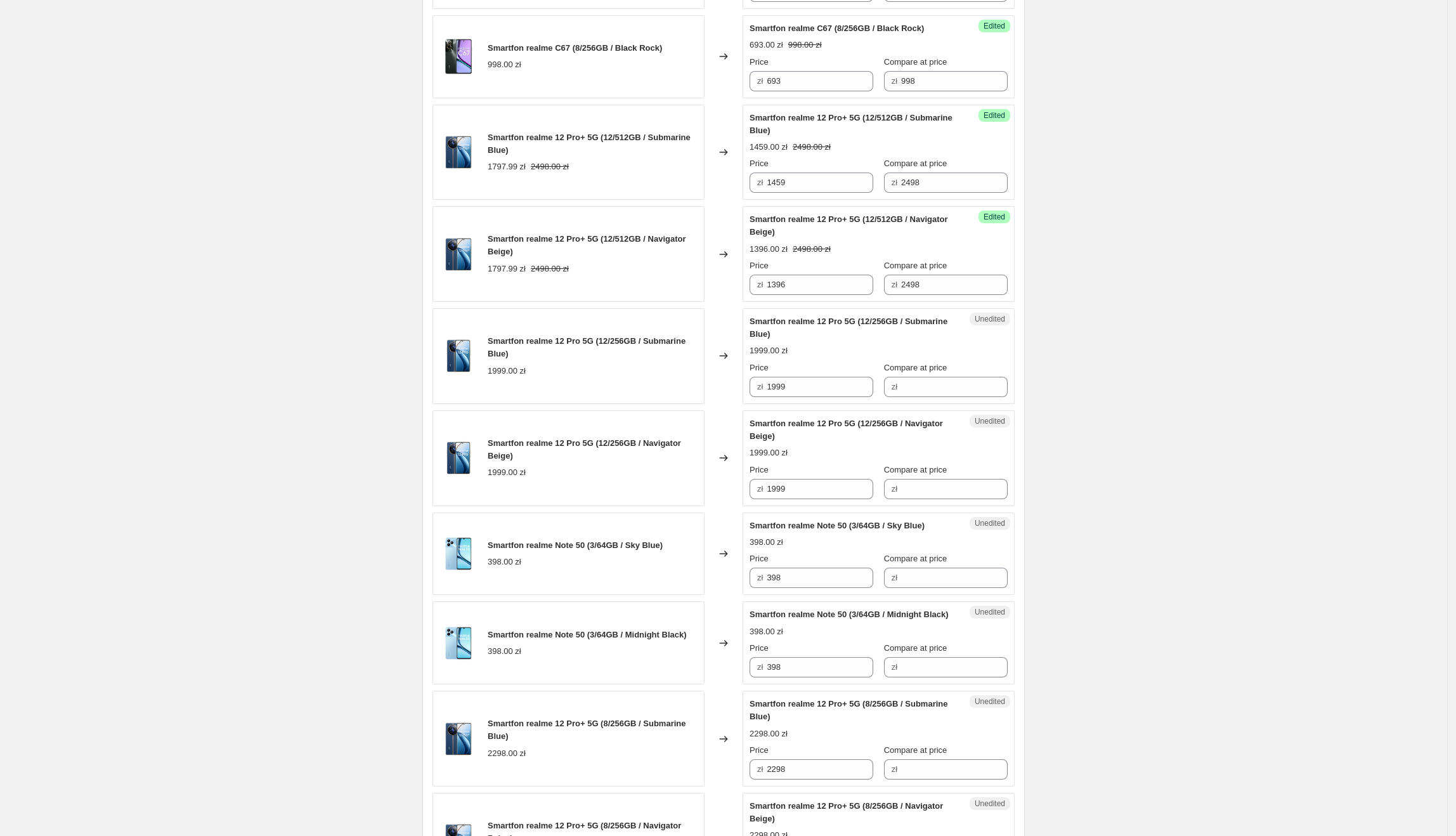
scroll to position [722, 0]
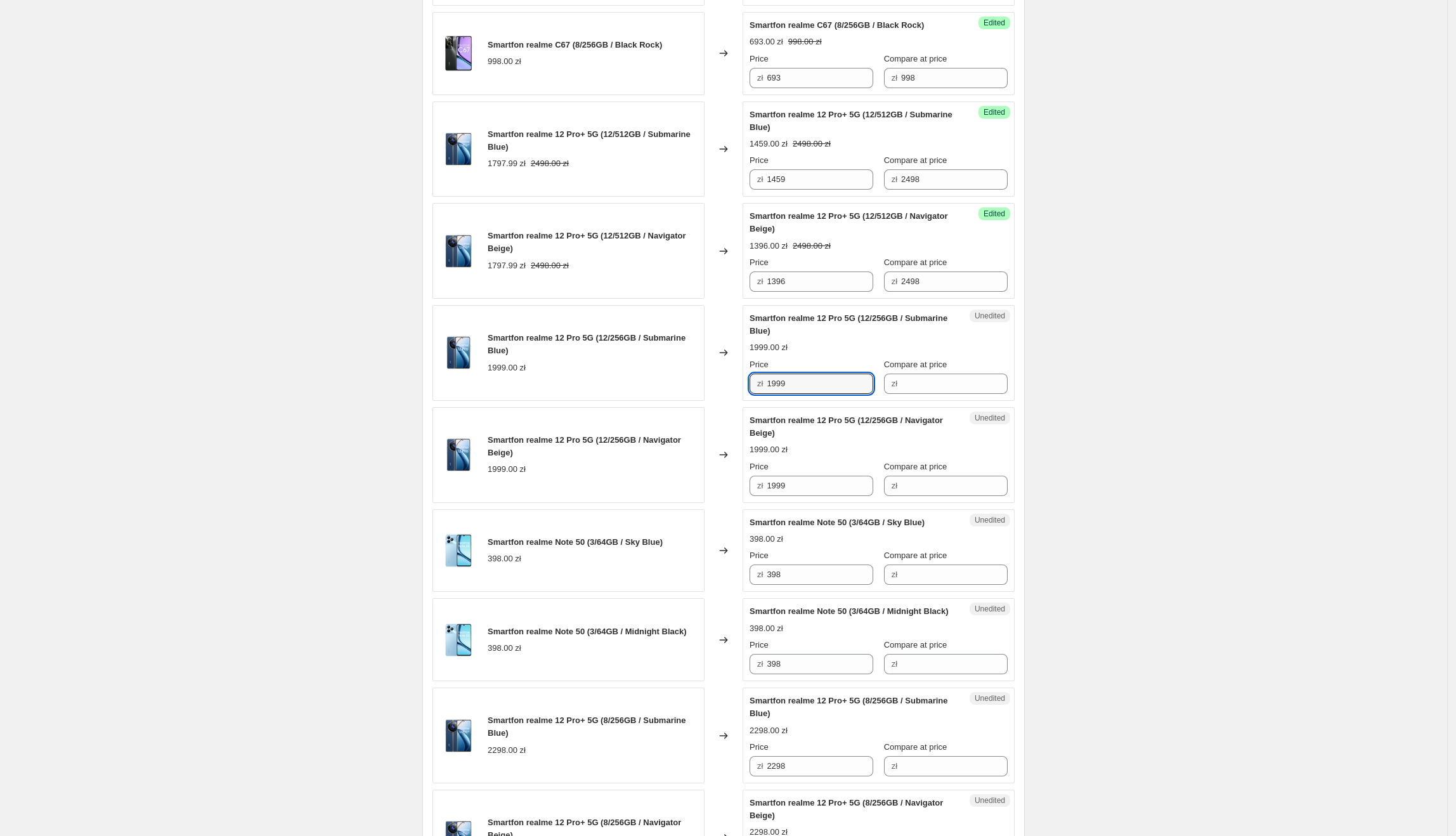
drag, startPoint x: 836, startPoint y: 383, endPoint x: 942, endPoint y: 393, distance: 106.5
click at [706, 383] on div "Smartfon realme 12 Pro 5G (12/256GB / Submarine Blue) 1999.00 zł Changed to Une…" at bounding box center [724, 352] width 583 height 96
click at [944, 391] on input "Compare at price" at bounding box center [955, 384] width 107 height 20
paste input "1999"
type input "1999"
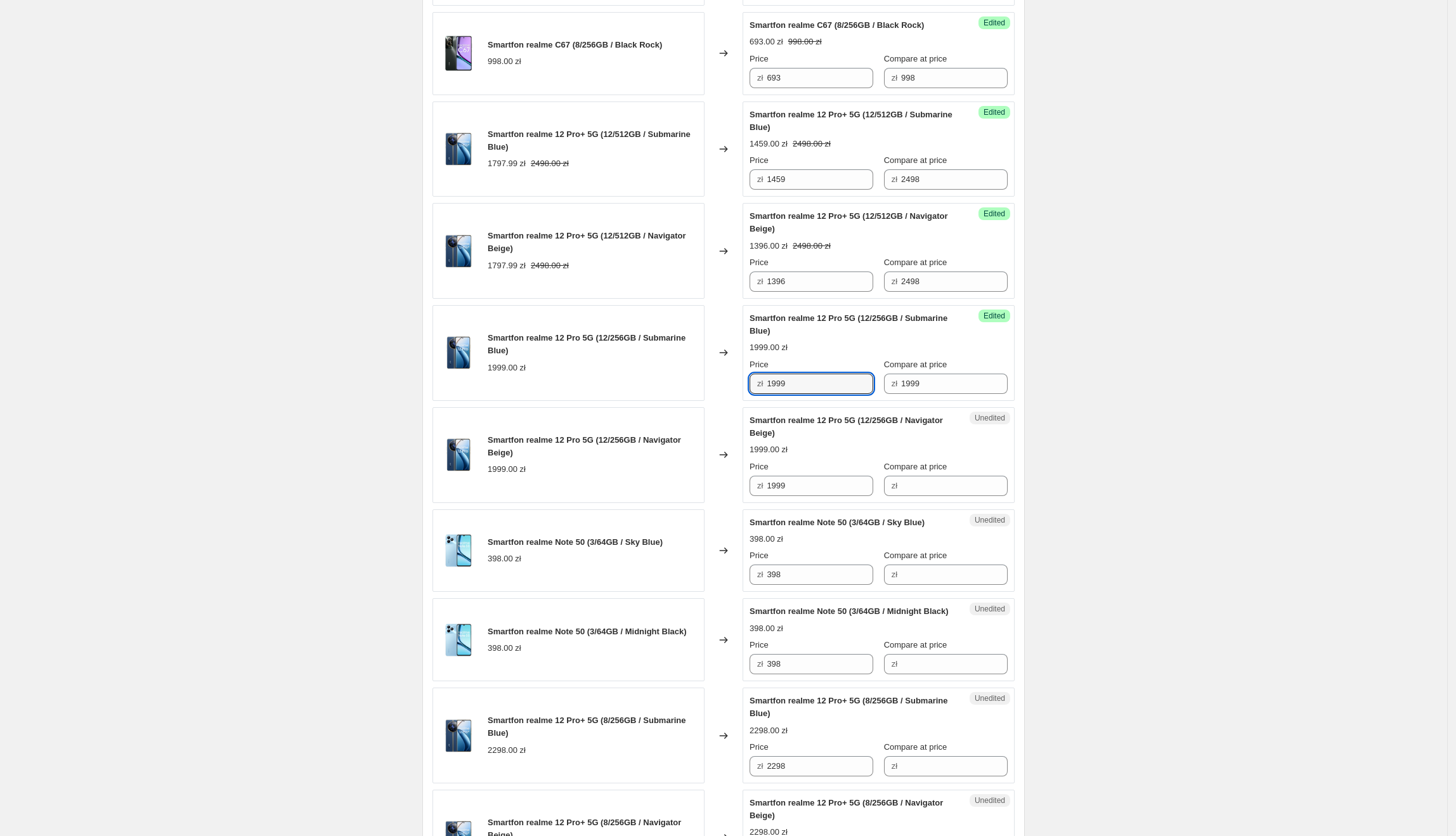
drag, startPoint x: 812, startPoint y: 391, endPoint x: 734, endPoint y: 391, distance: 78.0
click at [734, 391] on div "Smartfon realme 12 Pro 5G (12/256GB / Submarine Blue) 1999.00 zł Changed to Suc…" at bounding box center [724, 352] width 583 height 96
click at [1260, 314] on div "Create new price [MEDICAL_DATA]. This page is ready Create new price [MEDICAL_D…" at bounding box center [724, 562] width 1448 height 2568
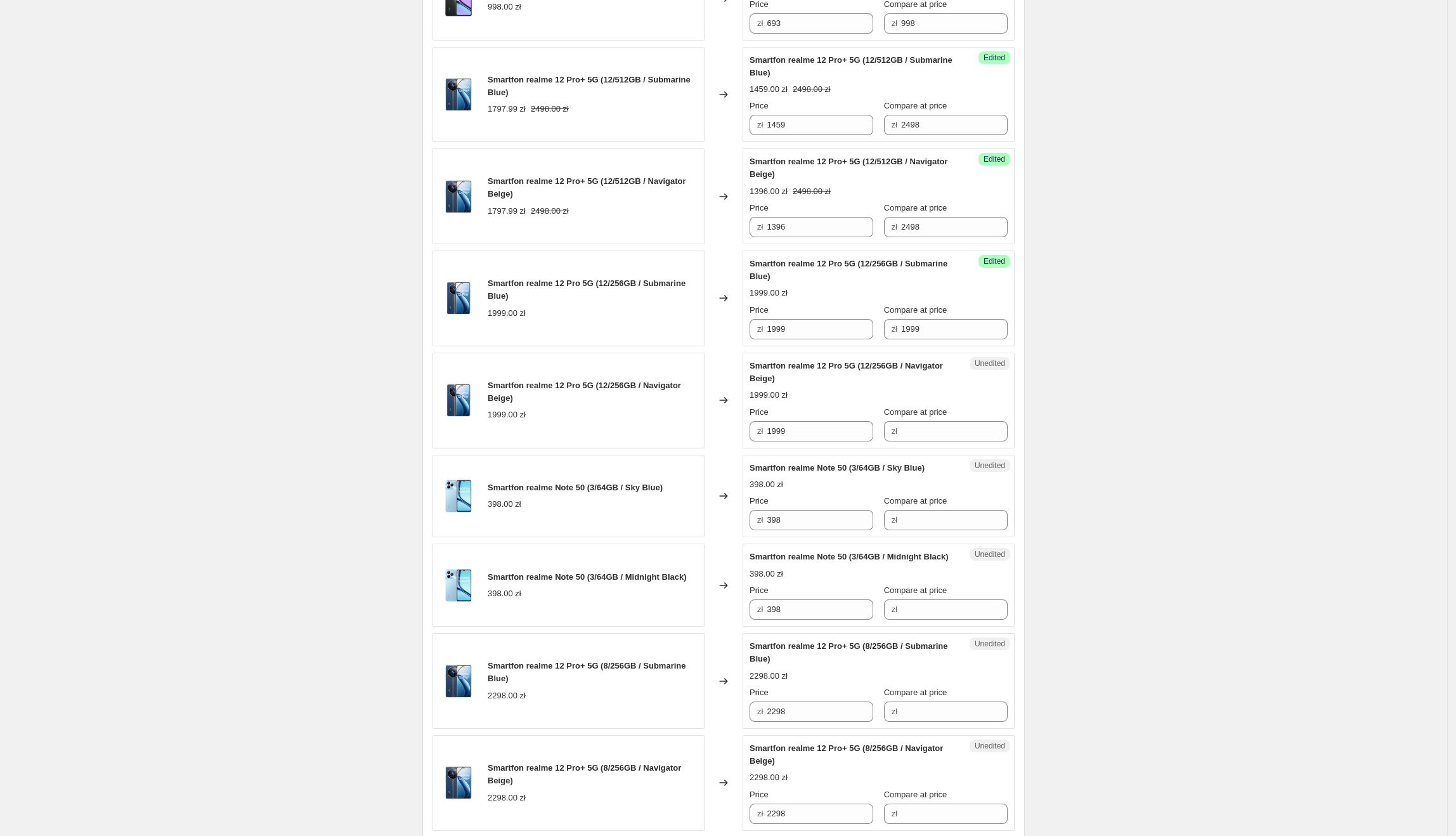
scroll to position [777, 0]
drag, startPoint x: 835, startPoint y: 344, endPoint x: 753, endPoint y: 345, distance: 82.0
click at [753, 345] on div "Success Edited Smartfon realme 12 Pro 5G (12/256GB / Submarine Blue) 1999.00 zł…" at bounding box center [879, 298] width 272 height 96
click at [840, 323] on input "1999" at bounding box center [820, 329] width 107 height 20
drag, startPoint x: 818, startPoint y: 331, endPoint x: 836, endPoint y: 331, distance: 18.0
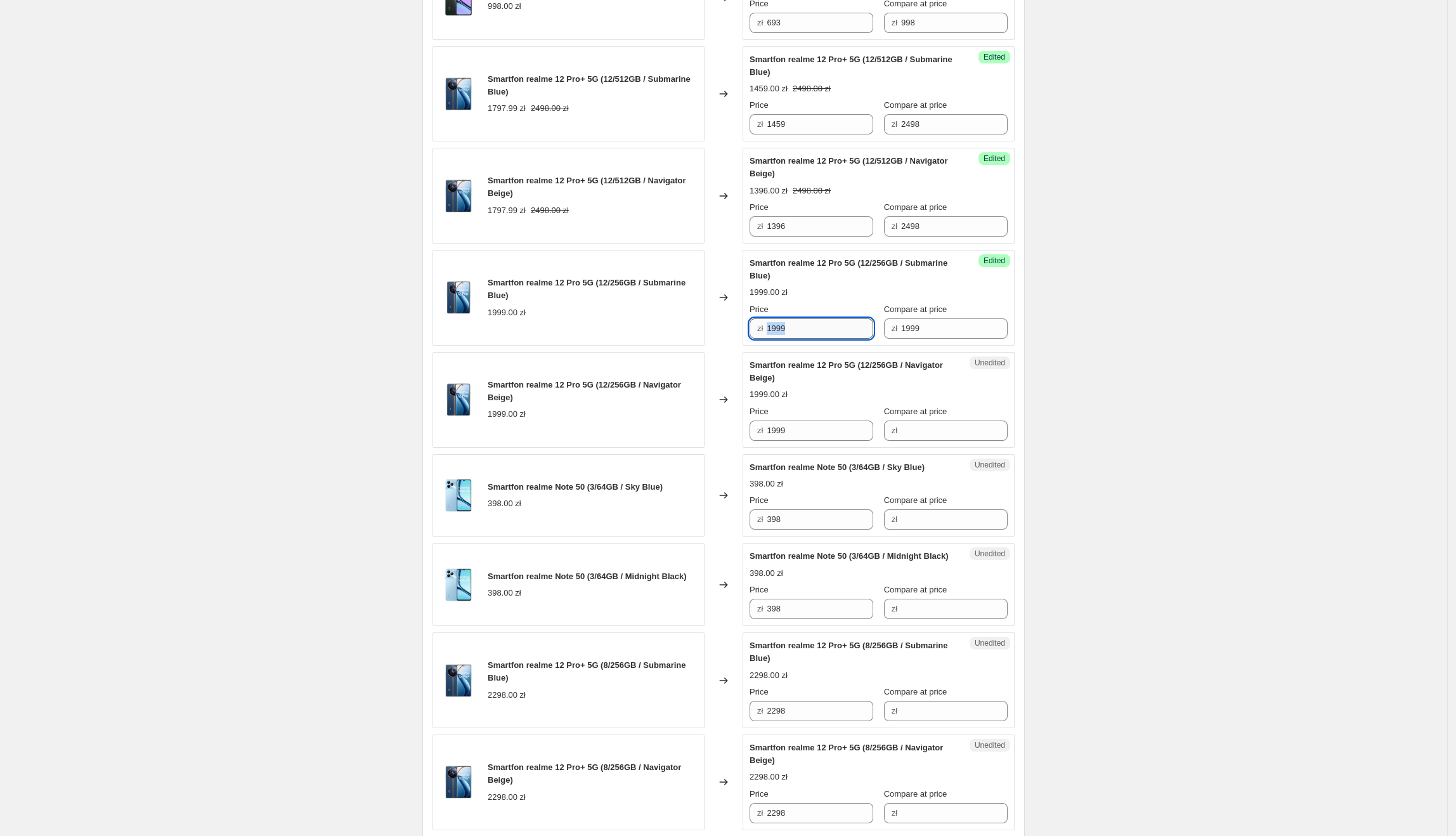
click at [819, 331] on input "1999" at bounding box center [820, 329] width 107 height 20
click at [835, 353] on div "Smartfon realme C67 (6/128GB / Sunny Oasis) 898.00 zł Changed to Success Edited…" at bounding box center [724, 623] width 583 height 1868
drag, startPoint x: 829, startPoint y: 335, endPoint x: 771, endPoint y: 331, distance: 58.1
click at [771, 331] on input "1999" at bounding box center [820, 329] width 107 height 20
type input "1272"
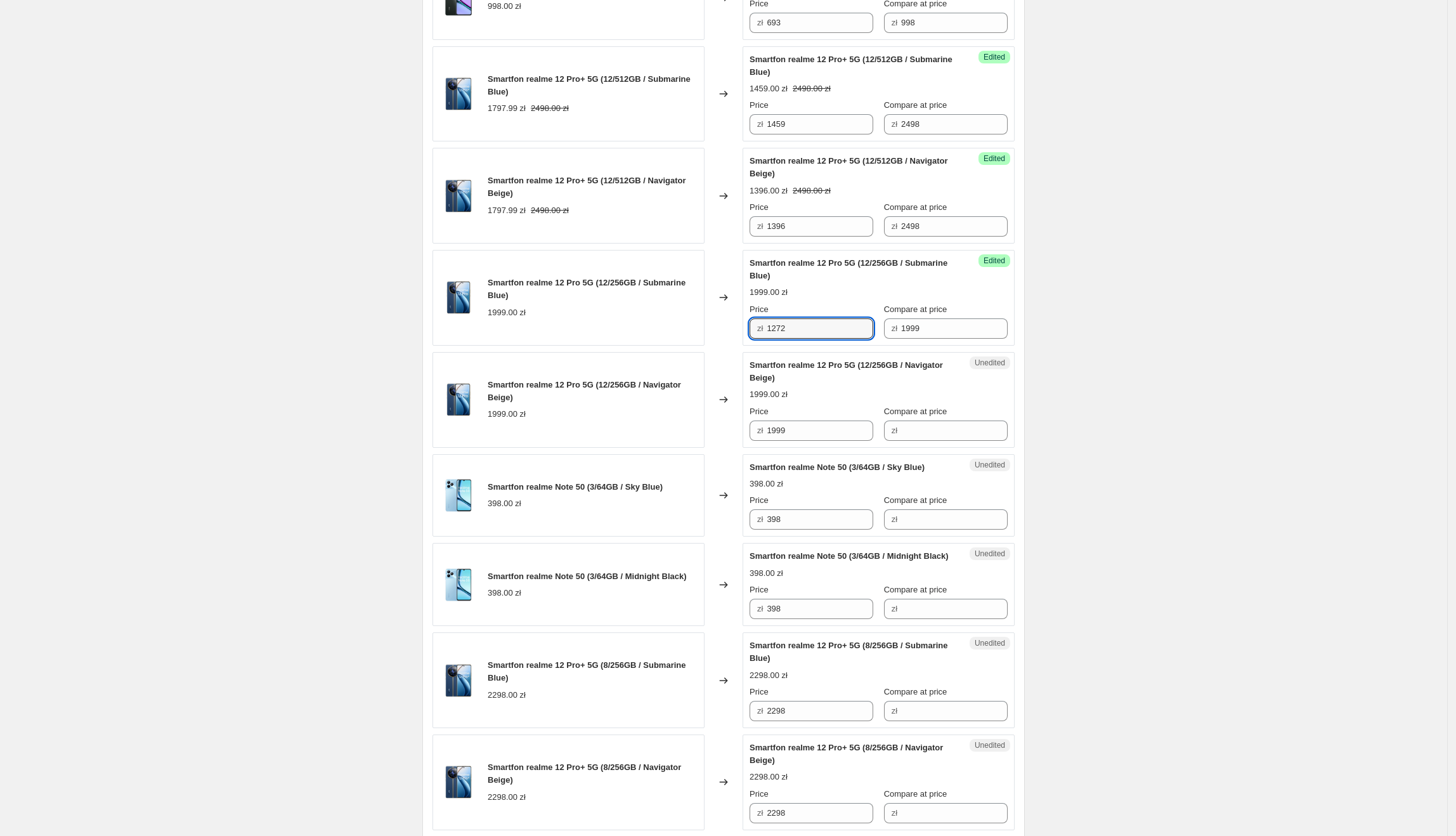
click at [1081, 365] on div "Create new price [MEDICAL_DATA]. This page is ready Create new price [MEDICAL_D…" at bounding box center [724, 507] width 1448 height 2568
drag, startPoint x: 806, startPoint y: 437, endPoint x: 990, endPoint y: 443, distance: 184.1
click at [748, 437] on div "Unedited Smartfon realme 12 Pro 5G (12/256GB / Navigator Beige) 1999.00 zł Pric…" at bounding box center [879, 399] width 272 height 96
click at [1015, 435] on div "Unedited Smartfon realme 12 Pro 5G (12/256GB / Navigator Beige) 1999.00 zł Pric…" at bounding box center [879, 399] width 272 height 96
click at [986, 429] on input "Compare at price" at bounding box center [955, 430] width 107 height 20
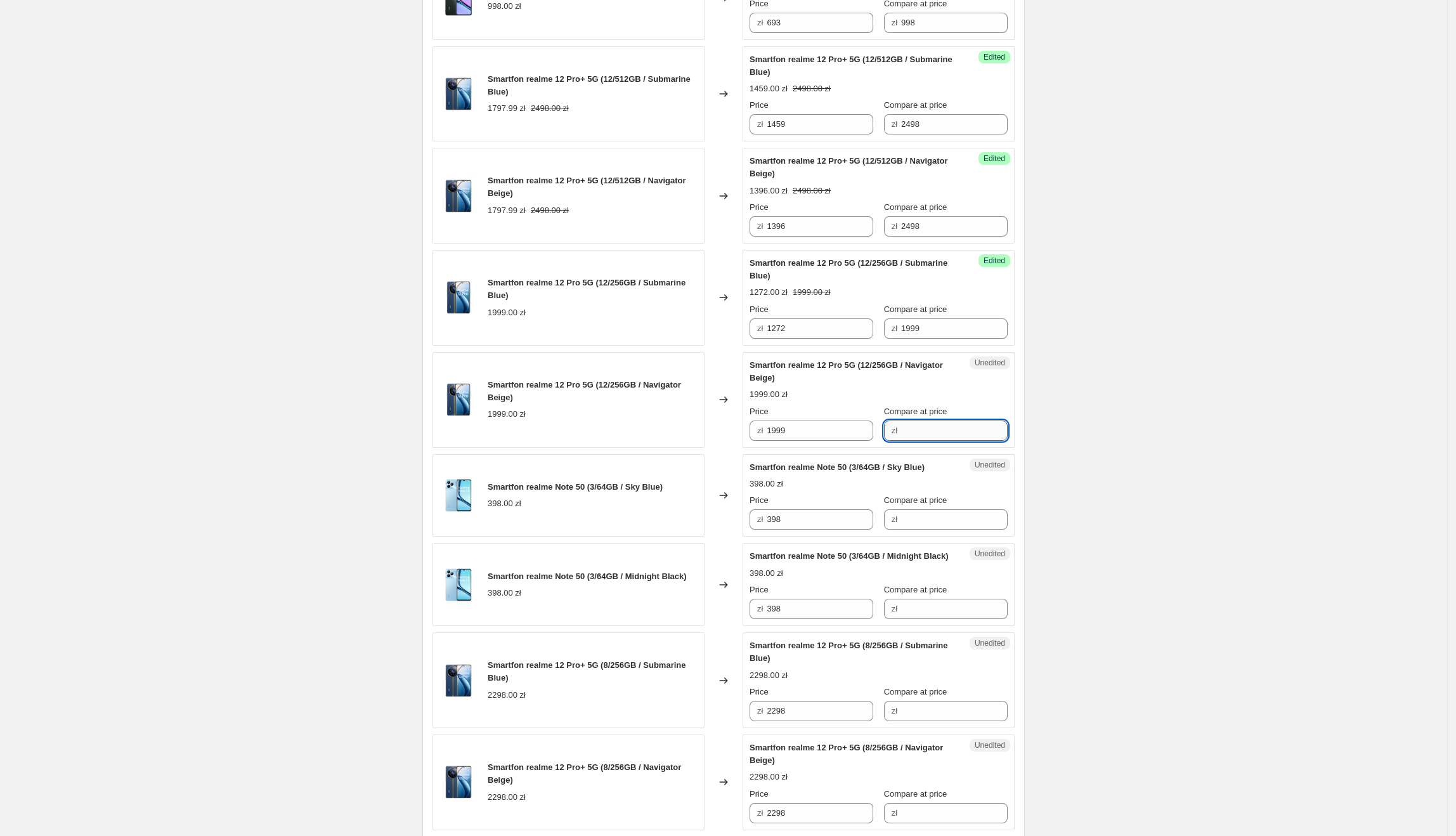
paste input "1999"
type input "1999"
click at [1155, 410] on div "Create new price [MEDICAL_DATA]. This page is ready Create new price [MEDICAL_D…" at bounding box center [724, 507] width 1448 height 2568
drag, startPoint x: 834, startPoint y: 436, endPoint x: 773, endPoint y: 440, distance: 61.1
click at [773, 440] on input "1999" at bounding box center [820, 430] width 107 height 20
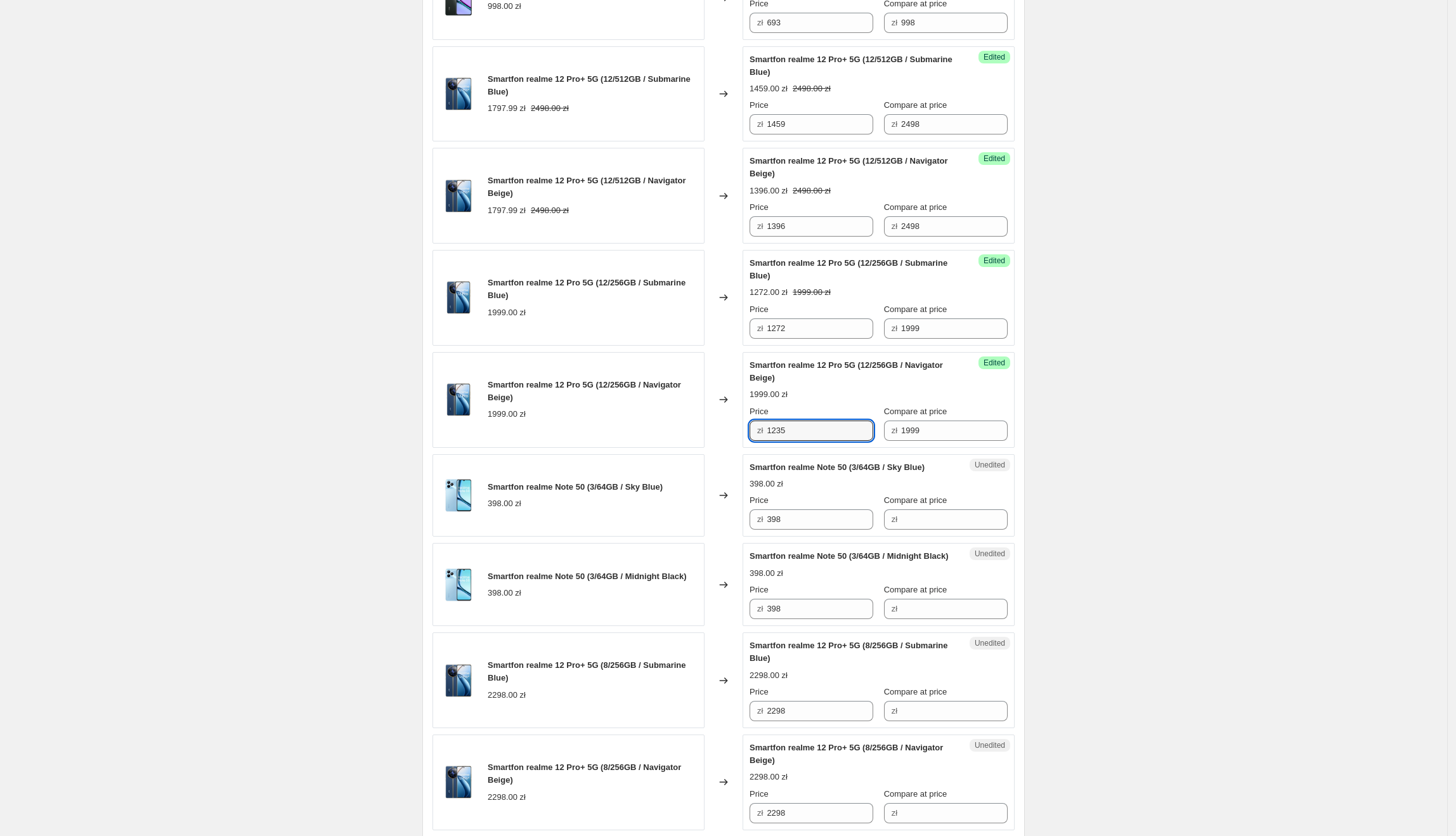
type input "1235"
click at [1083, 461] on div "Create new price [MEDICAL_DATA]. This page is ready Create new price [MEDICAL_D…" at bounding box center [724, 507] width 1448 height 2568
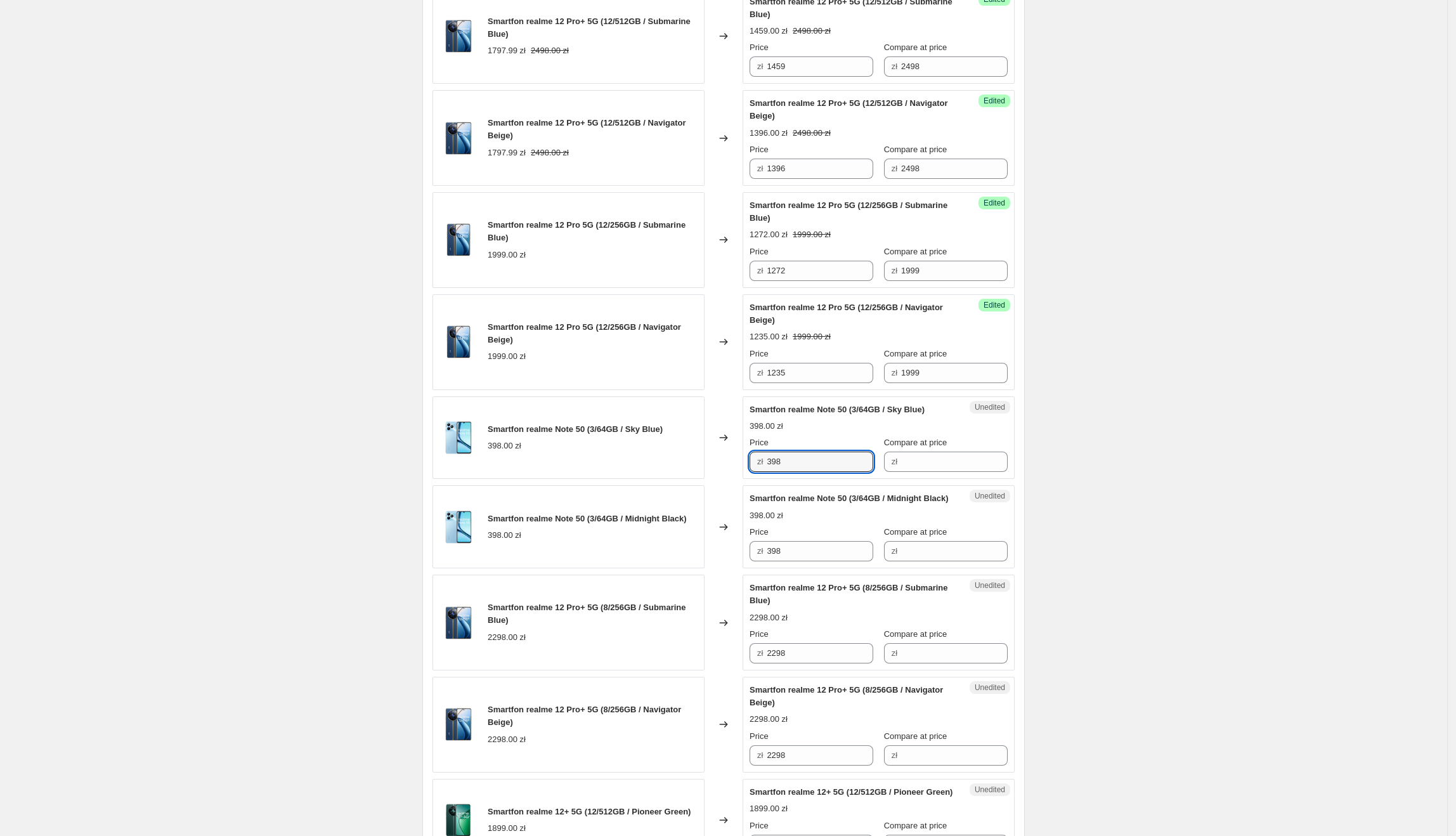
drag, startPoint x: 825, startPoint y: 458, endPoint x: 747, endPoint y: 462, distance: 78.1
click at [747, 462] on div "Unedited Smartfon realme Note 50 (3/64GB / Sky Blue) 398.00 zł Price zł 398 Com…" at bounding box center [879, 438] width 272 height 83
click at [931, 460] on input "Compare at price" at bounding box center [955, 462] width 107 height 20
paste input "398"
type input "398"
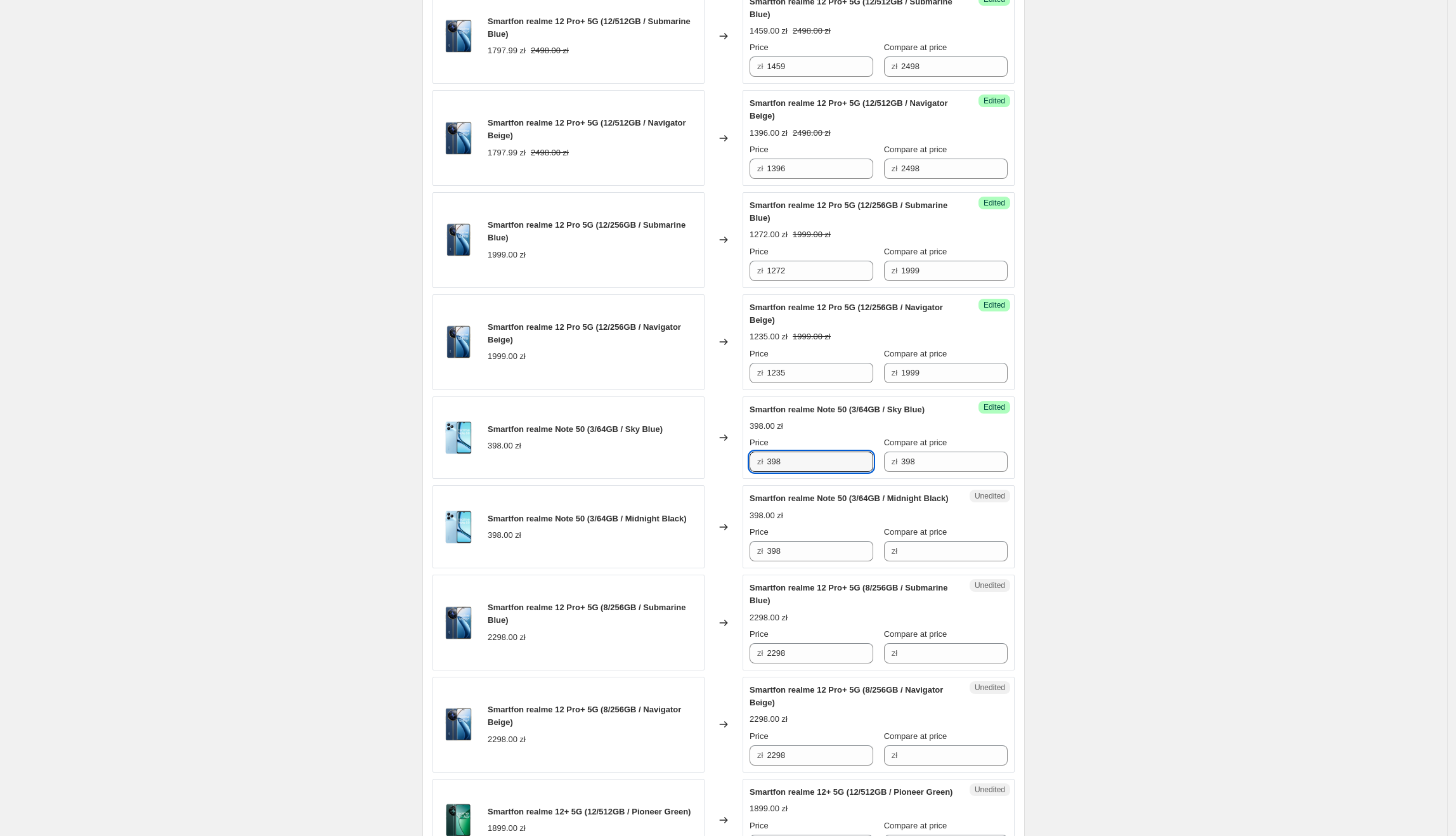
drag, startPoint x: 861, startPoint y: 462, endPoint x: 768, endPoint y: 469, distance: 93.3
click at [768, 469] on div "zł 398" at bounding box center [812, 462] width 123 height 20
type input "272"
click at [1125, 471] on div "Create new price [MEDICAL_DATA]. This page is ready Create new price [MEDICAL_D…" at bounding box center [724, 450] width 1448 height 2568
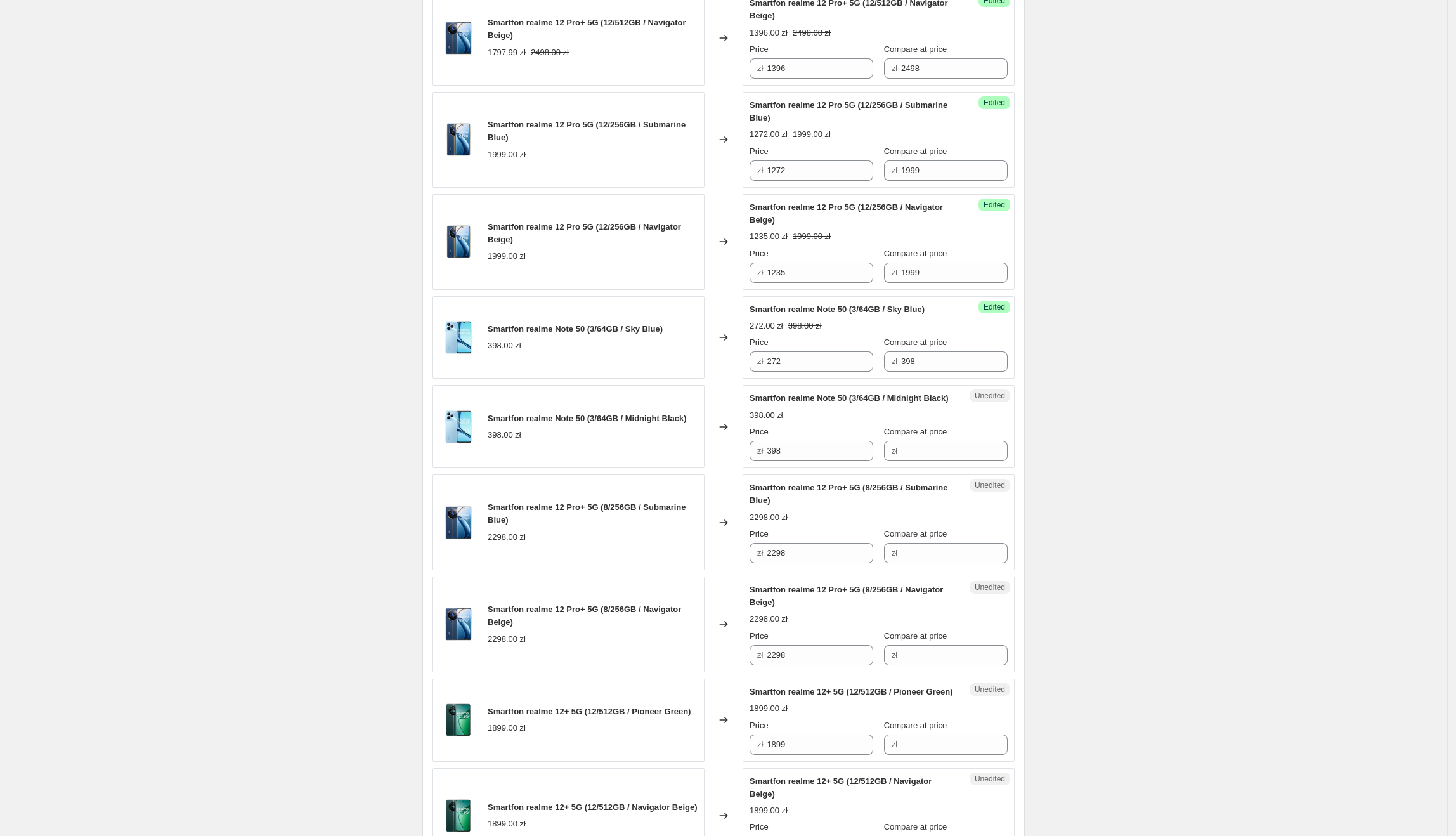
scroll to position [936, 0]
drag, startPoint x: 824, startPoint y: 369, endPoint x: 753, endPoint y: 373, distance: 71.1
click at [752, 373] on div "Success Edited Smartfon realme Note 50 (3/64GB / Sky Blue) 272.00 zł 398.00 zł …" at bounding box center [879, 336] width 272 height 83
drag, startPoint x: 843, startPoint y: 480, endPoint x: 721, endPoint y: 479, distance: 122.0
click at [721, 467] on div "Smartfon realme Note 50 (3/64GB / Midnight Black) 398.00 zł Changed to Unedited…" at bounding box center [724, 425] width 583 height 83
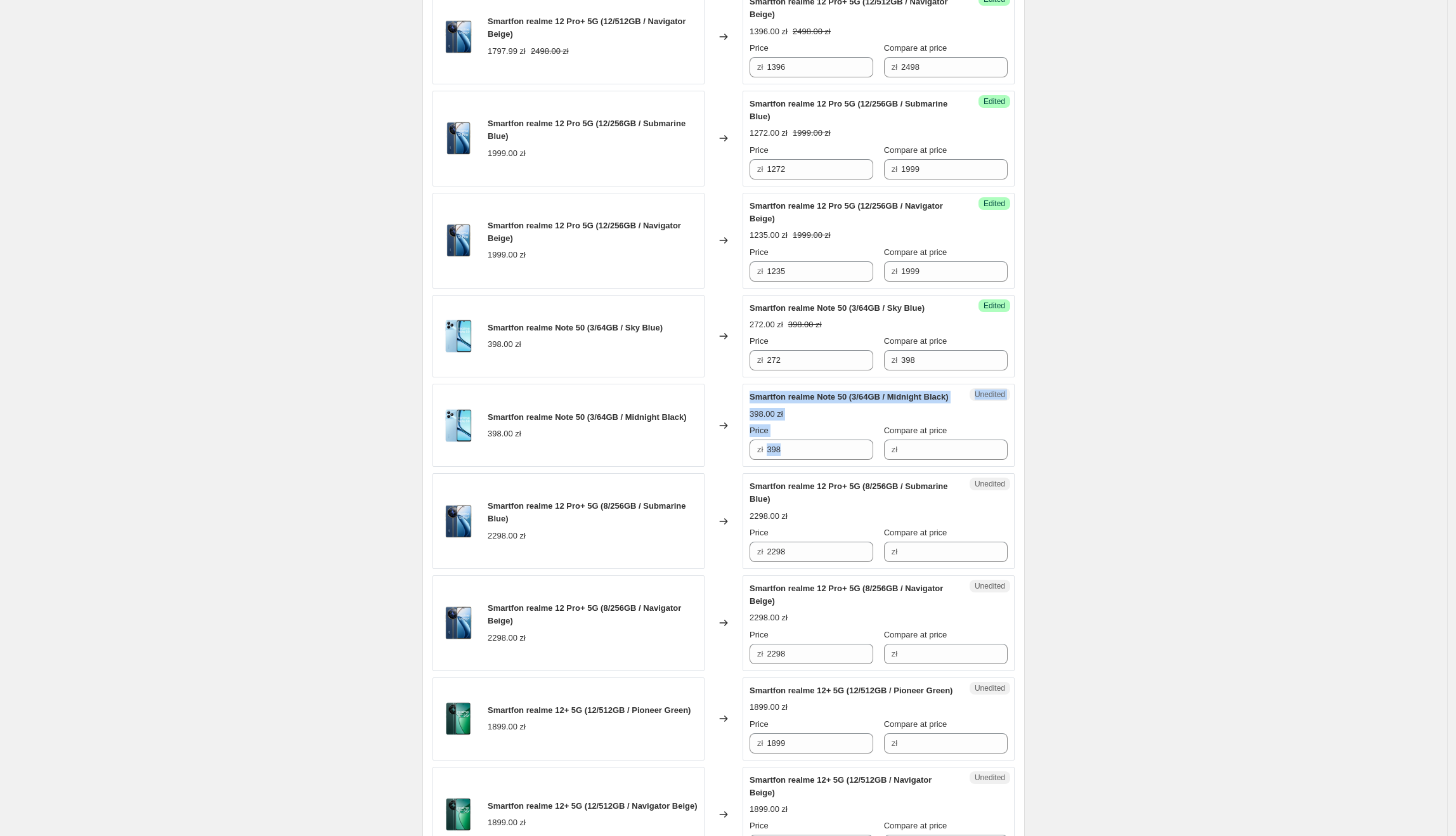
click at [760, 460] on div "zł 398" at bounding box center [812, 450] width 123 height 20
paste input "272"
drag, startPoint x: 811, startPoint y: 460, endPoint x: 730, endPoint y: 476, distance: 82.6
click at [730, 467] on div "Smartfon realme Note 50 (3/64GB / Midnight Black) 398.00 zł Changed to Unedited…" at bounding box center [724, 425] width 583 height 83
type input "272"
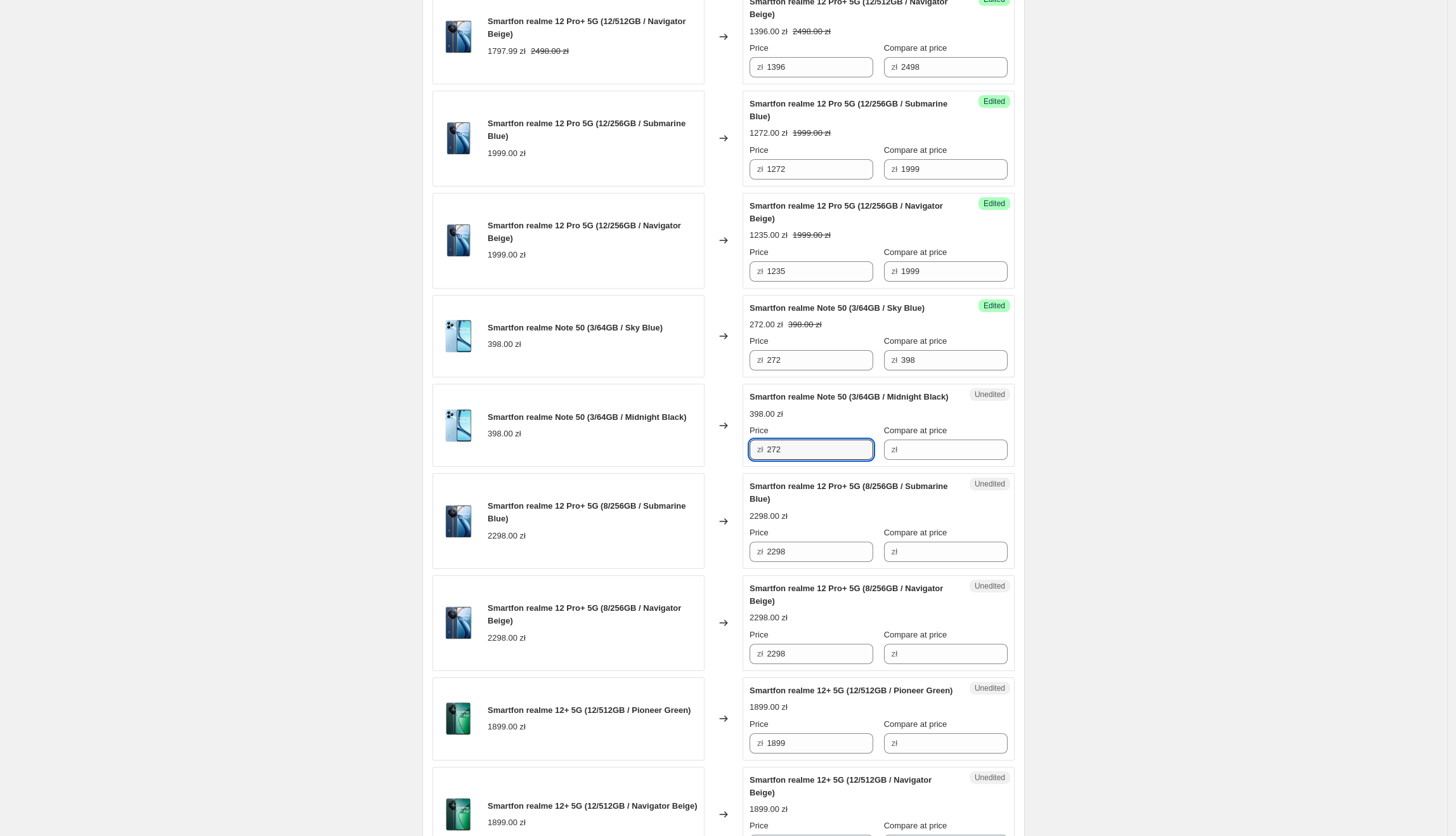
drag, startPoint x: 730, startPoint y: 476, endPoint x: 869, endPoint y: 449, distance: 141.6
click at [733, 467] on div "Changed to" at bounding box center [723, 425] width 38 height 83
drag, startPoint x: 957, startPoint y: 369, endPoint x: 945, endPoint y: 445, distance: 76.9
click at [850, 382] on div "Smartfon realme C67 (6/128GB / Sunny Oasis) 898.00 zł Changed to Success Edited…" at bounding box center [724, 463] width 583 height 1868
click at [963, 460] on input "Compare at price" at bounding box center [955, 450] width 107 height 20
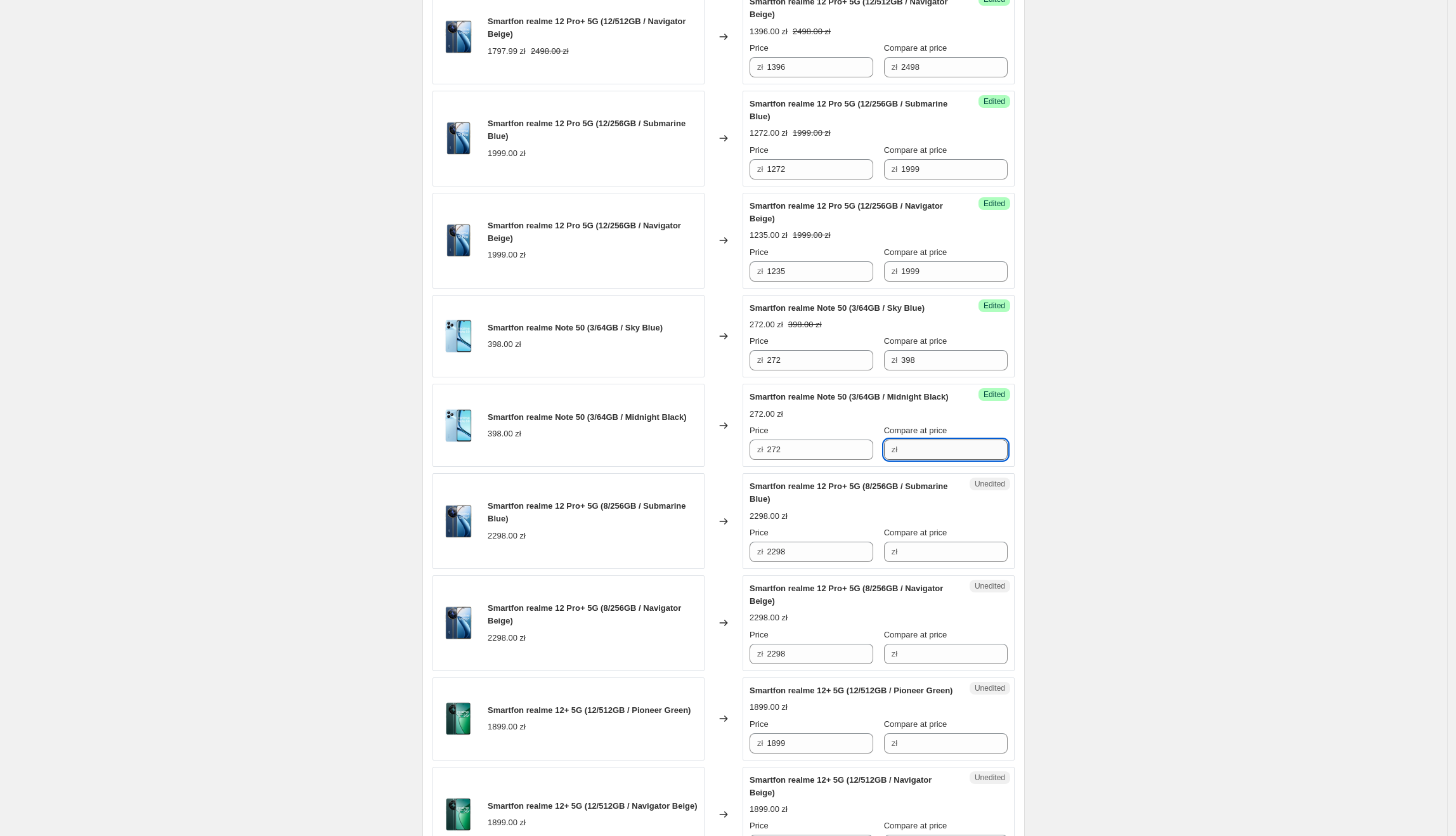
paste input "398"
type input "398"
click at [1089, 424] on div "Create new price [MEDICAL_DATA]. This page is ready Create new price [MEDICAL_D…" at bounding box center [724, 348] width 1448 height 2568
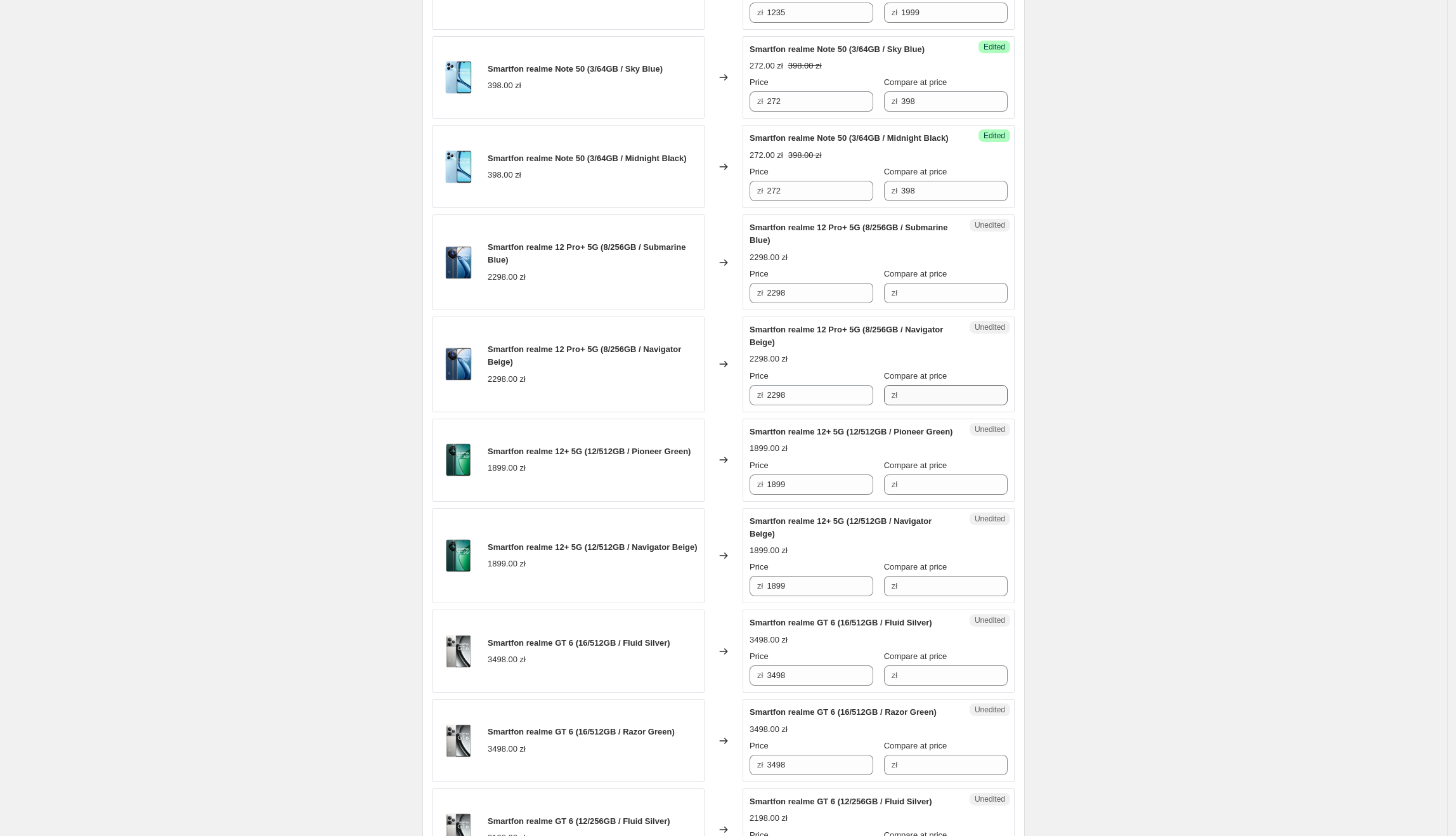
scroll to position [1195, 0]
drag, startPoint x: 804, startPoint y: 307, endPoint x: 768, endPoint y: 314, distance: 36.7
click at [768, 303] on div "zł 2298" at bounding box center [812, 292] width 123 height 20
click at [965, 303] on input "Compare at price" at bounding box center [955, 292] width 107 height 20
paste input "2298"
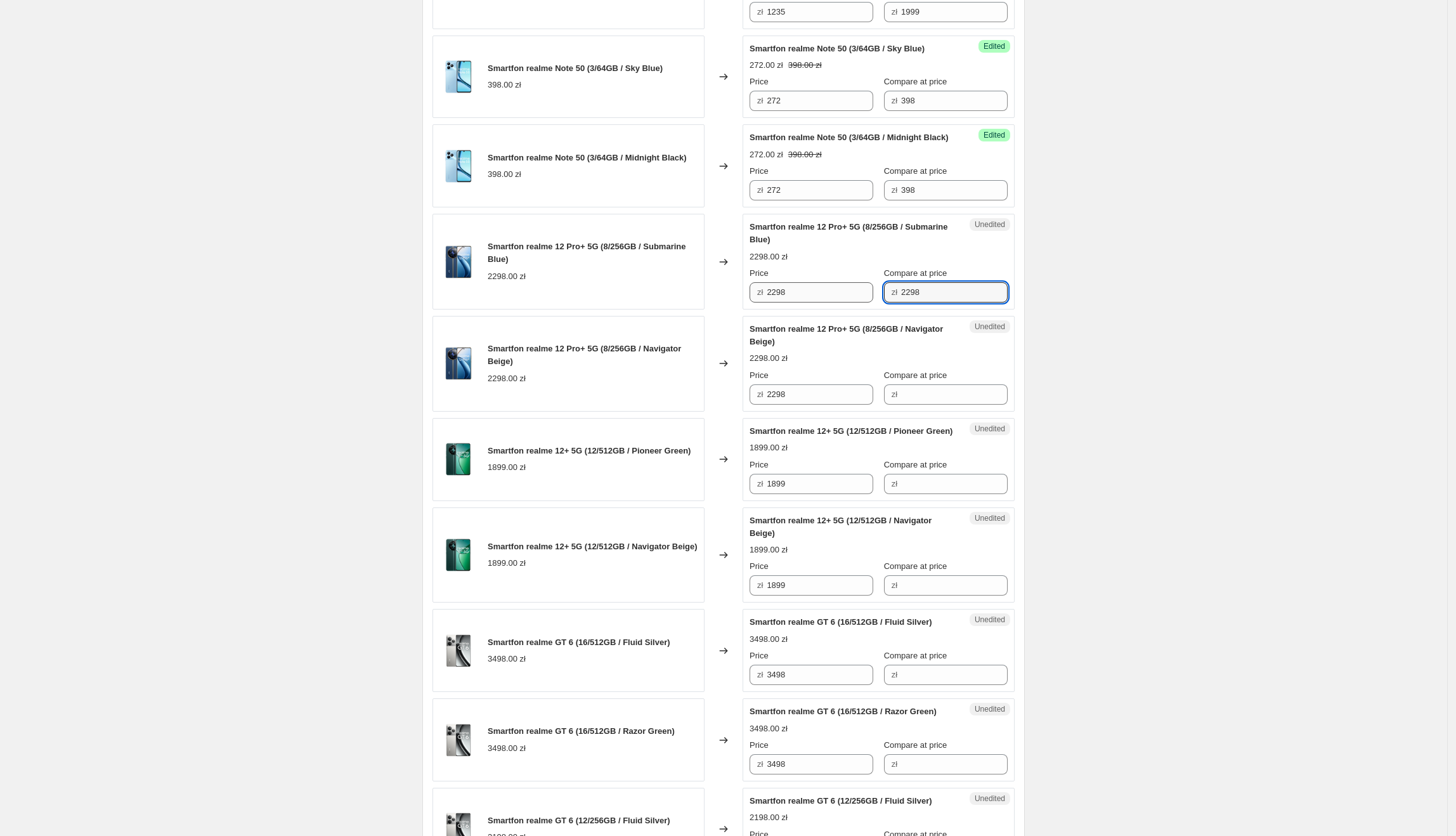
type input "2298"
drag, startPoint x: 776, startPoint y: 314, endPoint x: 806, endPoint y: 308, distance: 30.6
click at [769, 303] on div "zł 2298" at bounding box center [812, 292] width 123 height 20
drag, startPoint x: 806, startPoint y: 308, endPoint x: 769, endPoint y: 309, distance: 37.0
click at [769, 303] on div "zł 2298" at bounding box center [812, 292] width 123 height 20
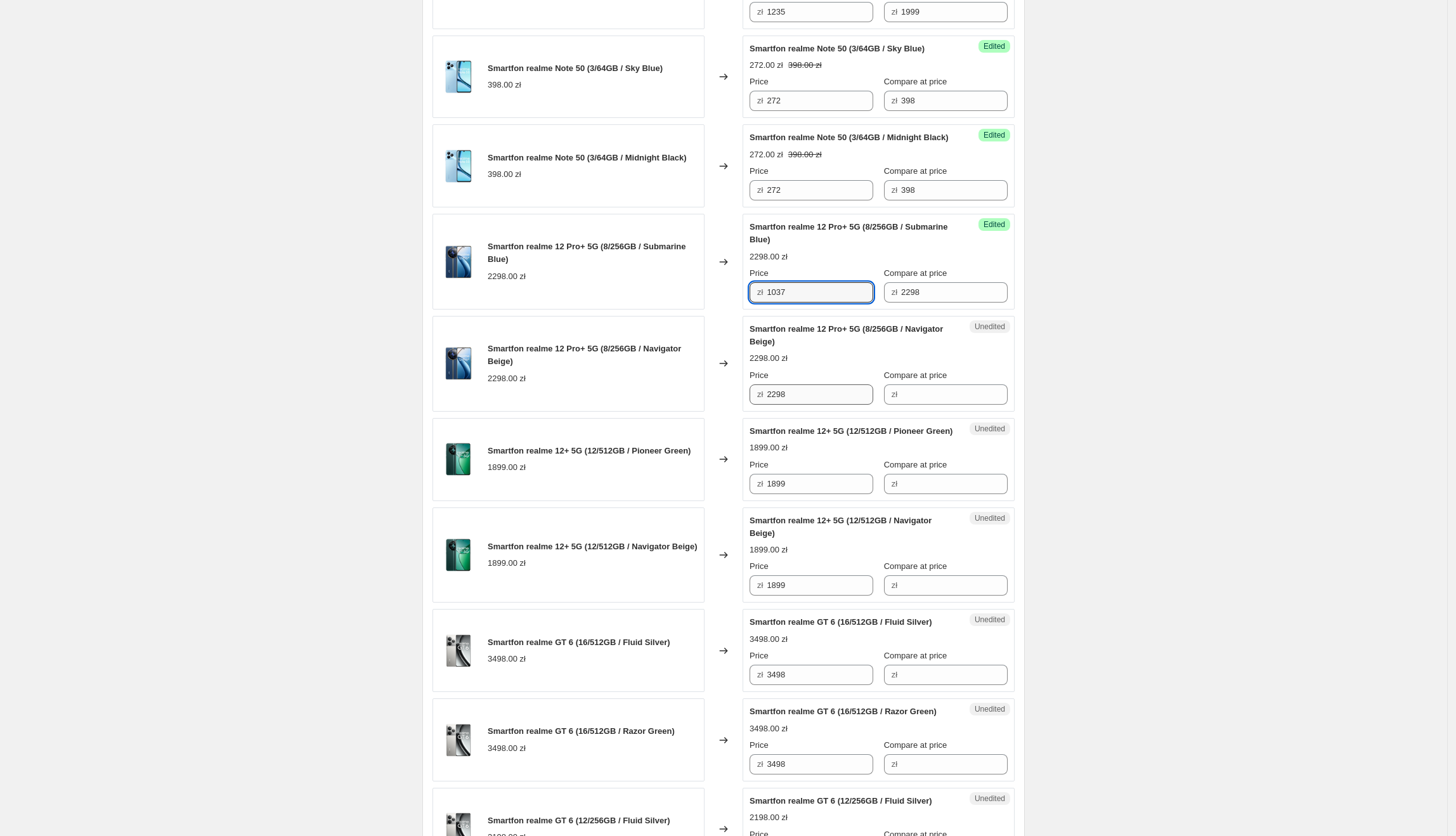
type input "1037"
click at [817, 405] on input "2298" at bounding box center [820, 395] width 107 height 20
drag, startPoint x: 817, startPoint y: 410, endPoint x: 772, endPoint y: 407, distance: 45.1
click at [769, 405] on div "zł 2298" at bounding box center [812, 395] width 123 height 20
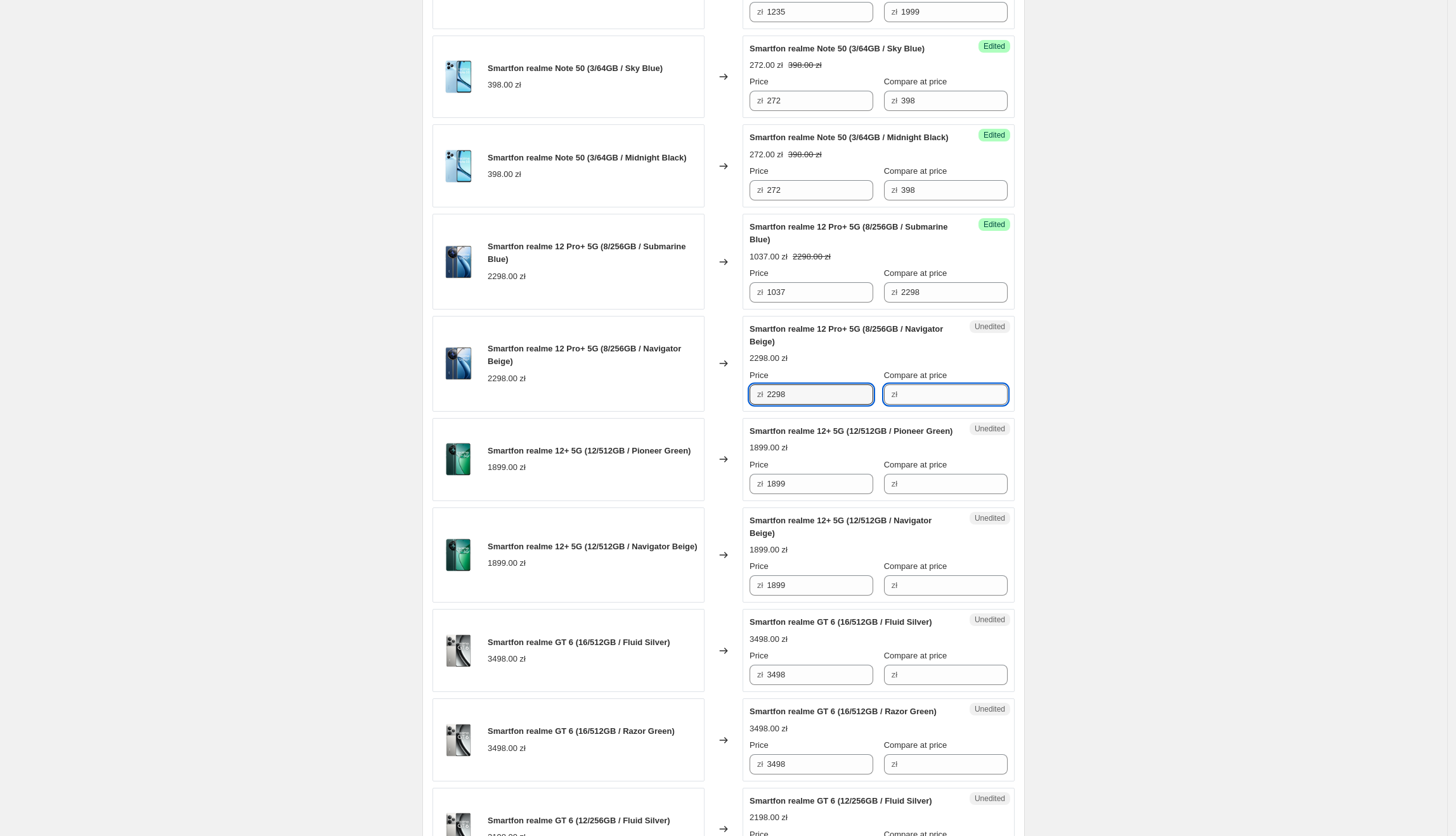
click at [973, 405] on input "Compare at price" at bounding box center [955, 395] width 107 height 20
paste input "2298"
type input "2298"
drag, startPoint x: 803, startPoint y: 408, endPoint x: 764, endPoint y: 404, distance: 39.2
click at [762, 405] on div "zł 2298" at bounding box center [812, 395] width 123 height 20
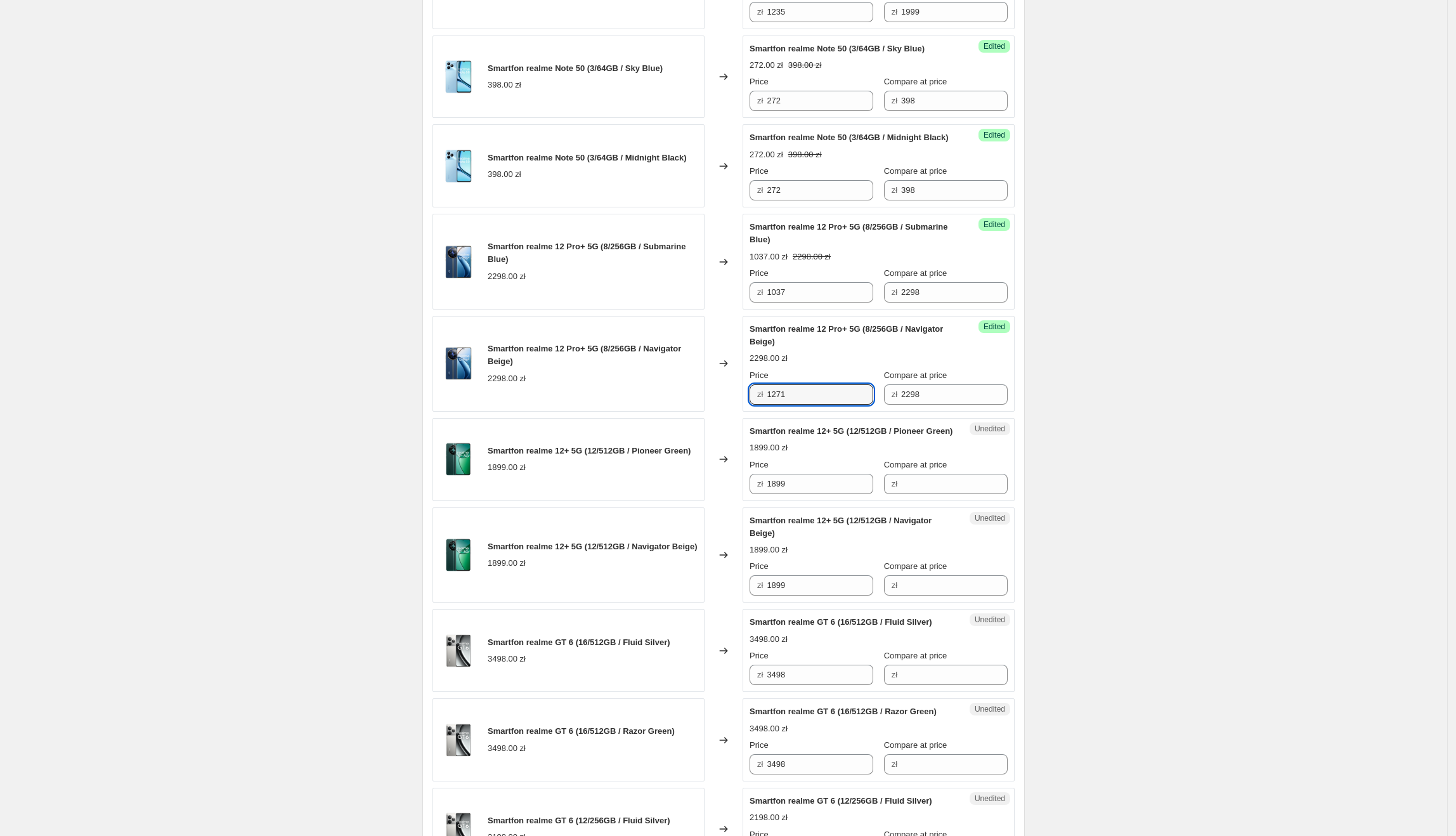
type input "1271"
click at [1072, 380] on div "Create new price [MEDICAL_DATA]. This page is ready Create new price [MEDICAL_D…" at bounding box center [724, 89] width 1448 height 2568
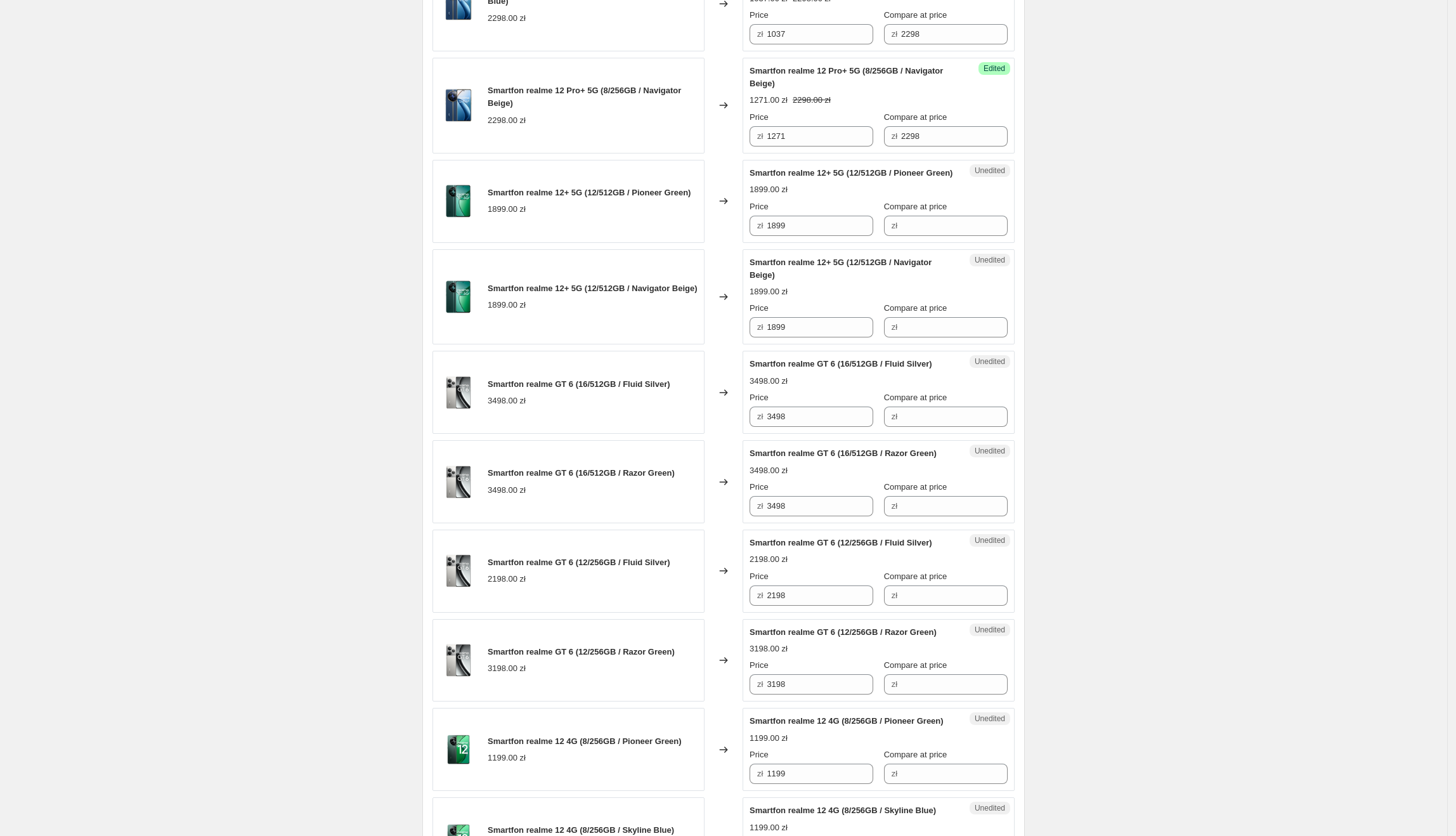
scroll to position [1456, 0]
drag, startPoint x: 814, startPoint y: 248, endPoint x: 736, endPoint y: 256, distance: 78.4
click at [720, 240] on div "Smartfon realme 12+ 5G (12/512GB / Pioneer Green) 1899.00 zł Changed to Unedite…" at bounding box center [724, 199] width 583 height 83
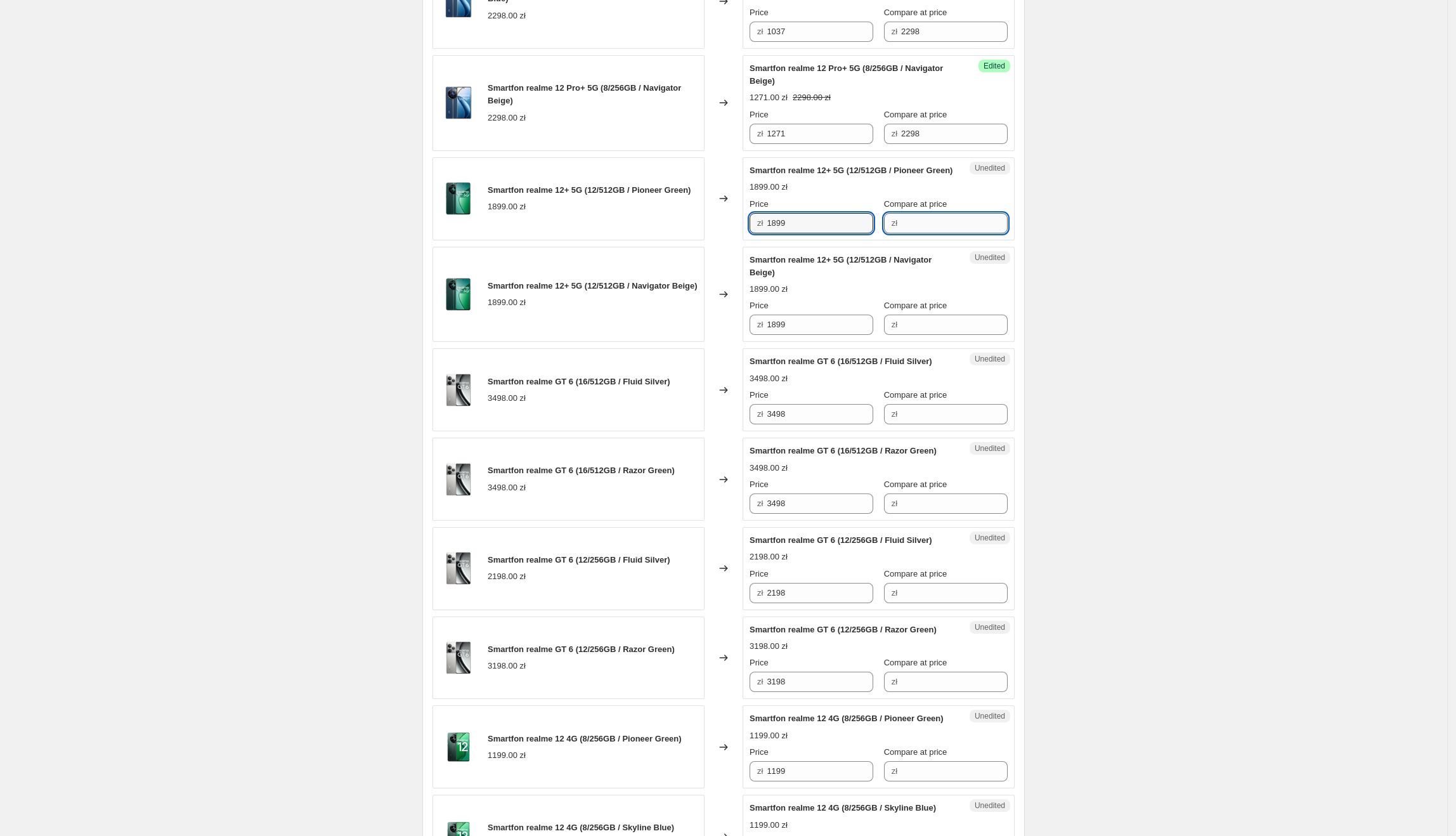
drag, startPoint x: 928, startPoint y: 249, endPoint x: 906, endPoint y: 252, distance: 22.2
click at [928, 233] on input "Compare at price" at bounding box center [955, 223] width 107 height 20
paste input "1899"
type input "1899"
drag, startPoint x: 818, startPoint y: 257, endPoint x: 779, endPoint y: 325, distance: 78.4
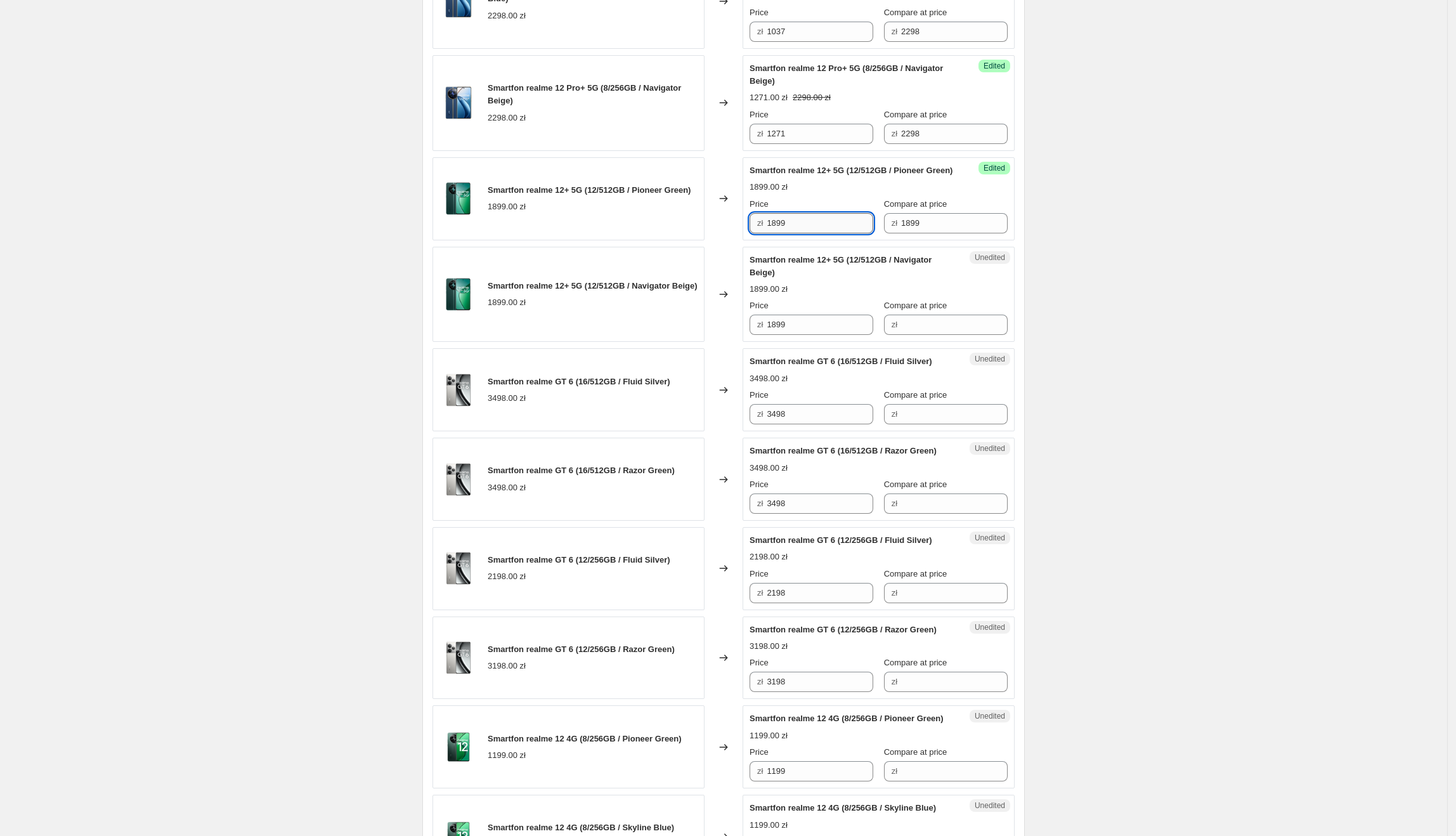
click at [771, 233] on input "1899" at bounding box center [820, 223] width 107 height 20
click at [955, 233] on input "1899" at bounding box center [955, 223] width 107 height 20
drag, startPoint x: 954, startPoint y: 249, endPoint x: 832, endPoint y: 250, distance: 122.0
click at [832, 233] on div "Price zł 1899 Compare at price zł 1899" at bounding box center [879, 216] width 258 height 36
drag, startPoint x: 816, startPoint y: 249, endPoint x: 704, endPoint y: 260, distance: 112.5
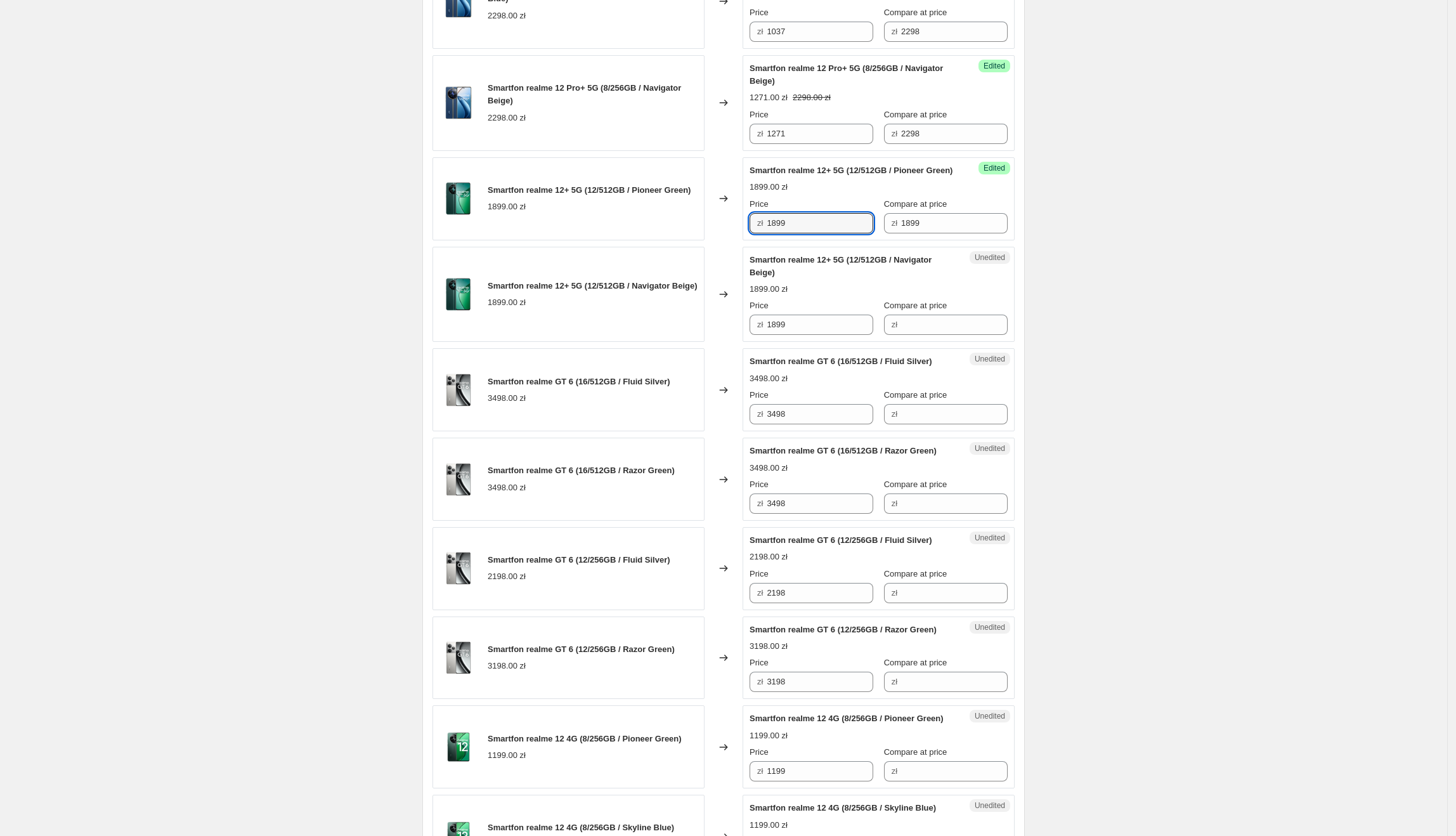
click at [704, 240] on div "Smartfon realme 12+ 5G (12/512GB / Pioneer Green) 1899.00 zł Changed to Success…" at bounding box center [724, 199] width 583 height 83
drag, startPoint x: 938, startPoint y: 266, endPoint x: 889, endPoint y: 265, distance: 49.0
click at [889, 240] on div "Success Edited Smartfon realme 12+ 5G (12/512GB / Pioneer Green) 1899.00 zł Pri…" at bounding box center [879, 199] width 272 height 83
drag, startPoint x: 898, startPoint y: 252, endPoint x: 875, endPoint y: 253, distance: 23.0
click at [875, 233] on div "Price zł 1899 Compare at price zł 1899" at bounding box center [879, 216] width 258 height 36
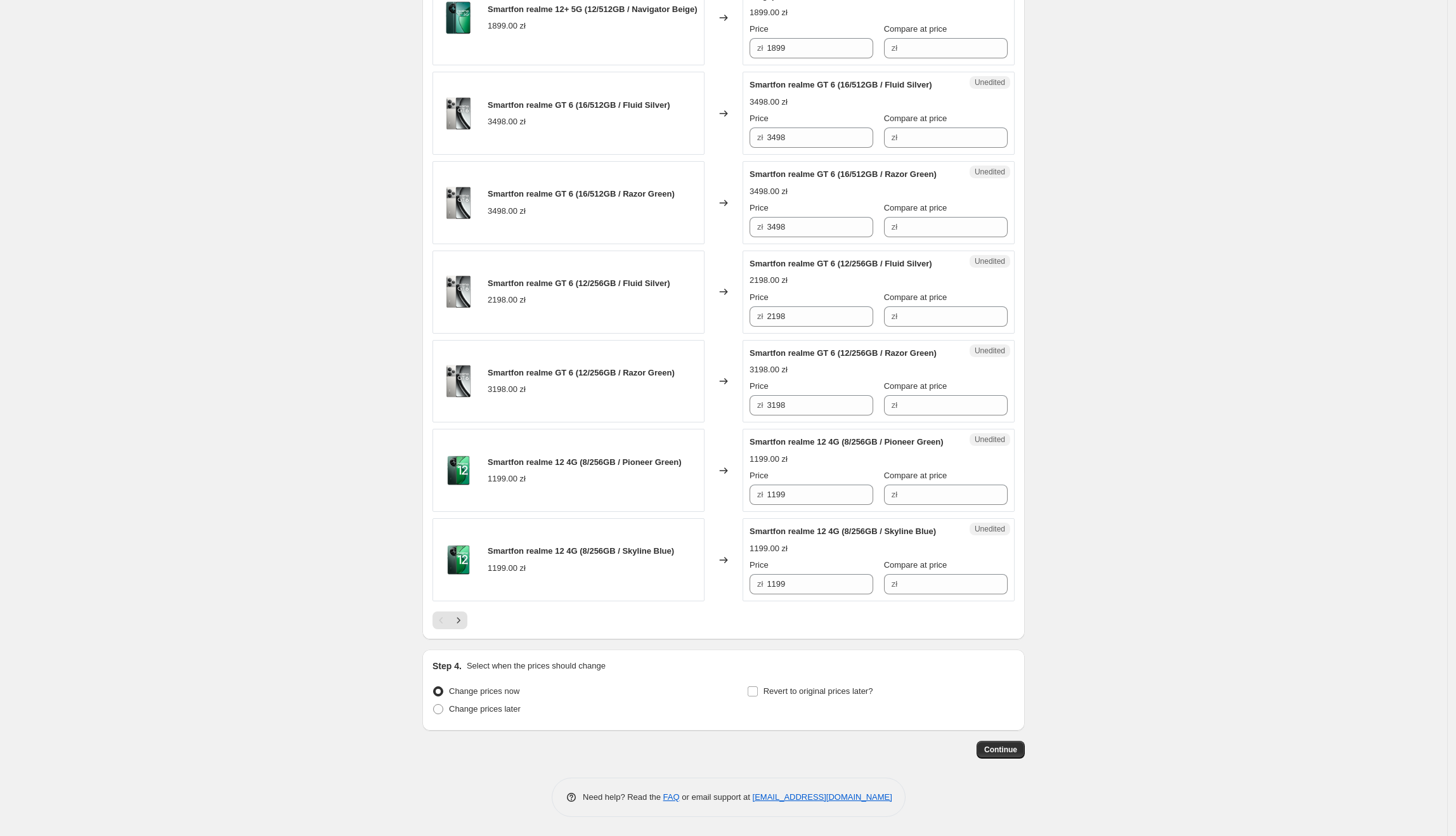
scroll to position [1817, 0]
drag, startPoint x: 827, startPoint y: 72, endPoint x: 736, endPoint y: 83, distance: 91.7
click at [736, 83] on div "Smartfon realme GT 6 (16/512GB / Fluid Silver) 3498.00 zł Changed to Unedited S…" at bounding box center [724, 113] width 583 height 83
click at [835, 128] on input "3498" at bounding box center [820, 138] width 107 height 20
drag, startPoint x: 854, startPoint y: 80, endPoint x: 785, endPoint y: 83, distance: 69.1
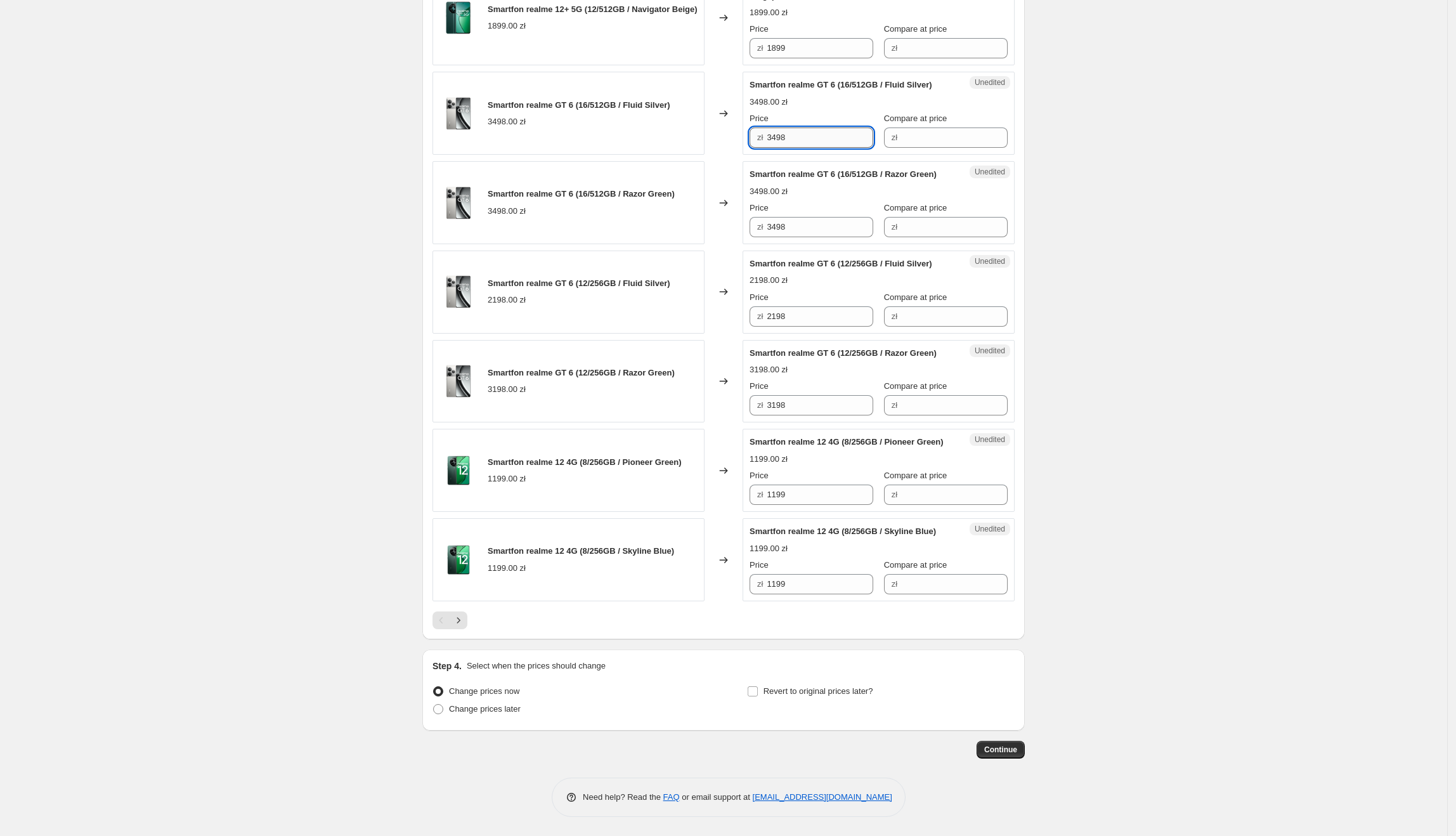
click at [759, 128] on div "zł 3498" at bounding box center [812, 138] width 123 height 20
click at [977, 128] on input "Compare at price" at bounding box center [955, 138] width 107 height 20
paste input "3498"
type input "3498"
drag, startPoint x: 826, startPoint y: 84, endPoint x: 765, endPoint y: 84, distance: 61.0
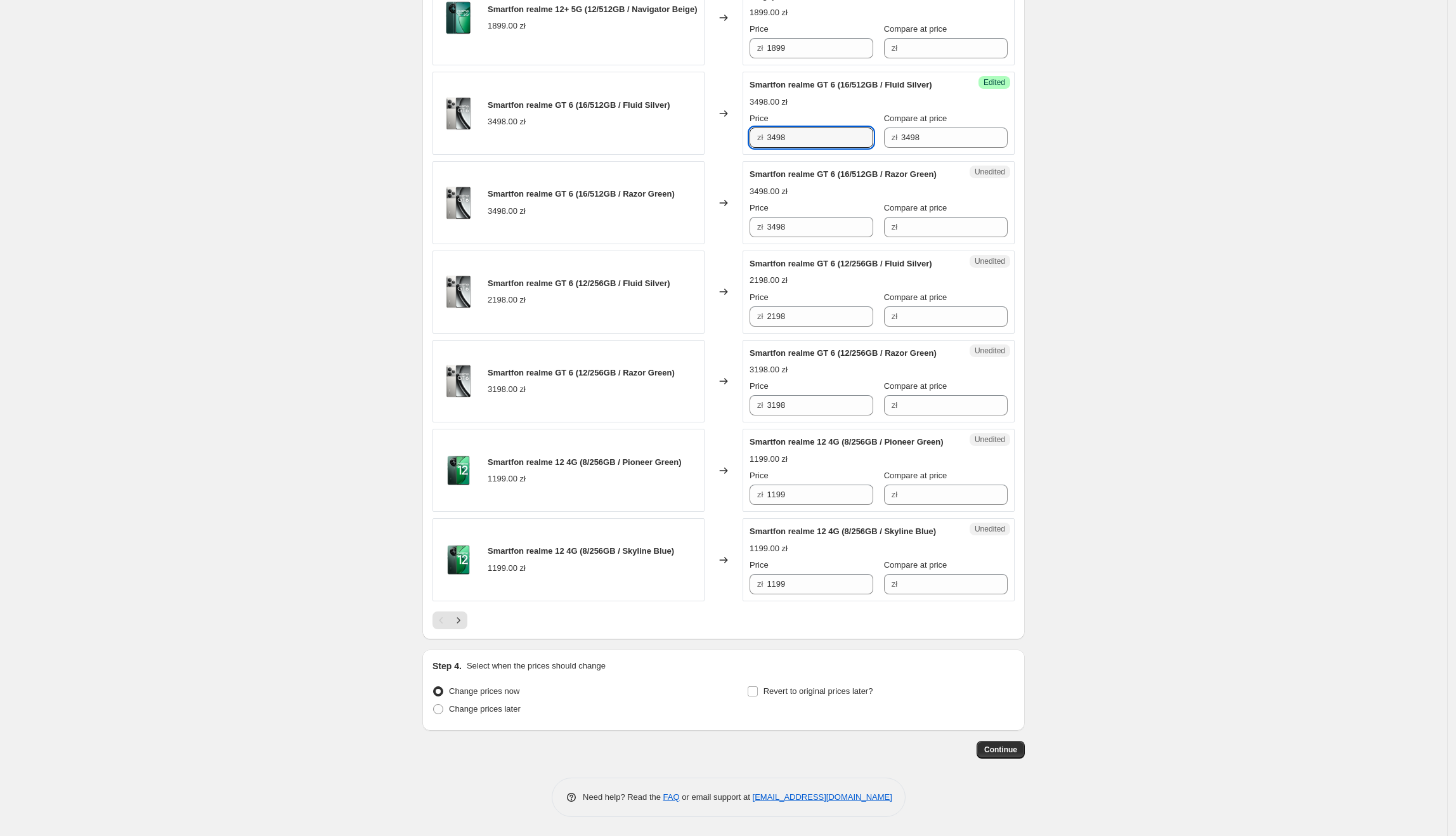
click at [765, 128] on div "zł 3498" at bounding box center [812, 138] width 123 height 20
type input "2135"
drag, startPoint x: 933, startPoint y: 81, endPoint x: 944, endPoint y: 156, distance: 75.8
click at [887, 128] on div "zł 3498" at bounding box center [946, 138] width 123 height 20
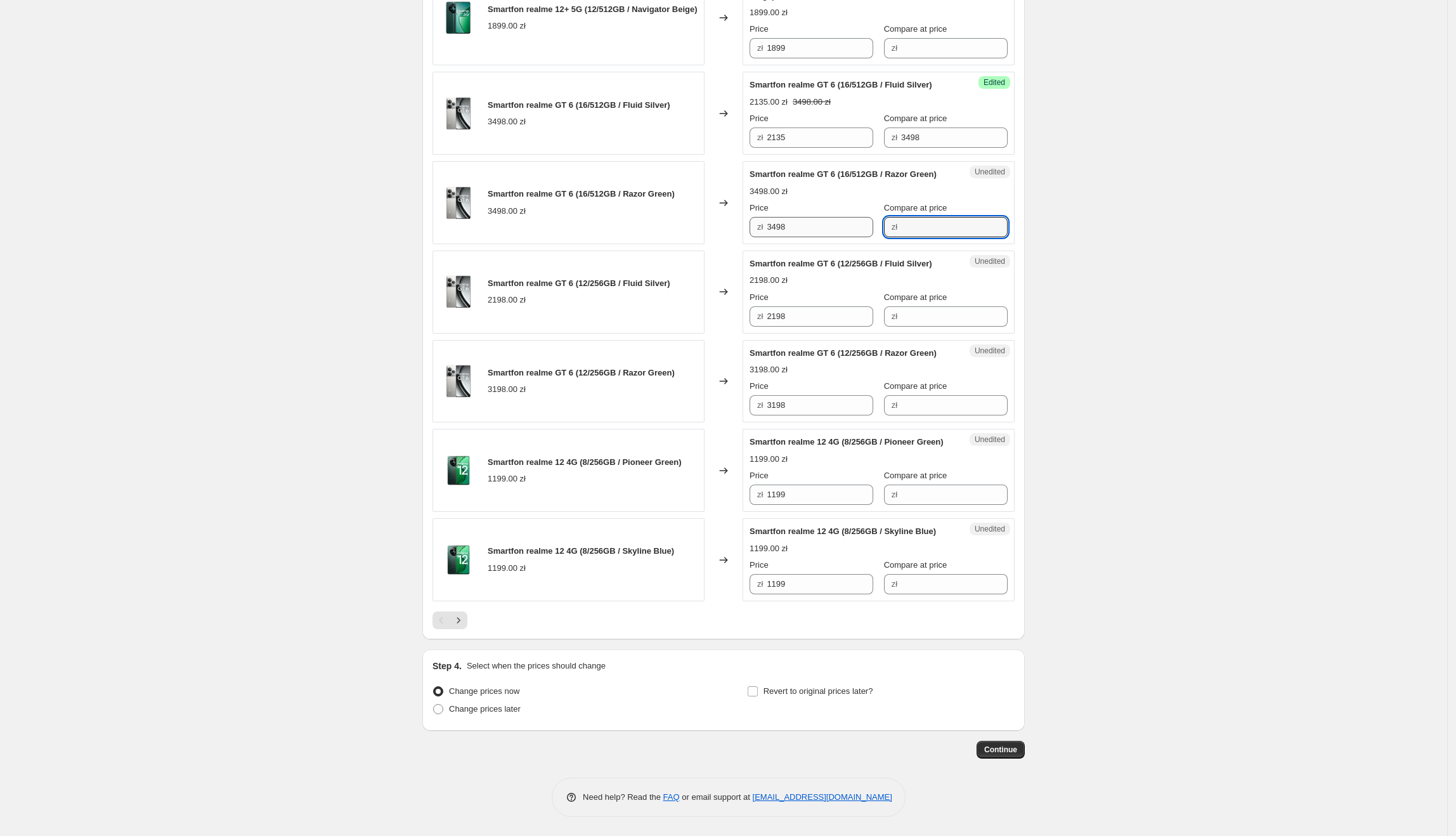
paste input "3498"
drag, startPoint x: 954, startPoint y: 179, endPoint x: 864, endPoint y: 183, distance: 90.1
click at [864, 202] on div "Price zł 3498 Compare at price zł 3498" at bounding box center [879, 220] width 258 height 36
type input "3498"
drag, startPoint x: 853, startPoint y: 183, endPoint x: 758, endPoint y: 192, distance: 95.4
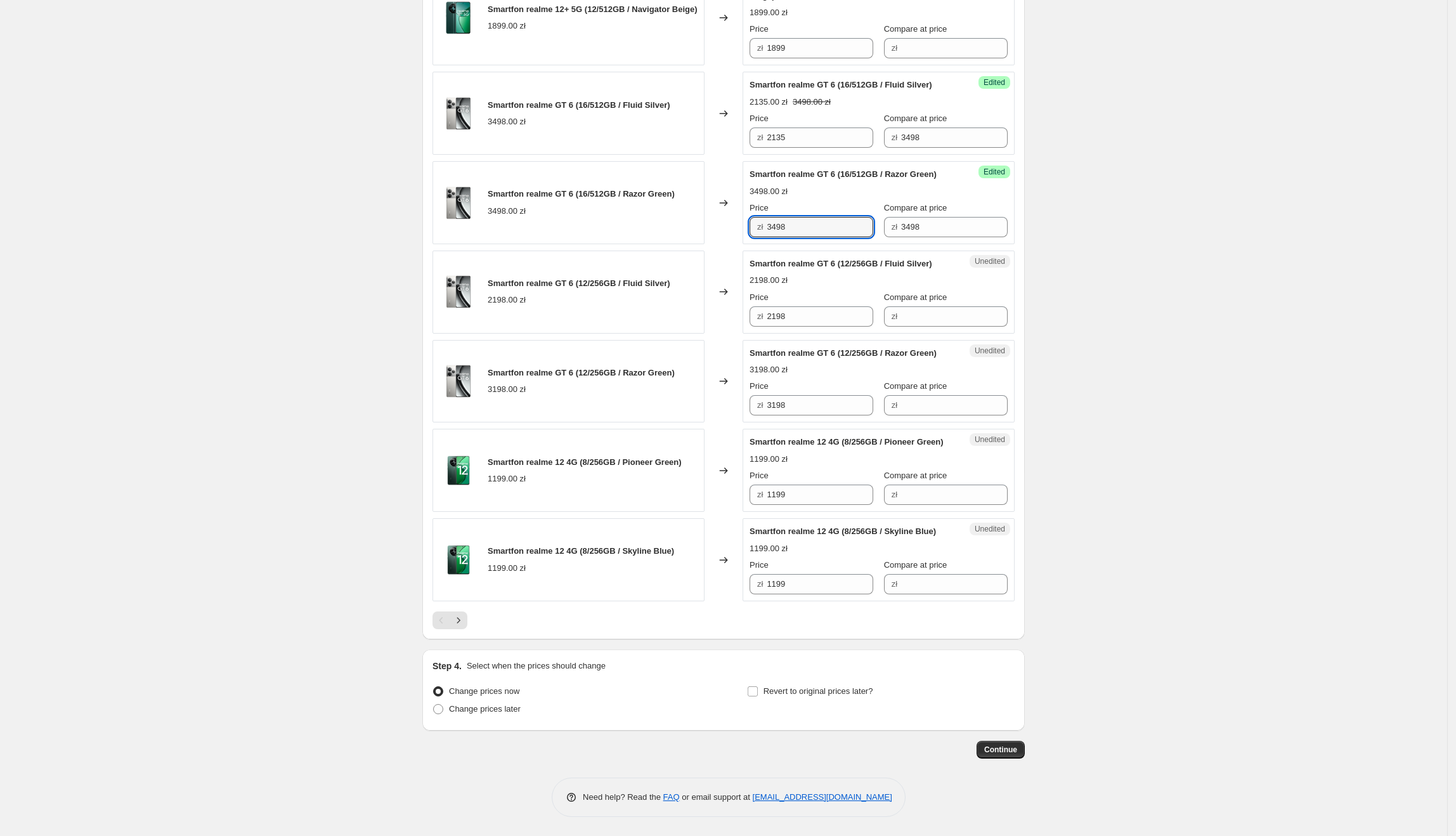
click at [758, 217] on div "zł 3498" at bounding box center [812, 227] width 123 height 20
type input "2829"
drag, startPoint x: 848, startPoint y: 273, endPoint x: 749, endPoint y: 273, distance: 99.0
click at [749, 273] on div "Unedited Smartfon realme GT 6 (12/256GB / Fluid Silver) 2198.00 zł Price zł 219…" at bounding box center [879, 292] width 272 height 83
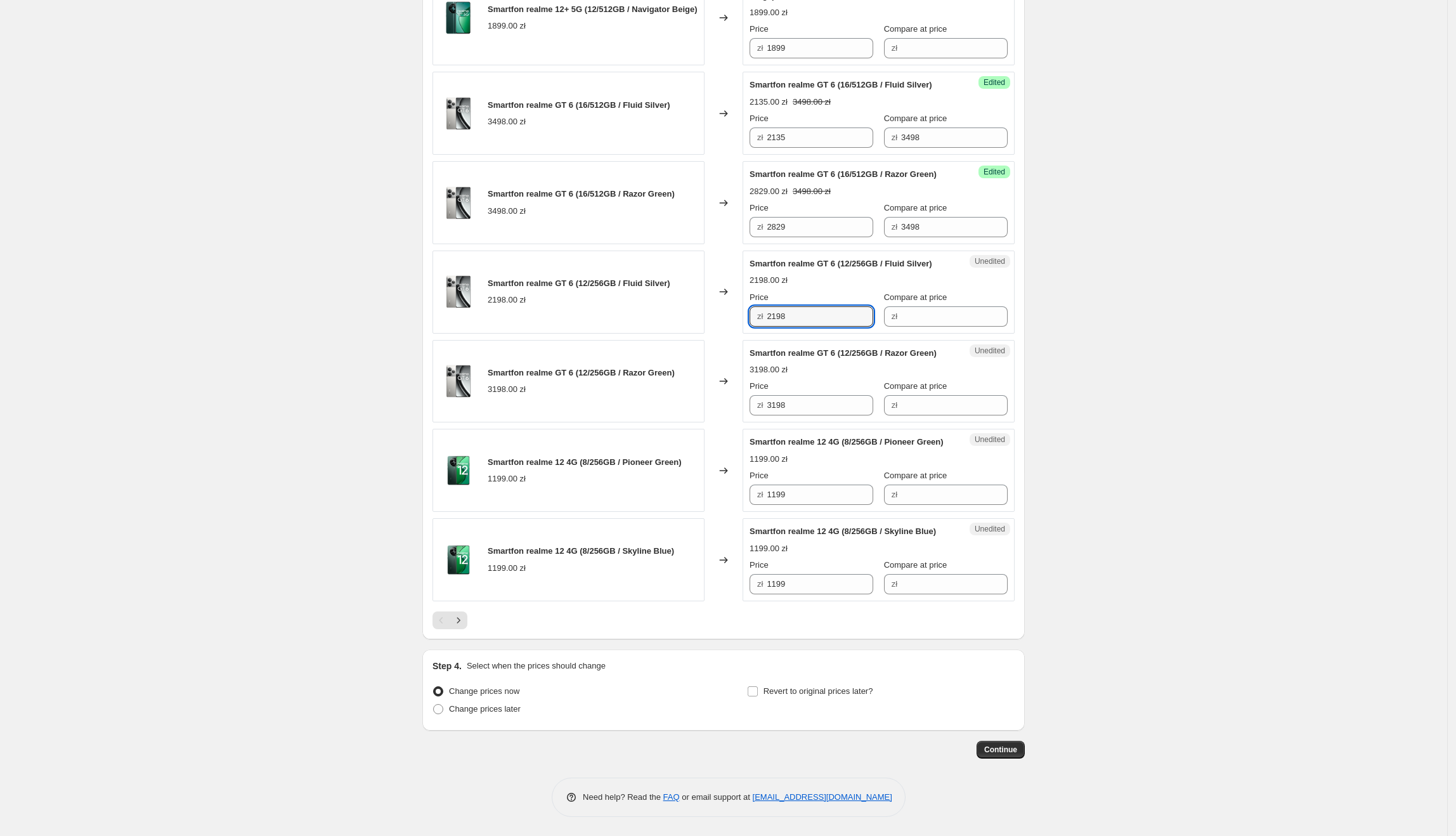
click at [871, 291] on div "Price zł 2198 Compare at price zł" at bounding box center [879, 309] width 258 height 36
click at [892, 311] on span "zł" at bounding box center [895, 315] width 6 height 9
click at [904, 306] on input "Compare at price" at bounding box center [955, 316] width 107 height 20
paste input "2198"
type input "2198"
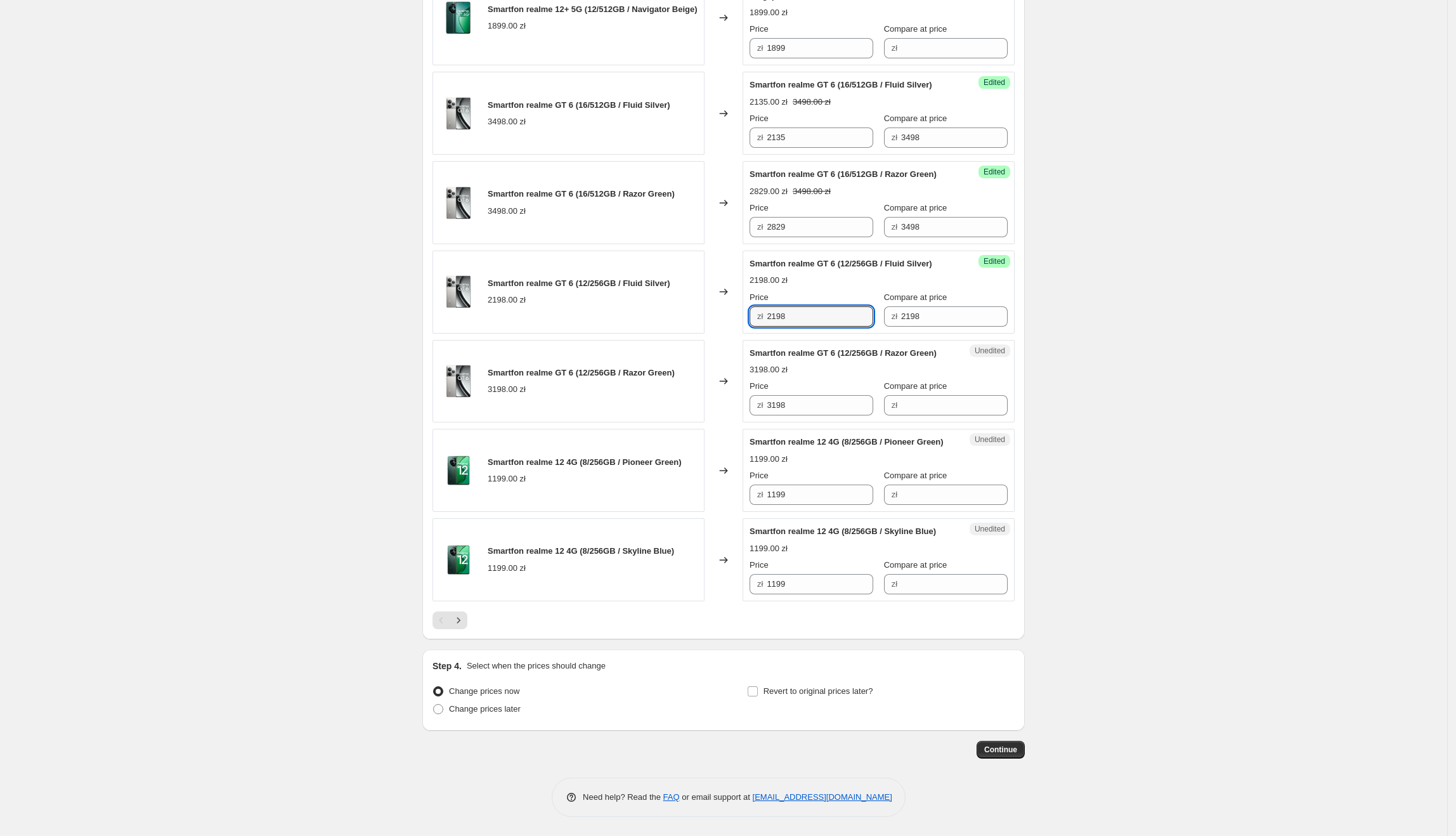
drag, startPoint x: 833, startPoint y: 269, endPoint x: 764, endPoint y: 268, distance: 69.0
click at [764, 306] on div "zł 2198" at bounding box center [812, 316] width 123 height 20
click at [801, 196] on div "Success Edited Smartfon realme GT 6 (16/512GB / Razor Green) 2829.00 zł 3498.00…" at bounding box center [879, 203] width 272 height 83
drag, startPoint x: 816, startPoint y: 187, endPoint x: 763, endPoint y: 187, distance: 53.0
click at [763, 217] on div "zł 2829" at bounding box center [812, 227] width 123 height 20
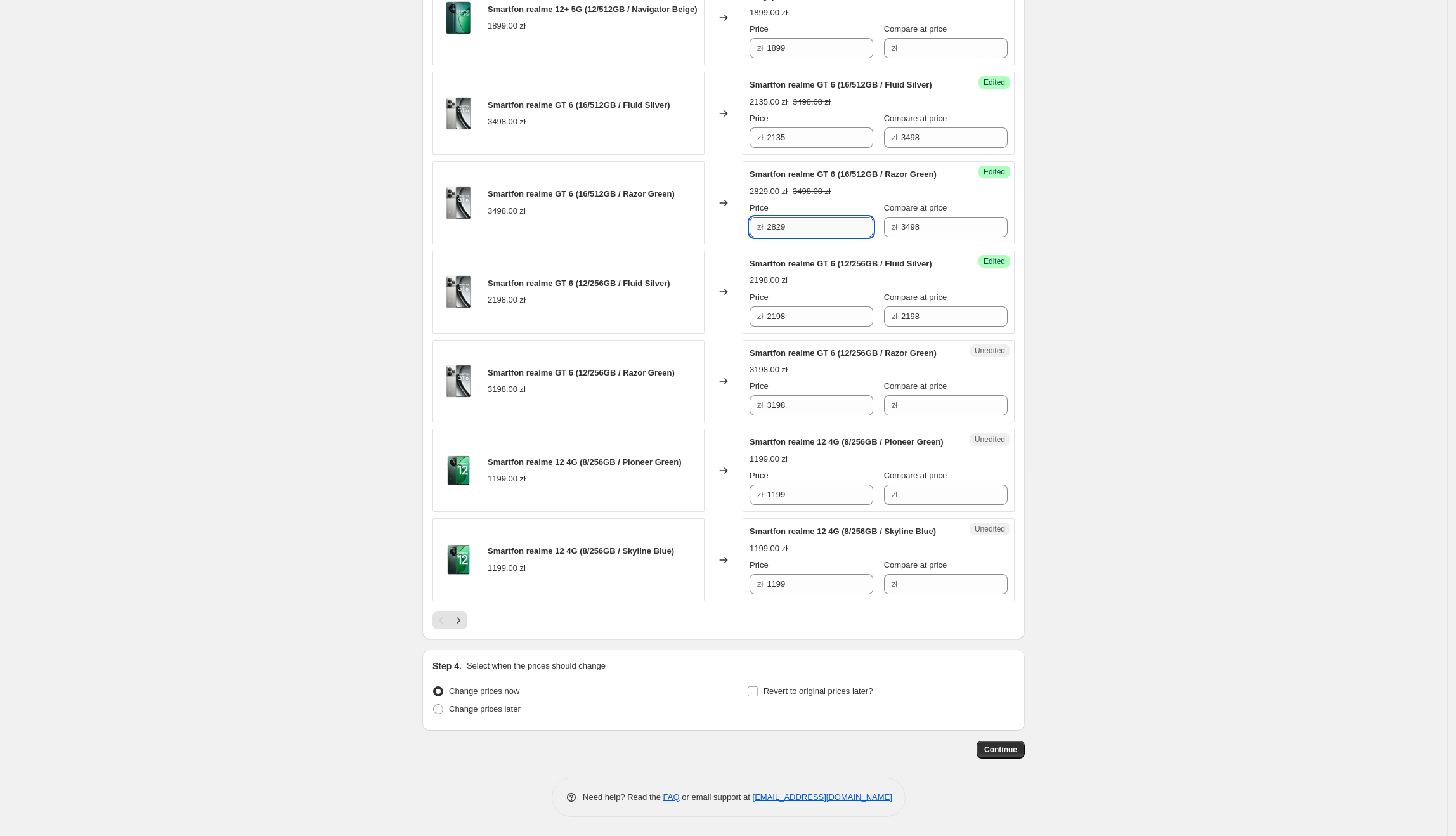
click at [827, 217] on input "2829" at bounding box center [820, 227] width 107 height 20
drag, startPoint x: 837, startPoint y: 188, endPoint x: 754, endPoint y: 195, distance: 83.3
click at [754, 217] on div "zł 2829" at bounding box center [812, 227] width 123 height 20
type input "1783"
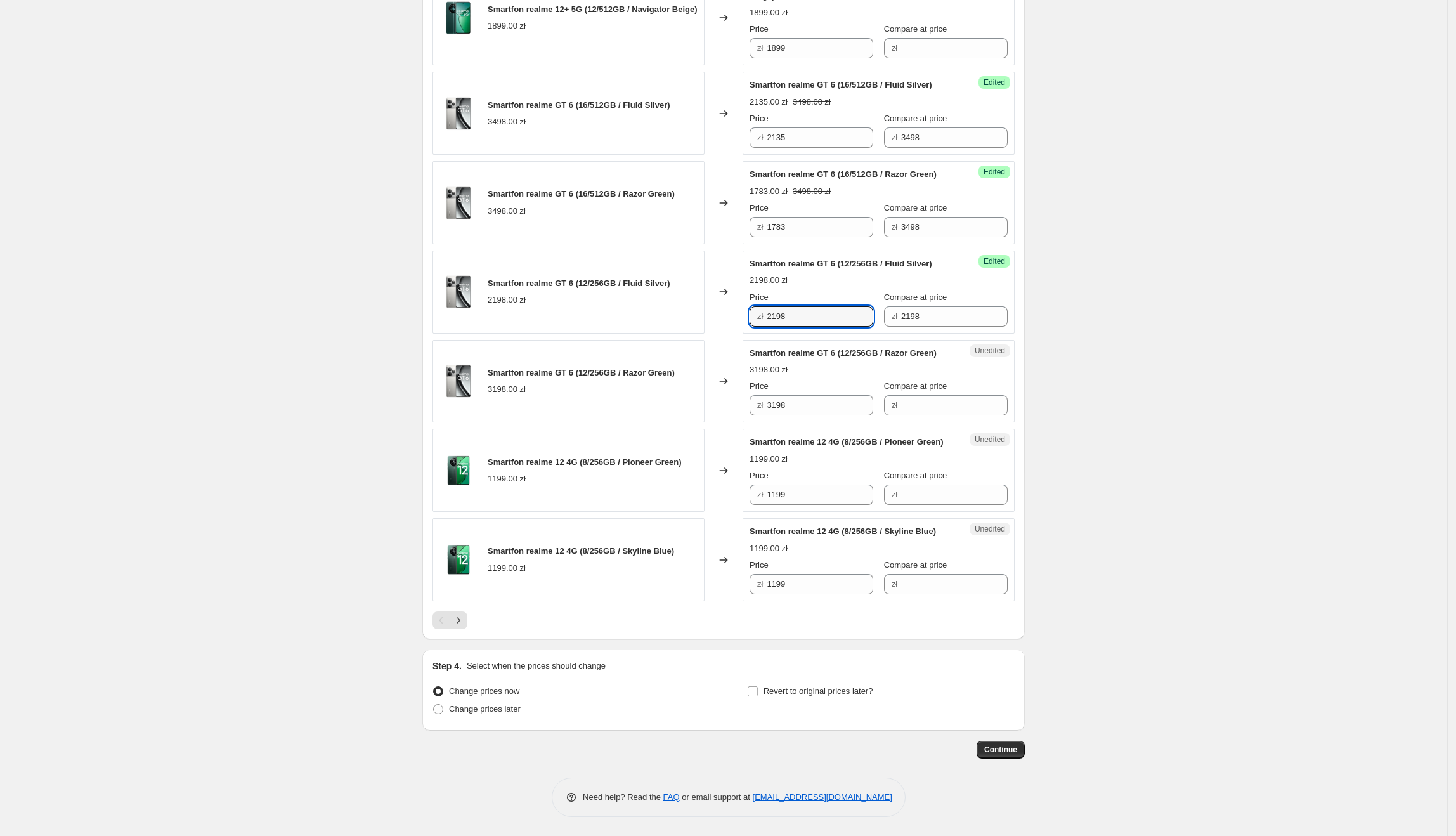
drag, startPoint x: 823, startPoint y: 279, endPoint x: 769, endPoint y: 279, distance: 54.0
click at [769, 306] on div "zł 2198" at bounding box center [812, 316] width 123 height 20
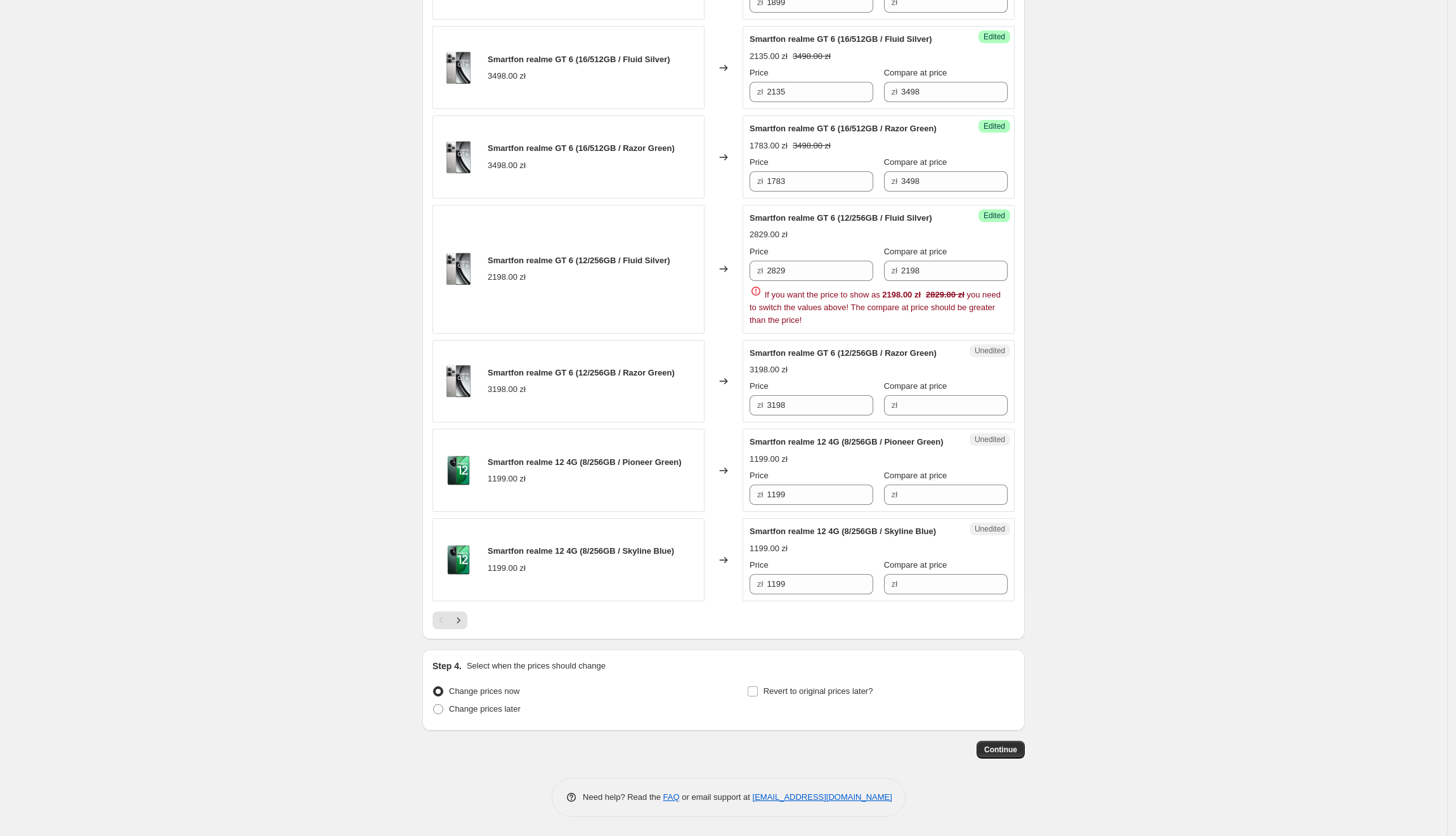
drag, startPoint x: 935, startPoint y: 281, endPoint x: 879, endPoint y: 280, distance: 56.0
click at [879, 280] on div "Price zł 2829 Compare at price zł 2198" at bounding box center [879, 263] width 258 height 36
paste input "198"
drag, startPoint x: 830, startPoint y: 268, endPoint x: 750, endPoint y: 283, distance: 81.4
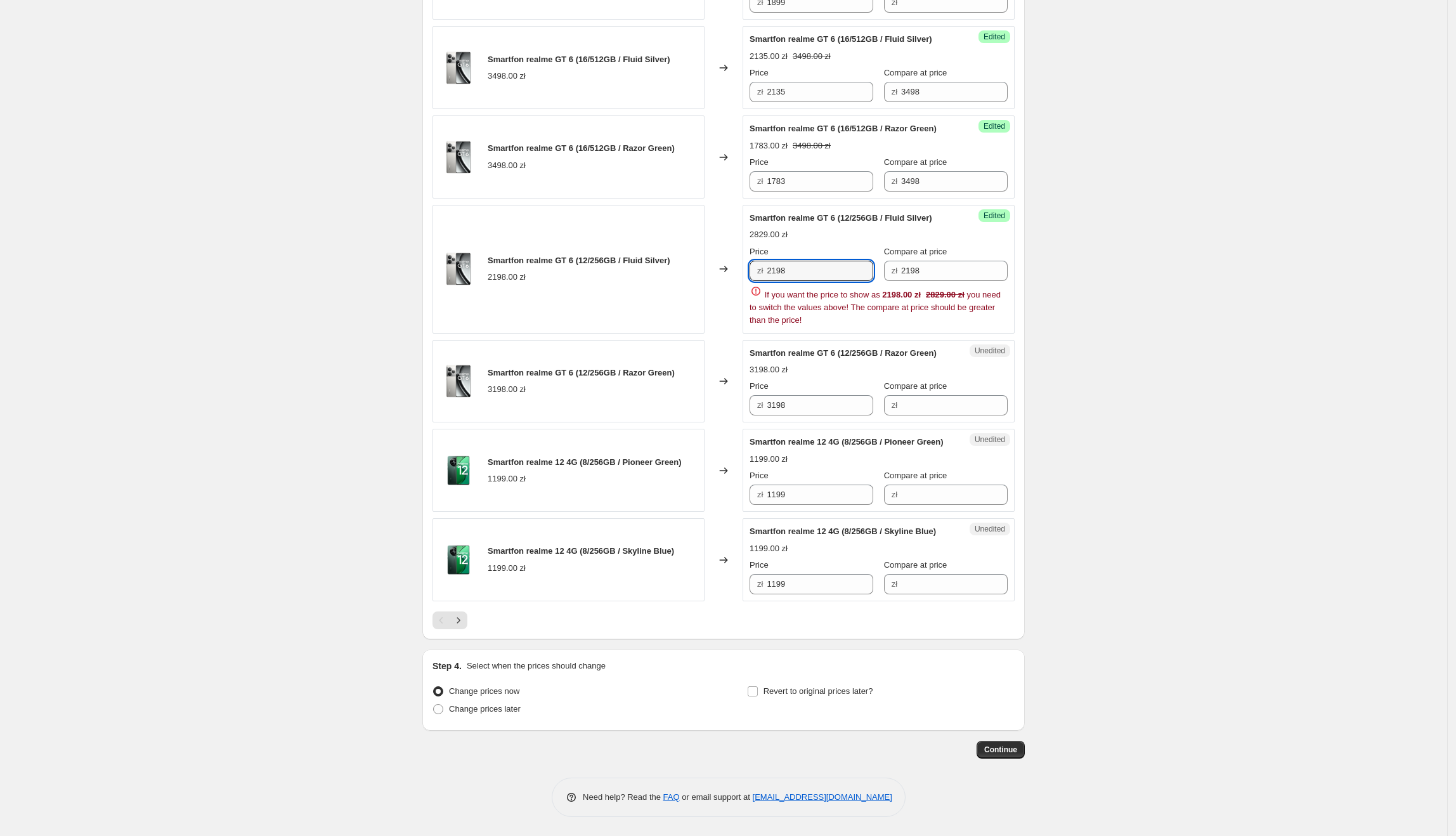
click at [669, 283] on div "Smartfon realme GT 6 (12/256GB / Fluid Silver) 2198.00 zł Changed to Success Ed…" at bounding box center [724, 269] width 583 height 128
type input "2198"
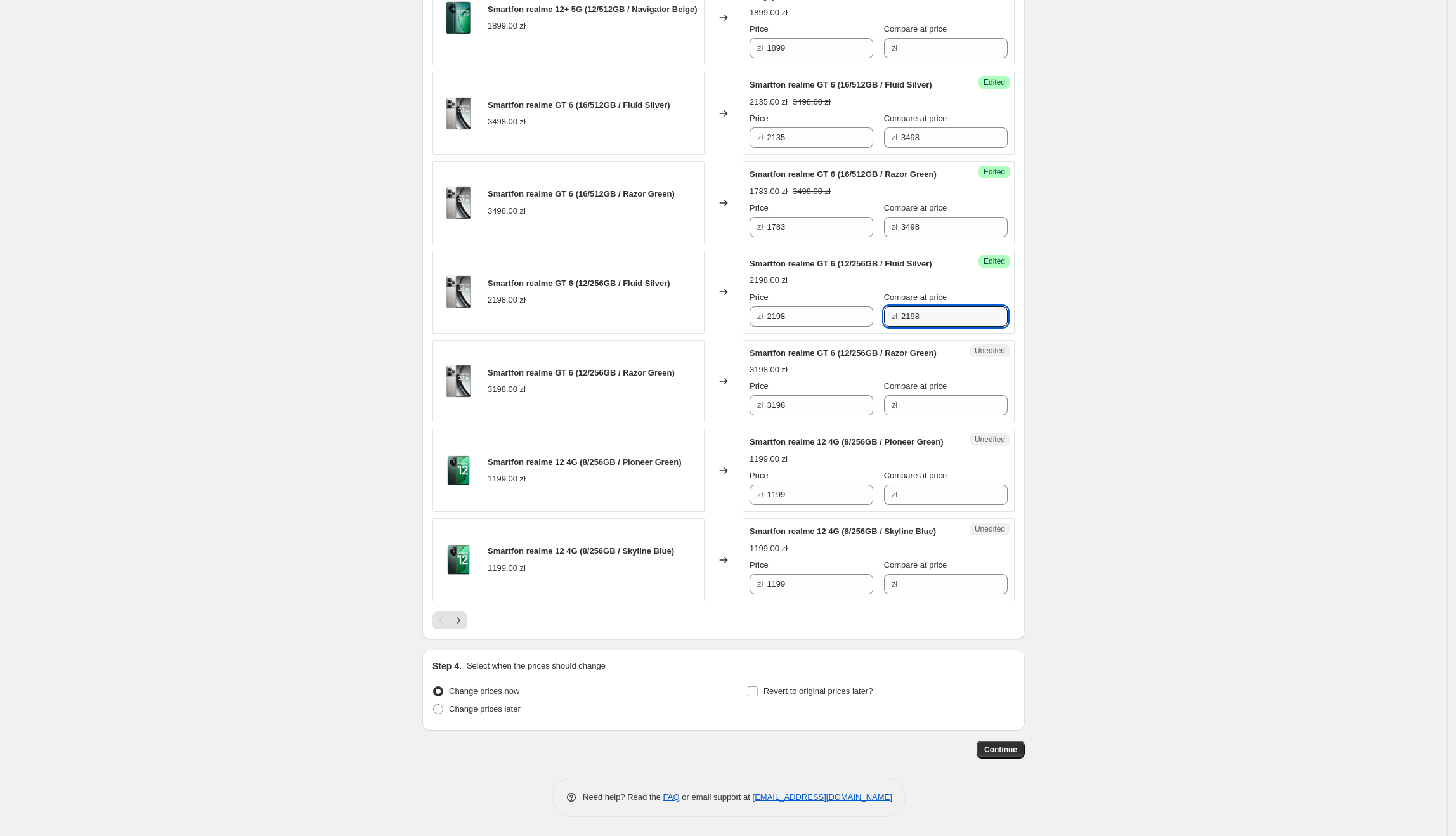
drag, startPoint x: 960, startPoint y: 273, endPoint x: 876, endPoint y: 285, distance: 84.9
click at [875, 291] on div "Price zł 2198 Compare at price zł 2198" at bounding box center [879, 309] width 258 height 36
drag, startPoint x: 809, startPoint y: 380, endPoint x: 757, endPoint y: 387, distance: 52.5
click at [757, 395] on div "zł 3198" at bounding box center [812, 405] width 123 height 20
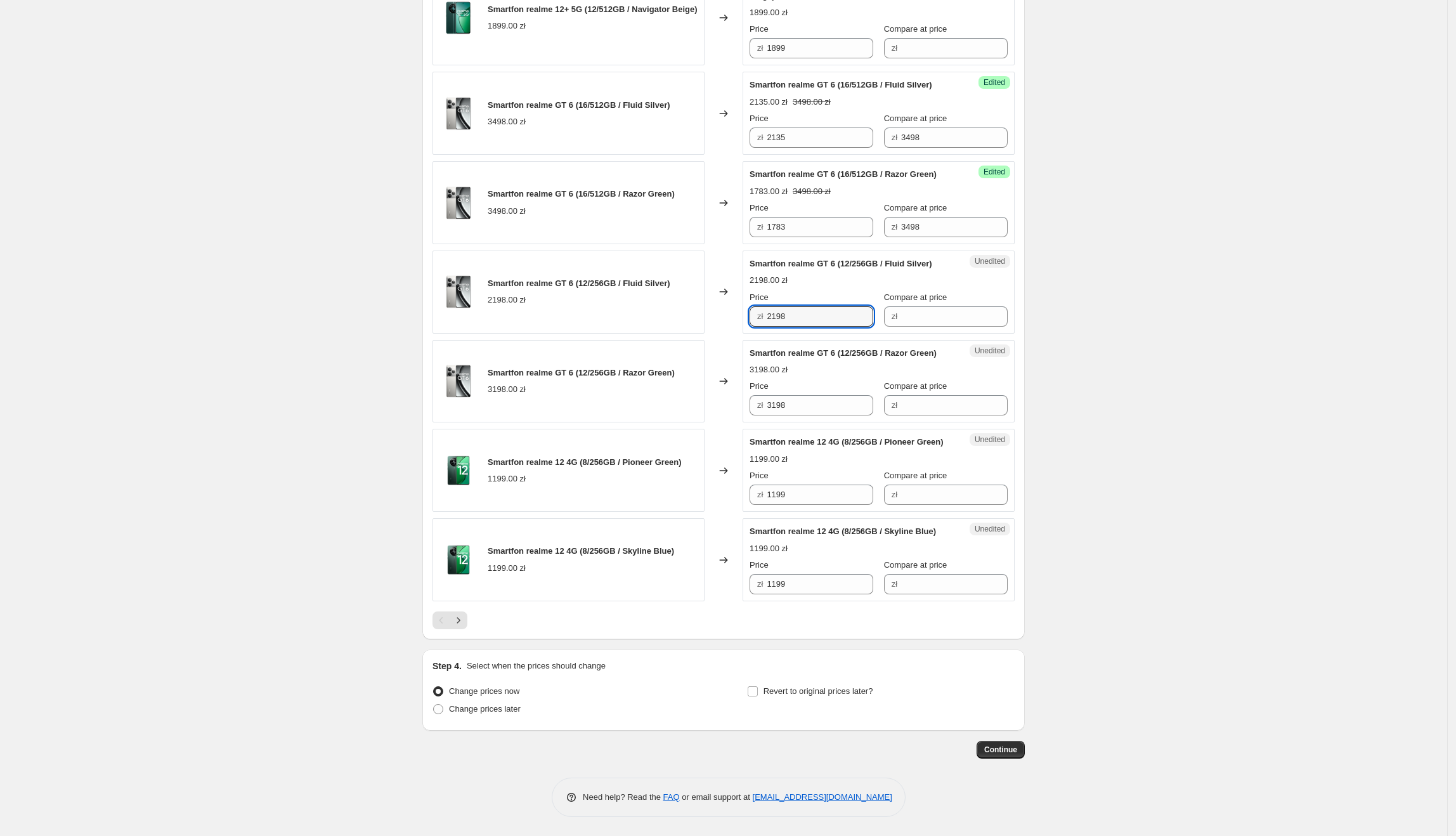
drag, startPoint x: 828, startPoint y: 282, endPoint x: 730, endPoint y: 282, distance: 98.0
click at [730, 282] on div "Smartfon realme GT 6 (12/256GB / Fluid Silver) 2198.00 zł Changed to Unedited S…" at bounding box center [724, 292] width 583 height 83
paste input "2"
drag, startPoint x: 797, startPoint y: 374, endPoint x: 723, endPoint y: 379, distance: 74.2
click at [723, 379] on div "Smartfon realme GT 6 (12/256GB / Razor Green) 3198.00 zł Changed to Unedited Sm…" at bounding box center [724, 381] width 583 height 83
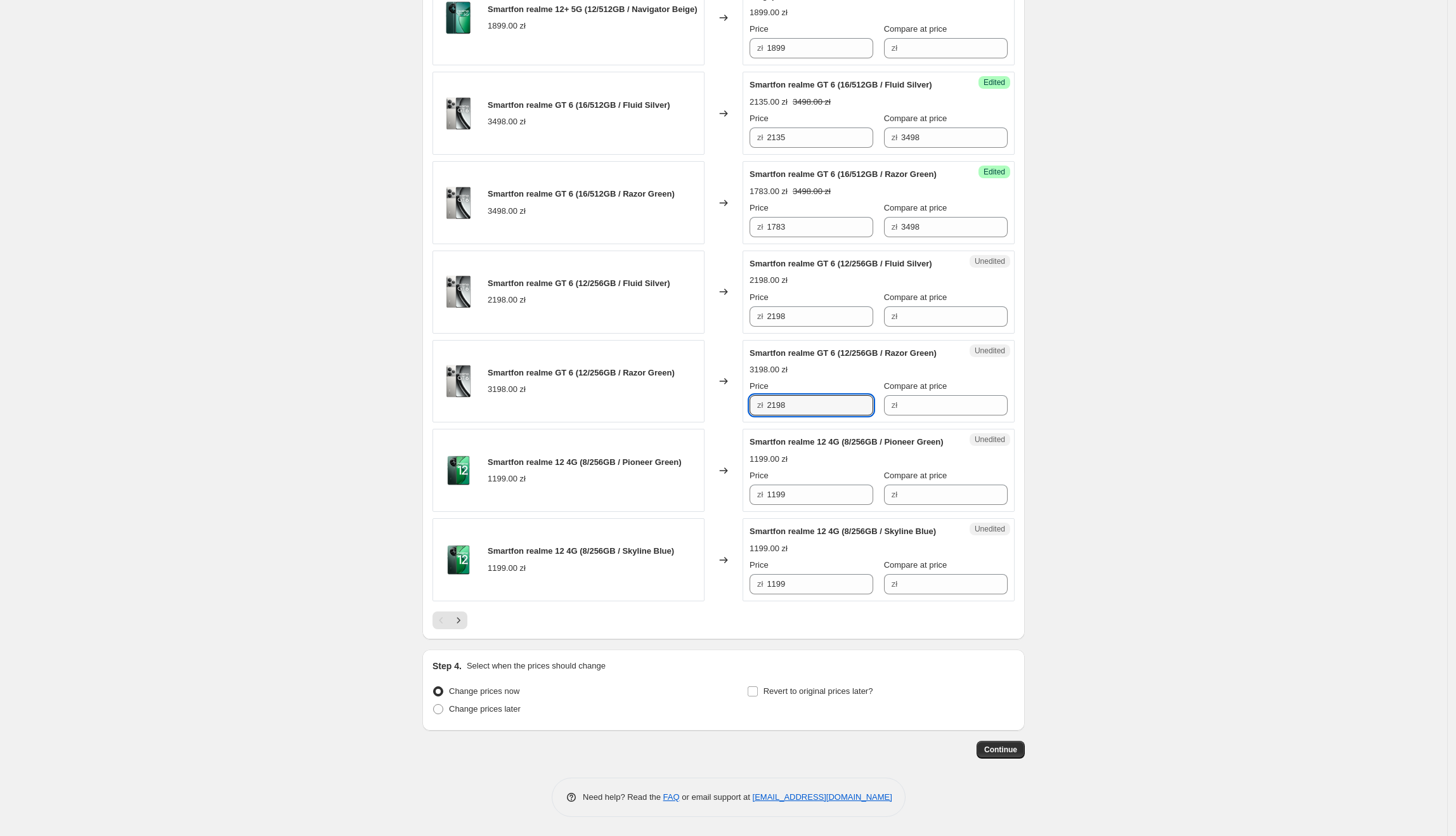
type input "2198"
drag, startPoint x: 818, startPoint y: 483, endPoint x: 739, endPoint y: 484, distance: 79.0
click at [739, 484] on div "Smartfon realme 12 4G (8/256GB / Pioneer Green) 1199.00 zł Changed to Unedited …" at bounding box center [724, 470] width 583 height 83
drag, startPoint x: 907, startPoint y: 475, endPoint x: 915, endPoint y: 474, distance: 8.1
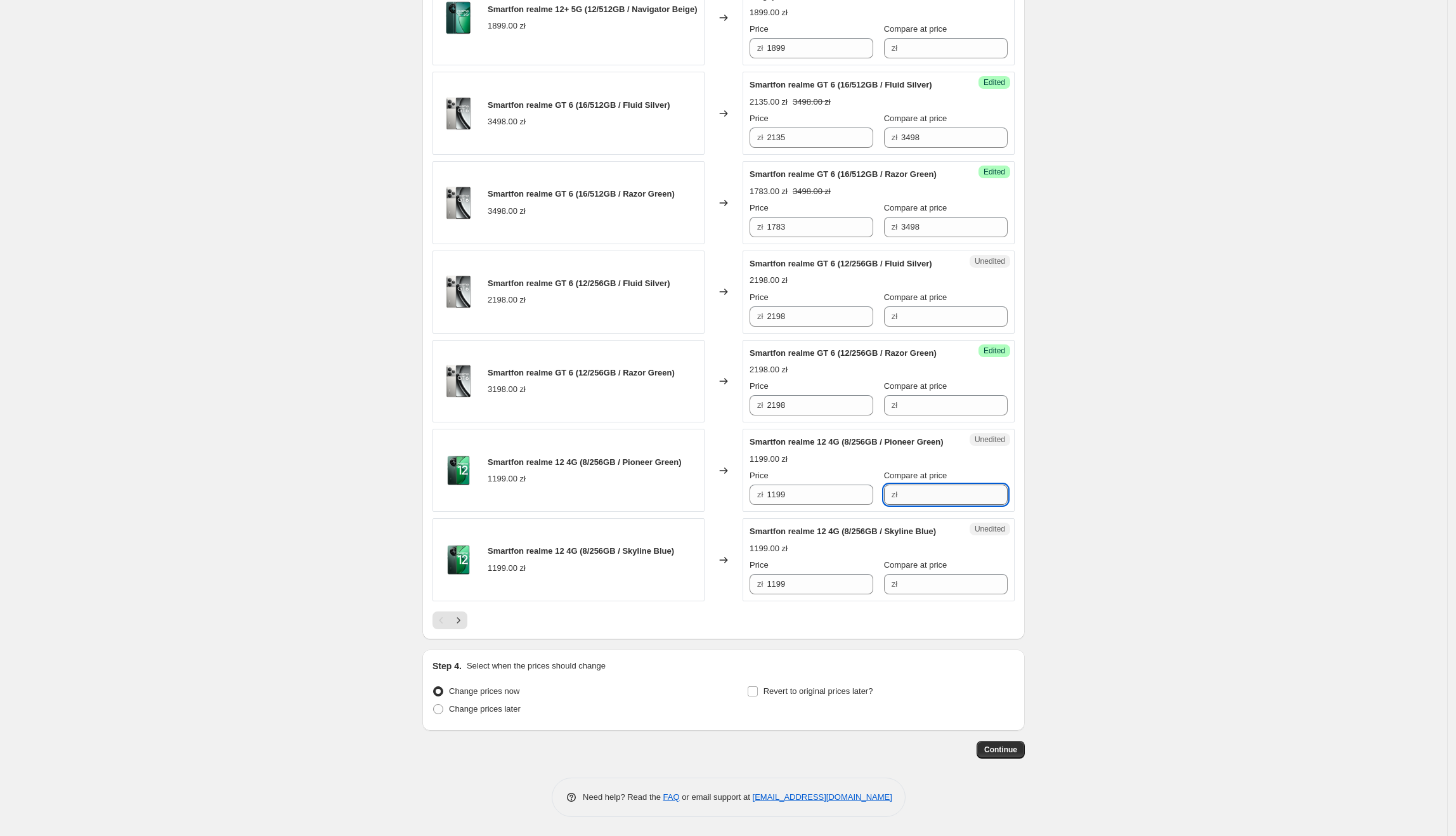
click at [911, 484] on input "Compare at price" at bounding box center [955, 494] width 107 height 20
paste input "1199"
type input "1199"
drag, startPoint x: 814, startPoint y: 482, endPoint x: 769, endPoint y: 482, distance: 45.0
click at [769, 484] on div "zł 1199" at bounding box center [812, 494] width 123 height 20
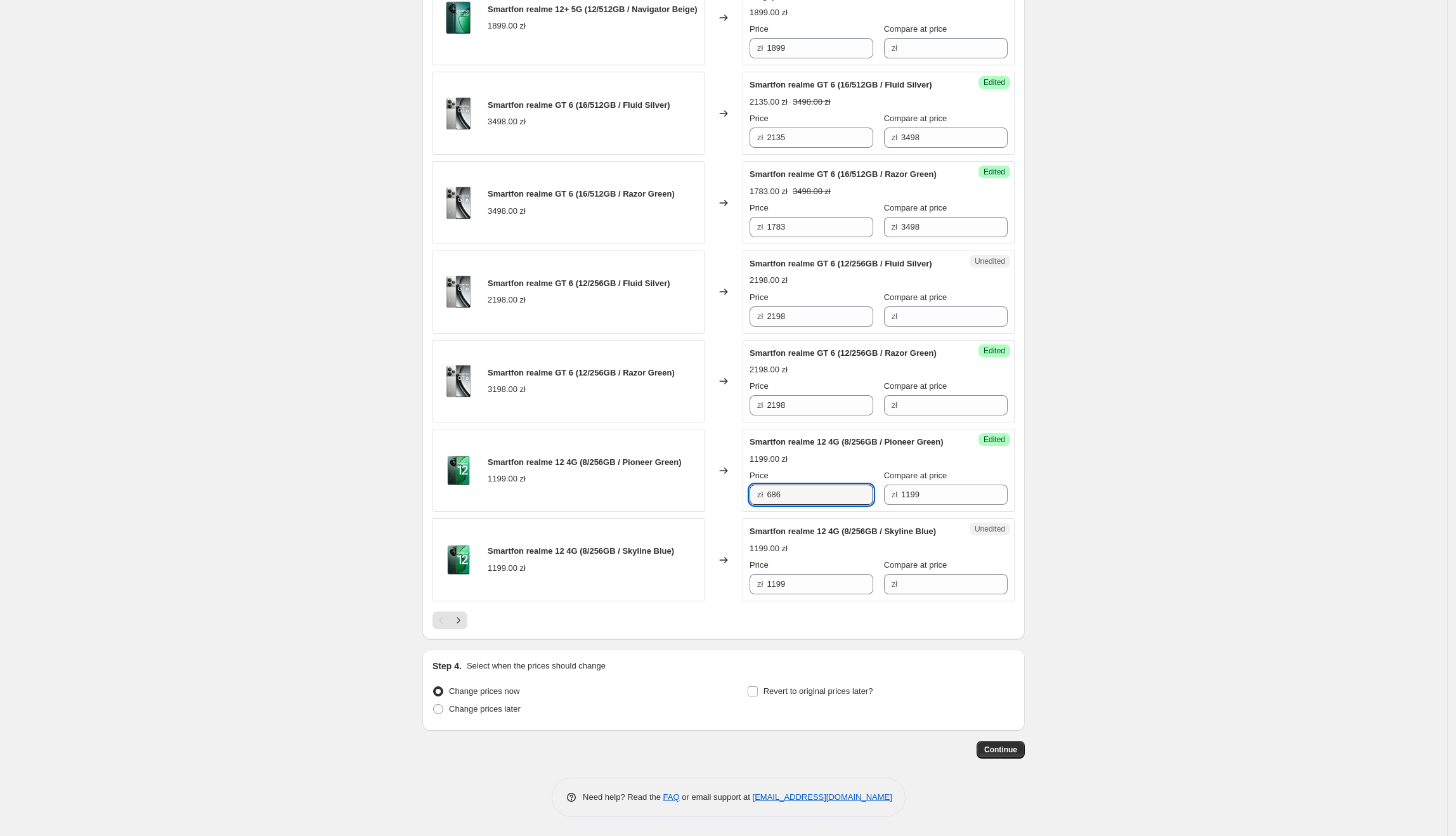
type input "686"
drag, startPoint x: 787, startPoint y: 591, endPoint x: 759, endPoint y: 590, distance: 28.0
click at [759, 590] on div "zł 1199" at bounding box center [812, 584] width 123 height 20
click at [908, 587] on input "Compare at price" at bounding box center [955, 584] width 107 height 20
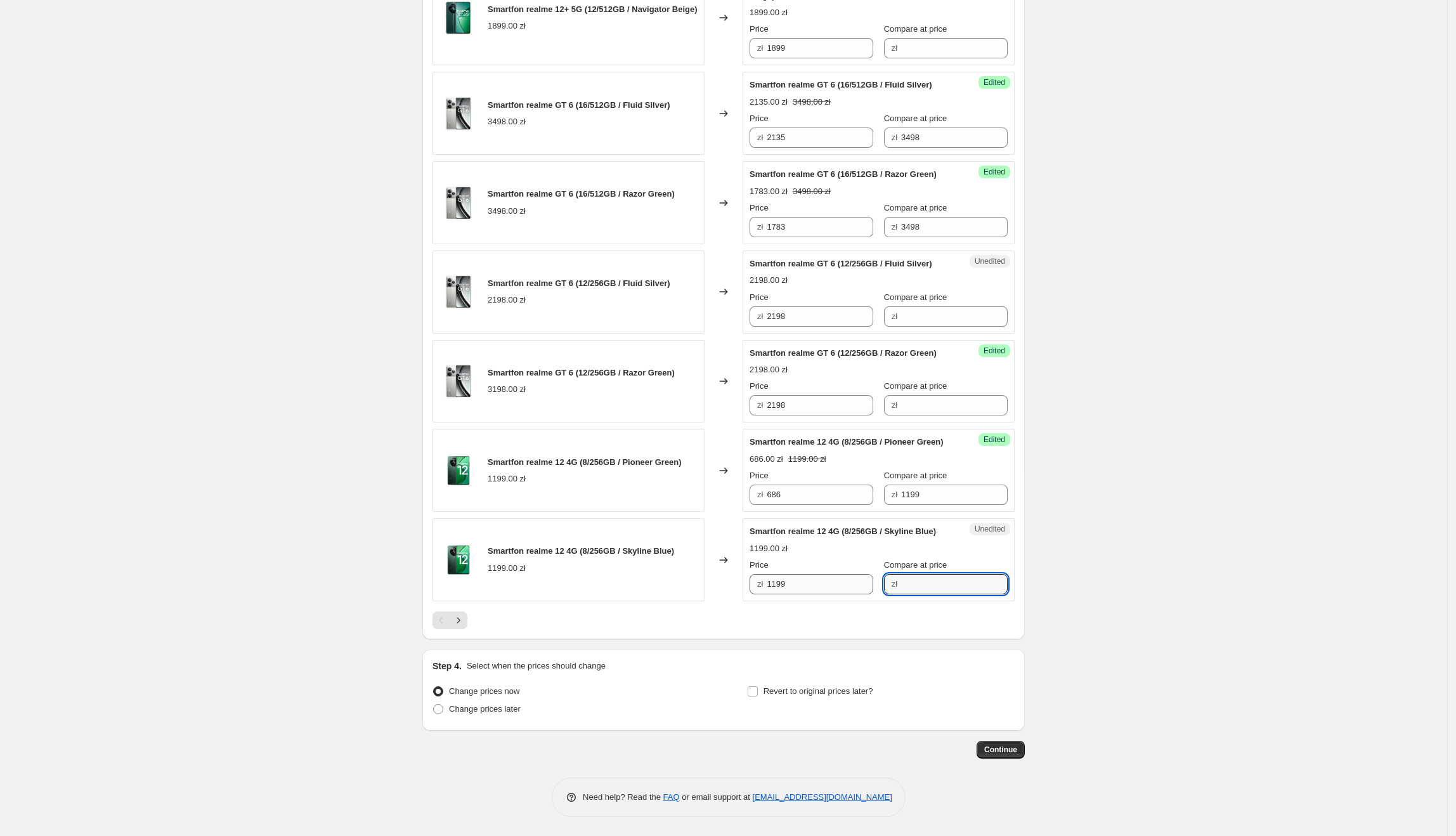
paste input "1199"
type input "1199"
drag, startPoint x: 842, startPoint y: 581, endPoint x: 765, endPoint y: 582, distance: 77.0
click at [765, 582] on div "zł 1199" at bounding box center [812, 584] width 123 height 20
type input "499"
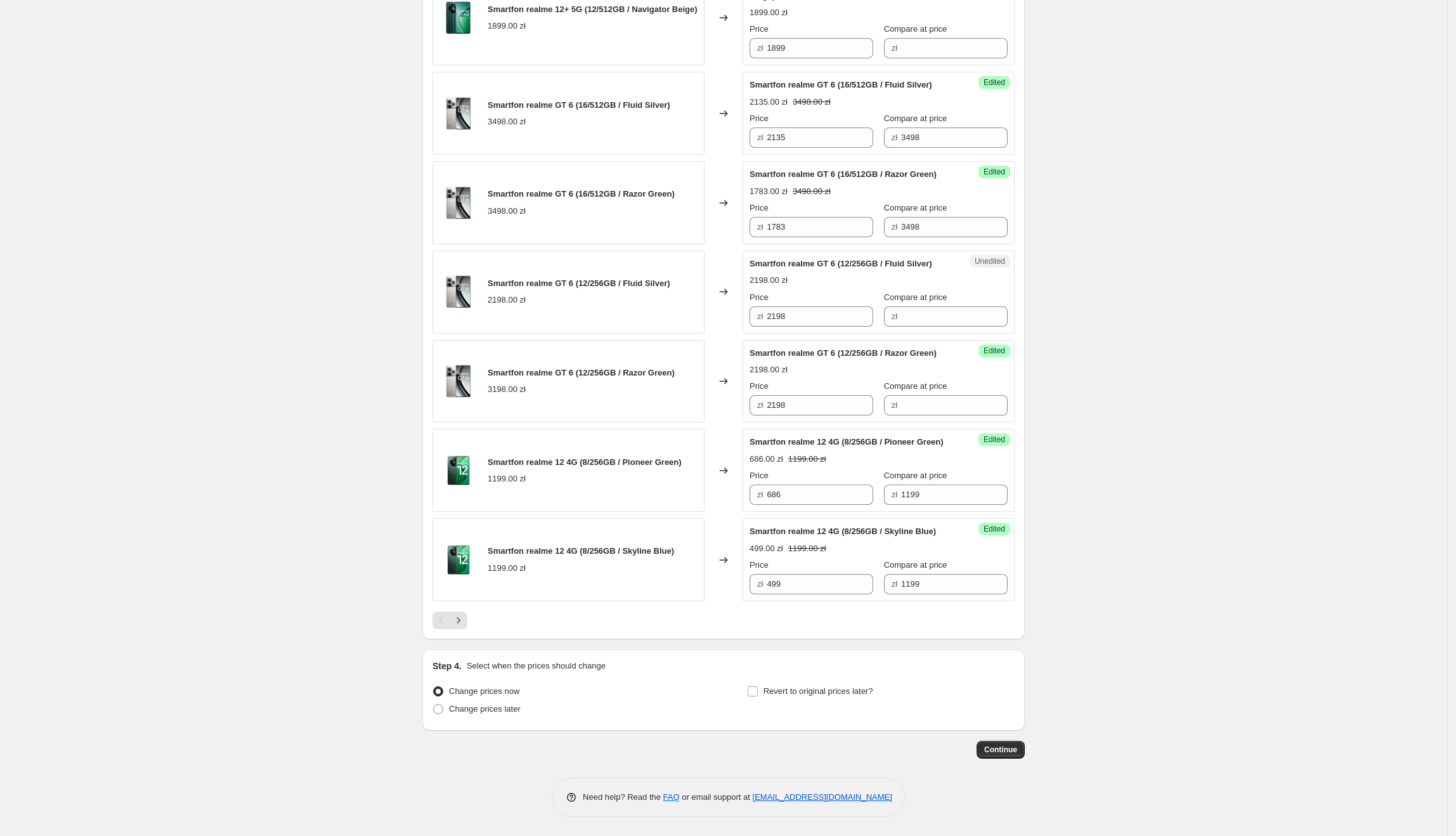
click at [468, 626] on button "Next" at bounding box center [458, 620] width 18 height 18
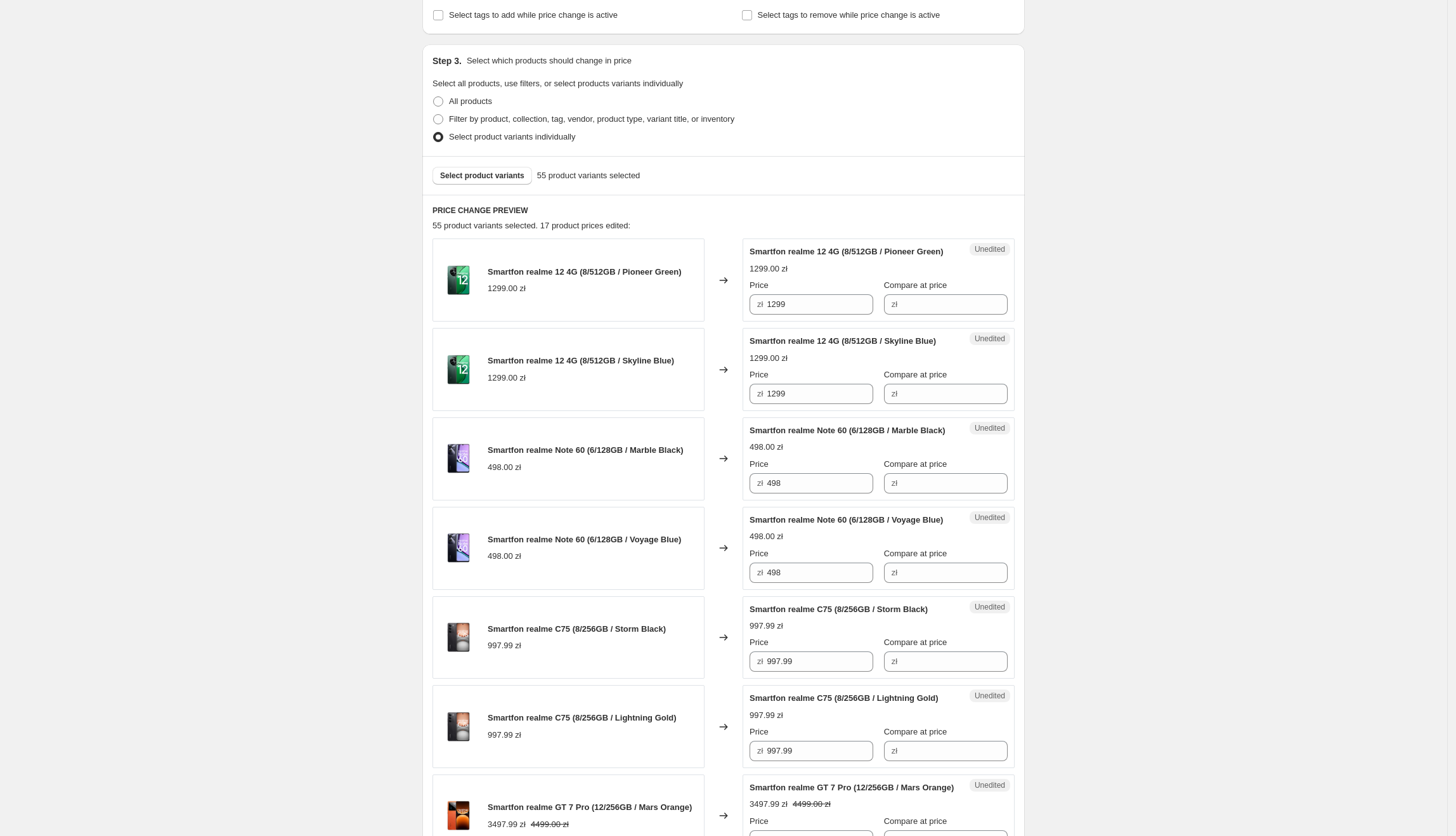
scroll to position [227, 0]
drag, startPoint x: 796, startPoint y: 321, endPoint x: 751, endPoint y: 320, distance: 45.0
click at [751, 320] on div "Unedited Smartfon realme 12 4G (8/512GB / Pioneer Green) 1299.00 zł Price zł 12…" at bounding box center [879, 281] width 272 height 83
click at [904, 309] on input "Compare at price" at bounding box center [955, 305] width 107 height 20
paste input "1299"
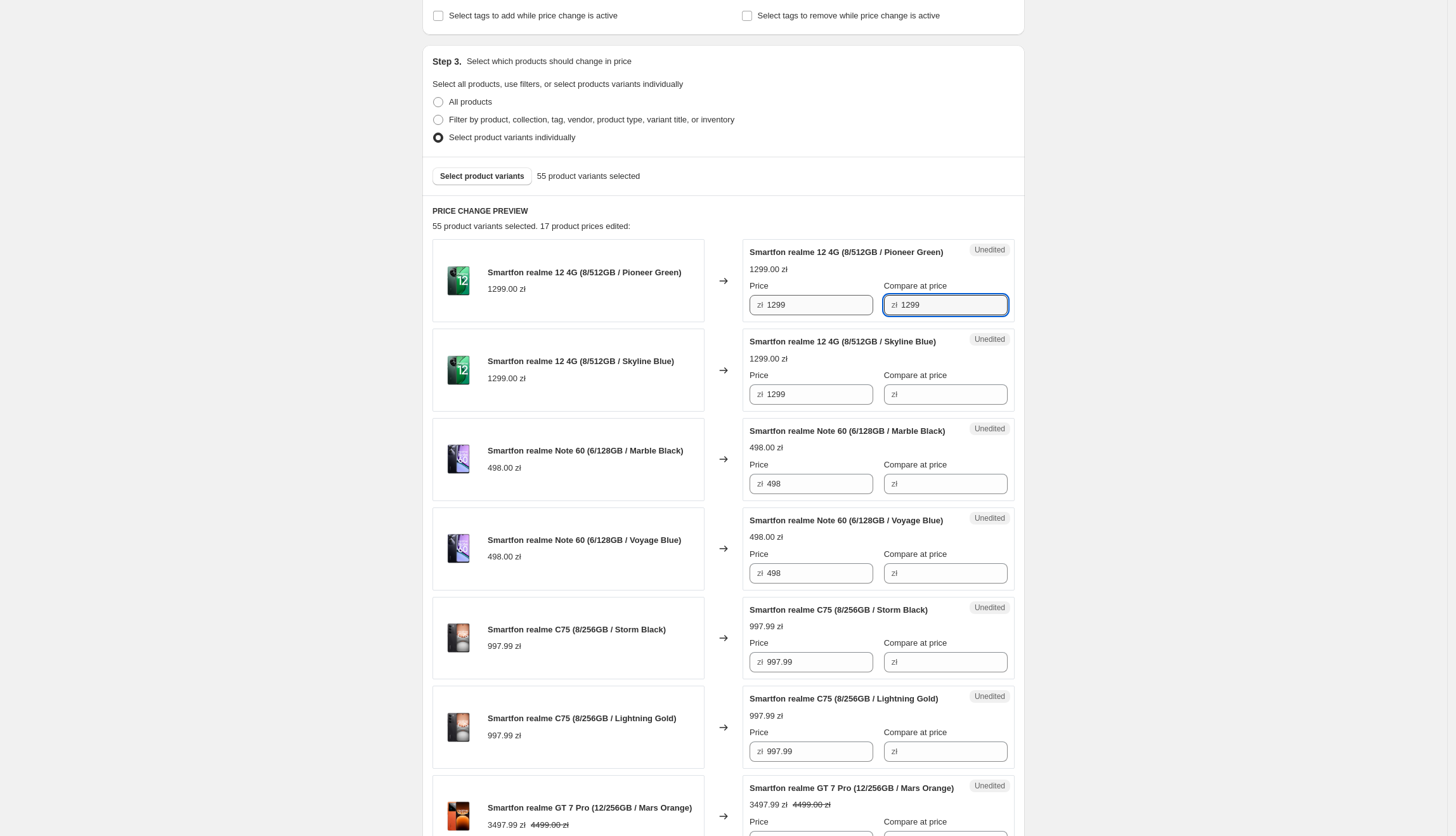
type input "1299"
drag, startPoint x: 821, startPoint y: 312, endPoint x: 762, endPoint y: 314, distance: 59.0
click at [762, 314] on div "zł 1299" at bounding box center [812, 305] width 123 height 20
type input "8"
type input "908"
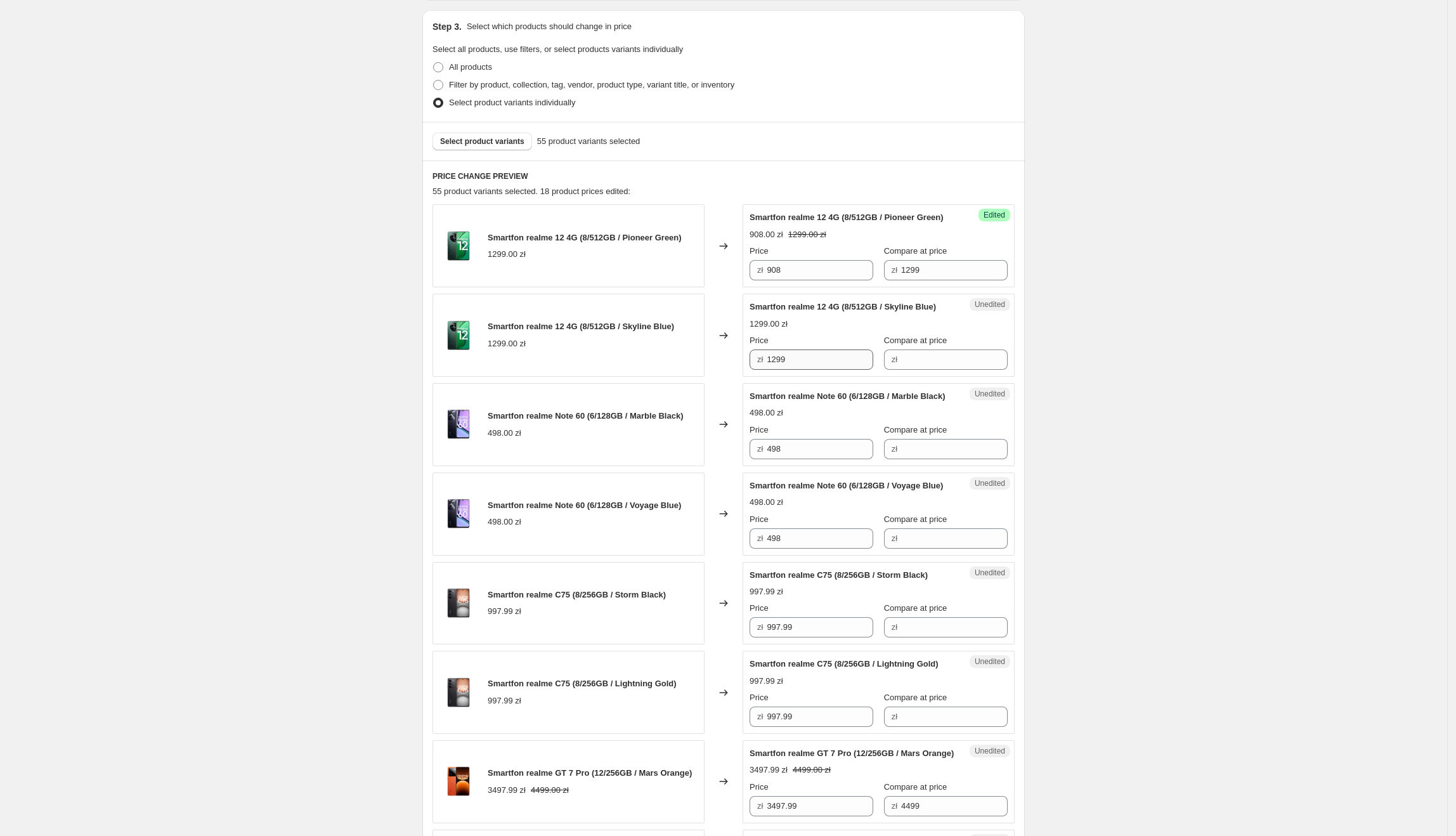
scroll to position [262, 0]
drag, startPoint x: 798, startPoint y: 275, endPoint x: 746, endPoint y: 275, distance: 52.0
click at [746, 275] on div "Smartfon realme 12 4G (8/512GB / Pioneer Green) 1299.00 zł Changed to Success E…" at bounding box center [724, 245] width 583 height 83
drag, startPoint x: 817, startPoint y: 382, endPoint x: 660, endPoint y: 393, distance: 157.4
click at [660, 376] on div "Smartfon realme 12 4G (8/512GB / Skyline Blue) 1299.00 zł Changed to Unedited S…" at bounding box center [724, 335] width 583 height 83
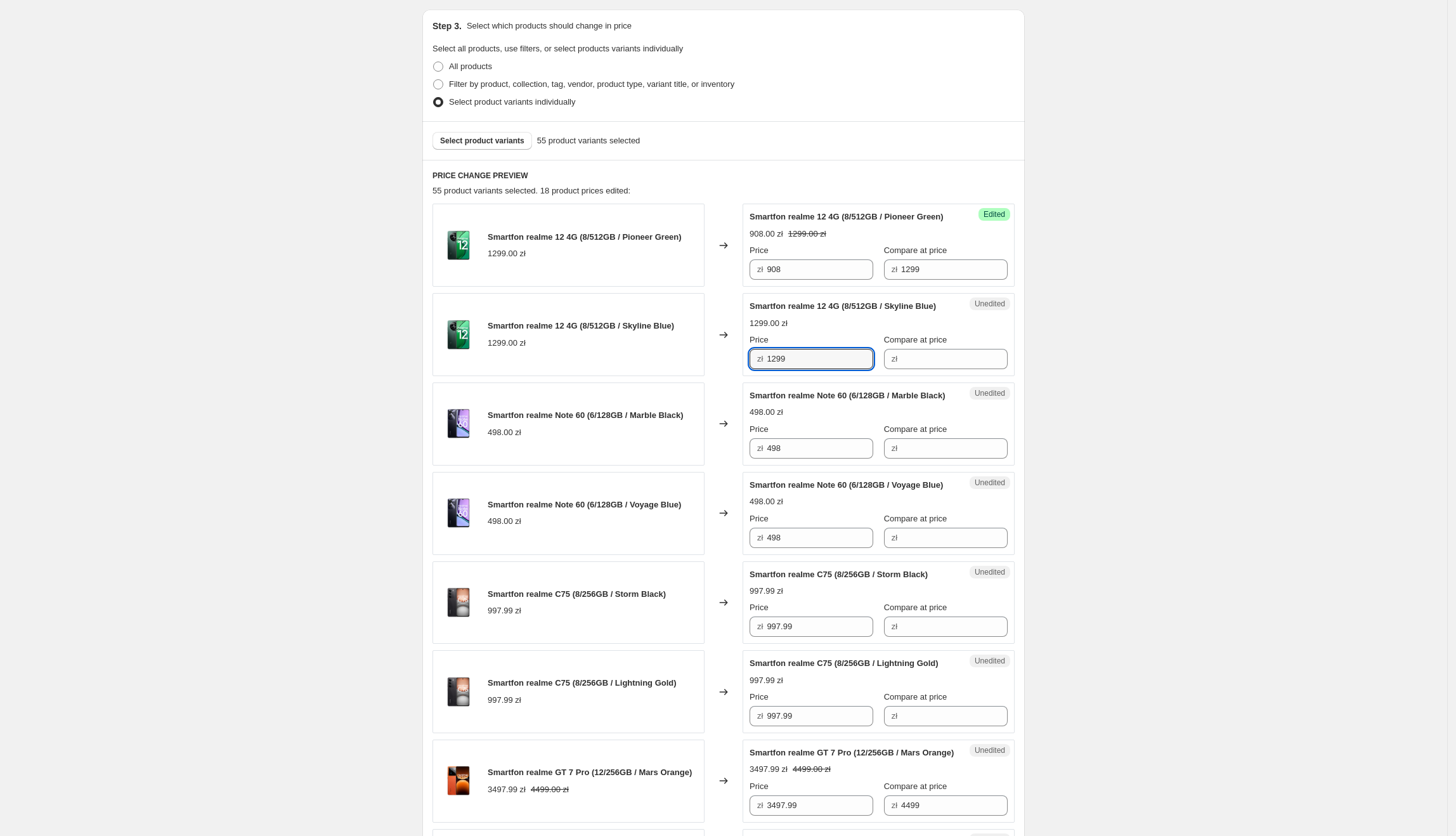
paste input "908"
type input "908"
drag, startPoint x: 1143, startPoint y: 390, endPoint x: 1018, endPoint y: 324, distance: 141.4
click at [955, 287] on div "Success Edited Smartfon realme 12 4G (8/512GB / Pioneer Green) 908.00 zł 1299.0…" at bounding box center [879, 245] width 272 height 83
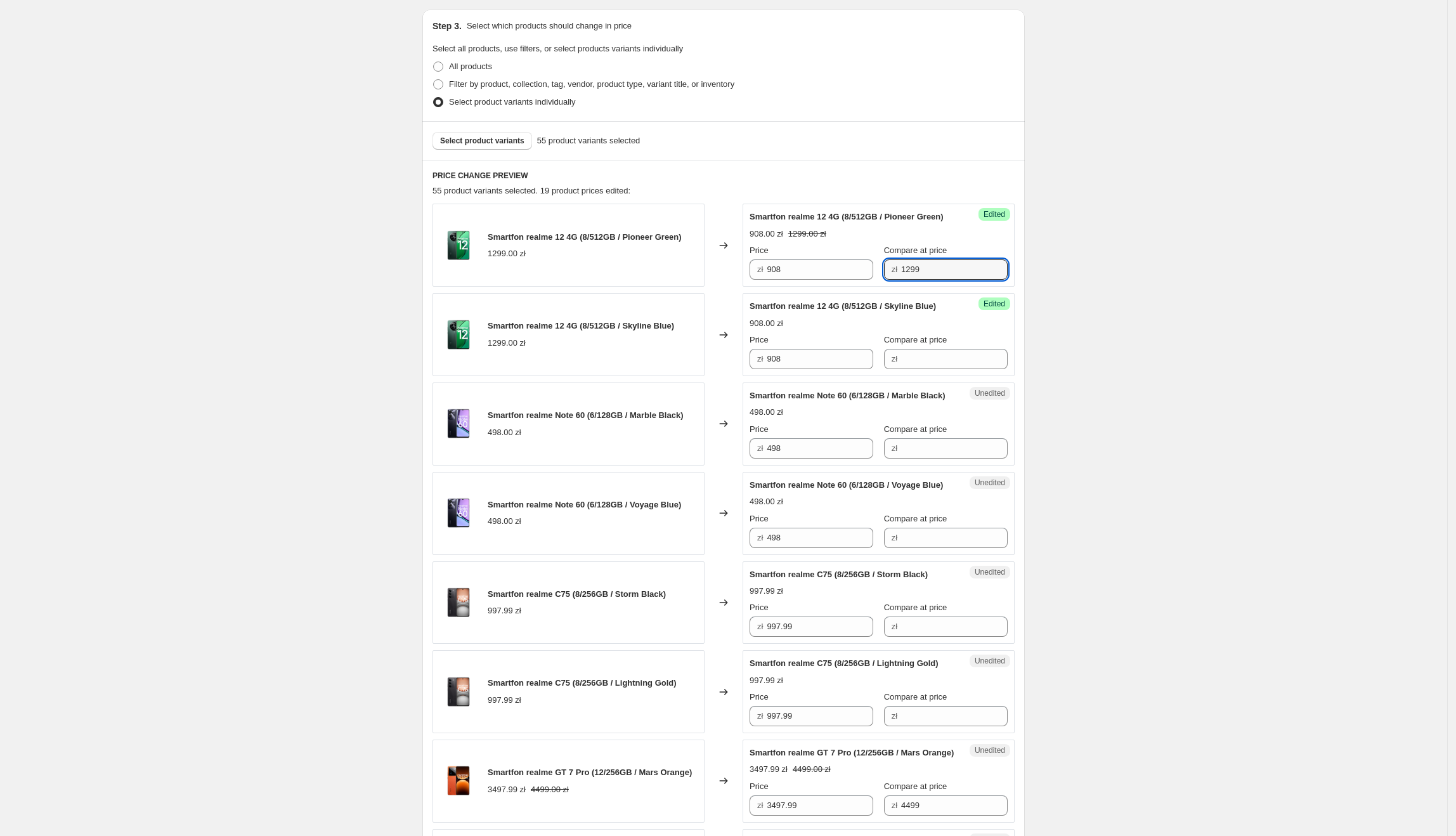
drag, startPoint x: 910, startPoint y: 286, endPoint x: 892, endPoint y: 298, distance: 21.6
click at [873, 280] on div "Price zł 908 Compare at price zł 1299" at bounding box center [879, 262] width 258 height 36
click at [979, 376] on div "Success Edited Smartfon realme 12 4G (8/512GB / Skyline Blue) 908.00 zł Price z…" at bounding box center [879, 335] width 272 height 83
click at [960, 369] on input "Compare at price" at bounding box center [955, 359] width 107 height 20
paste input "1299"
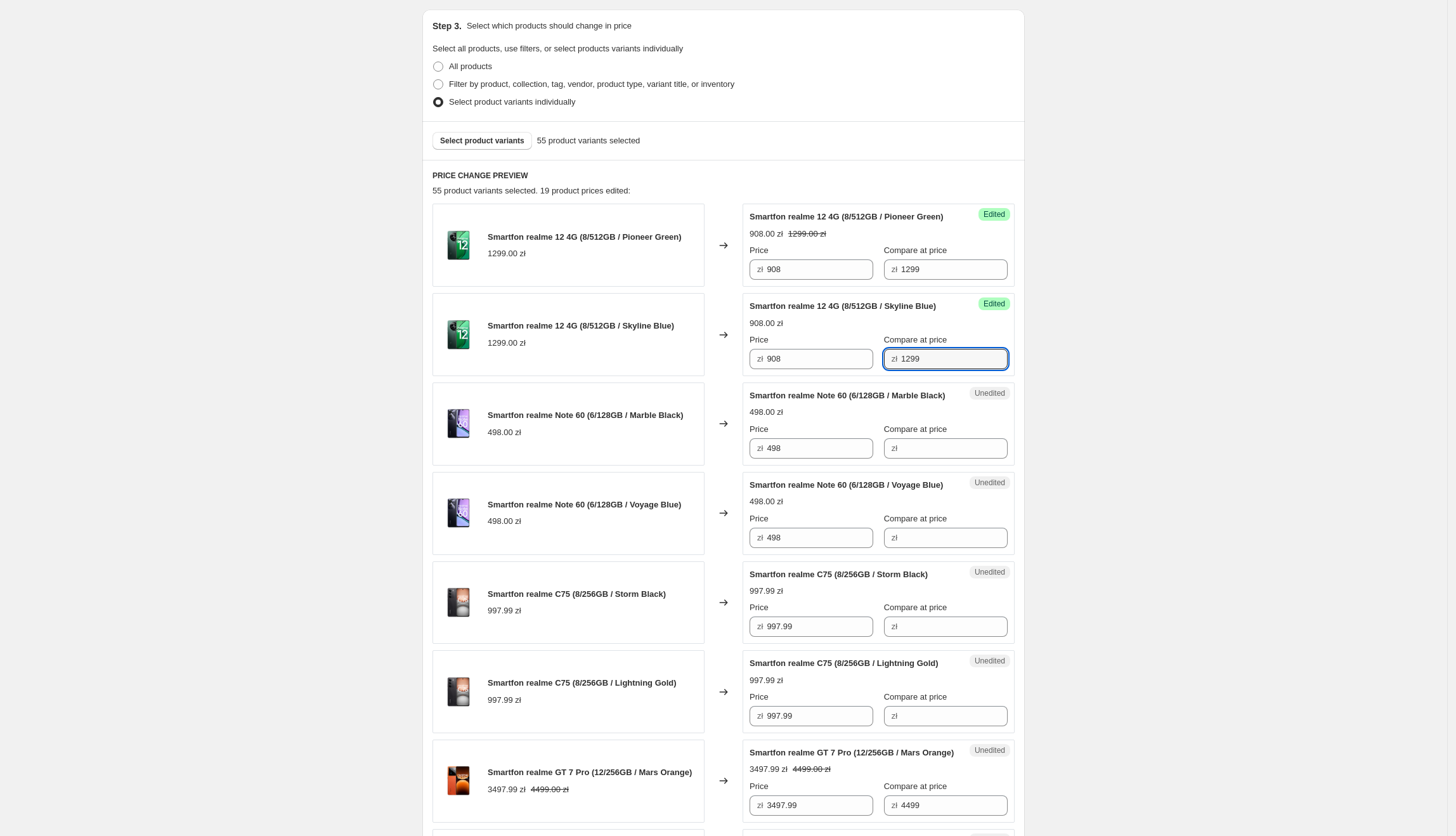
type input "1299"
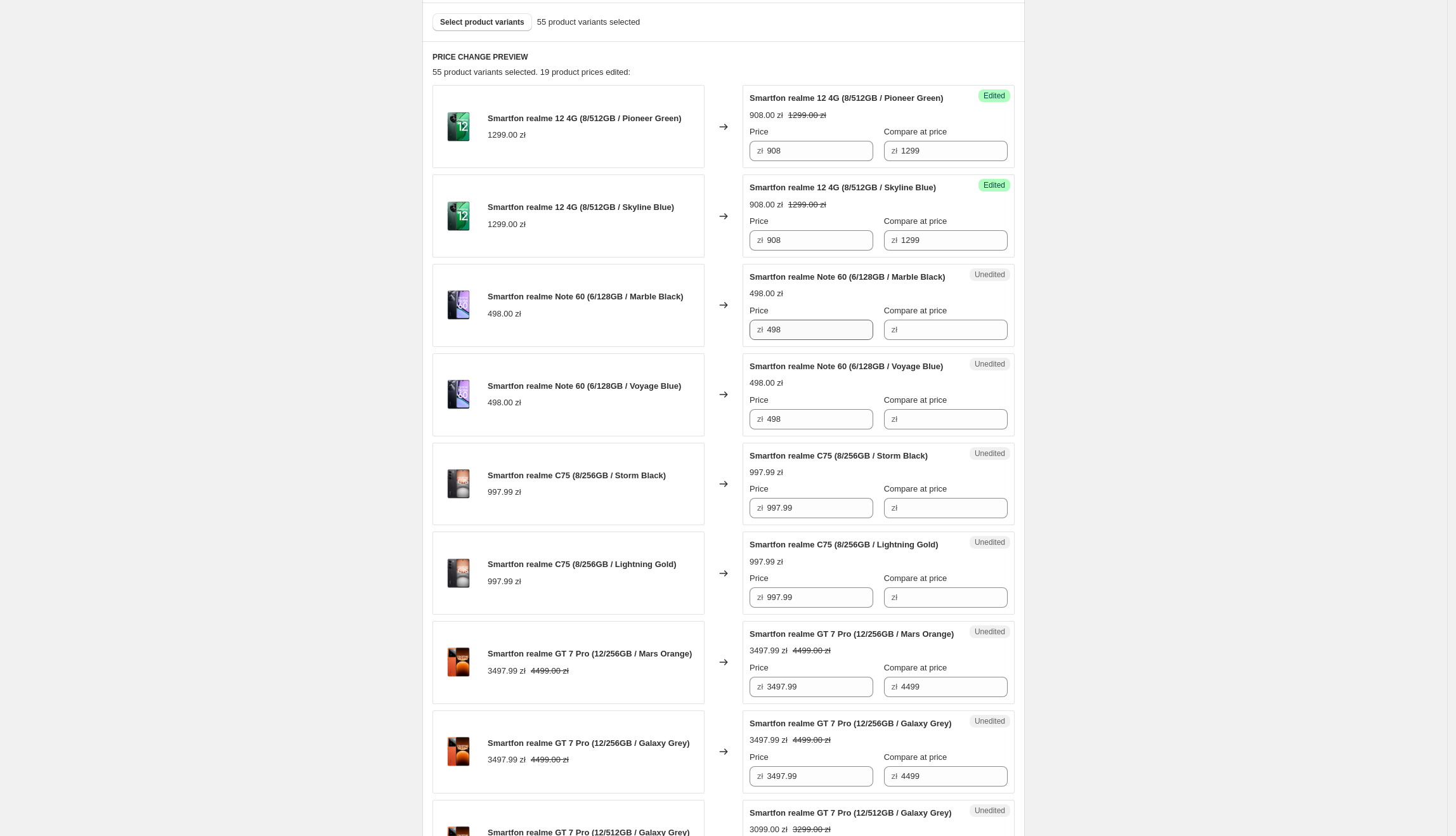
scroll to position [382, 0]
drag, startPoint x: 811, startPoint y: 375, endPoint x: 726, endPoint y: 375, distance: 85.0
click at [717, 346] on div "Smartfon realme Note 60 (6/128GB / Marble Black) 498.00 zł Changed to Unedited …" at bounding box center [724, 304] width 583 height 83
click at [943, 339] on input "Compare at price" at bounding box center [955, 329] width 107 height 20
paste input "498"
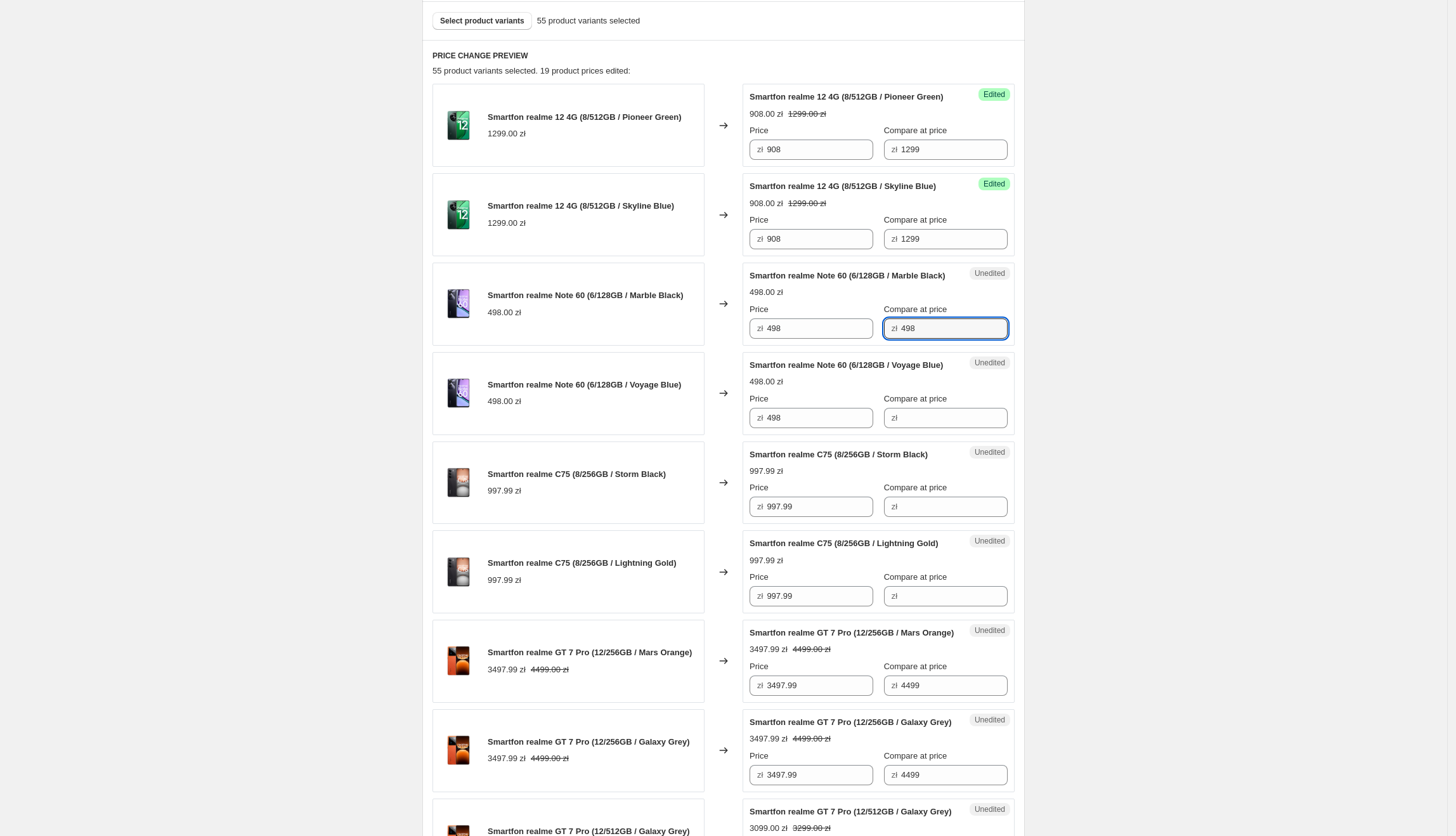
type input "498"
drag, startPoint x: 824, startPoint y: 368, endPoint x: 764, endPoint y: 374, distance: 60.3
click at [764, 339] on div "zł 498" at bounding box center [812, 329] width 123 height 20
type input "360"
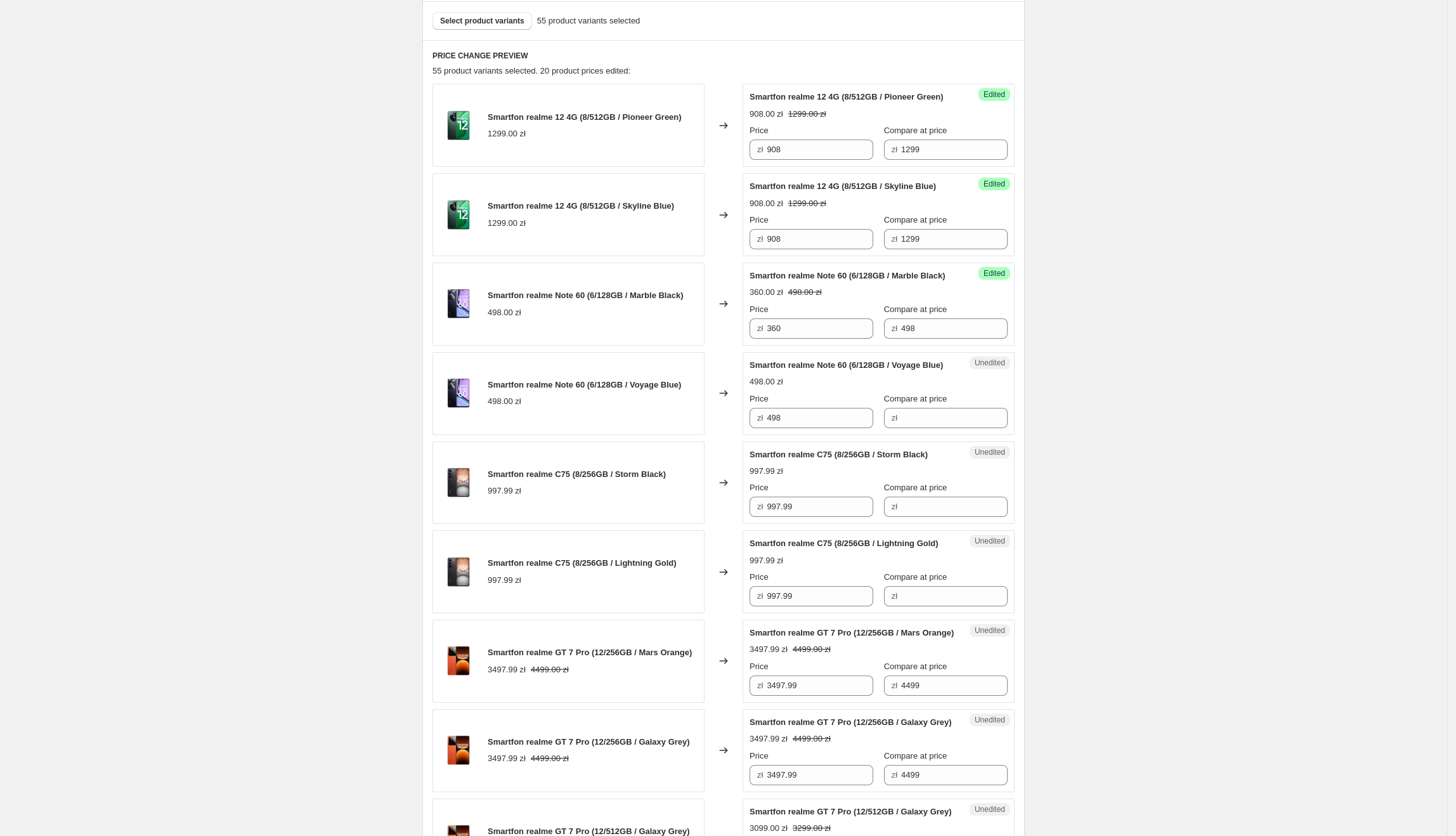
drag, startPoint x: 841, startPoint y: 373, endPoint x: 753, endPoint y: 396, distance: 91.0
click at [735, 346] on div "Smartfon realme Note 60 (6/128GB / Marble Black) 498.00 zł Changed to Success E…" at bounding box center [724, 304] width 583 height 83
drag, startPoint x: 817, startPoint y: 476, endPoint x: 715, endPoint y: 481, distance: 102.1
click at [715, 435] on div "Smartfon realme Note 60 (6/128GB / Voyage Blue) 498.00 zł Changed to Unedited S…" at bounding box center [724, 393] width 583 height 83
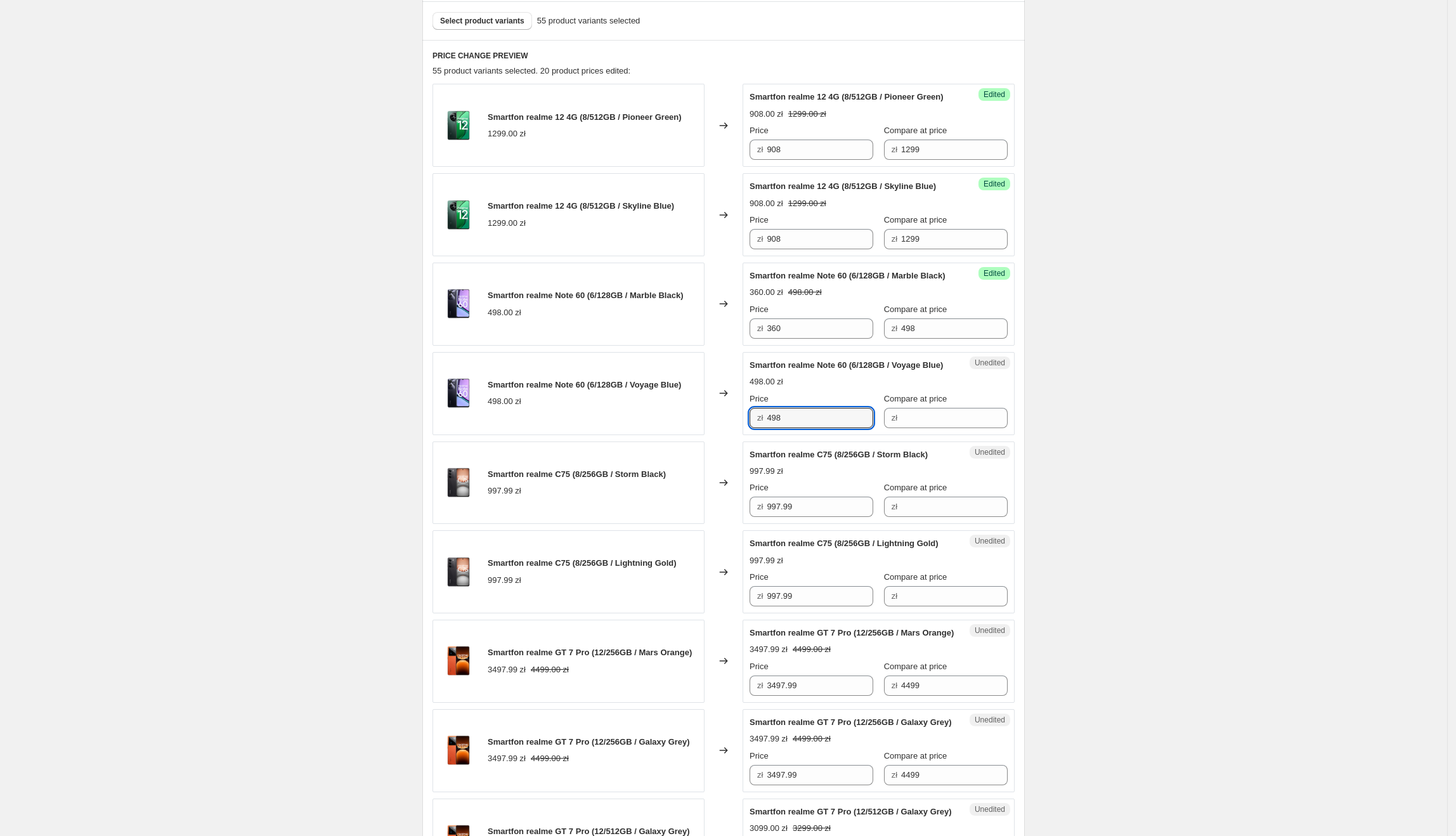
paste input "360"
type input "360"
click at [704, 435] on div "Smartfon realme Note 60 (6/128GB / Voyage Blue) 498.00 zł" at bounding box center [569, 393] width 272 height 83
drag, startPoint x: 929, startPoint y: 372, endPoint x: 884, endPoint y: 378, distance: 45.4
click at [884, 339] on div "zł 498" at bounding box center [946, 329] width 123 height 20
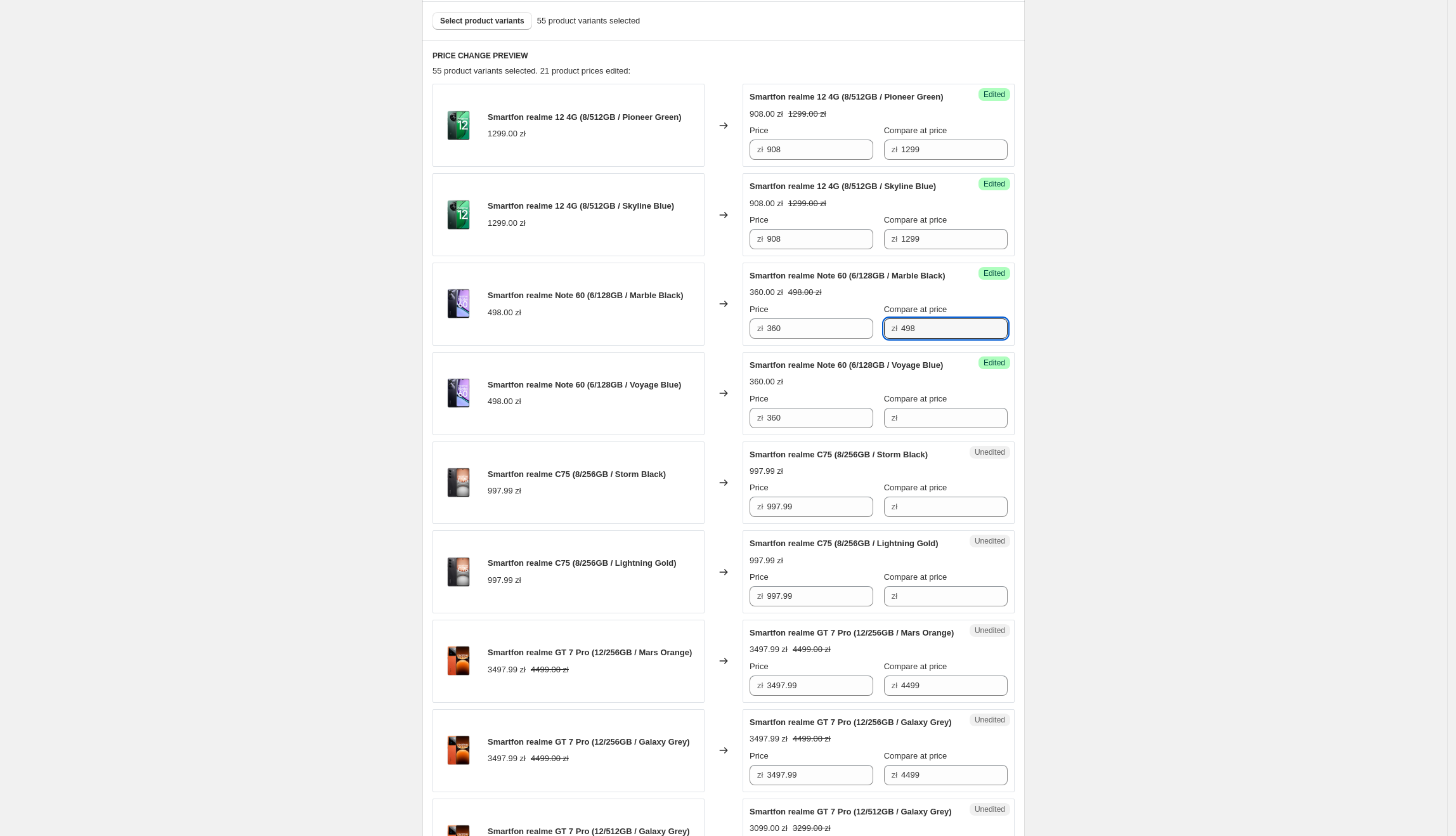
click at [959, 405] on div "Compare at price" at bounding box center [946, 398] width 123 height 13
click at [965, 428] on input "Compare at price" at bounding box center [955, 418] width 107 height 20
paste input "498"
type input "498"
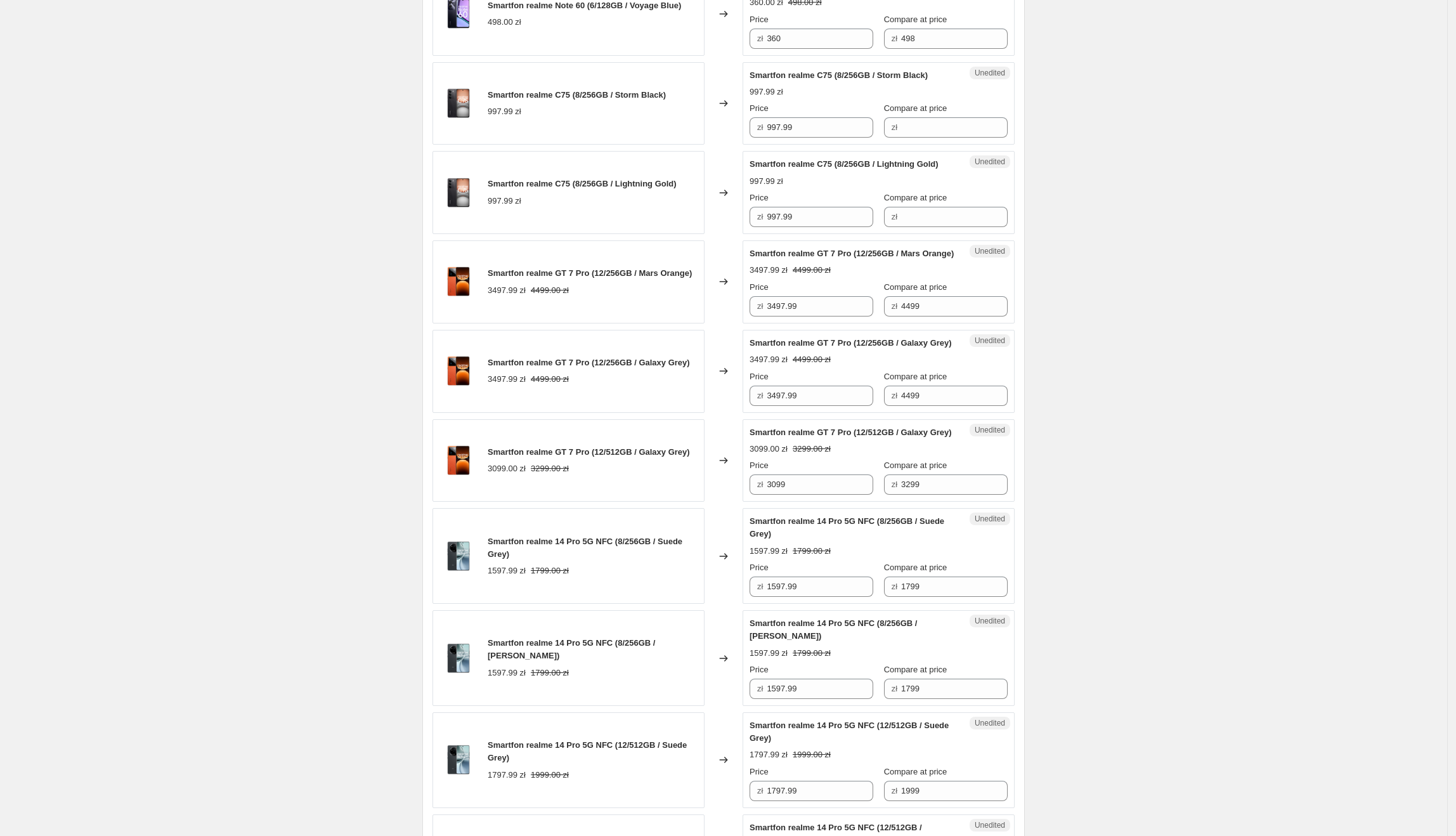
scroll to position [762, 0]
drag, startPoint x: 811, startPoint y: 173, endPoint x: 769, endPoint y: 181, distance: 42.8
click at [769, 136] on div "zł 997.99" at bounding box center [812, 126] width 123 height 20
click at [901, 136] on input "Compare at price" at bounding box center [955, 126] width 107 height 20
paste input "997.99"
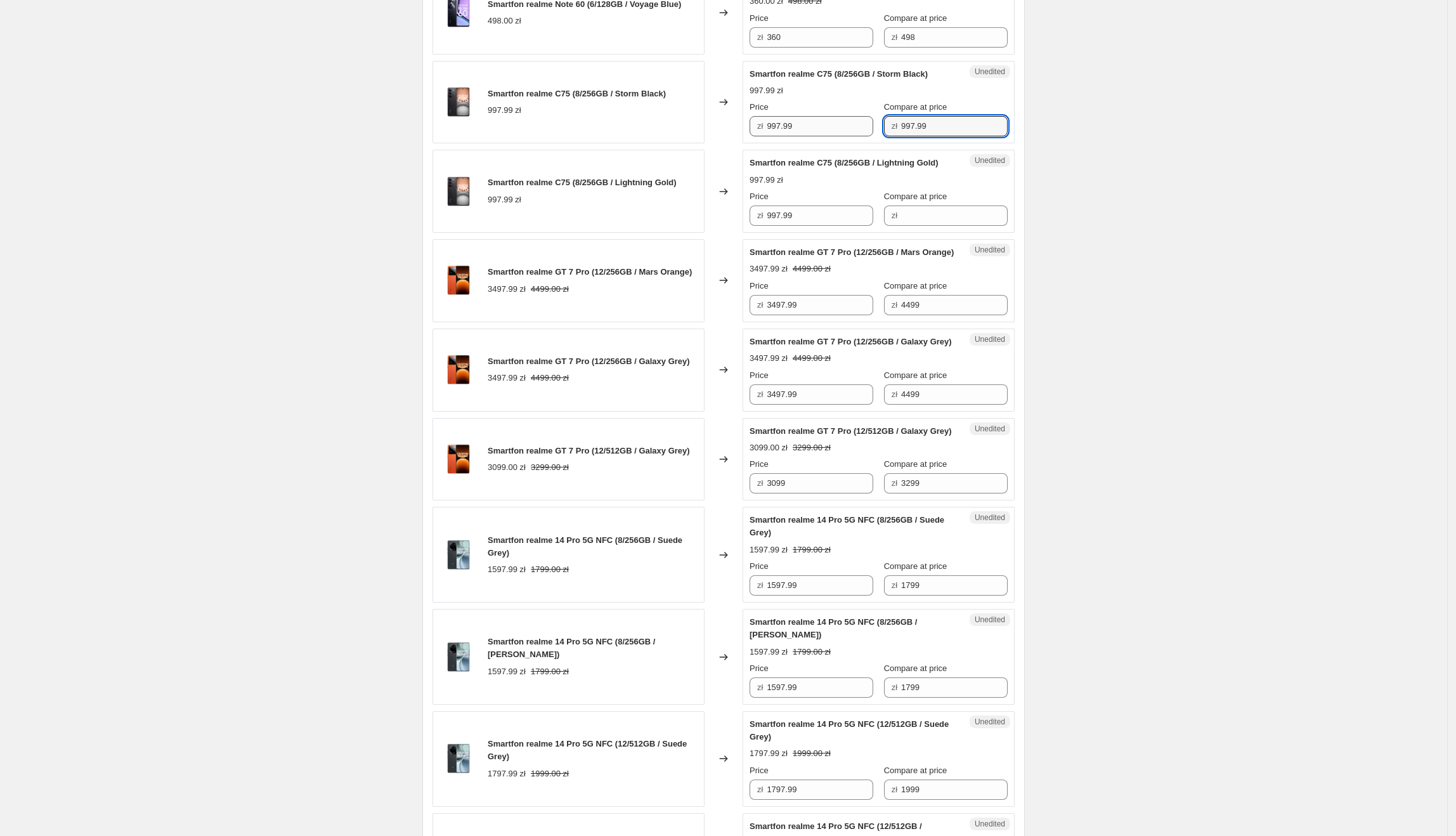
type input "997.99"
drag, startPoint x: 835, startPoint y: 184, endPoint x: 765, endPoint y: 183, distance: 70.0
click at [765, 136] on div "zł 997.99" at bounding box center [812, 126] width 123 height 20
type input "590"
click at [1192, 222] on div "Create new price [MEDICAL_DATA]. This page is ready Create new price [MEDICAL_D…" at bounding box center [724, 522] width 1448 height 2568
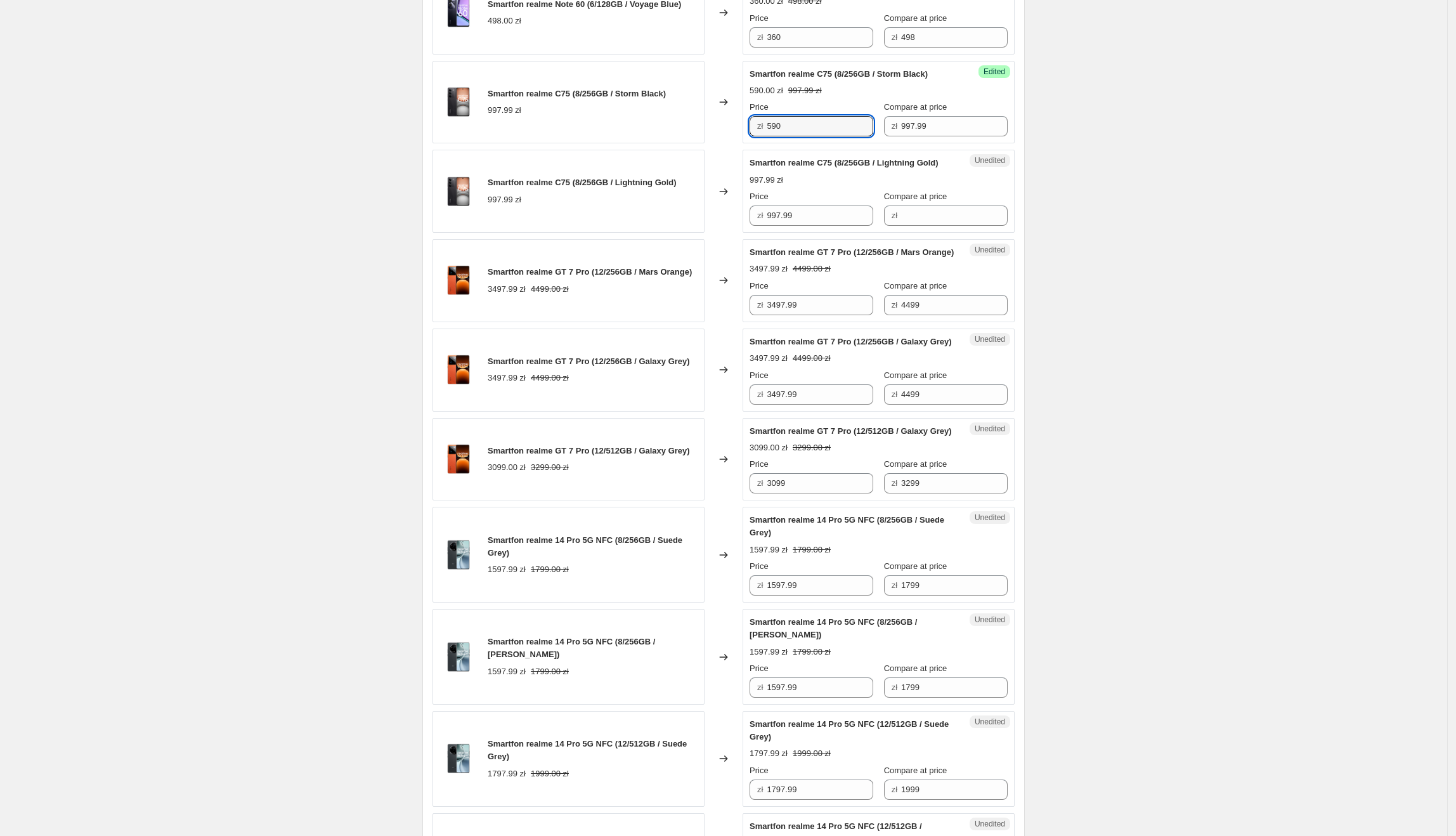
drag, startPoint x: 830, startPoint y: 182, endPoint x: 734, endPoint y: 173, distance: 96.4
click at [722, 144] on div "Smartfon realme C75 (8/256GB / Storm Black) 997.99 zł Changed to Success Edited…" at bounding box center [724, 102] width 583 height 83
drag, startPoint x: 819, startPoint y: 274, endPoint x: 623, endPoint y: 275, distance: 196.0
click at [623, 232] on div "Smartfon realme C75 (8/256GB / Lightning Gold) 997.99 zł Changed to Unedited Sm…" at bounding box center [724, 191] width 583 height 83
paste input "590"
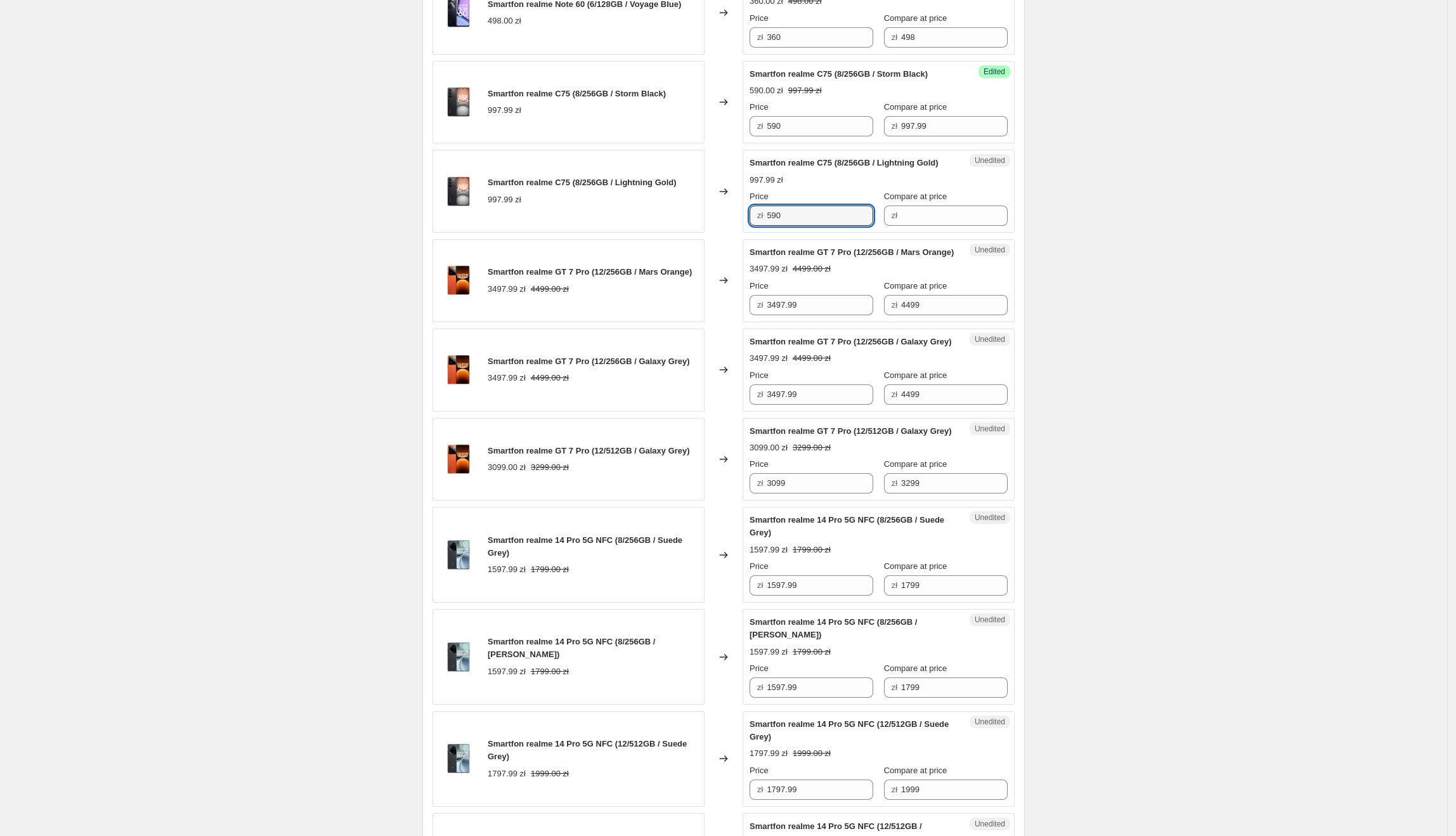
type input "590"
click at [623, 232] on div "Smartfon realme C75 (8/256GB / Lightning Gold) 997.99 zł" at bounding box center [569, 191] width 272 height 83
drag, startPoint x: 950, startPoint y: 185, endPoint x: 862, endPoint y: 187, distance: 88.0
click at [856, 136] on div "Price zł 590 Compare at price zł 997.99" at bounding box center [879, 118] width 258 height 36
click at [944, 203] on div "Compare at price" at bounding box center [946, 196] width 123 height 13
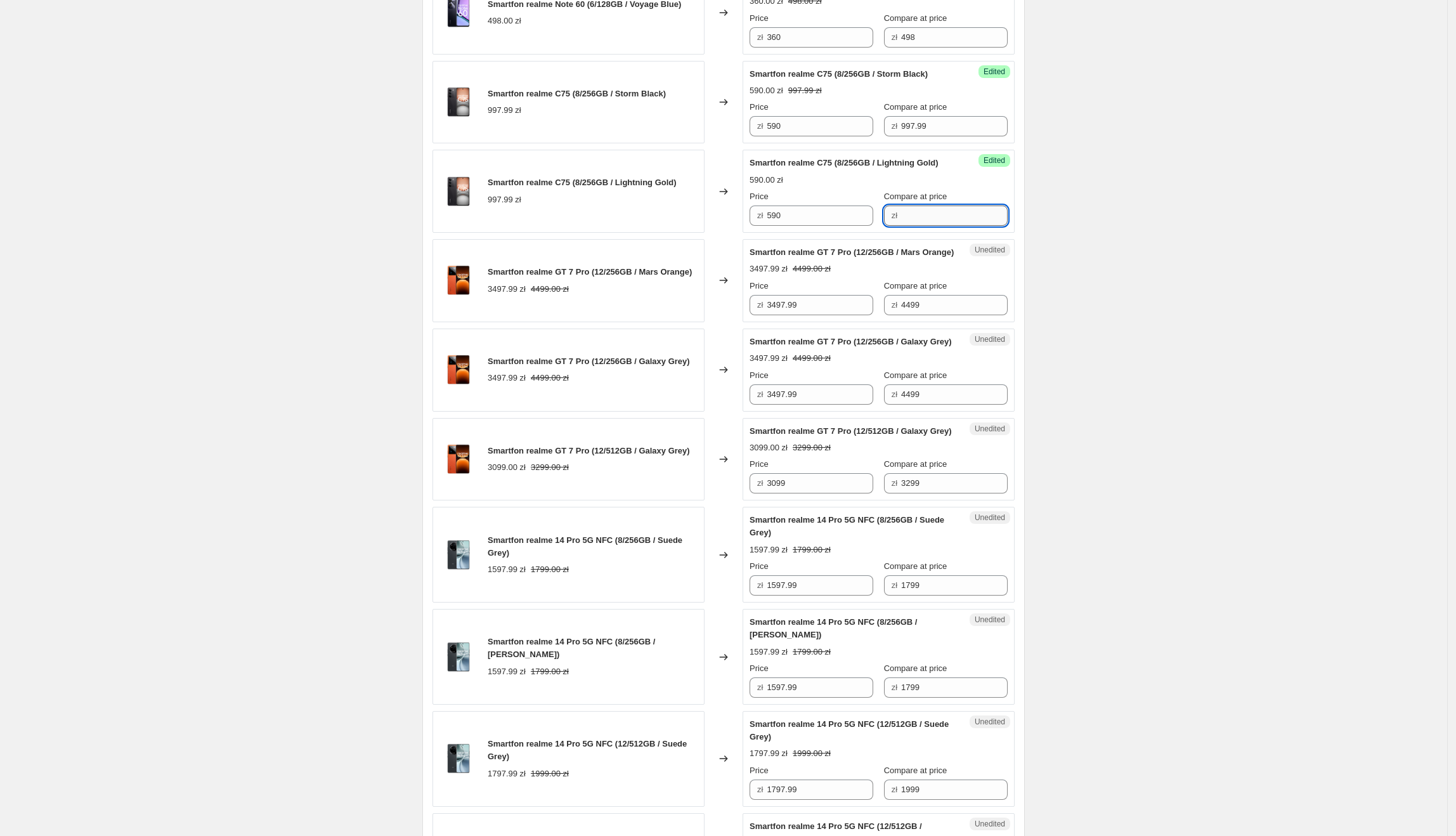
click at [947, 226] on input "Compare at price" at bounding box center [955, 216] width 107 height 20
paste input "997.99"
type input "997.99"
click at [1109, 263] on div "Create new price [MEDICAL_DATA]. This page is ready Create new price [MEDICAL_D…" at bounding box center [724, 522] width 1448 height 2568
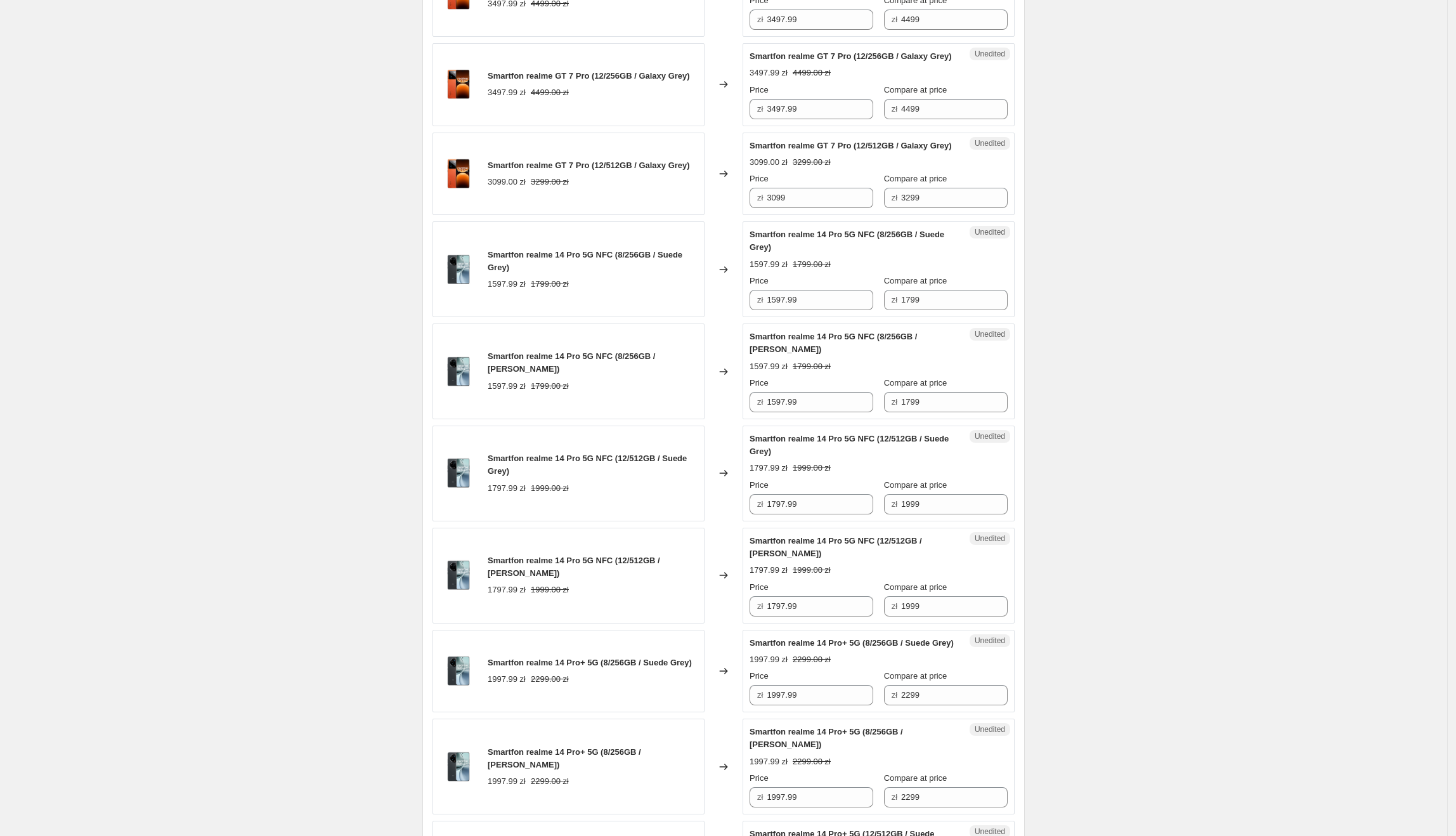
scroll to position [1050, 0]
drag, startPoint x: 828, startPoint y: 88, endPoint x: 768, endPoint y: 88, distance: 60.0
click at [768, 27] on div "zł 3497.99" at bounding box center [812, 17] width 123 height 20
type input "2689"
click at [1038, 178] on div "Create new price [MEDICAL_DATA]. This page is ready Create new price [MEDICAL_D…" at bounding box center [724, 234] width 633 height 2568
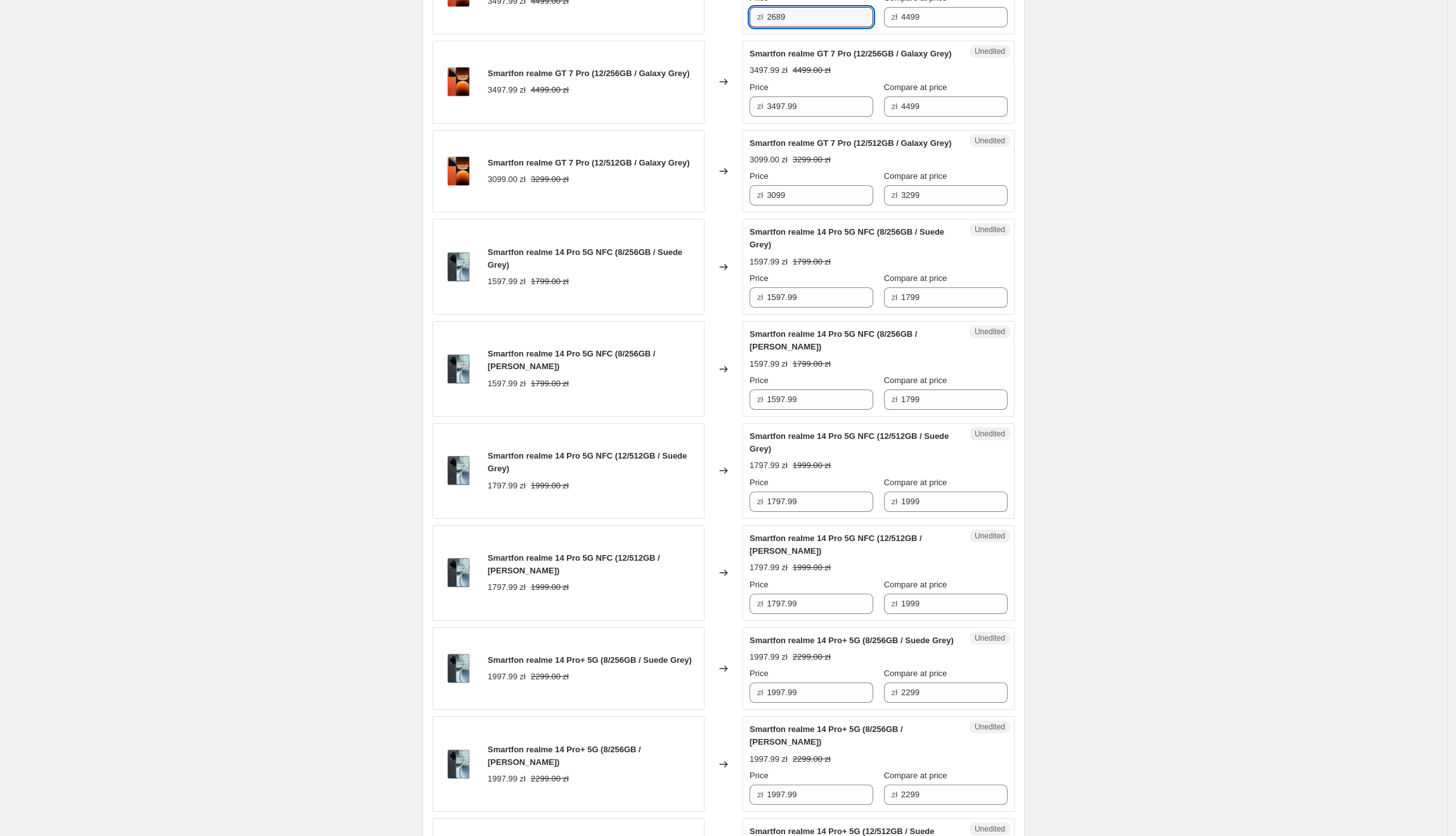
drag, startPoint x: 841, startPoint y: 91, endPoint x: 802, endPoint y: 219, distance: 133.8
drag, startPoint x: 814, startPoint y: 202, endPoint x: 719, endPoint y: 196, distance: 95.2
click at [719, 123] on div "Smartfon realme GT 7 Pro (12/256GB / Galaxy Grey) 3497.99 zł 4499.00 zł Changed…" at bounding box center [724, 82] width 583 height 83
paste input "268"
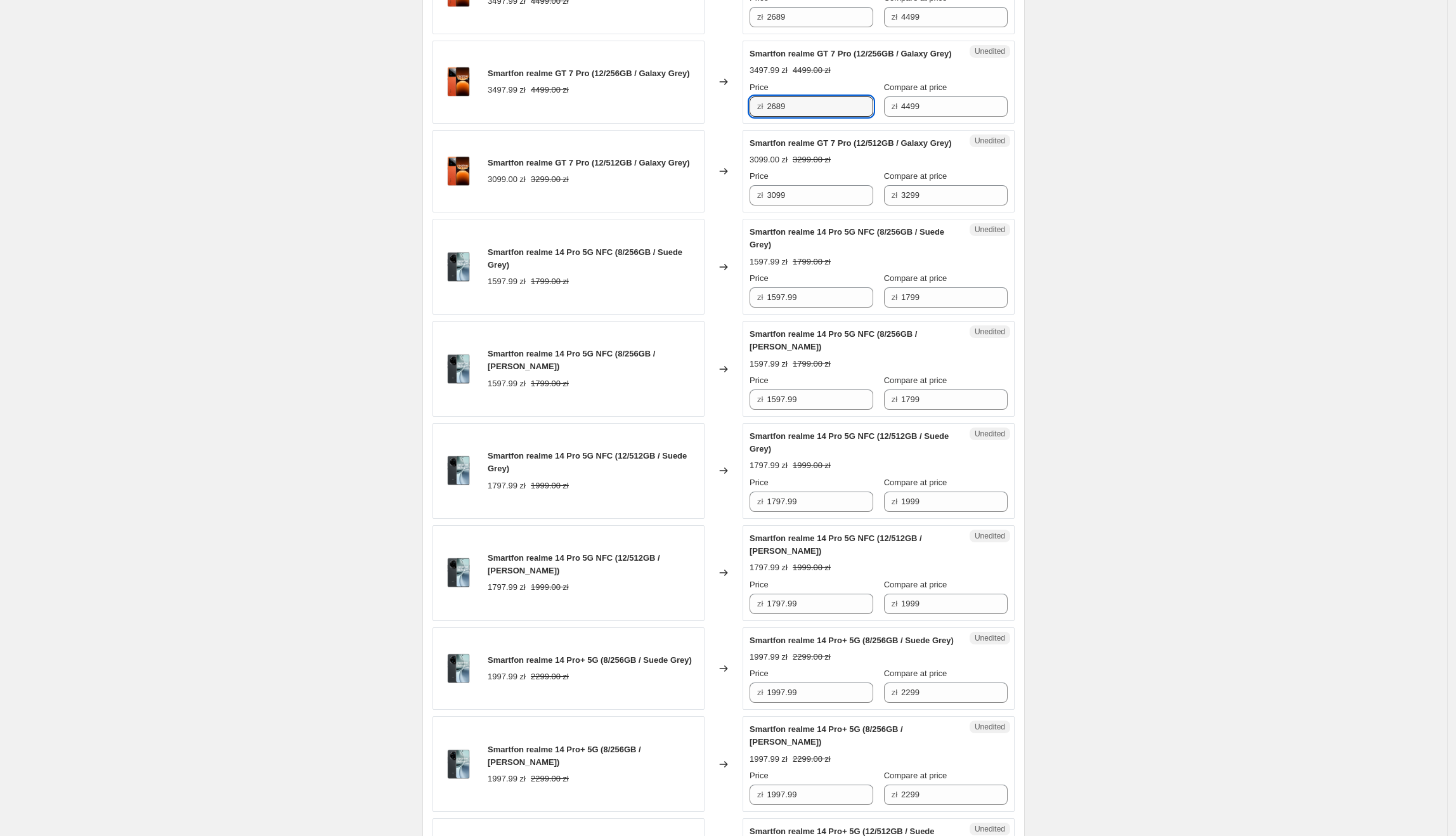
type input "2689"
click at [1068, 227] on div "Create new price [MEDICAL_DATA]. This page is ready Create new price [MEDICAL_D…" at bounding box center [724, 234] width 1448 height 2568
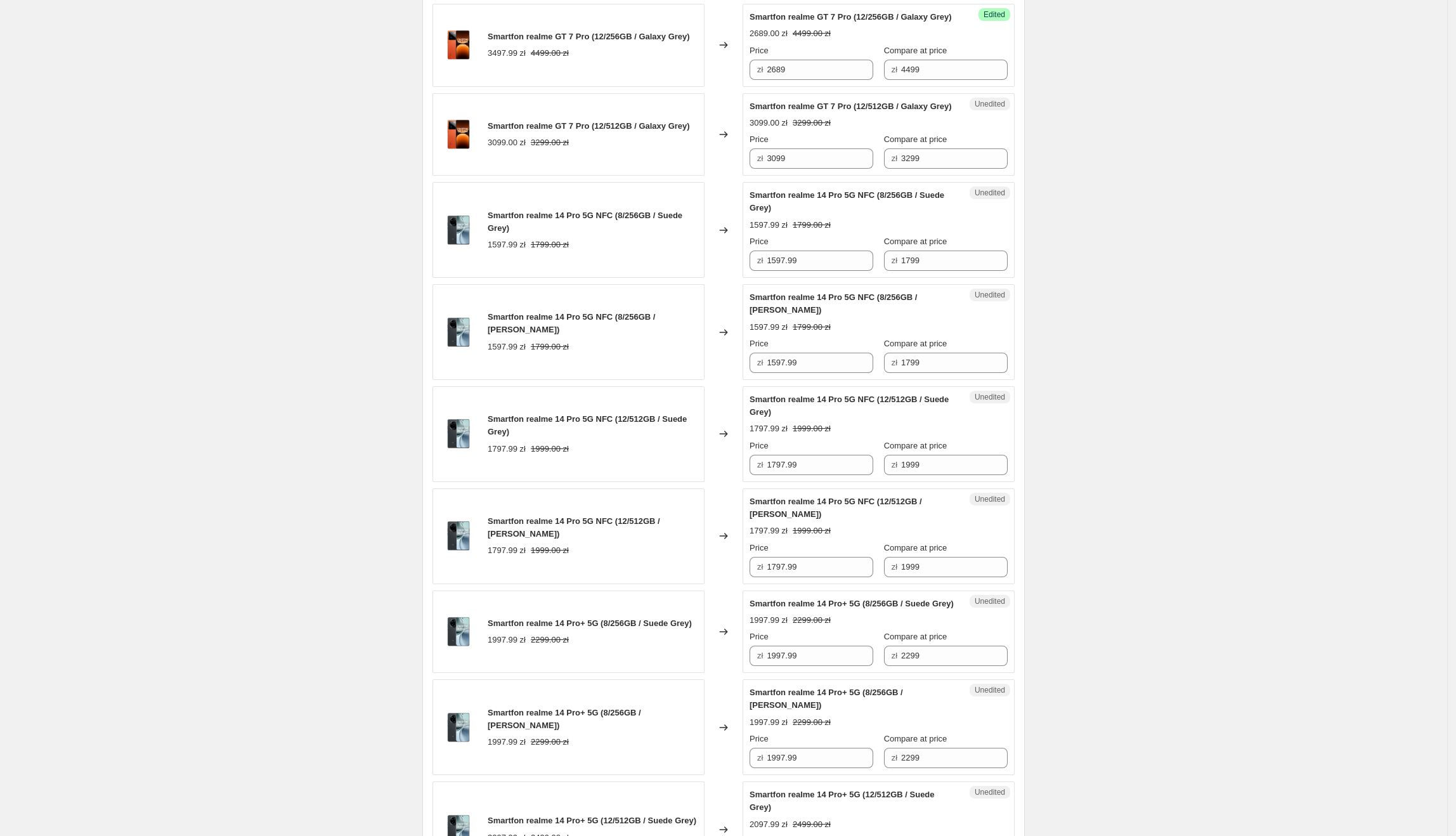
scroll to position [1088, 0]
drag, startPoint x: 824, startPoint y: 265, endPoint x: 766, endPoint y: 270, distance: 58.2
click at [766, 167] on div "zł 3099" at bounding box center [812, 157] width 123 height 20
type input "2904"
click at [1037, 386] on div "Create new price [MEDICAL_DATA]. This page is ready Create new price [MEDICAL_D…" at bounding box center [724, 196] width 633 height 2568
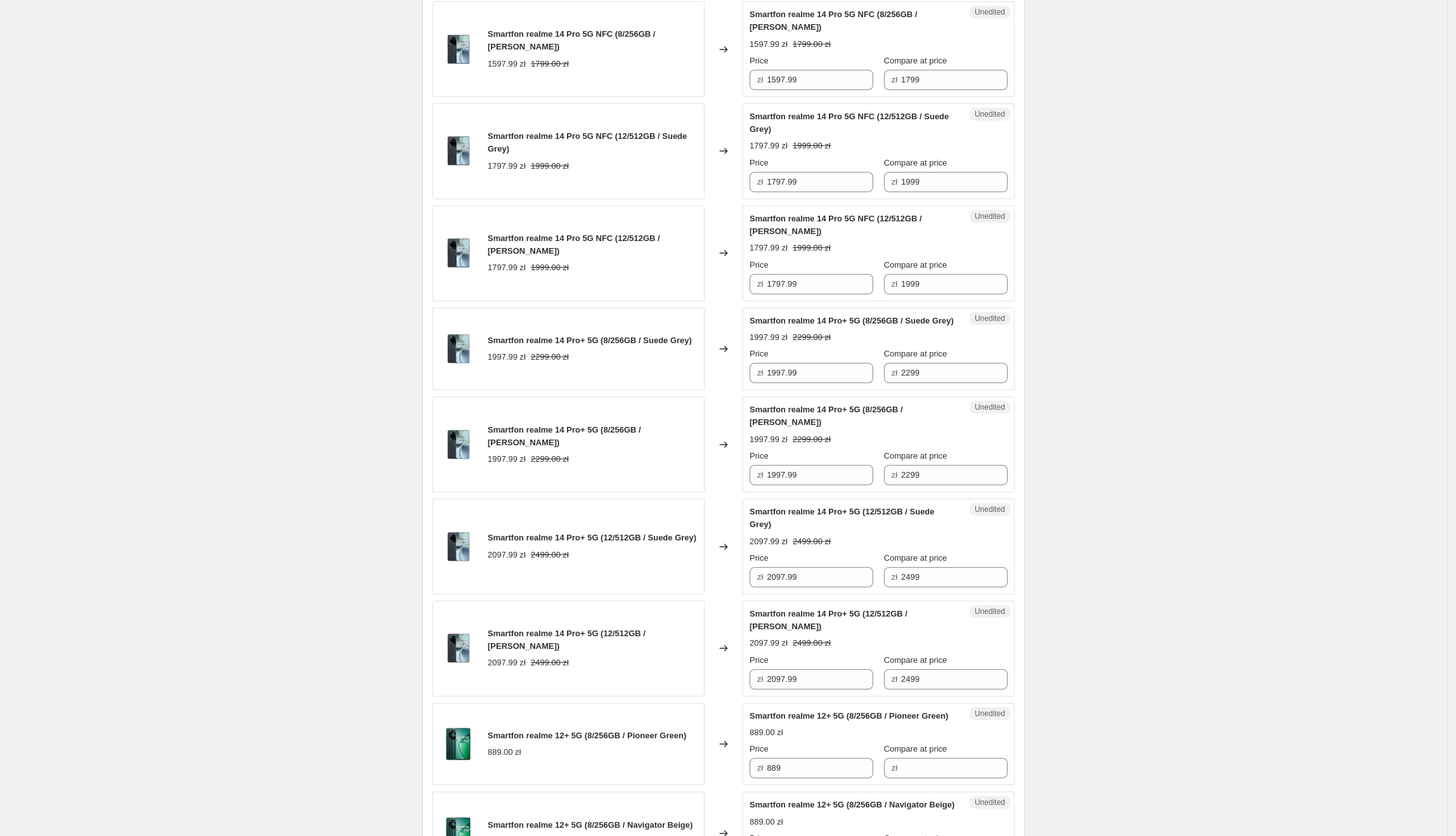
scroll to position [1370, 0]
drag, startPoint x: 829, startPoint y: 84, endPoint x: 769, endPoint y: 85, distance: 60.0
type input "908"
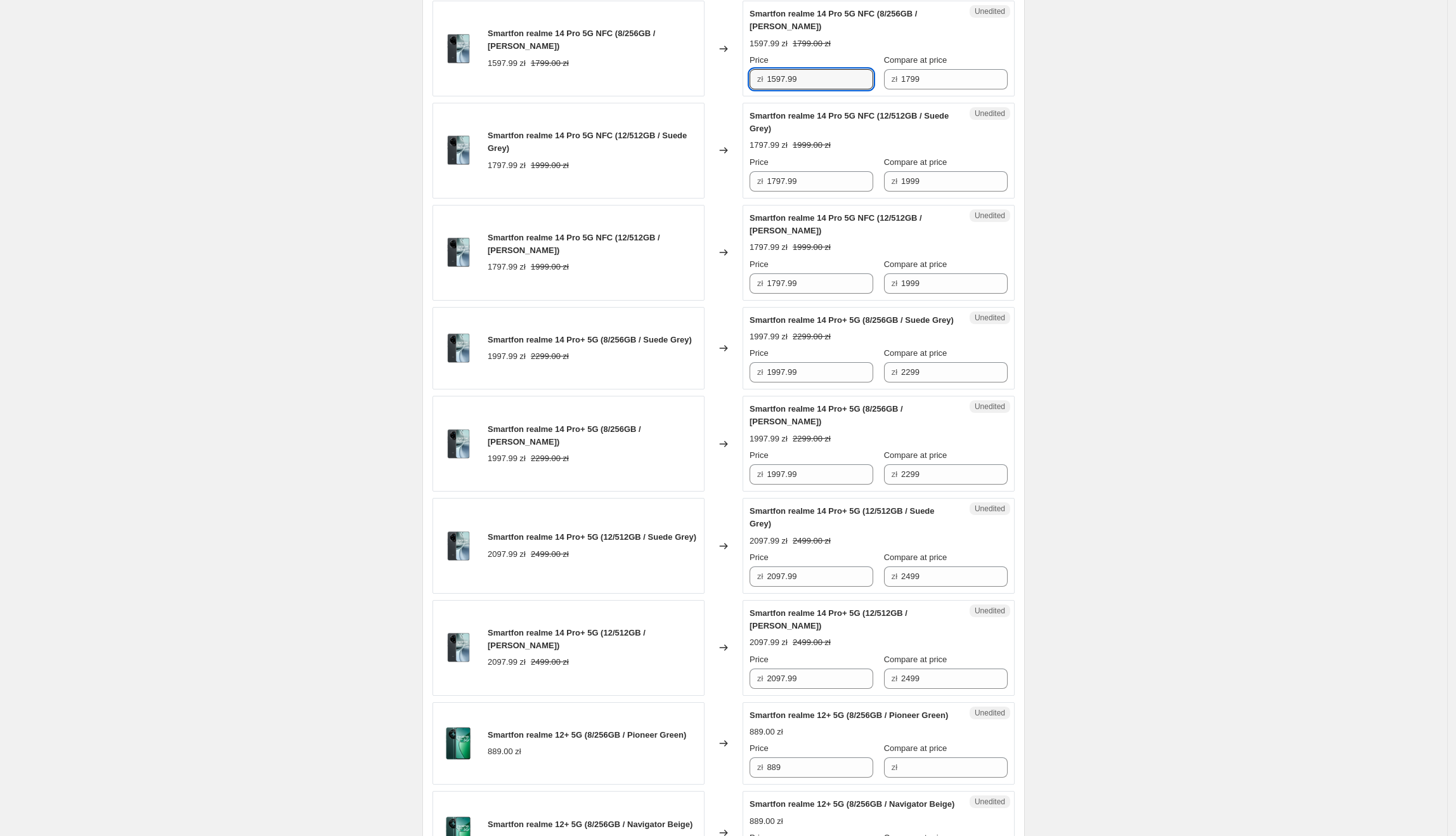
drag, startPoint x: 818, startPoint y: 181, endPoint x: 753, endPoint y: 184, distance: 65.1
click at [753, 90] on div "zł 1597.99" at bounding box center [812, 79] width 123 height 20
type input "1158"
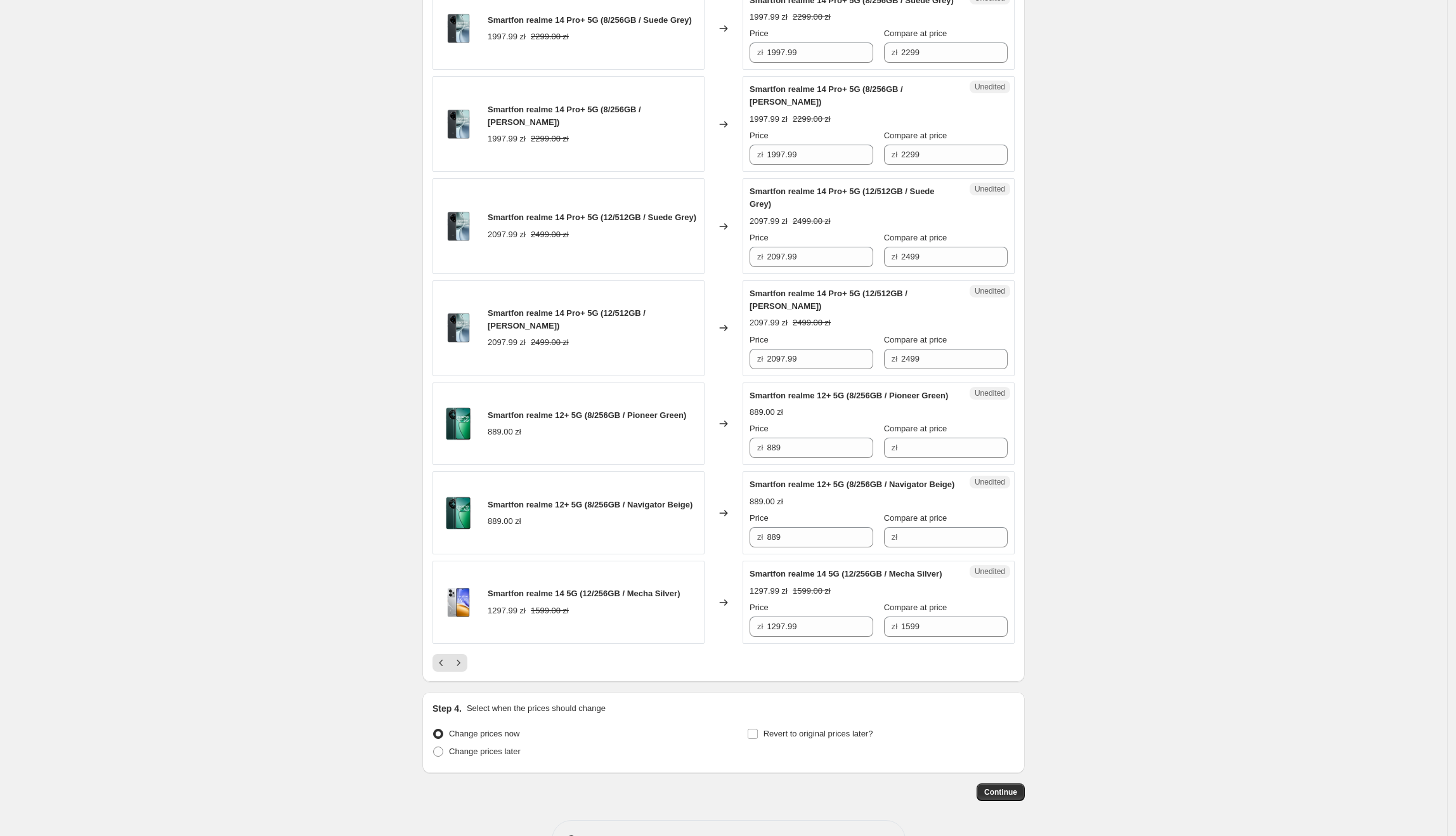
scroll to position [1691, 0]
drag, startPoint x: 813, startPoint y: 178, endPoint x: 760, endPoint y: 180, distance: 53.0
click at [760, 63] on div "zł 1997.99" at bounding box center [812, 52] width 123 height 20
type input "1386"
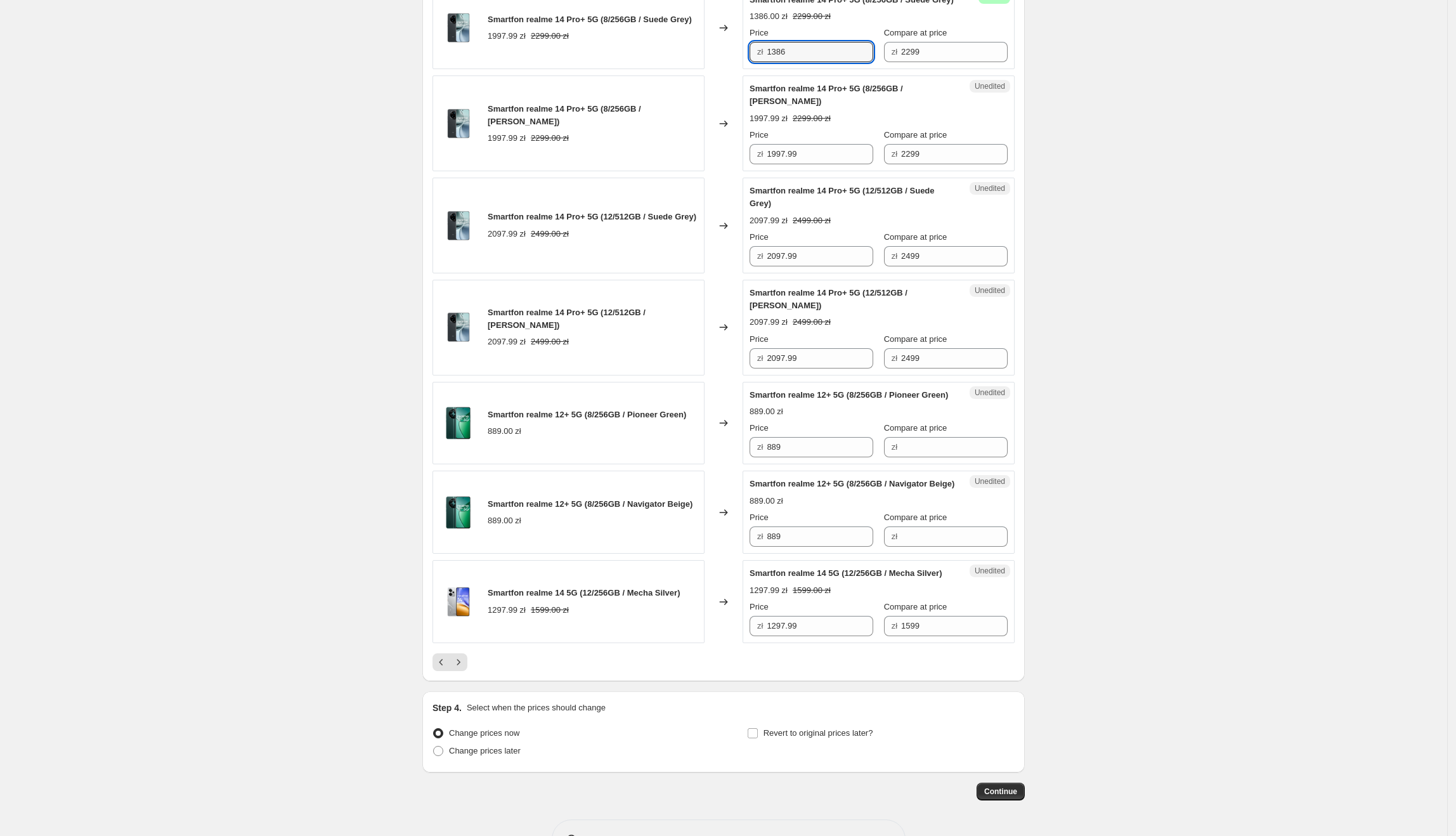
drag, startPoint x: 835, startPoint y: 177, endPoint x: 823, endPoint y: 293, distance: 116.6
click at [672, 70] on div "Smartfon realme 14 Pro+ 5G (8/256GB / Suede Grey) 1997.99 zł 2299.00 zł Changed…" at bounding box center [724, 28] width 583 height 83
drag, startPoint x: 818, startPoint y: 281, endPoint x: 653, endPoint y: 281, distance: 165.0
click at [653, 172] on div "Smartfon realme 14 Pro+ 5G (8/256GB / [PERSON_NAME]) 1997.99 zł 2299.00 zł Chan…" at bounding box center [724, 123] width 583 height 96
paste input "386"
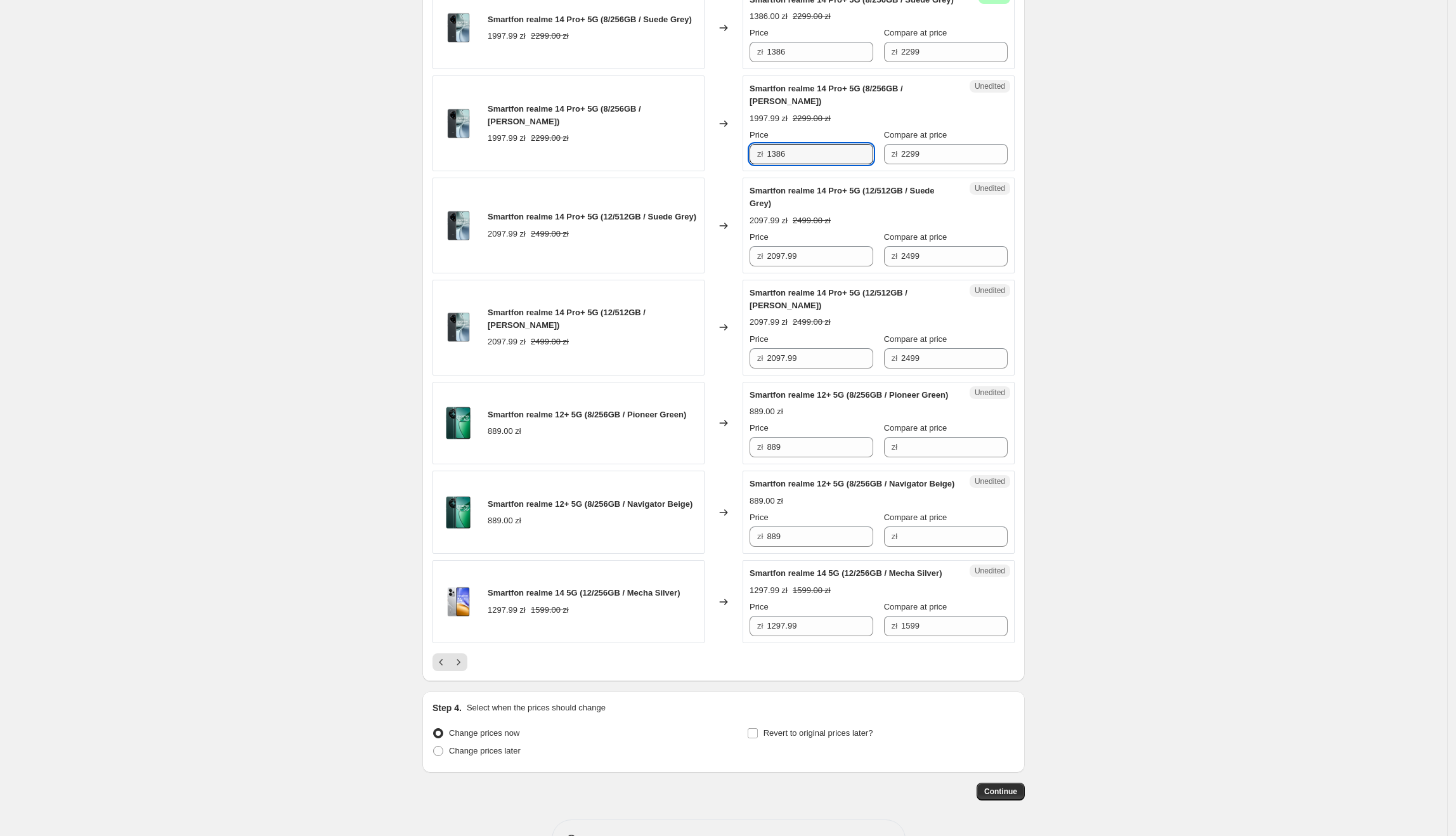
type input "1386"
click at [824, 243] on div "Price" at bounding box center [812, 237] width 123 height 13
drag, startPoint x: 834, startPoint y: 372, endPoint x: 747, endPoint y: 380, distance: 87.4
click at [747, 273] on div "Unedited Smartfon realme 14 Pro+ 5G (12/512GB / Suede Grey) 2097.99 zł 2499.00 …" at bounding box center [879, 225] width 272 height 96
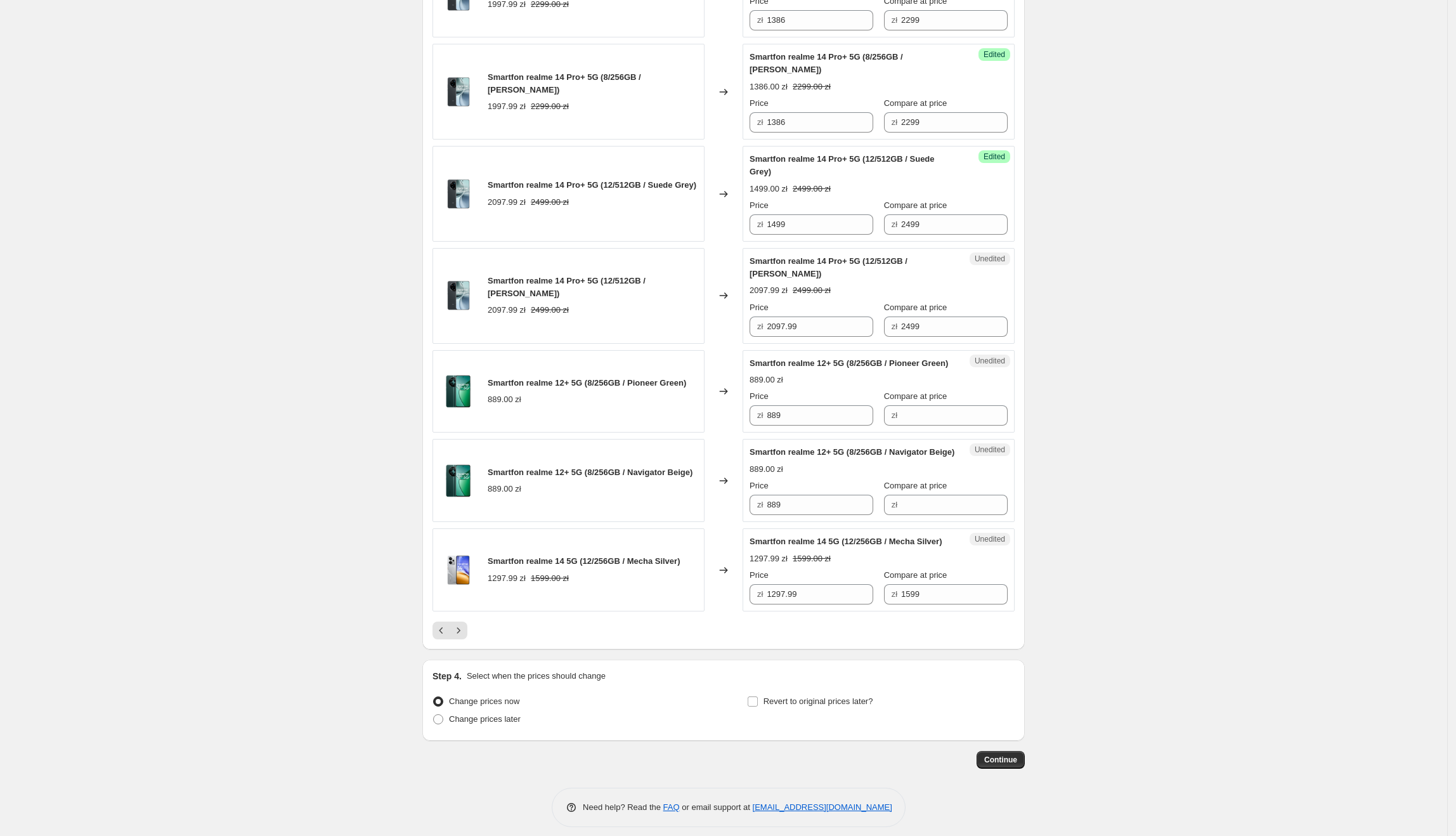
scroll to position [1723, 0]
drag, startPoint x: 827, startPoint y: 247, endPoint x: 712, endPoint y: 247, distance: 115.0
click at [712, 139] on div "Smartfon realme 14 Pro+ 5G (8/256GB / [PERSON_NAME]) 1997.99 zł 2299.00 zł Chan…" at bounding box center [724, 90] width 583 height 96
paste input "386"
drag, startPoint x: 829, startPoint y: 346, endPoint x: 1239, endPoint y: 344, distance: 410.0
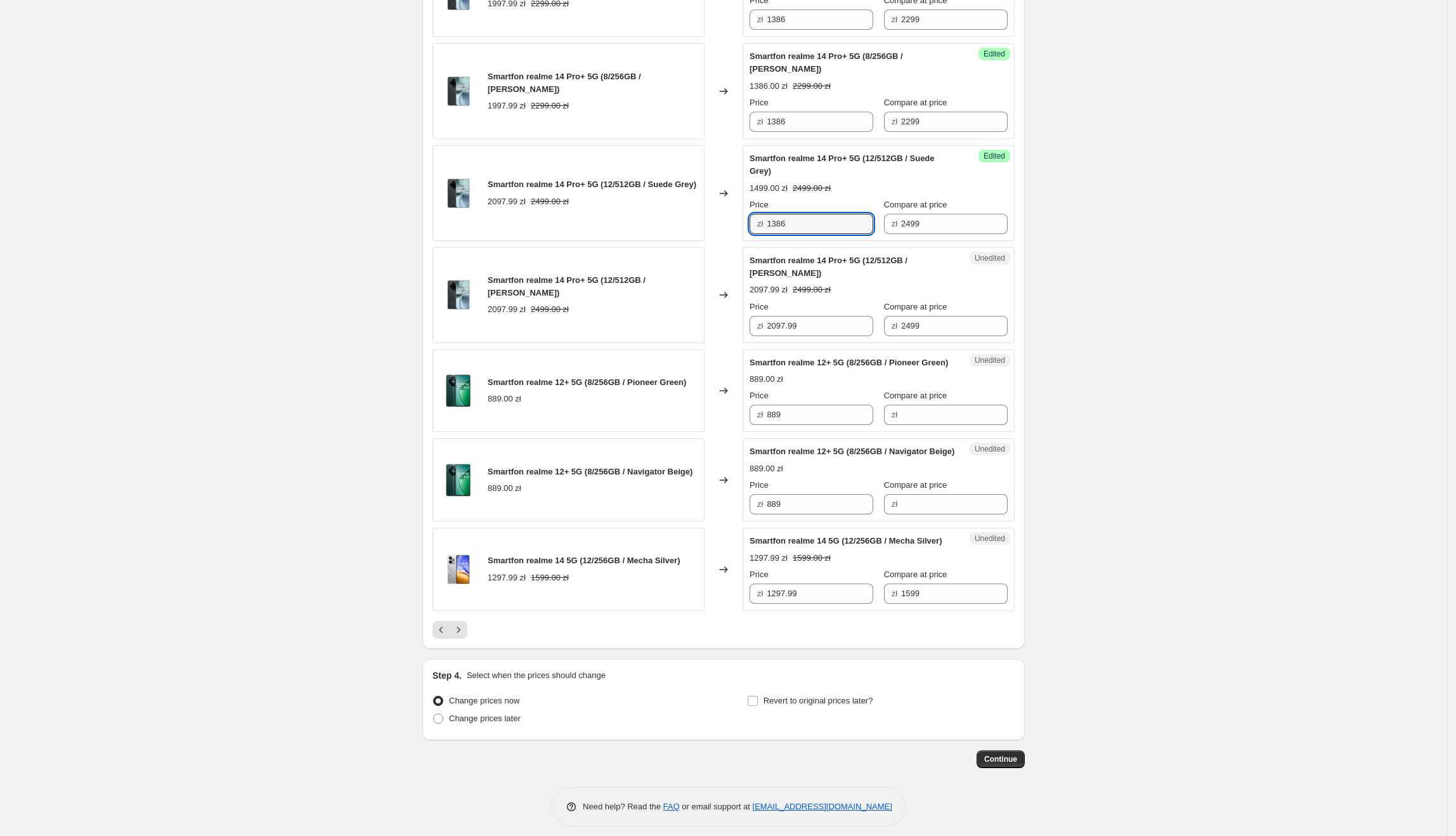
click at [690, 241] on div "Smartfon realme 14 Pro+ 5G (12/512GB / Suede Grey) 2097.99 zł 2499.00 zł Change…" at bounding box center [724, 193] width 583 height 96
type input "1499"
drag, startPoint x: 822, startPoint y: 343, endPoint x: 686, endPoint y: 343, distance: 136.0
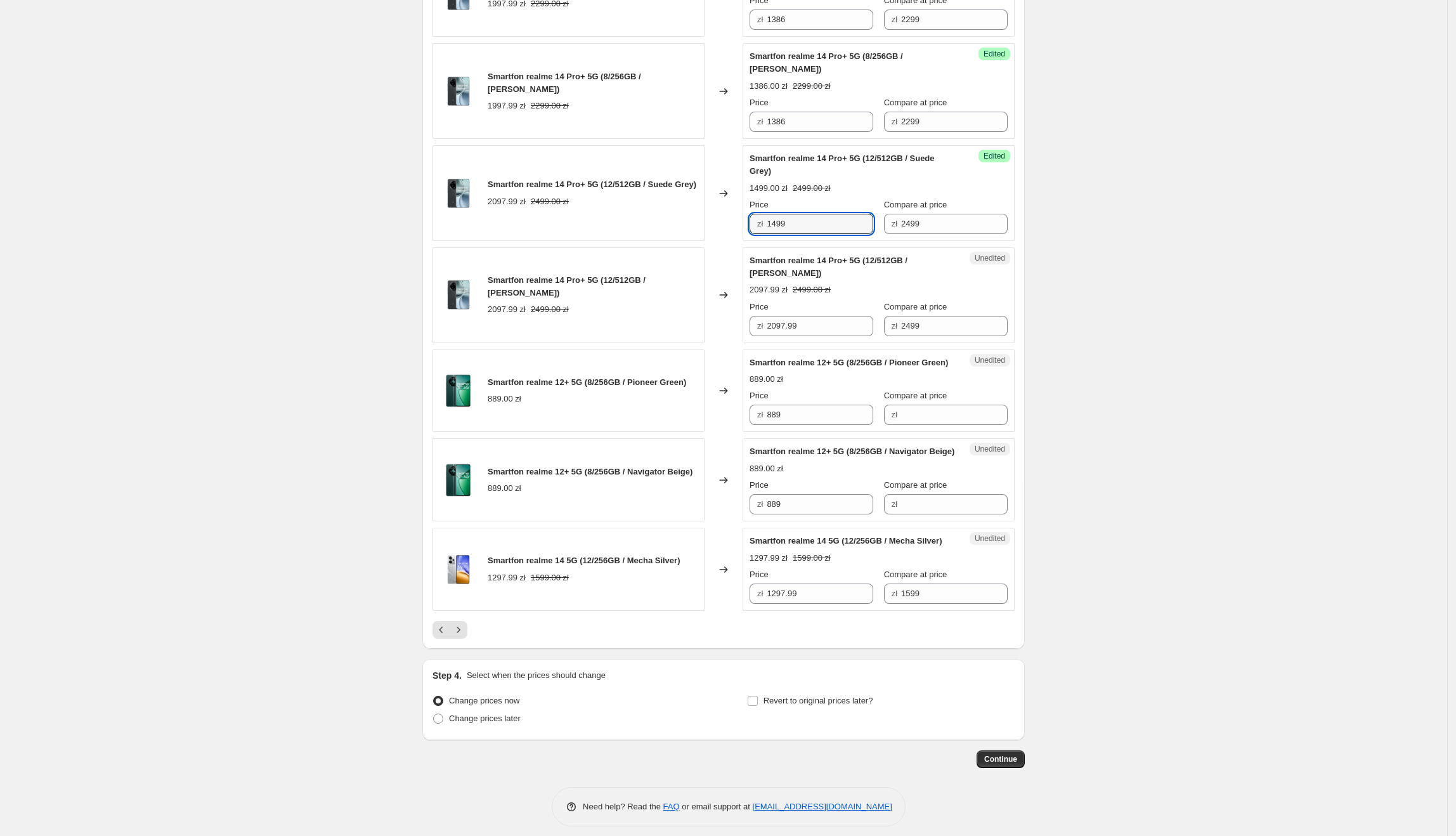
click at [686, 241] on div "Smartfon realme 14 Pro+ 5G (12/512GB / Suede Grey) 2097.99 zł 2499.00 zł Change…" at bounding box center [724, 193] width 583 height 96
drag, startPoint x: 839, startPoint y: 442, endPoint x: 717, endPoint y: 442, distance: 122.0
click at [717, 343] on div "Smartfon realme 14 Pro+ 5G (12/512GB / [PERSON_NAME]) 2097.99 zł 2499.00 zł Cha…" at bounding box center [724, 295] width 583 height 96
paste input "14"
type input "1499"
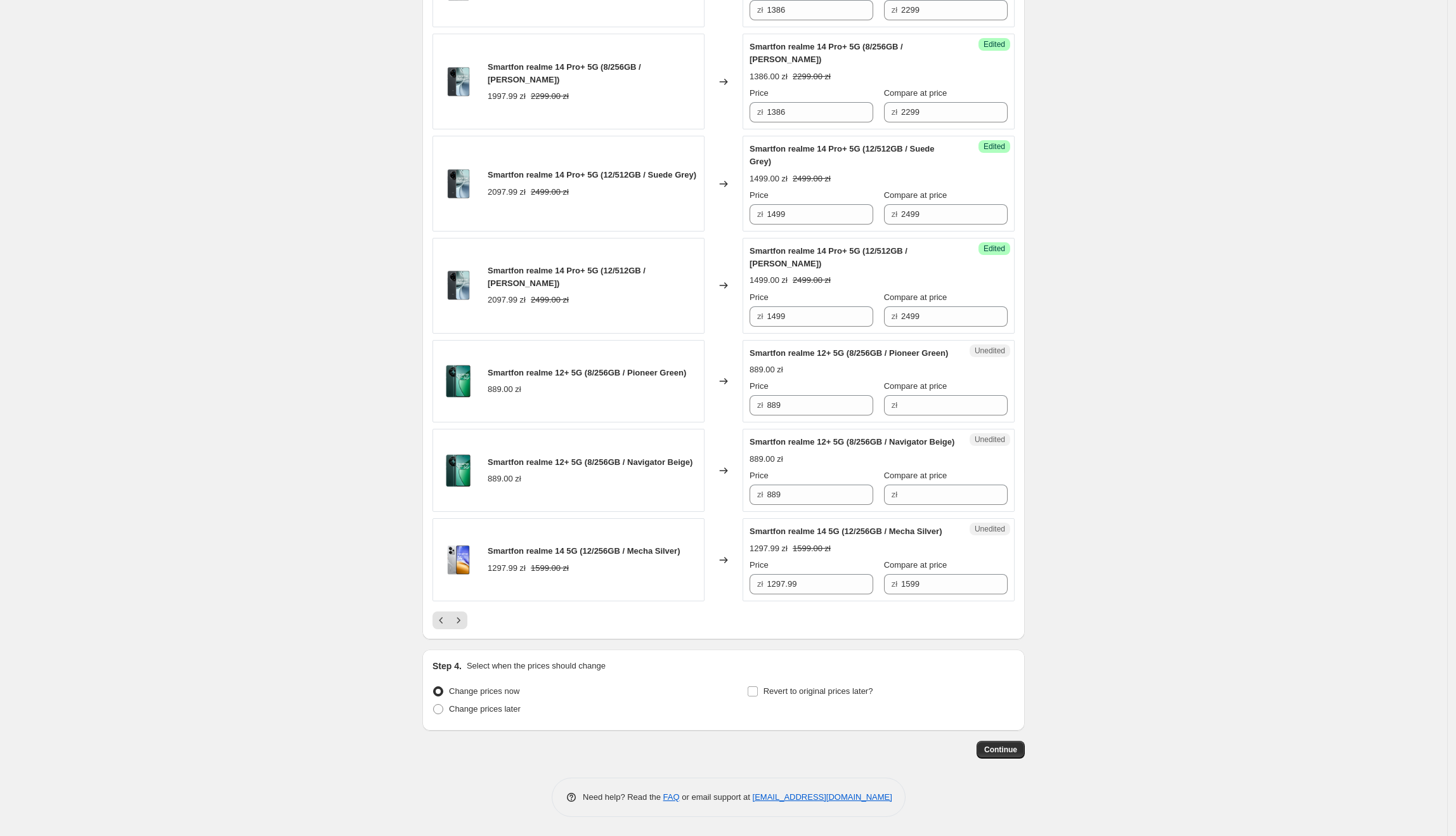
scroll to position [1893, 0]
drag, startPoint x: 793, startPoint y: 388, endPoint x: 769, endPoint y: 385, distance: 24.2
click at [769, 395] on div "zł 889" at bounding box center [812, 405] width 123 height 20
click at [893, 395] on div "zł" at bounding box center [946, 405] width 123 height 20
paste input "889"
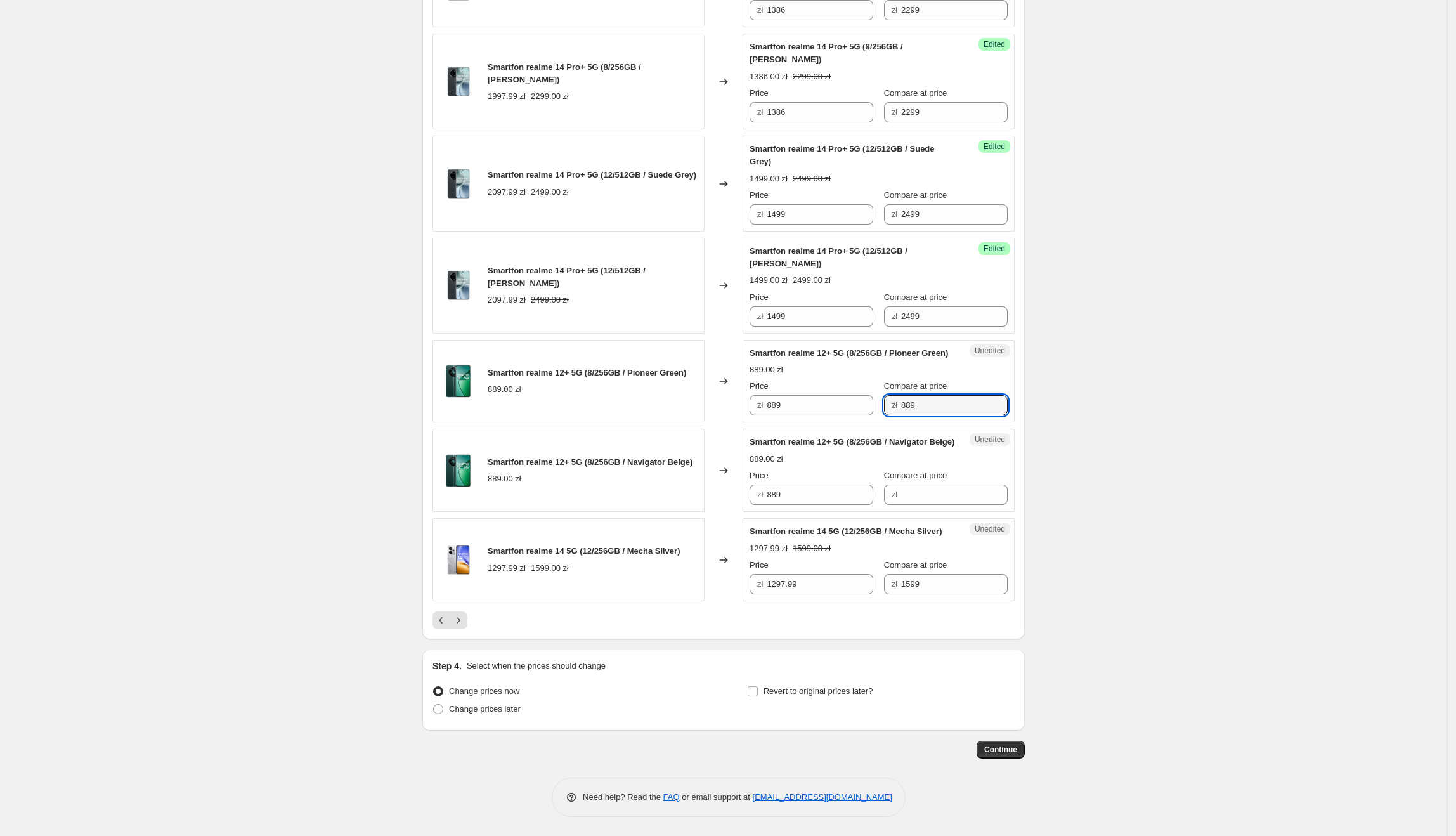
type input "889"
drag, startPoint x: 872, startPoint y: 381, endPoint x: 810, endPoint y: 381, distance: 62.0
click at [810, 381] on div "Price zł 889 Compare at price zł 889" at bounding box center [879, 397] width 258 height 36
drag, startPoint x: 808, startPoint y: 380, endPoint x: 770, endPoint y: 382, distance: 38.1
click at [770, 395] on div "zł 889" at bounding box center [812, 405] width 123 height 20
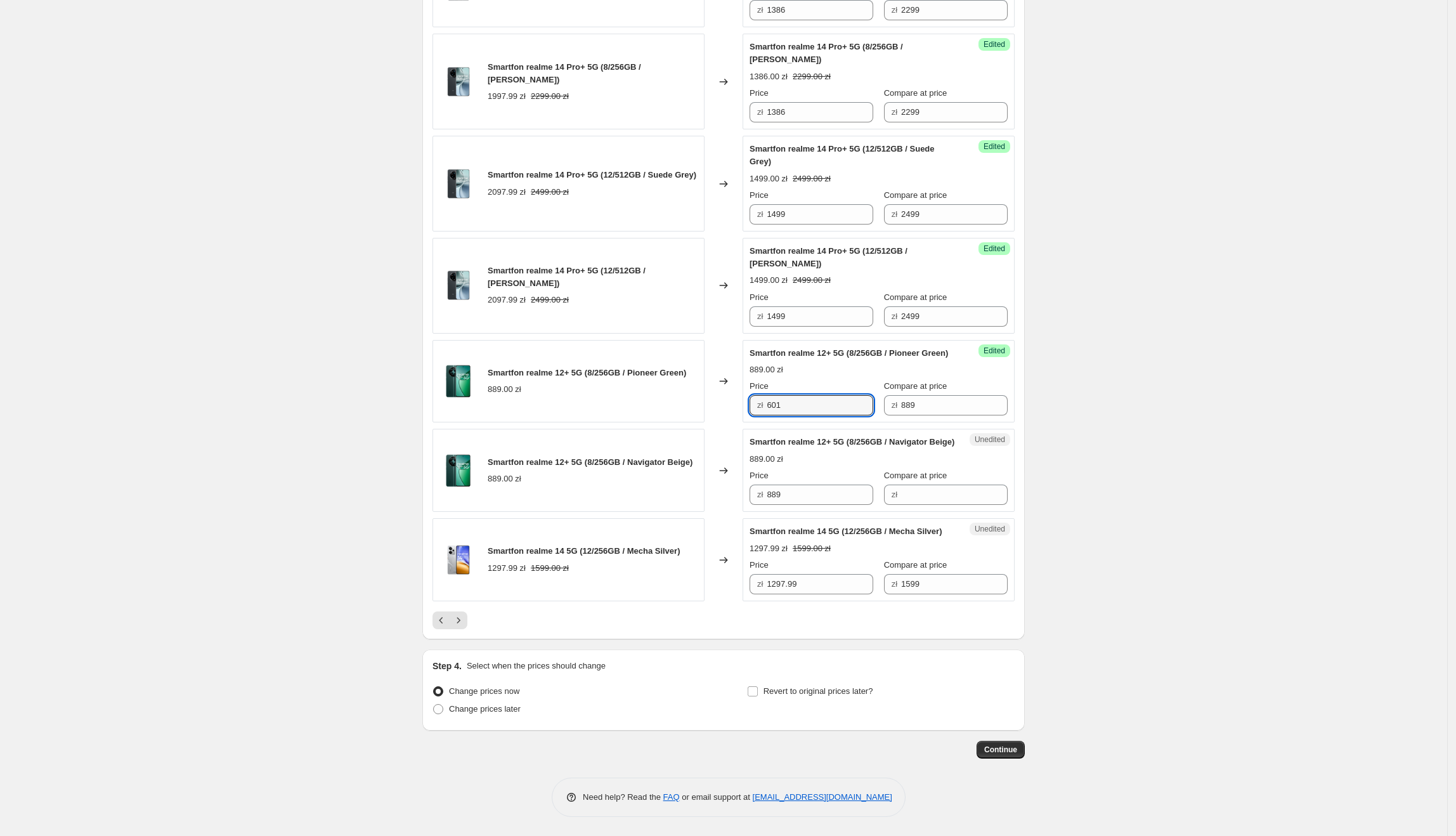
type input "601"
drag, startPoint x: 814, startPoint y: 481, endPoint x: 681, endPoint y: 482, distance: 133.0
click at [681, 482] on div "Smartfon realme 12+ 5G (8/256GB / Navigator Beige) 889.00 zł Changed to Unedite…" at bounding box center [724, 470] width 583 height 83
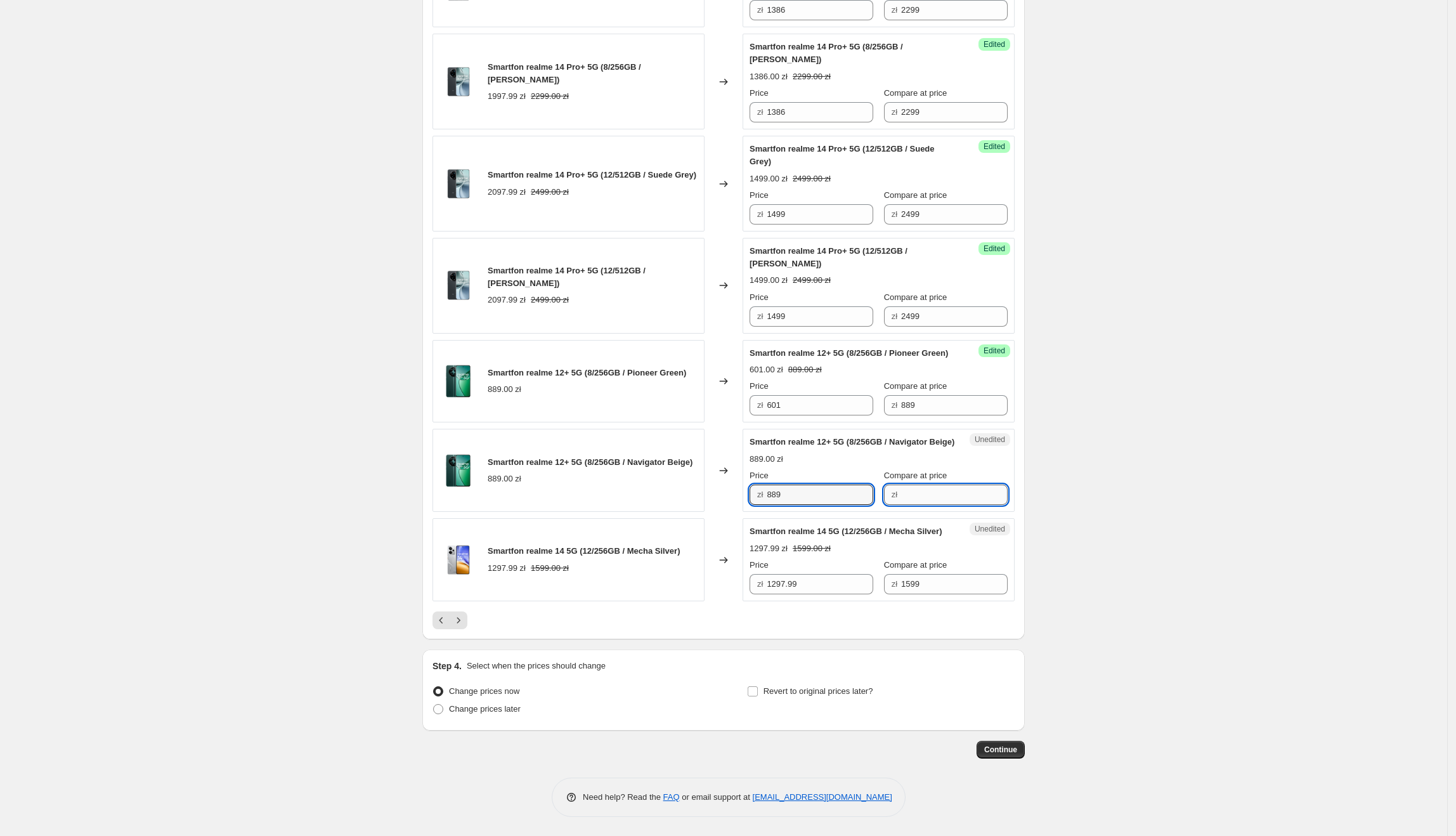
click at [911, 484] on input "Compare at price" at bounding box center [955, 494] width 107 height 20
paste input "889"
type input "889"
drag, startPoint x: 835, startPoint y: 478, endPoint x: 767, endPoint y: 481, distance: 68.1
click at [767, 484] on div "zł 889" at bounding box center [812, 494] width 123 height 20
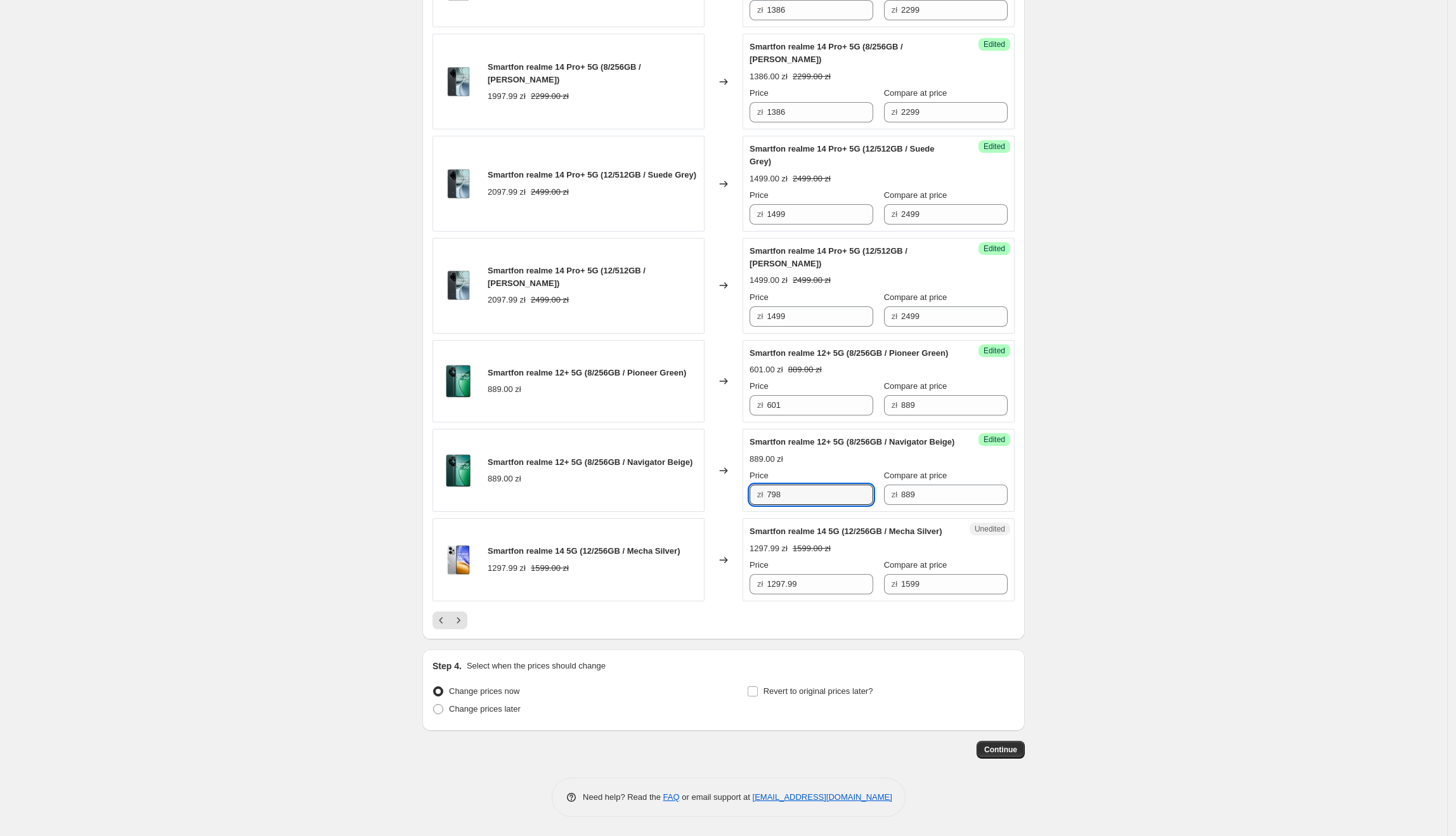
type input "798"
drag, startPoint x: 846, startPoint y: 582, endPoint x: 771, endPoint y: 587, distance: 75.2
click at [772, 587] on input "1297.99" at bounding box center [820, 584] width 107 height 20
type input "1170"
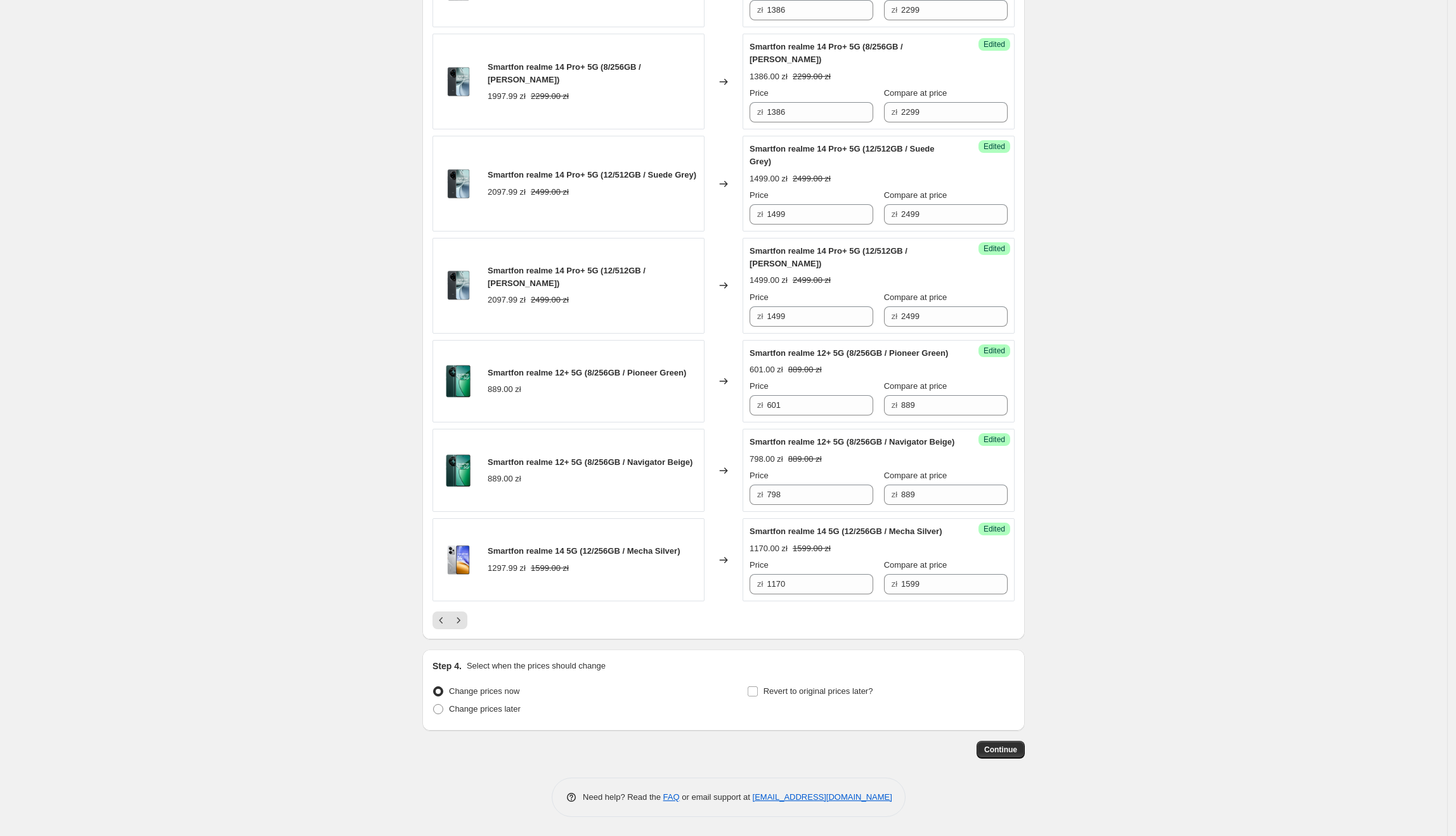
click at [463, 620] on icon "Next" at bounding box center [458, 620] width 13 height 13
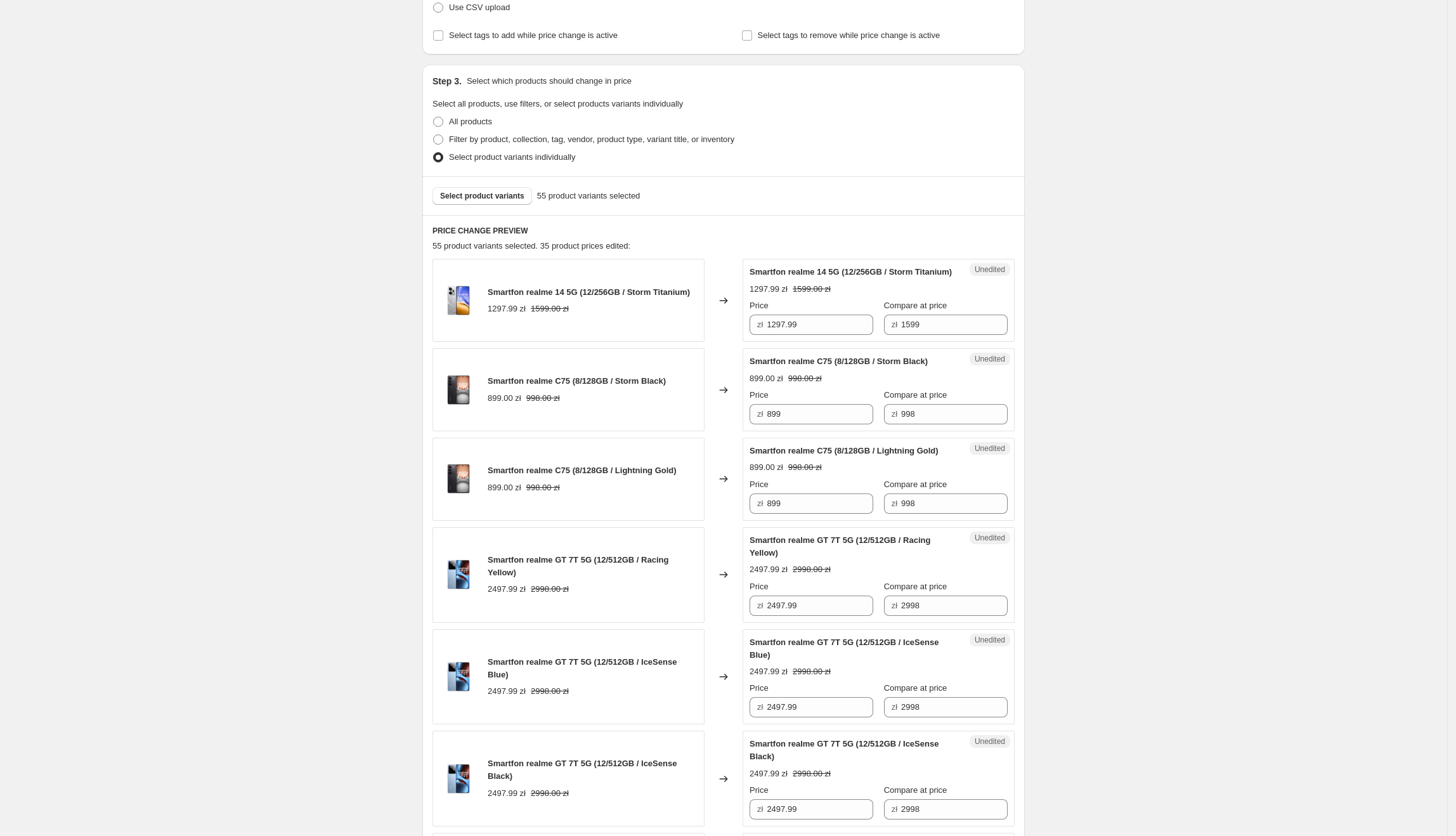
scroll to position [206, 0]
drag, startPoint x: 824, startPoint y: 342, endPoint x: 772, endPoint y: 339, distance: 52.1
click at [772, 336] on input "1297.99" at bounding box center [820, 325] width 107 height 20
type input "1045"
click at [1082, 360] on div "Create new price [MEDICAL_DATA]. This page is ready Create new price [MEDICAL_D…" at bounding box center [724, 848] width 1448 height 2109
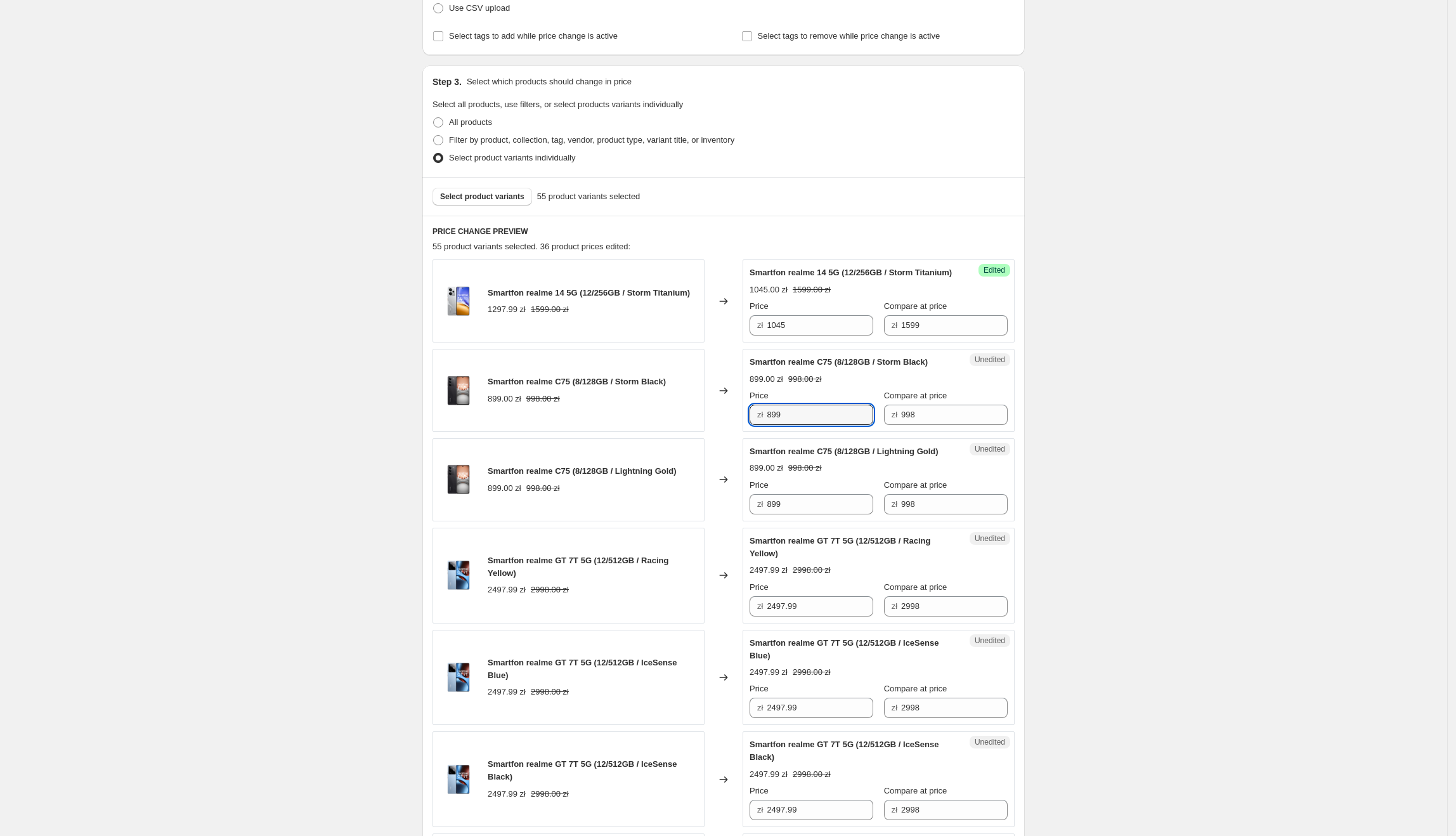
drag, startPoint x: 850, startPoint y: 428, endPoint x: 752, endPoint y: 430, distance: 98.0
click at [752, 430] on div "Unedited Smartfon realme C75 (8/128GB / Storm Black) 899.00 zł 998.00 zł Price …" at bounding box center [879, 391] width 272 height 83
click at [792, 425] on input "899" at bounding box center [820, 415] width 107 height 20
drag, startPoint x: 796, startPoint y: 429, endPoint x: 767, endPoint y: 425, distance: 29.3
click at [767, 425] on div "zł 899" at bounding box center [812, 415] width 123 height 20
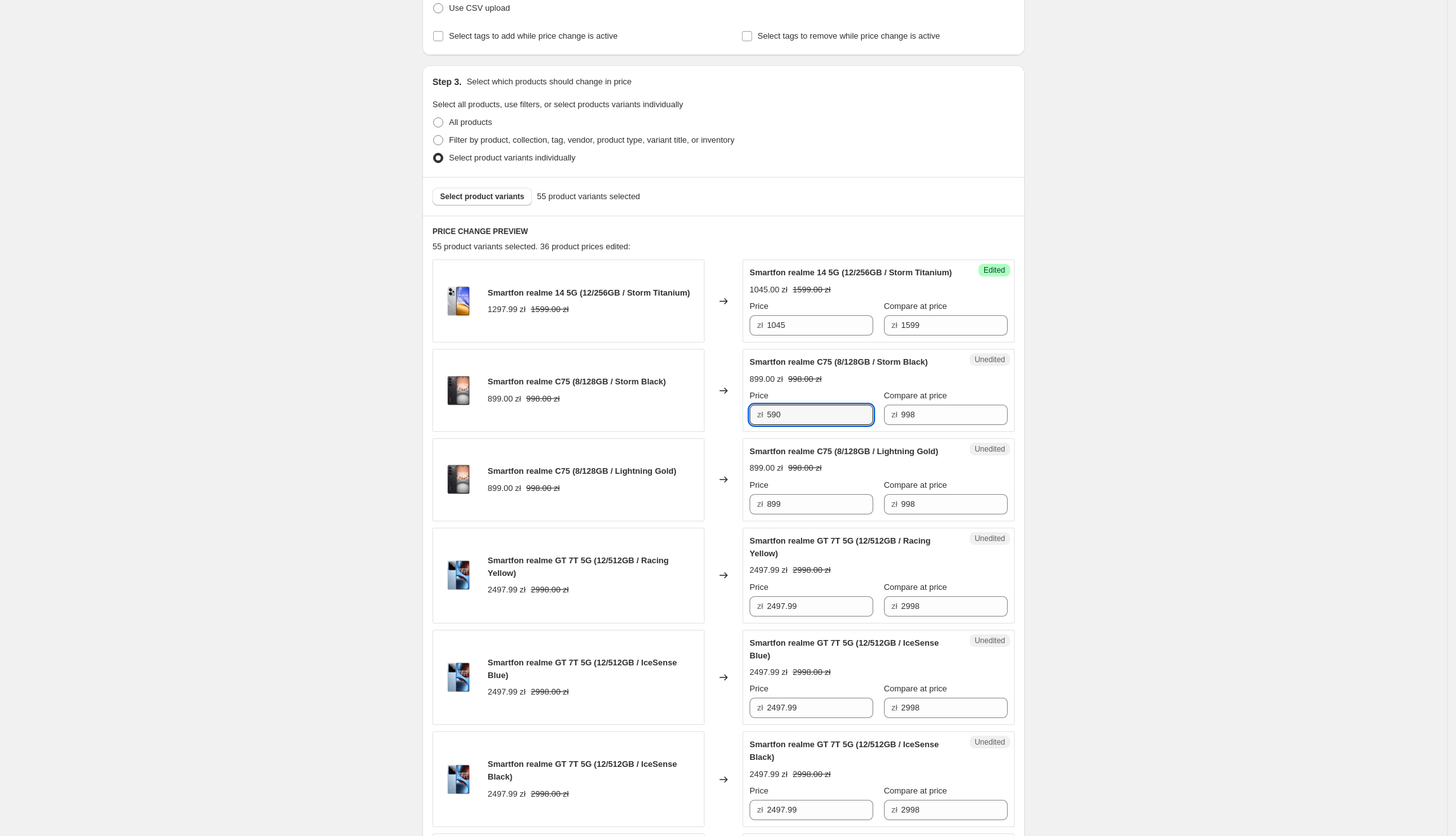
type input "590"
click at [1119, 489] on div "Create new price [MEDICAL_DATA]. This page is ready Create new price [MEDICAL_D…" at bounding box center [724, 848] width 1448 height 2109
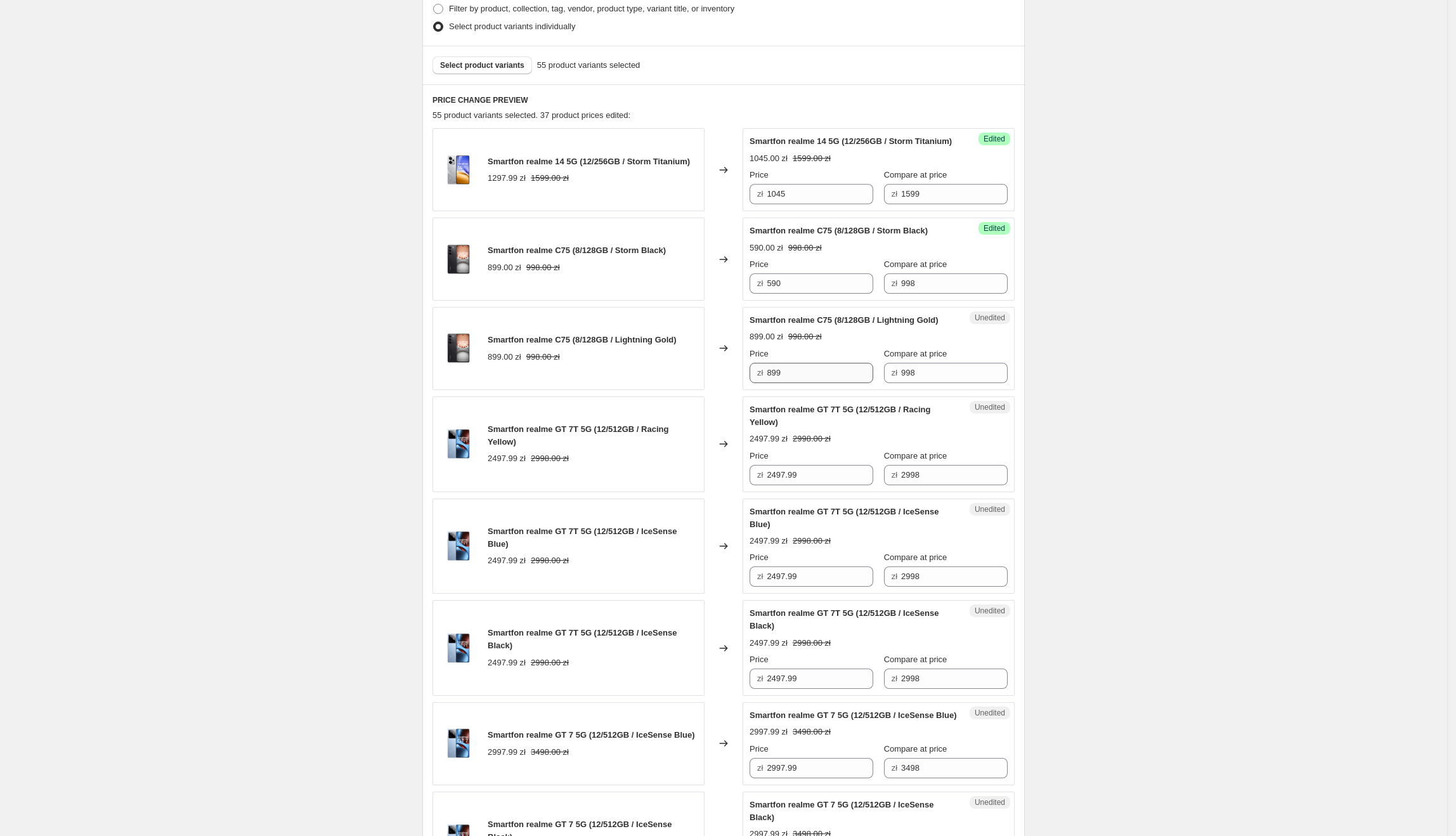
scroll to position [338, 0]
drag, startPoint x: 834, startPoint y: 305, endPoint x: 865, endPoint y: 409, distance: 108.5
click at [752, 297] on div "Success Edited Smartfon realme C75 (8/128GB / Storm Black) 590.00 zł 998.00 zł …" at bounding box center [879, 259] width 272 height 83
click at [829, 382] on div "Price zł 899" at bounding box center [812, 364] width 123 height 36
paste input "590"
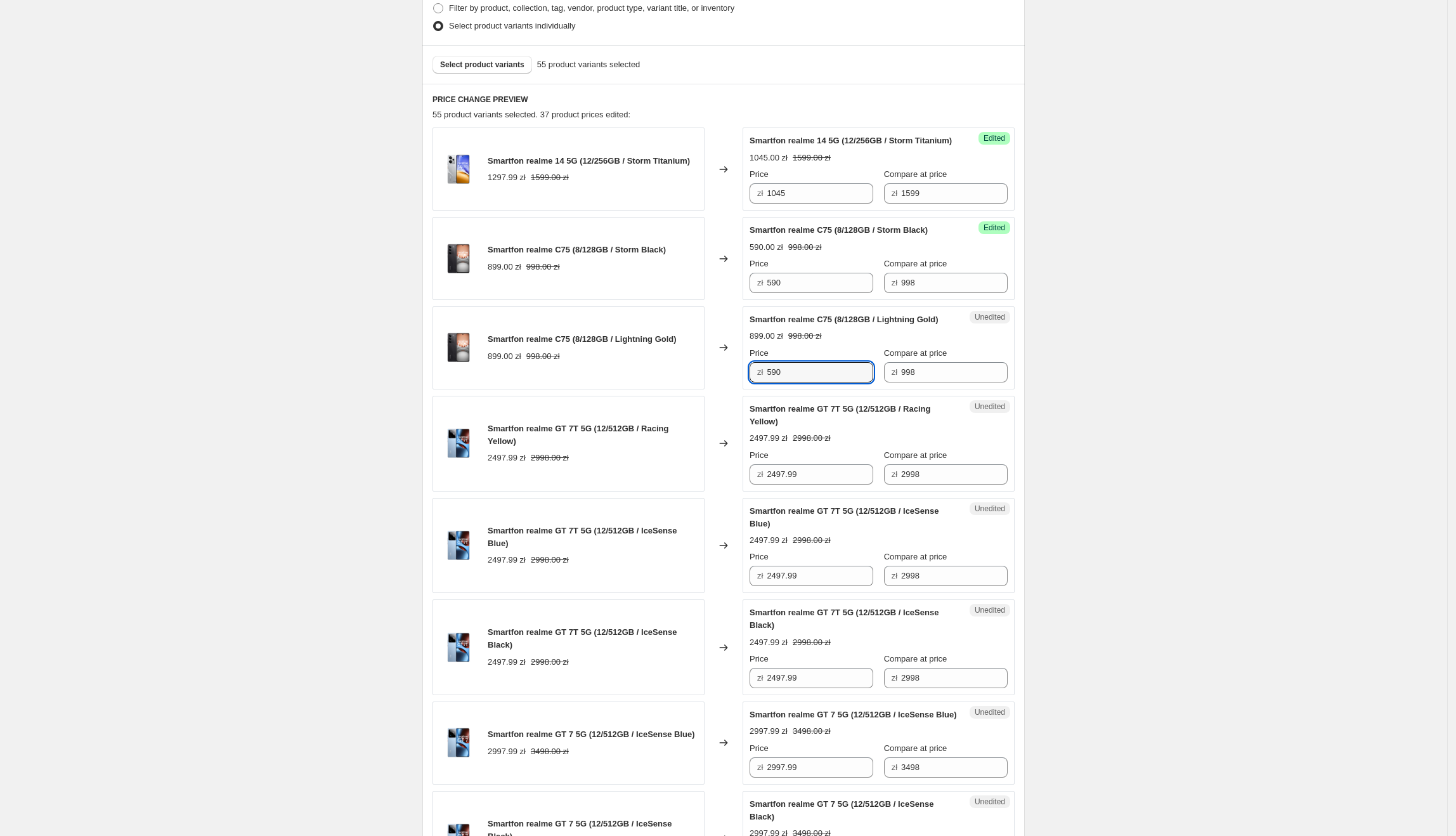
drag, startPoint x: 835, startPoint y: 391, endPoint x: 664, endPoint y: 391, distance: 171.0
click at [664, 390] on div "Smartfon realme C75 (8/128GB / Lightning Gold) 899.00 zł 998.00 zł Changed to U…" at bounding box center [724, 347] width 583 height 83
type input "590"
click at [1148, 389] on div "Create new price [MEDICAL_DATA]. This page is ready Create new price [MEDICAL_D…" at bounding box center [724, 716] width 1448 height 2109
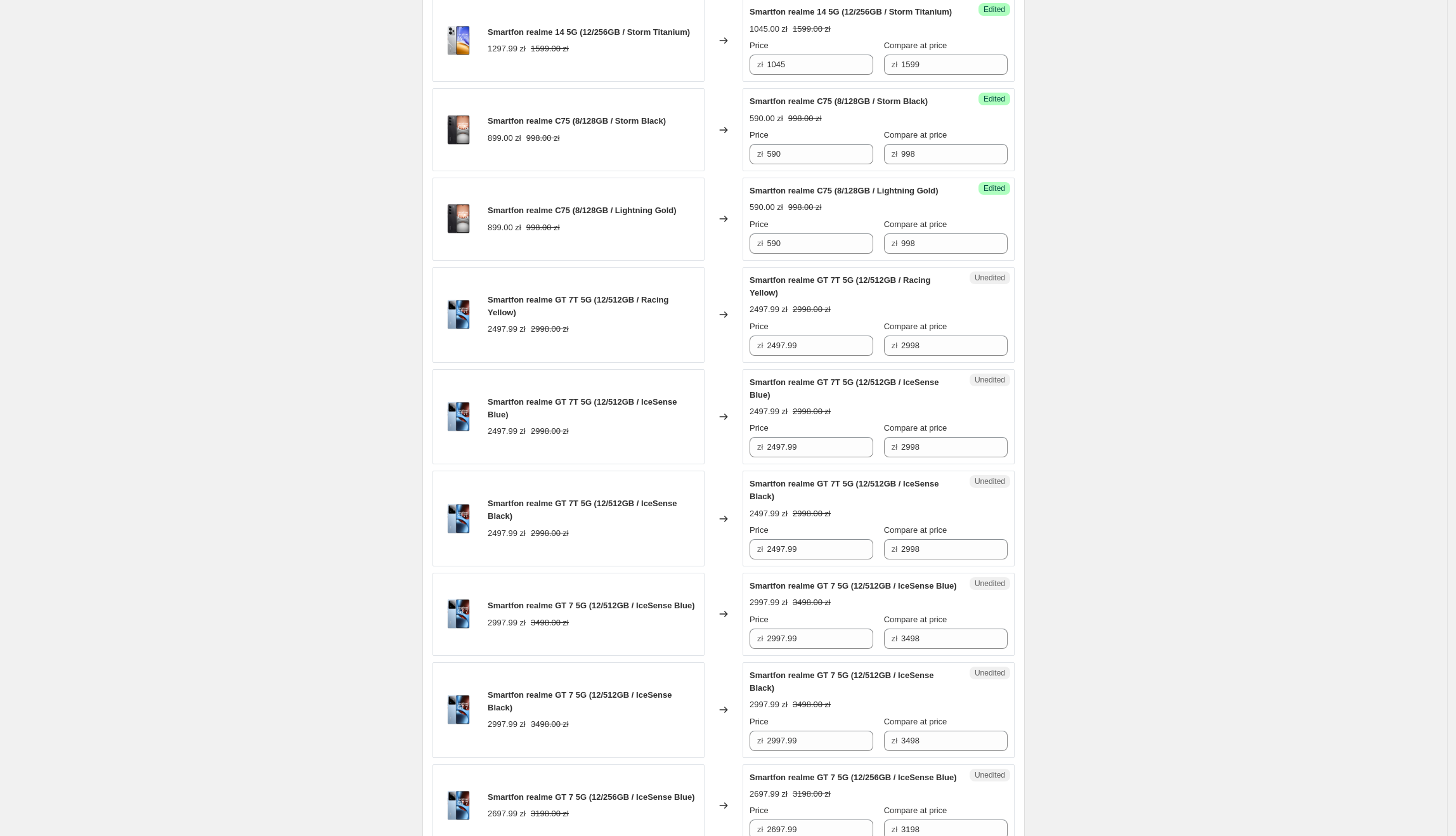
scroll to position [467, 0]
drag, startPoint x: 815, startPoint y: 369, endPoint x: 759, endPoint y: 377, distance: 56.6
click at [759, 355] on div "zł 2497.99" at bounding box center [812, 345] width 123 height 20
type input "1904"
click at [1180, 474] on div "Create new price [MEDICAL_DATA]. This page is ready Create new price [MEDICAL_D…" at bounding box center [724, 587] width 1448 height 2109
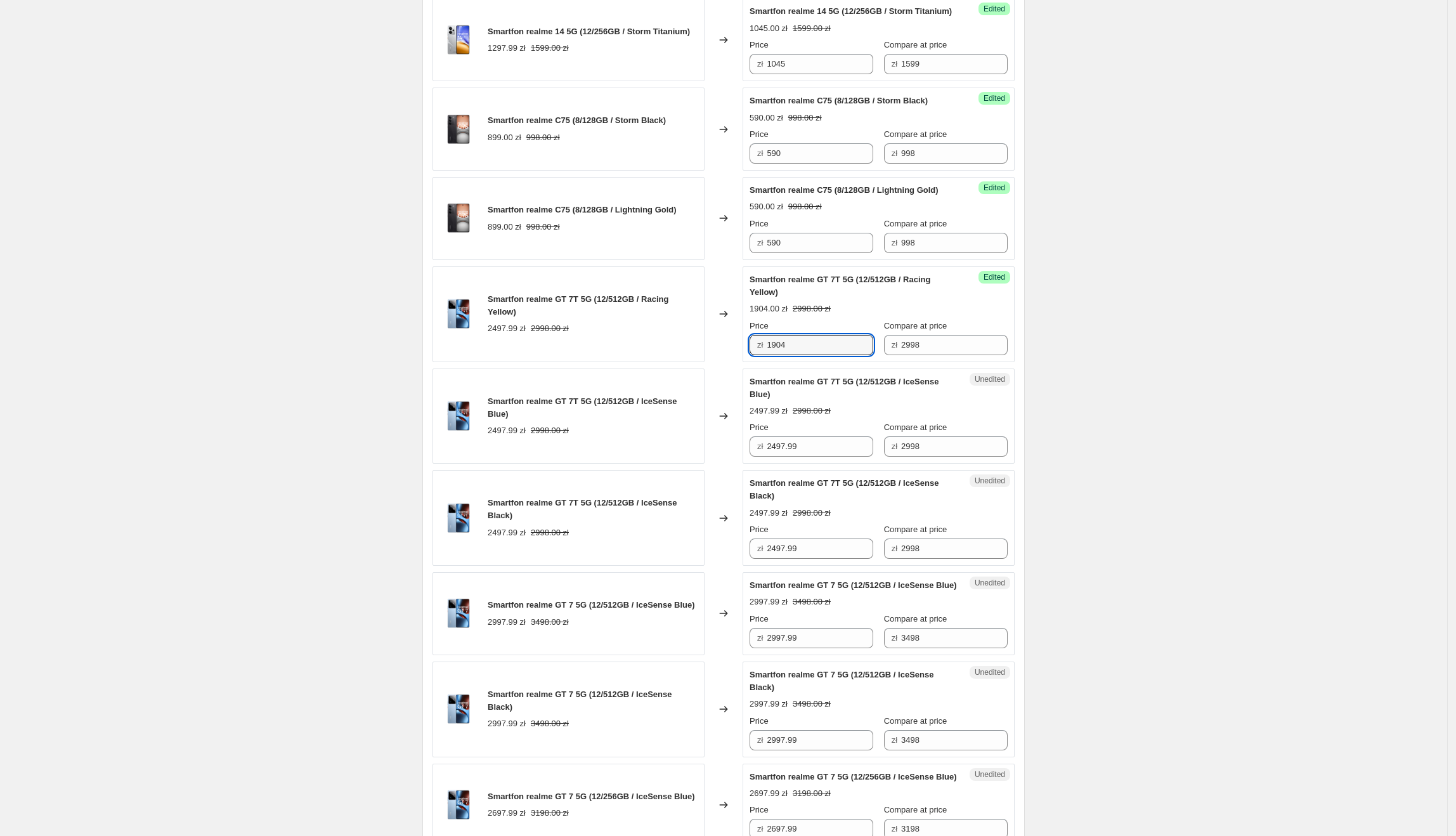
drag, startPoint x: 802, startPoint y: 377, endPoint x: 735, endPoint y: 374, distance: 67.1
click at [735, 362] on div "Smartfon realme GT 7T 5G (12/512GB / Racing Yellow) 2497.99 zł 2998.00 zł Chang…" at bounding box center [724, 314] width 583 height 96
drag, startPoint x: 835, startPoint y: 479, endPoint x: 742, endPoint y: 478, distance: 93.0
click at [742, 464] on div "Smartfon realme GT 7T 5G (12/512GB / IceSense Blue) 2497.99 zł 2998.00 zł Chang…" at bounding box center [724, 416] width 583 height 96
paste input "1904"
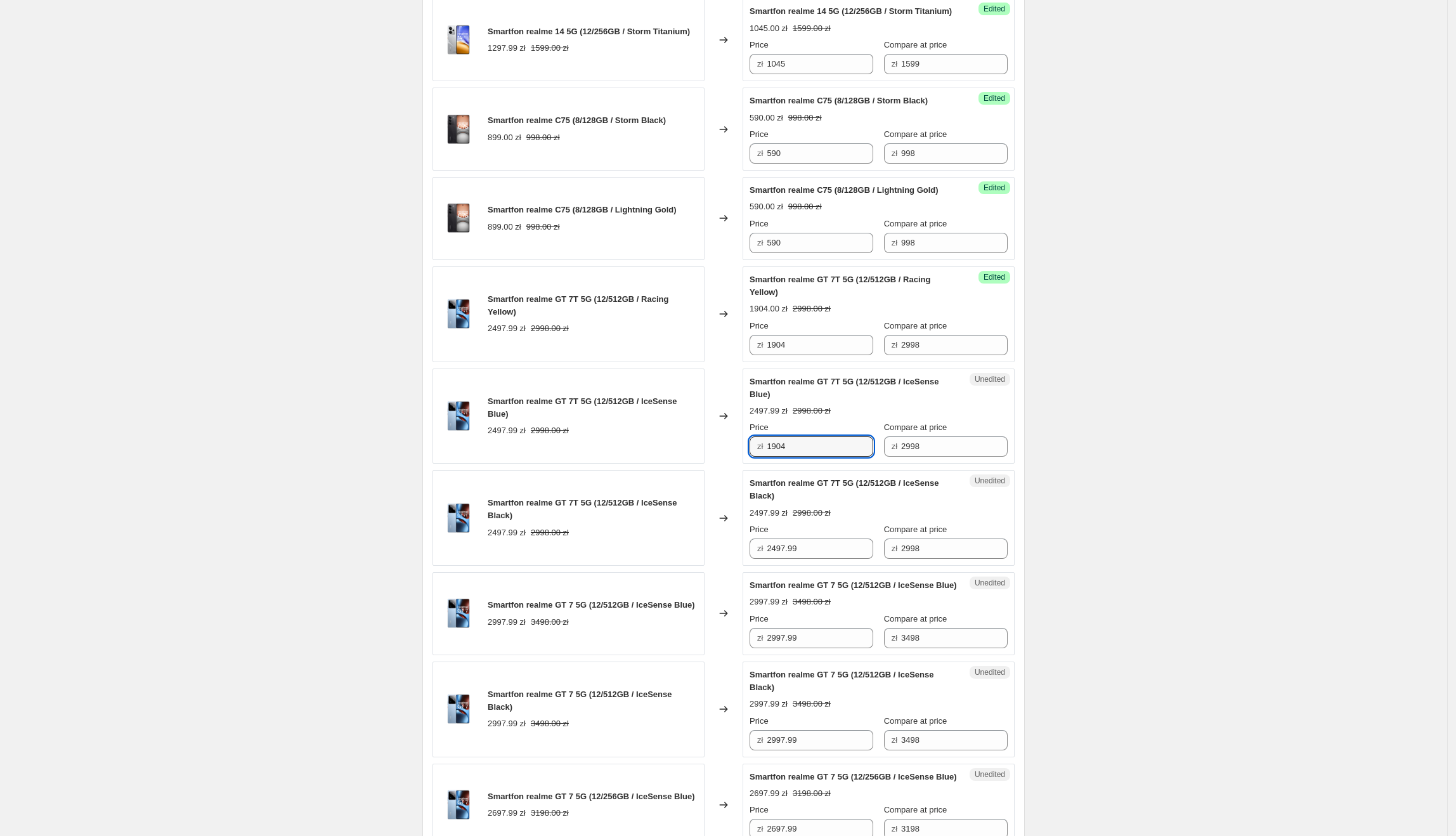
type input "1904"
click at [1171, 527] on div "Create new price [MEDICAL_DATA]. This page is ready Create new price [MEDICAL_D…" at bounding box center [724, 587] width 1448 height 2109
drag, startPoint x: 799, startPoint y: 375, endPoint x: 762, endPoint y: 372, distance: 37.1
click at [762, 355] on div "zł 1904" at bounding box center [812, 345] width 123 height 20
drag, startPoint x: 806, startPoint y: 473, endPoint x: 743, endPoint y: 473, distance: 63.0
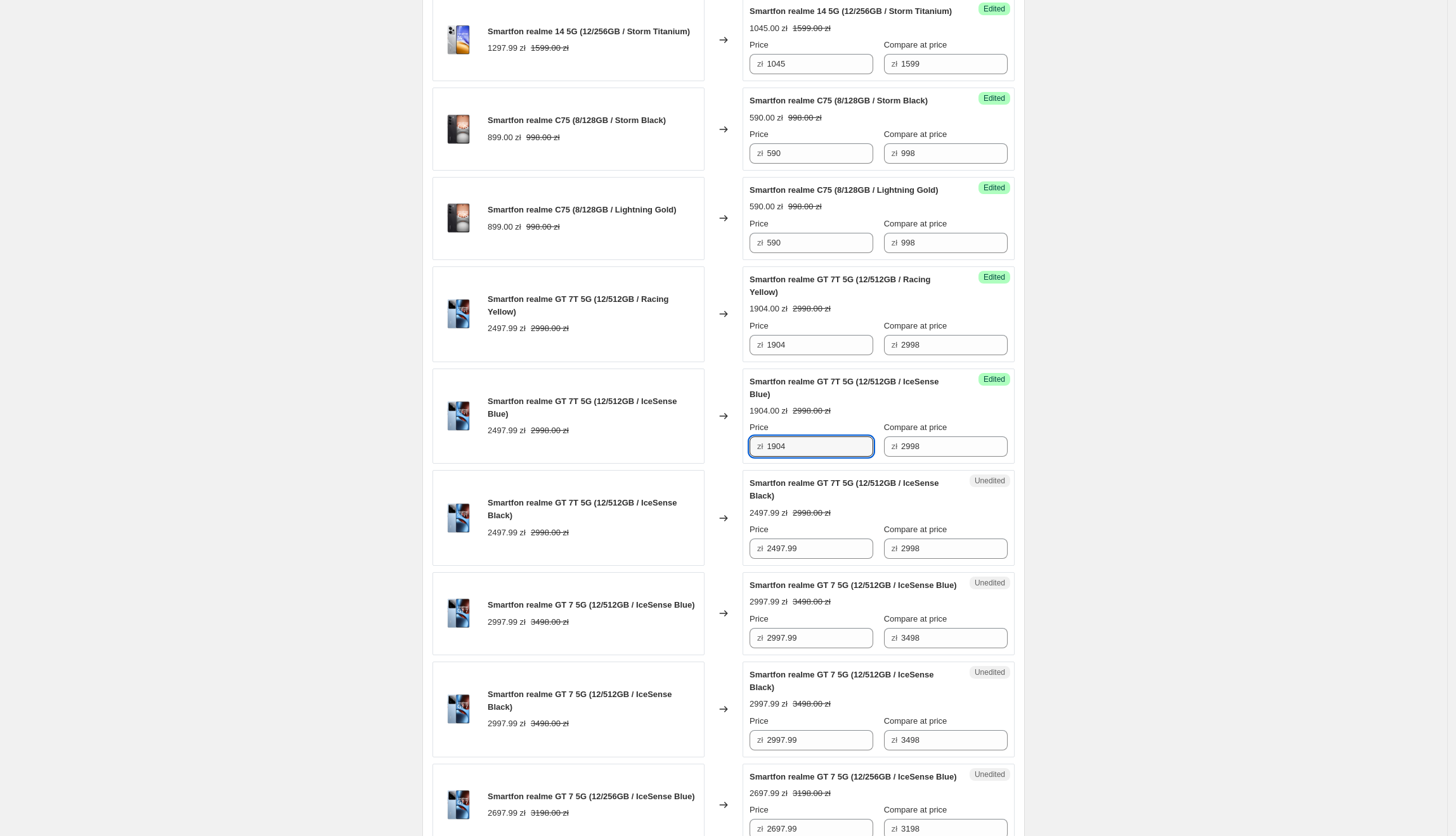
click at [743, 464] on div "Smartfon realme GT 7T 5G (12/512GB / IceSense Blue) 2497.99 zł 2998.00 zł Chang…" at bounding box center [724, 416] width 583 height 96
drag, startPoint x: 828, startPoint y: 577, endPoint x: 696, endPoint y: 577, distance: 132.0
click at [696, 566] on div "Smartfon realme GT 7T 5G (12/512GB / IceSense Black) 2497.99 zł 2998.00 zł Chan…" at bounding box center [724, 517] width 583 height 96
paste input "1904"
click at [1214, 474] on div "Create new price [MEDICAL_DATA]. This page is ready Create new price [MEDICAL_D…" at bounding box center [724, 587] width 1448 height 2109
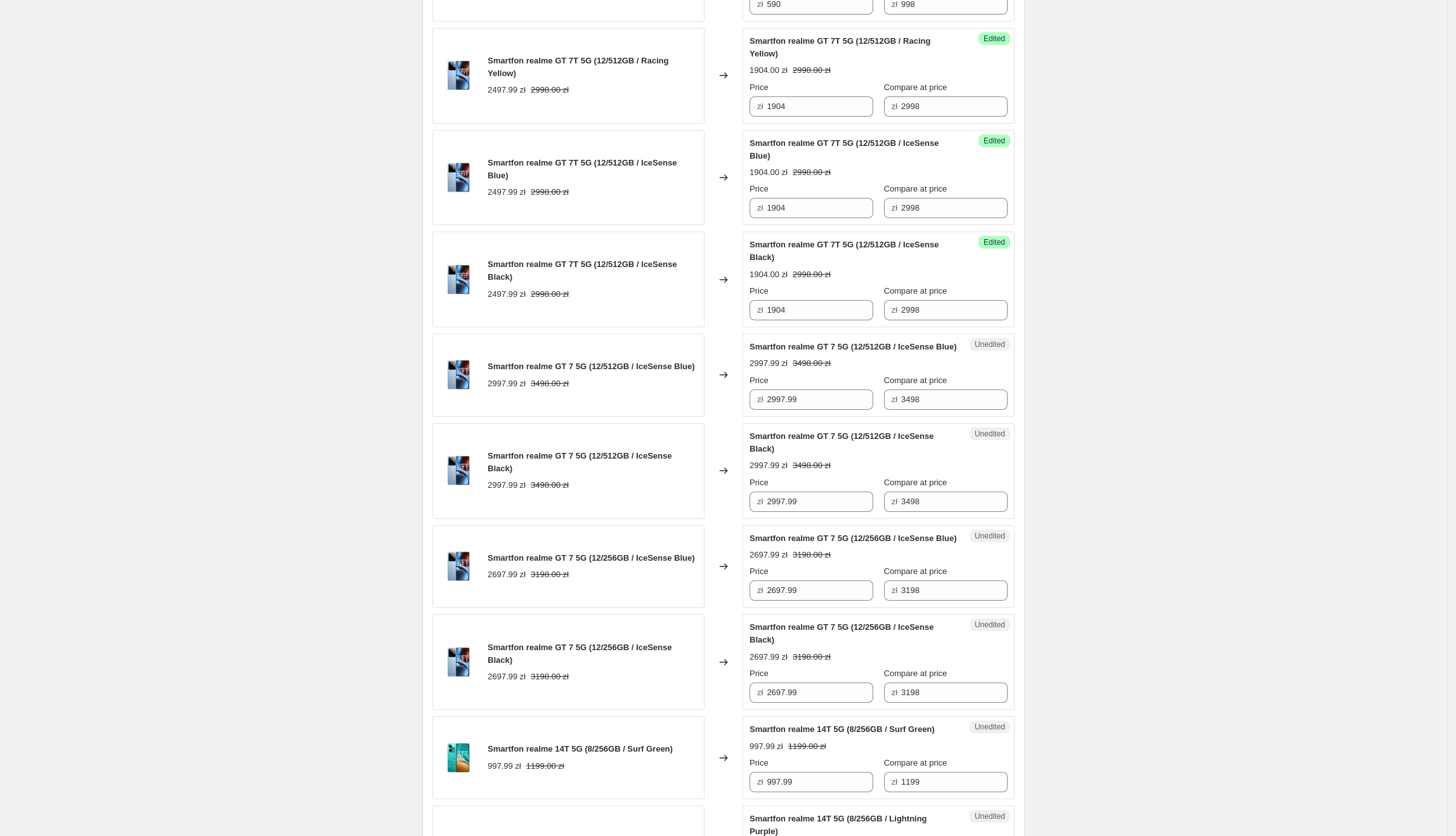
scroll to position [709, 0]
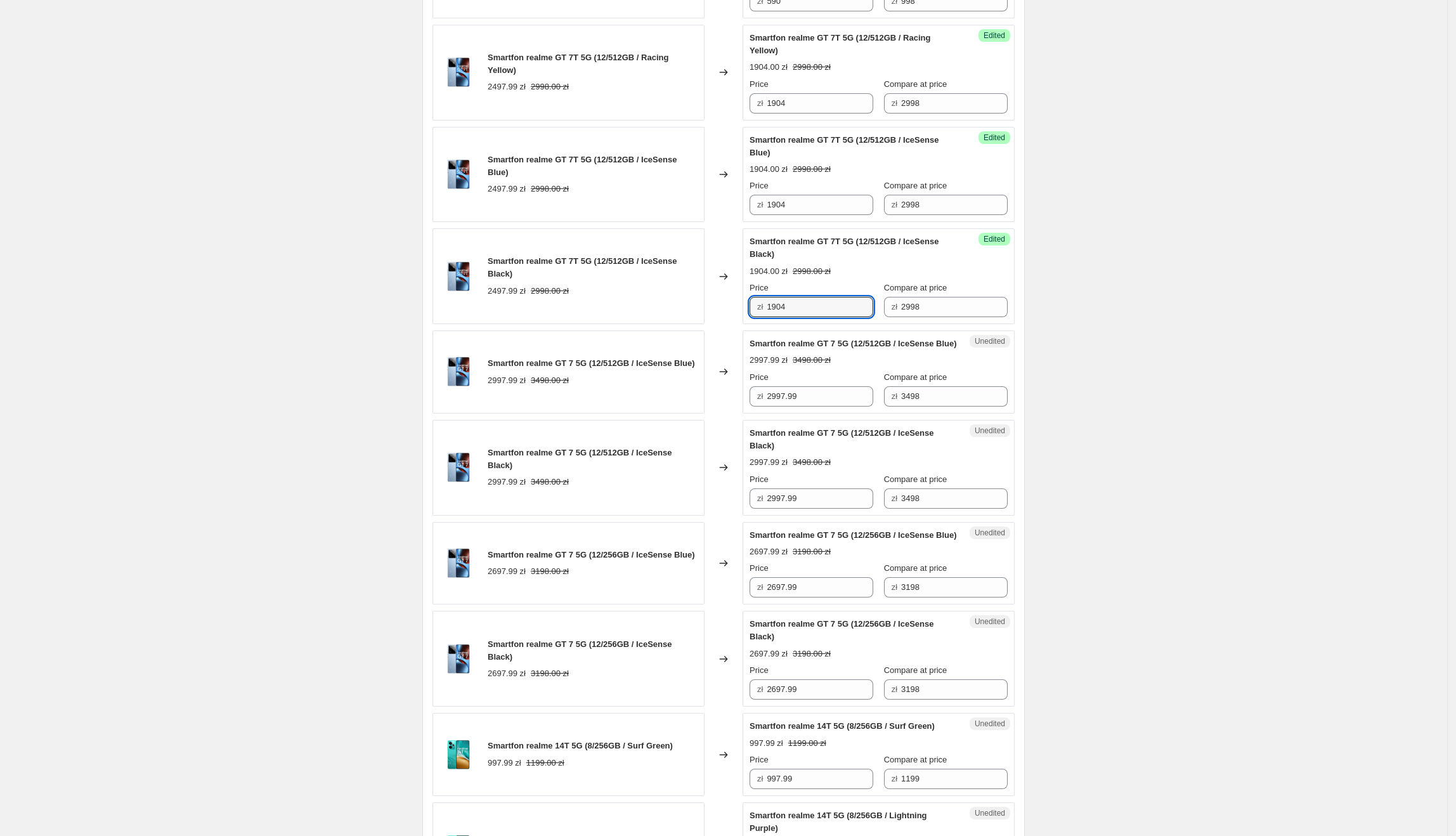
drag, startPoint x: 825, startPoint y: 340, endPoint x: 770, endPoint y: 334, distance: 55.3
click at [770, 317] on div "zł 1904" at bounding box center [812, 307] width 123 height 20
type input "2072"
click at [1059, 414] on div "Create new price [MEDICAL_DATA]. This page is ready Create new price [MEDICAL_D…" at bounding box center [724, 345] width 1448 height 2109
drag, startPoint x: 813, startPoint y: 336, endPoint x: 766, endPoint y: 332, distance: 47.2
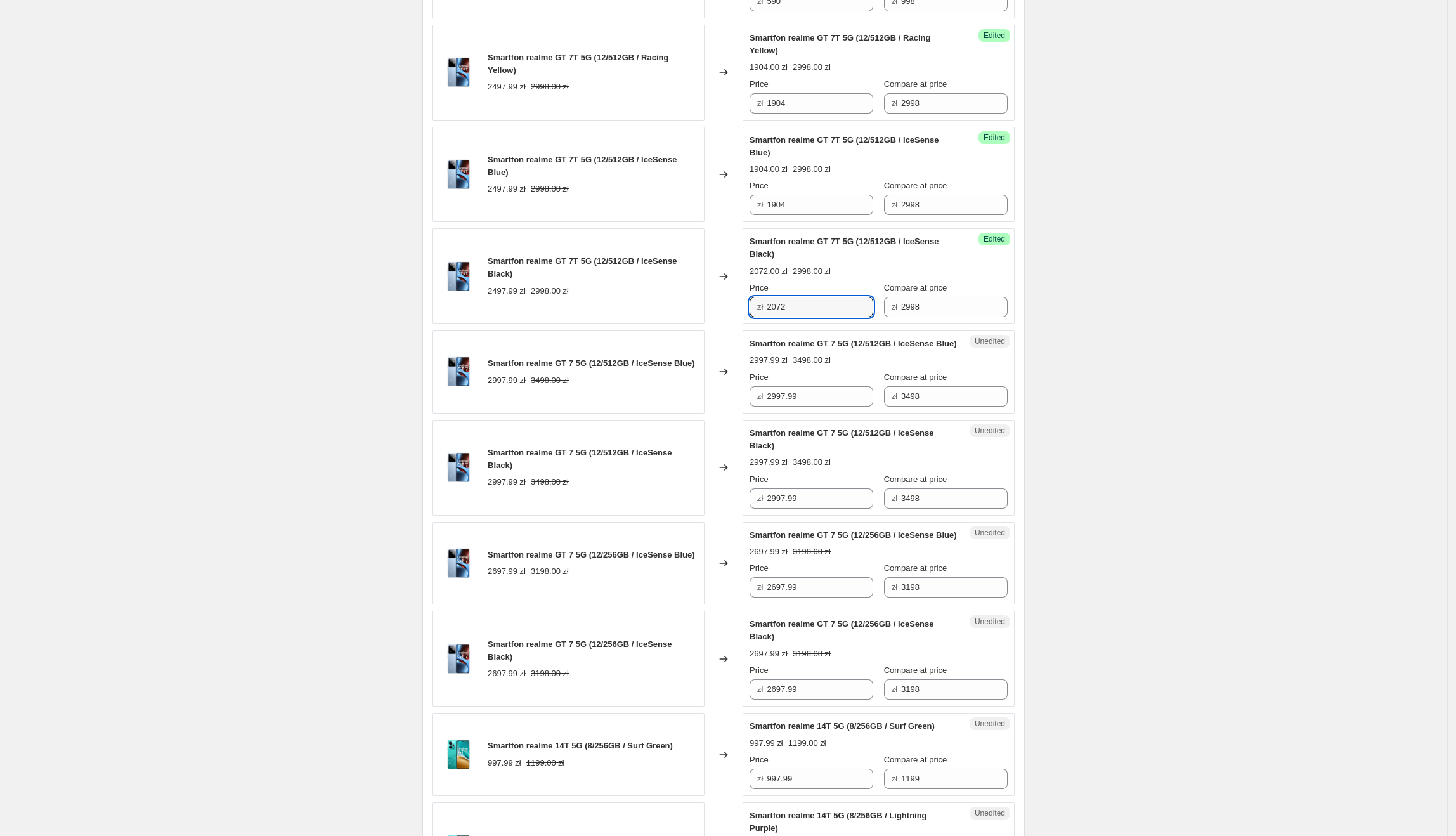
click at [766, 317] on div "zł 2072" at bounding box center [812, 307] width 123 height 20
drag, startPoint x: 829, startPoint y: 433, endPoint x: 715, endPoint y: 433, distance: 114.0
click at [715, 413] on div "Smartfon realme GT 7 5G (12/512GB / IceSense Blue) 2997.99 zł 3498.00 zł Change…" at bounding box center [724, 372] width 583 height 83
paste input "072"
type input "2072"
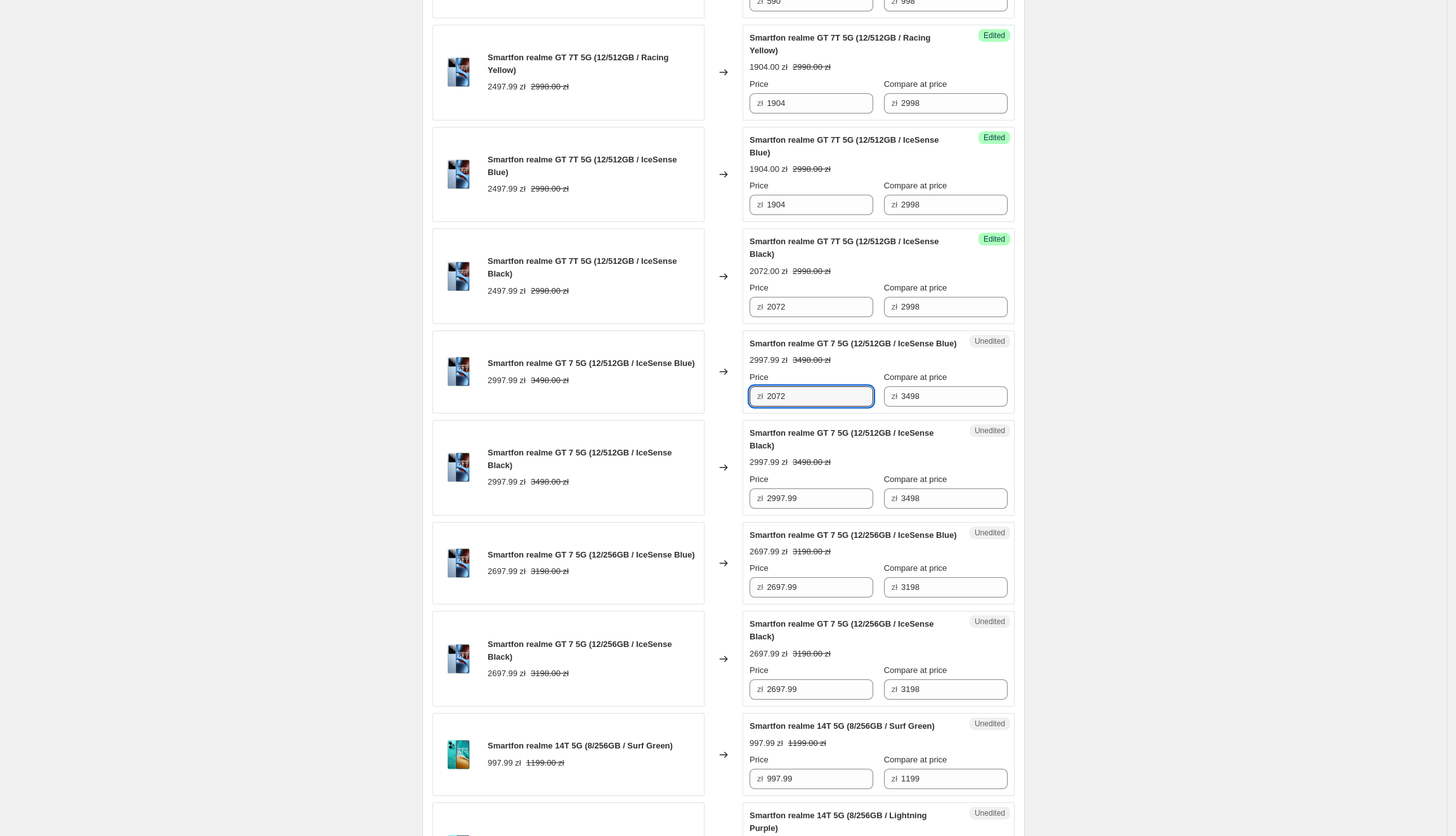
click at [1123, 430] on div "Create new price [MEDICAL_DATA]. This page is ready Create new price [MEDICAL_D…" at bounding box center [724, 345] width 1448 height 2109
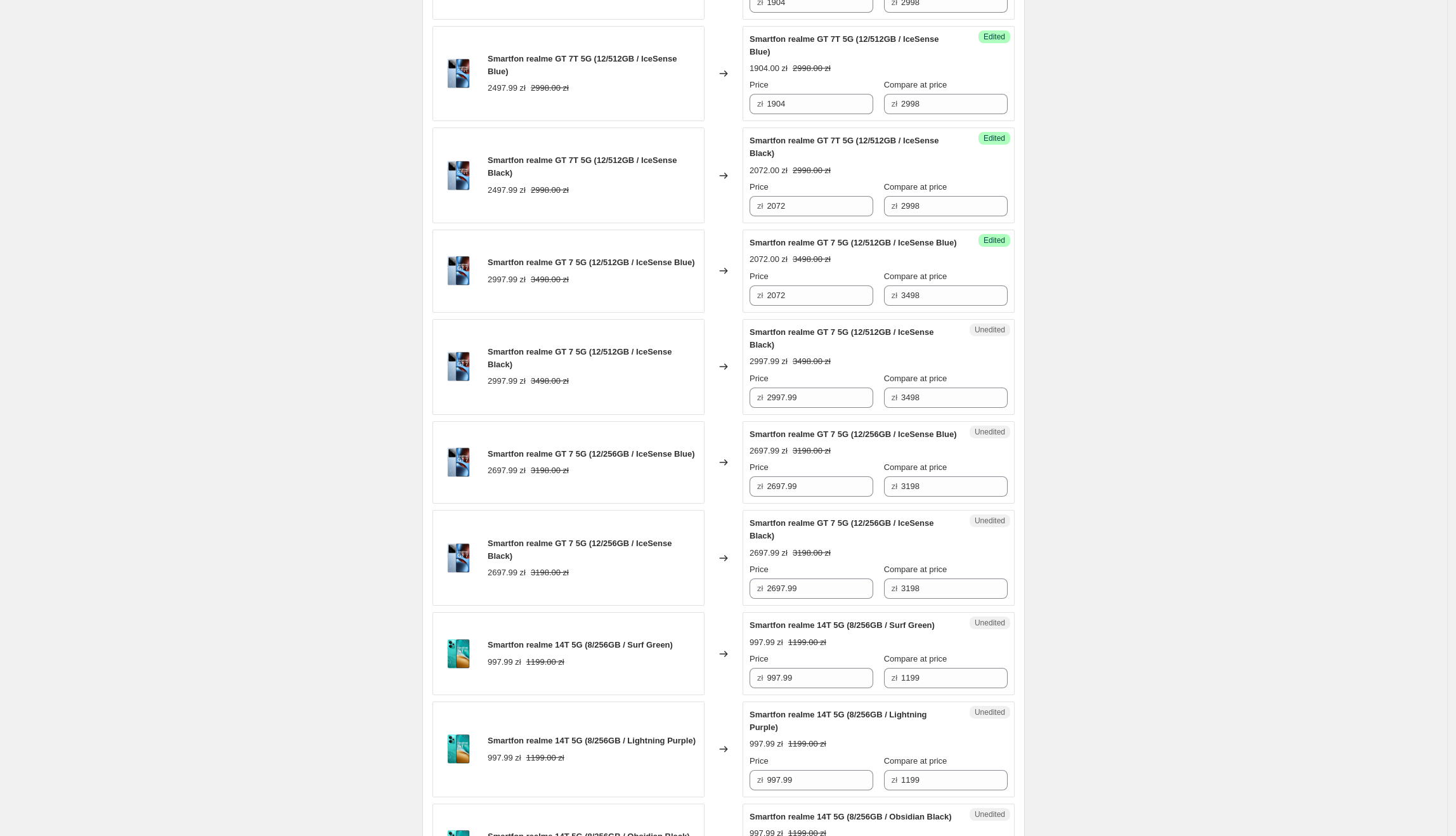
scroll to position [825, 0]
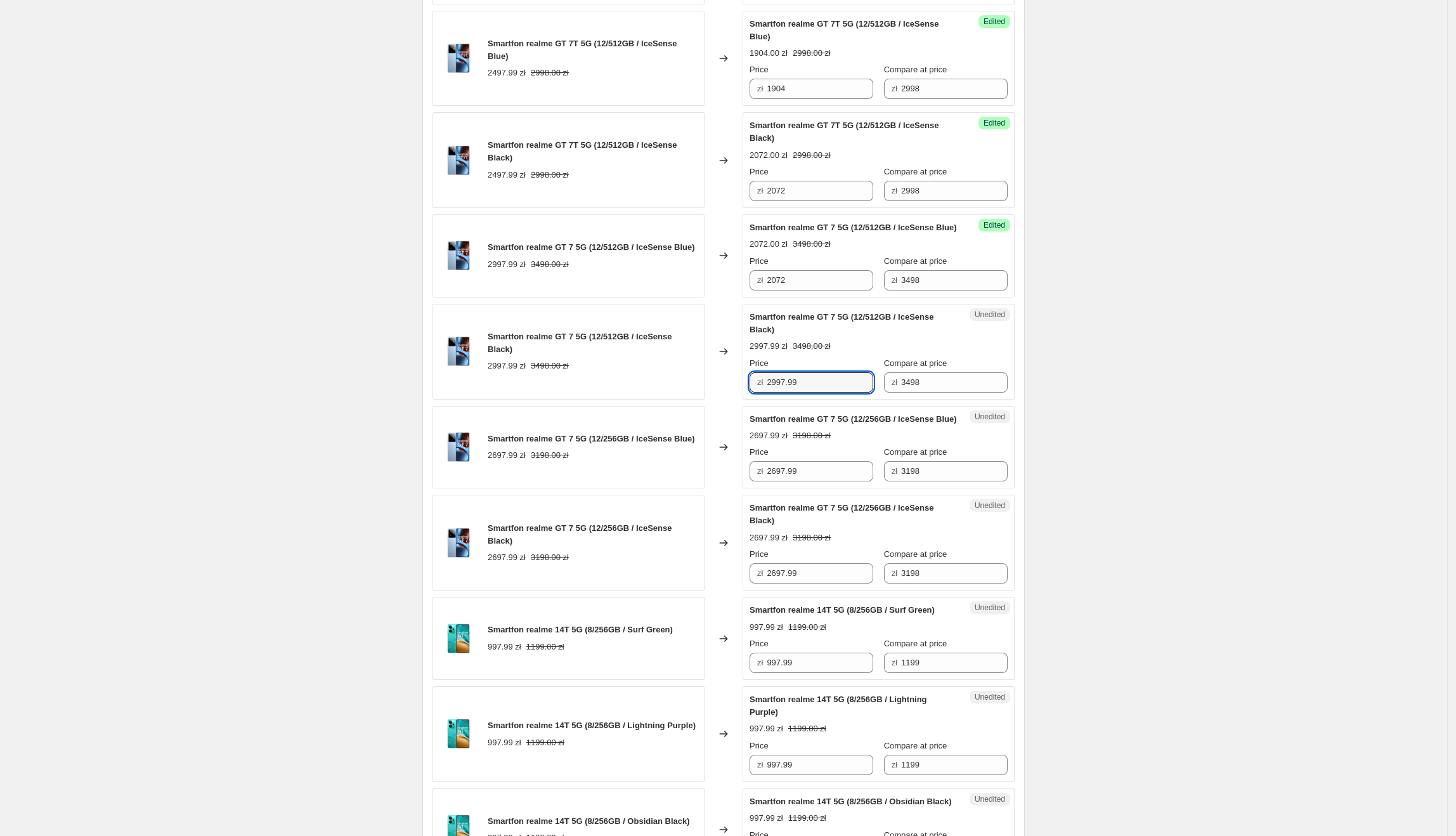
drag, startPoint x: 851, startPoint y: 424, endPoint x: 769, endPoint y: 424, distance: 82.0
click at [769, 392] on div "zł 2997.99" at bounding box center [812, 382] width 123 height 20
paste input "072"
type input "2072"
click at [1132, 406] on div "Create new price [MEDICAL_DATA]. This page is ready Create new price [MEDICAL_D…" at bounding box center [724, 229] width 1448 height 2109
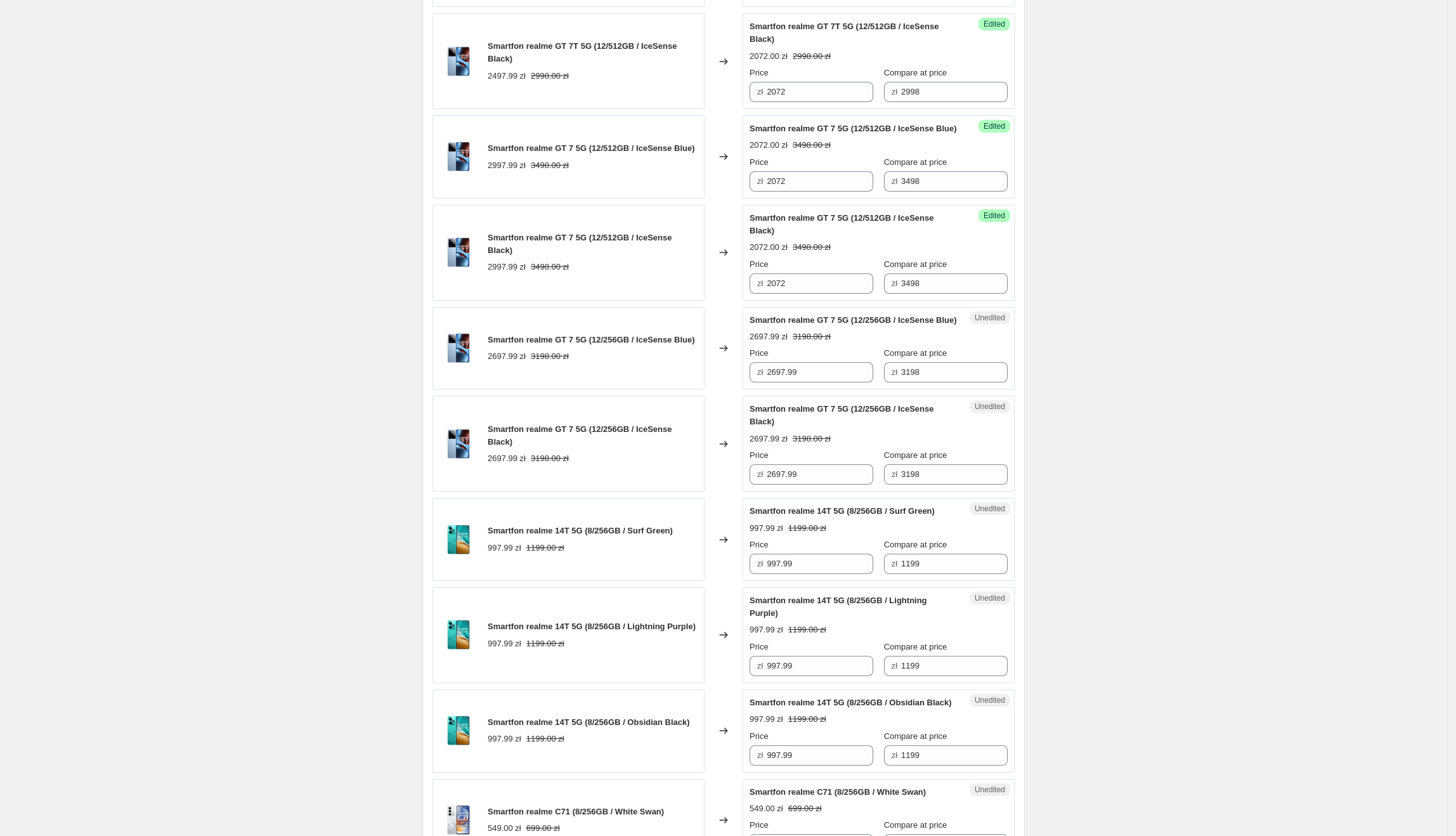
scroll to position [926, 0]
drag, startPoint x: 835, startPoint y: 424, endPoint x: 758, endPoint y: 415, distance: 77.5
click at [766, 380] on div "zł 2697.99" at bounding box center [812, 370] width 123 height 20
type input "1967"
click at [1104, 484] on div "Create new price [MEDICAL_DATA]. This page is ready Create new price [MEDICAL_D…" at bounding box center [724, 128] width 1448 height 2109
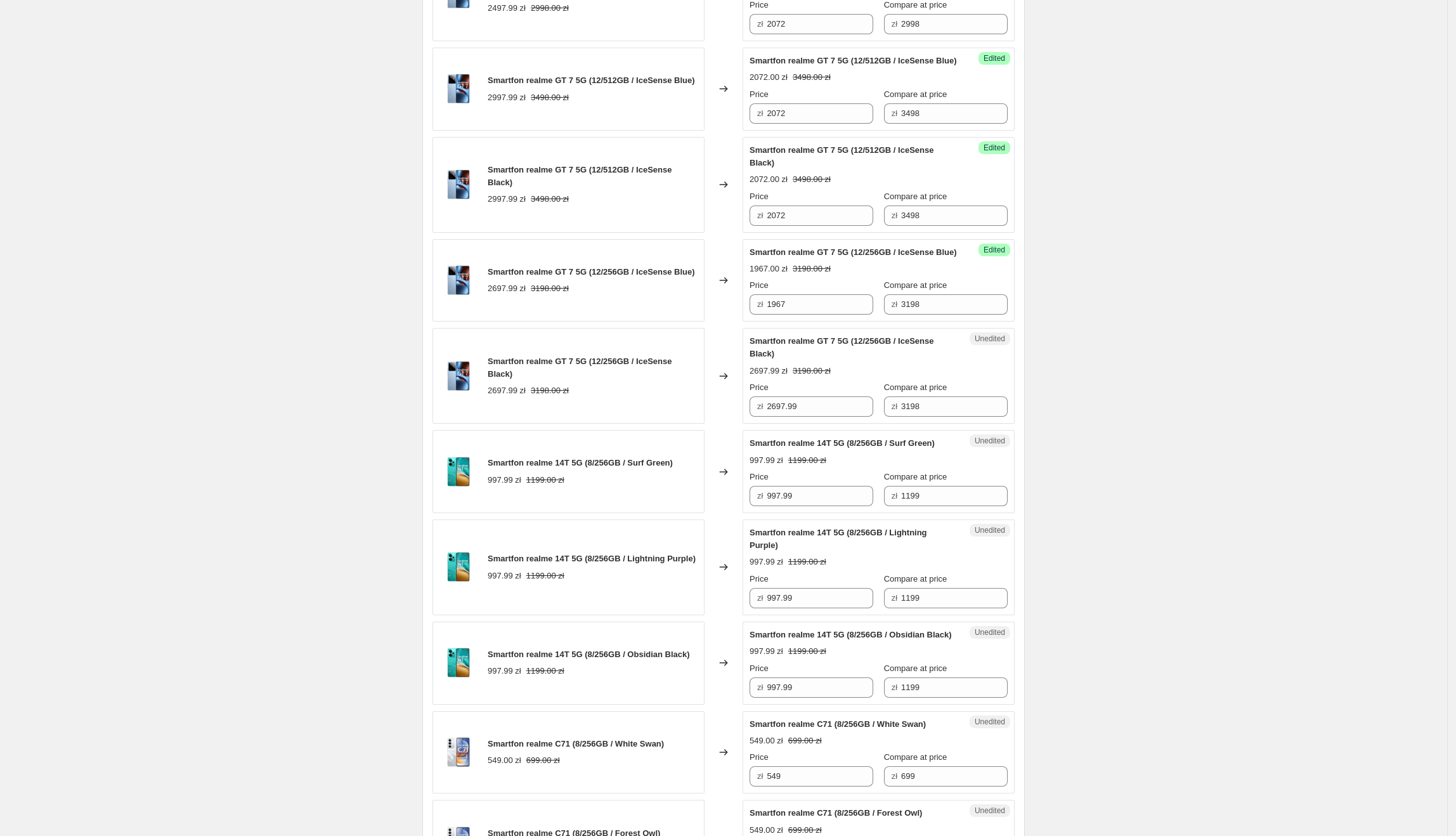
scroll to position [995, 0]
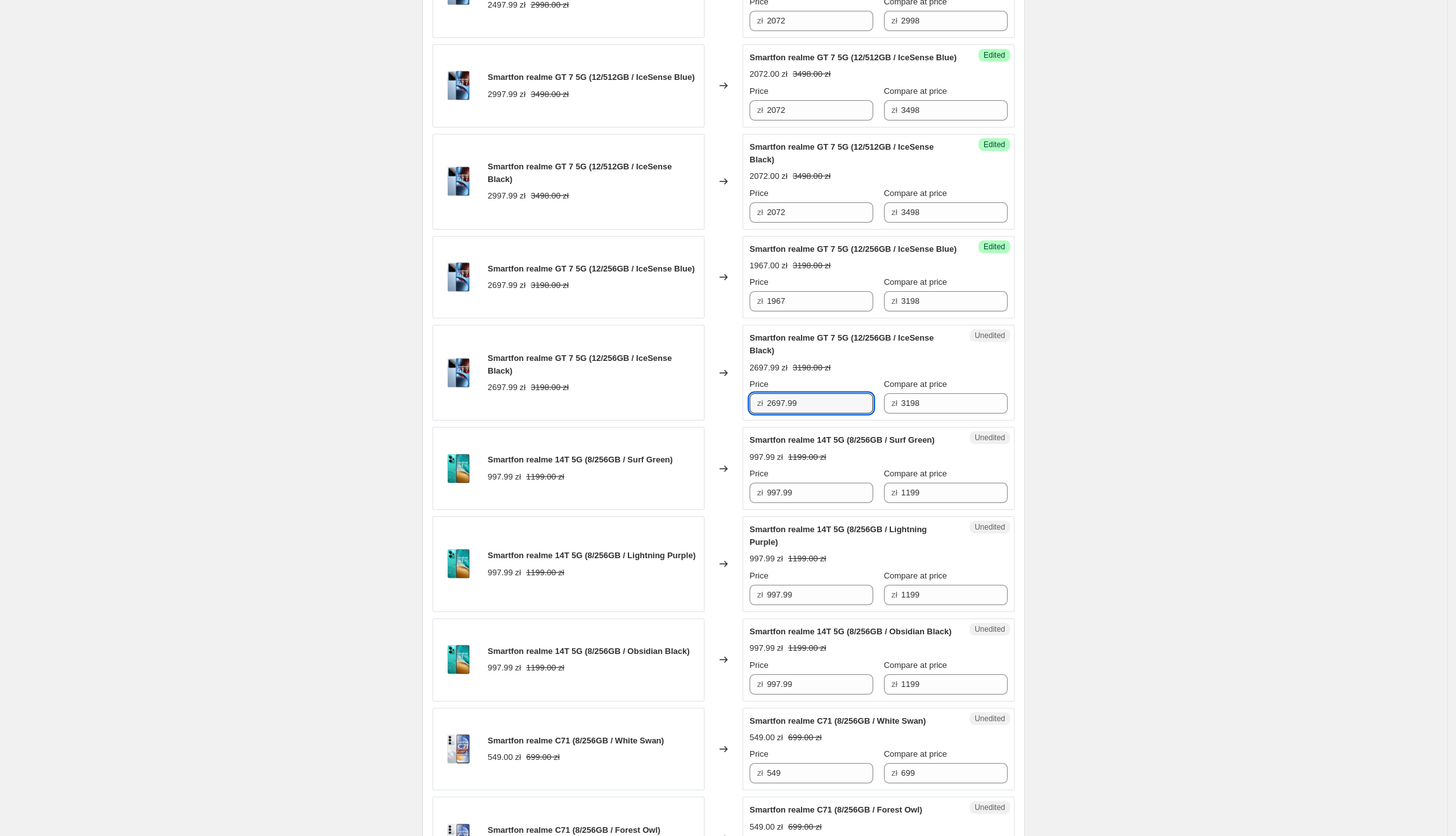
drag, startPoint x: 820, startPoint y: 462, endPoint x: 765, endPoint y: 459, distance: 55.1
click at [765, 413] on div "zł 2697.99" at bounding box center [812, 403] width 123 height 20
type input "2076"
click at [1099, 314] on div "Create new price [MEDICAL_DATA]. This page is ready Create new price [MEDICAL_D…" at bounding box center [724, 59] width 1448 height 2109
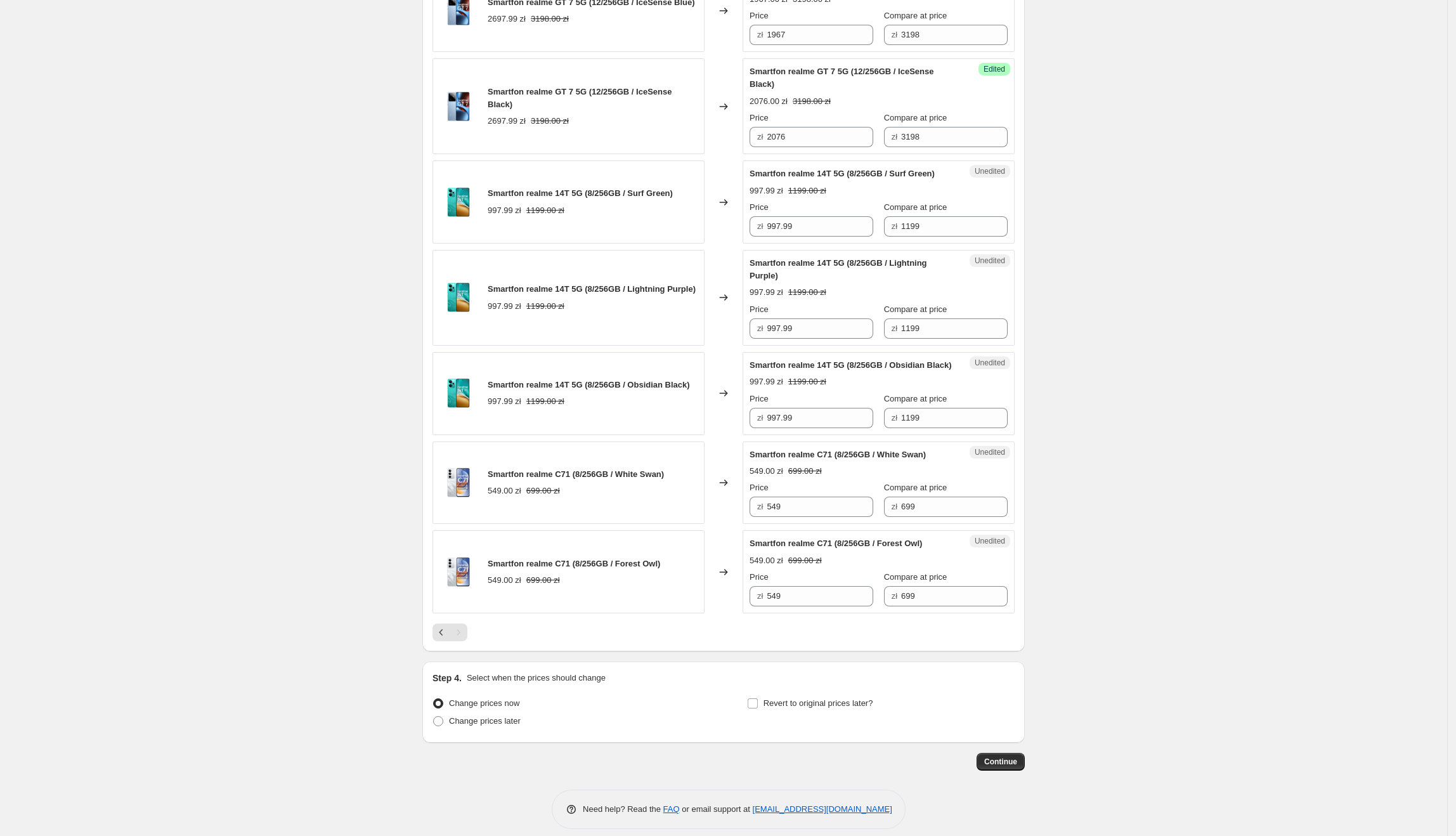
scroll to position [1262, 0]
drag, startPoint x: 844, startPoint y: 285, endPoint x: 768, endPoint y: 290, distance: 76.2
click at [768, 236] on div "zł 997.99" at bounding box center [812, 226] width 123 height 20
type input "862"
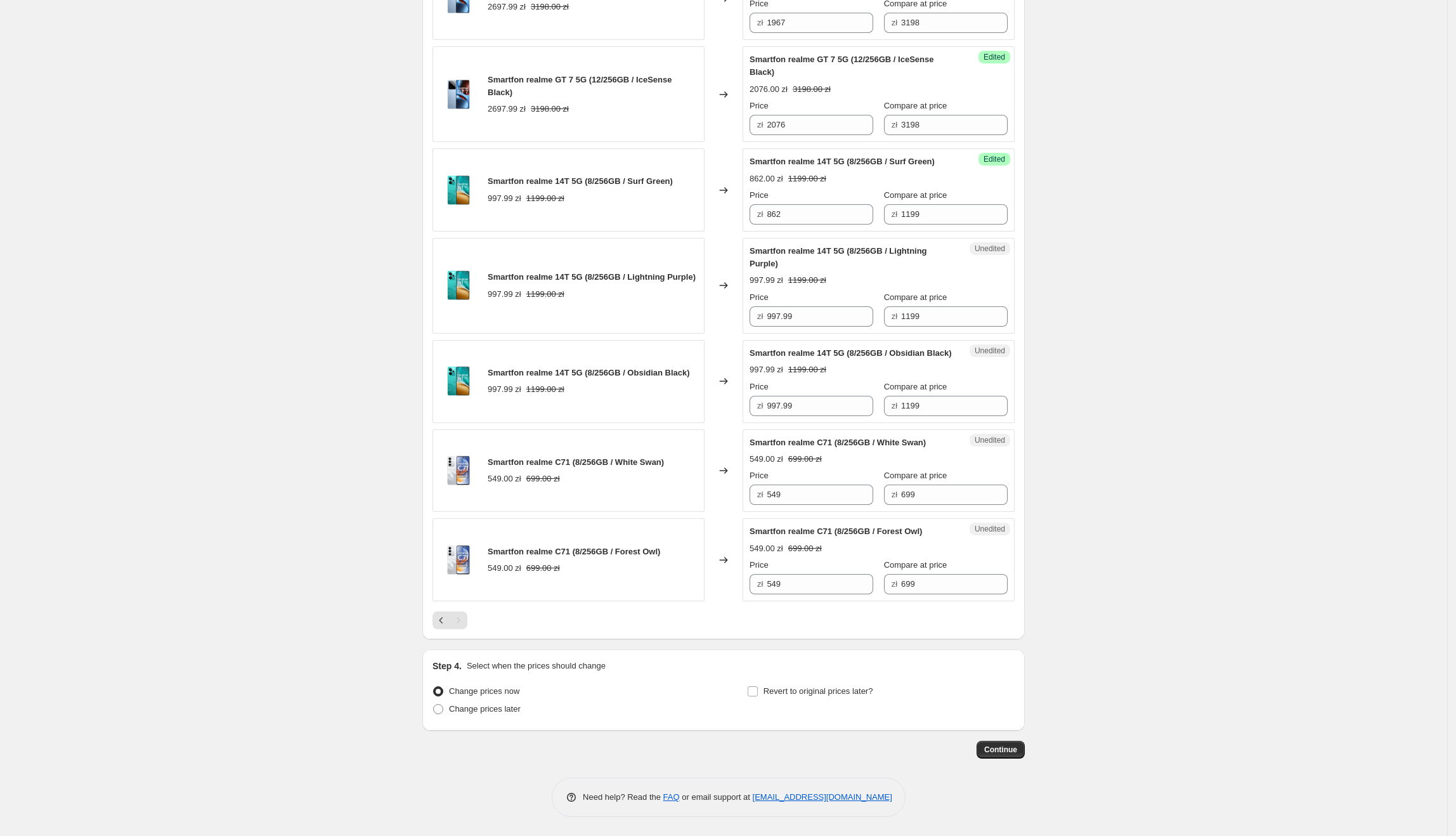
scroll to position [1298, 0]
drag, startPoint x: 819, startPoint y: 243, endPoint x: 729, endPoint y: 241, distance: 90.0
click at [729, 232] on div "Smartfon realme 14T 5G (8/256GB / Surf Green) 997.99 zł 1199.00 zł Changed to S…" at bounding box center [724, 190] width 583 height 83
drag, startPoint x: 829, startPoint y: 356, endPoint x: 682, endPoint y: 362, distance: 147.1
click at [682, 334] on div "Smartfon realme 14T 5G (8/256GB / Lightning Purple) 997.99 zł 1199.00 zł Change…" at bounding box center [724, 285] width 583 height 96
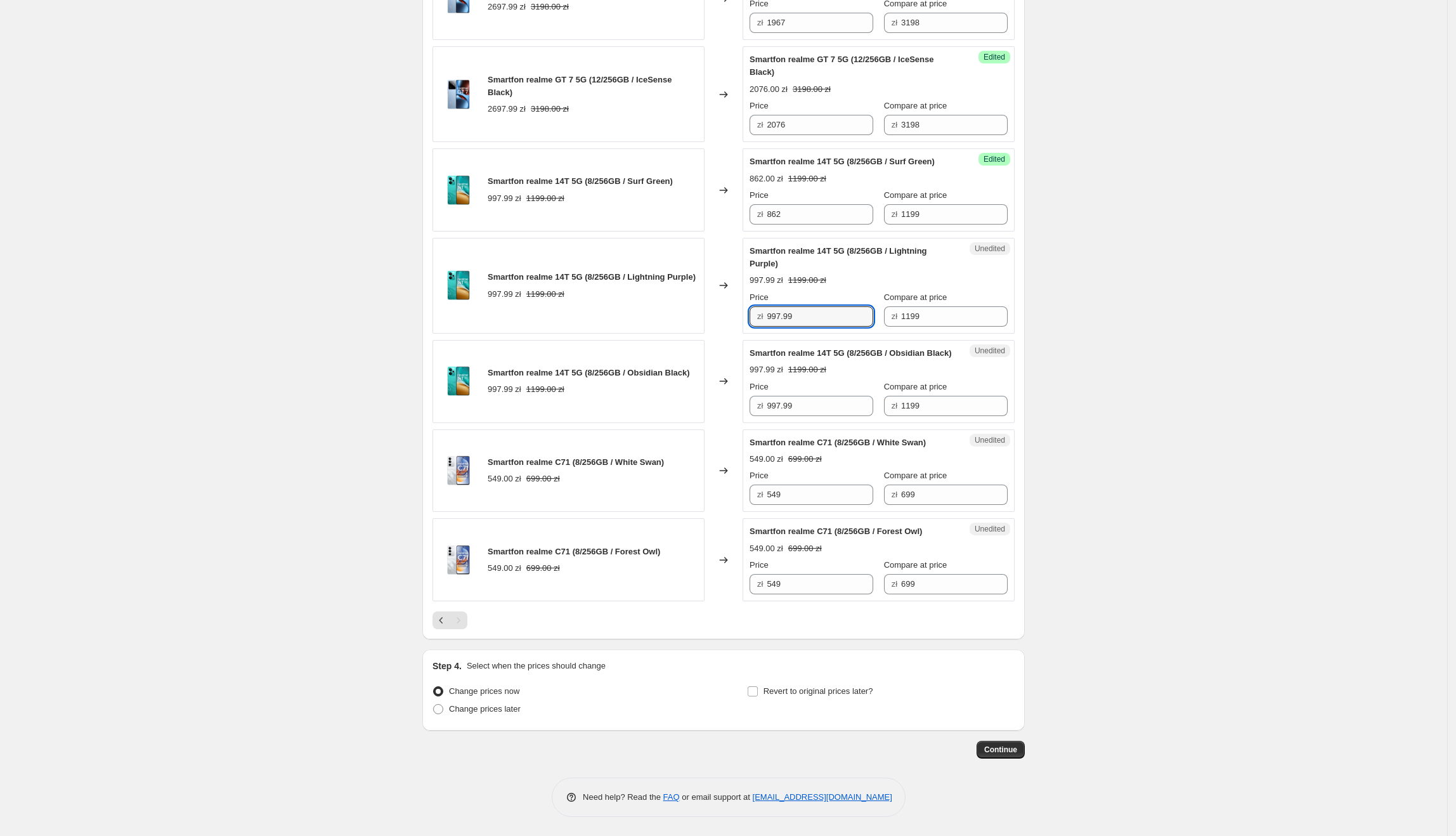
paste input "862"
type input "862"
drag, startPoint x: 846, startPoint y: 405, endPoint x: 751, endPoint y: 404, distance: 95.0
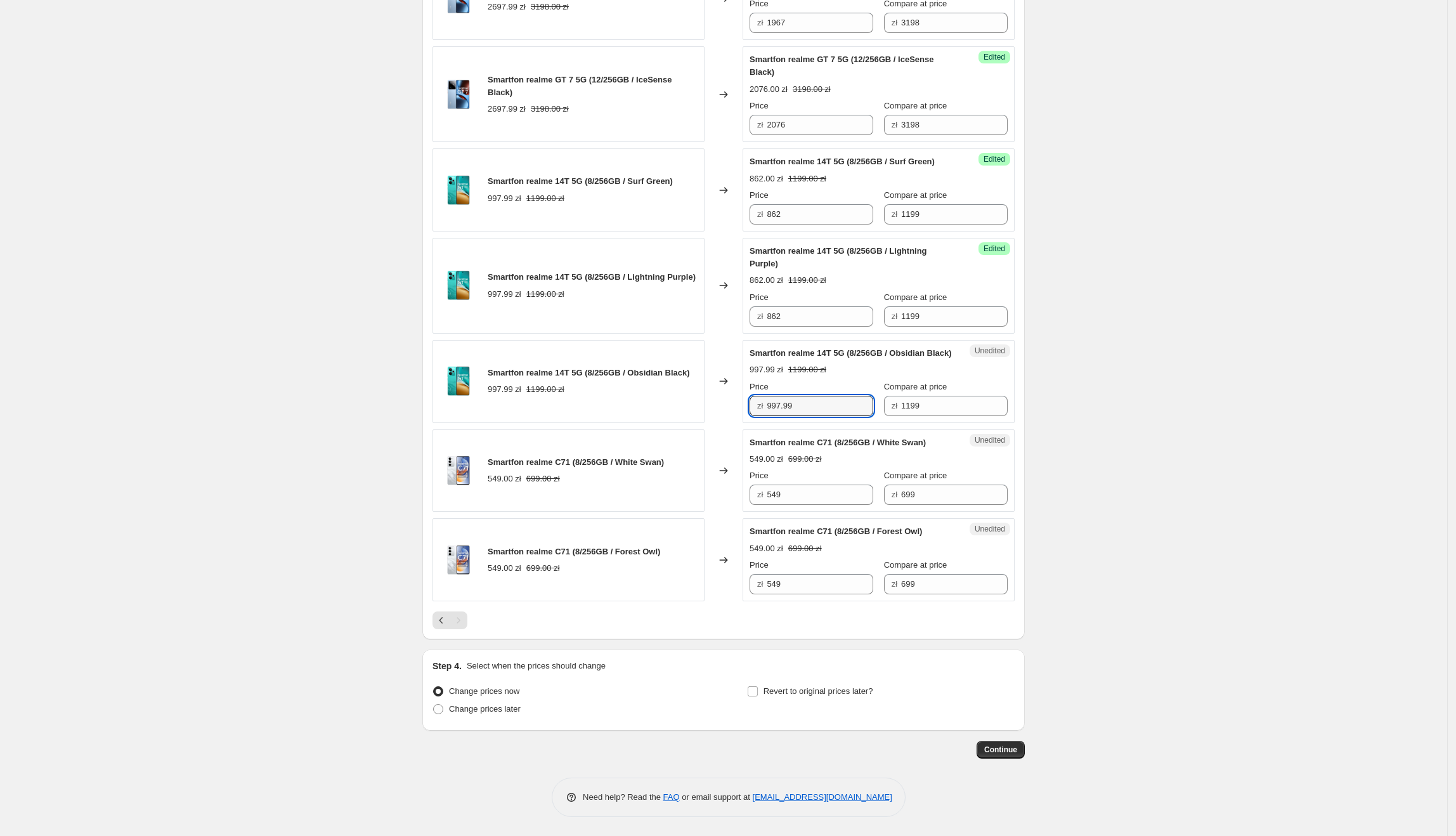
click at [751, 404] on div "Unedited Smartfon realme 14T 5G (8/256GB / Obsidian Black) 997.99 zł 1199.00 zł…" at bounding box center [879, 381] width 272 height 83
drag, startPoint x: 833, startPoint y: 299, endPoint x: 756, endPoint y: 308, distance: 77.5
click at [756, 308] on div "zł 862" at bounding box center [812, 316] width 123 height 20
paste input "862"
drag, startPoint x: 832, startPoint y: 410, endPoint x: 756, endPoint y: 407, distance: 76.1
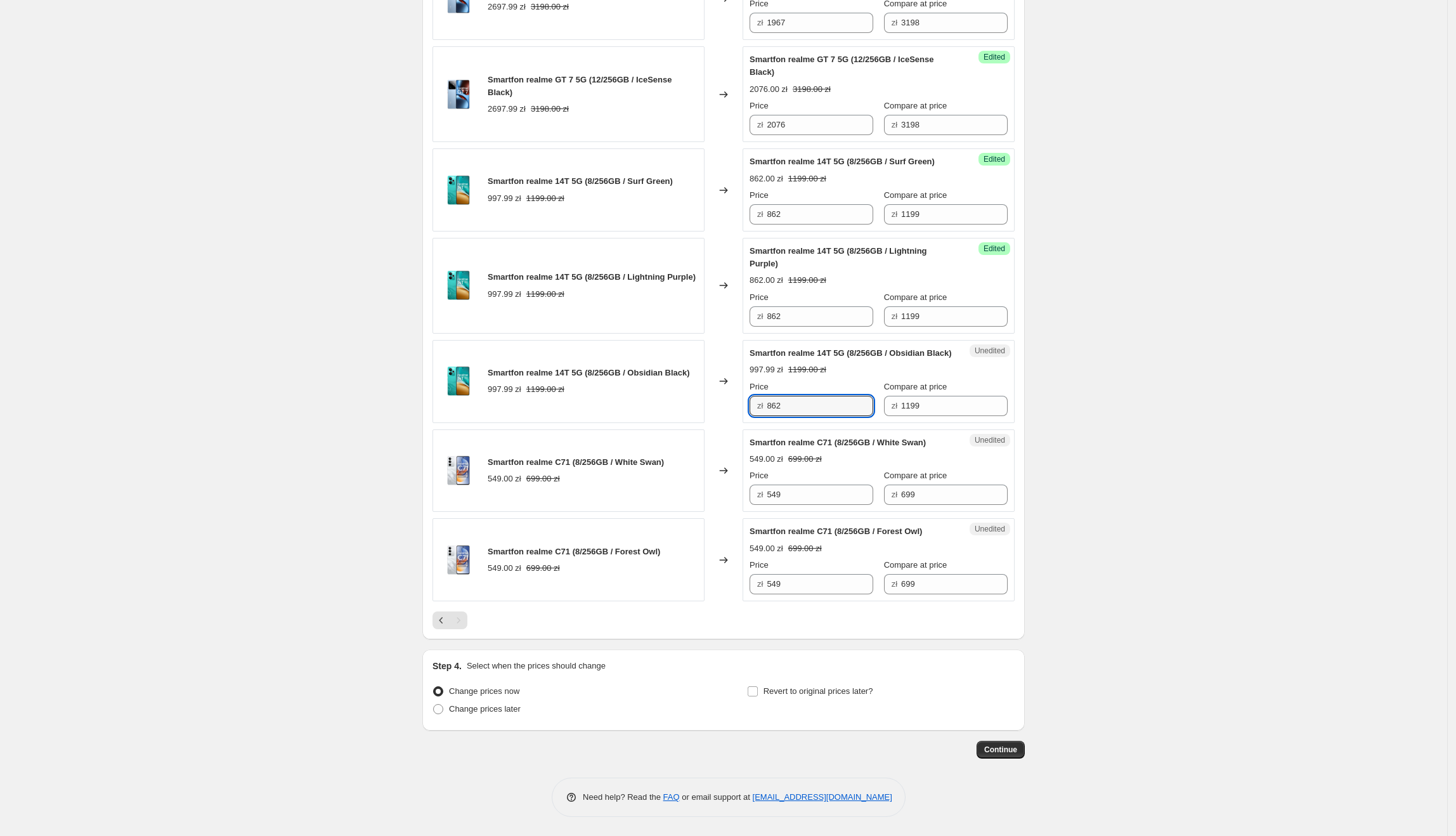
click at [756, 407] on div "zł 862" at bounding box center [812, 406] width 123 height 20
type input "862"
drag, startPoint x: 831, startPoint y: 495, endPoint x: 762, endPoint y: 495, distance: 69.0
click at [762, 495] on div "zł 549" at bounding box center [812, 494] width 123 height 20
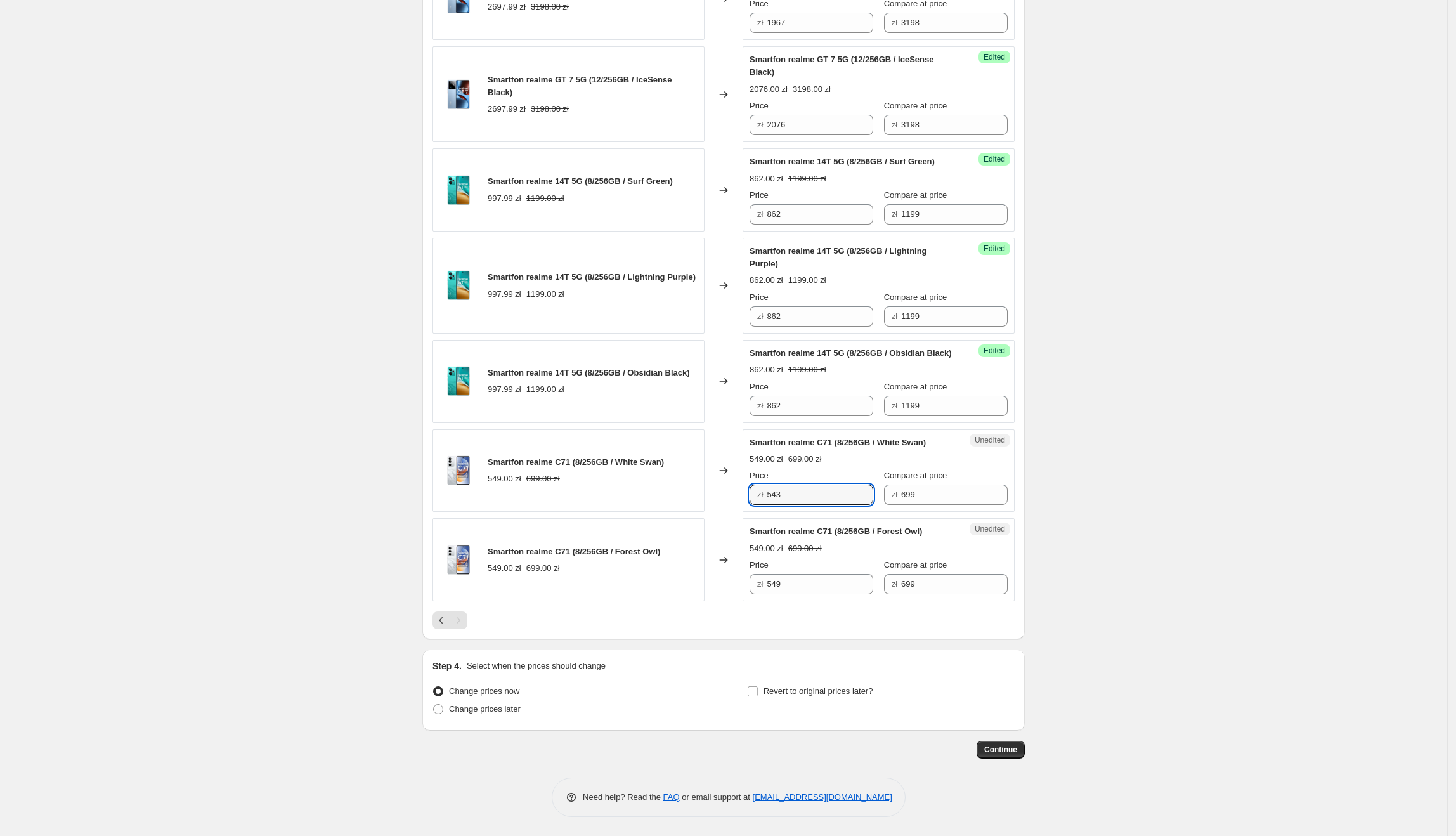
type input "543"
drag, startPoint x: 805, startPoint y: 491, endPoint x: 779, endPoint y: 537, distance: 52.8
click at [717, 500] on div "Smartfon realme C71 (8/256GB / White Swan) 549.00 zł 699.00 zł Changed to Succe…" at bounding box center [724, 471] width 583 height 83
paste input "3"
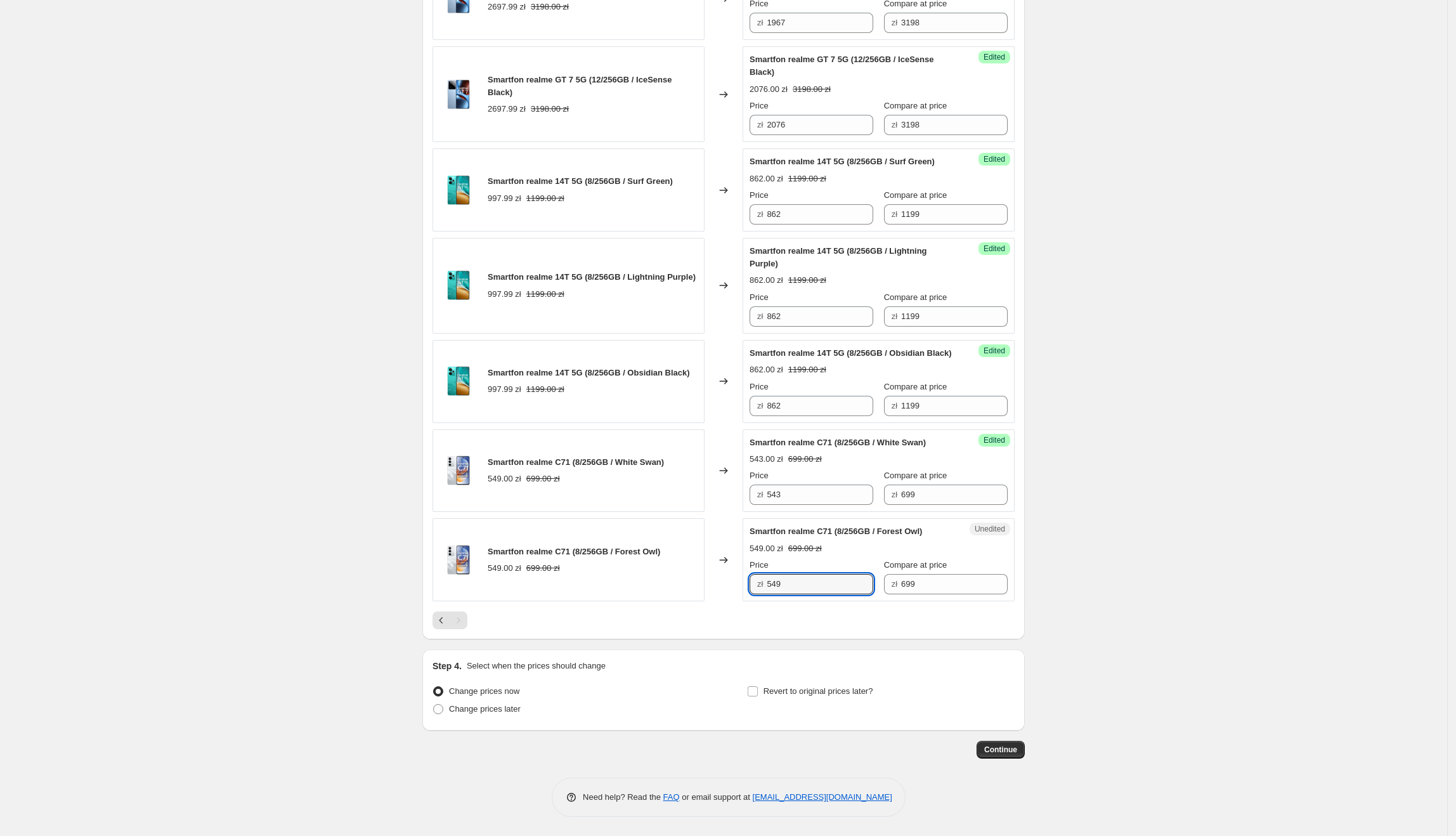
drag, startPoint x: 806, startPoint y: 580, endPoint x: 738, endPoint y: 586, distance: 68.3
click at [736, 586] on div "Smartfon realme C71 (8/256GB / Forest Owl) 549.00 zł 699.00 zł Changed to Unedi…" at bounding box center [724, 560] width 583 height 83
type input "543"
click at [1017, 748] on span "Continue" at bounding box center [1000, 750] width 33 height 10
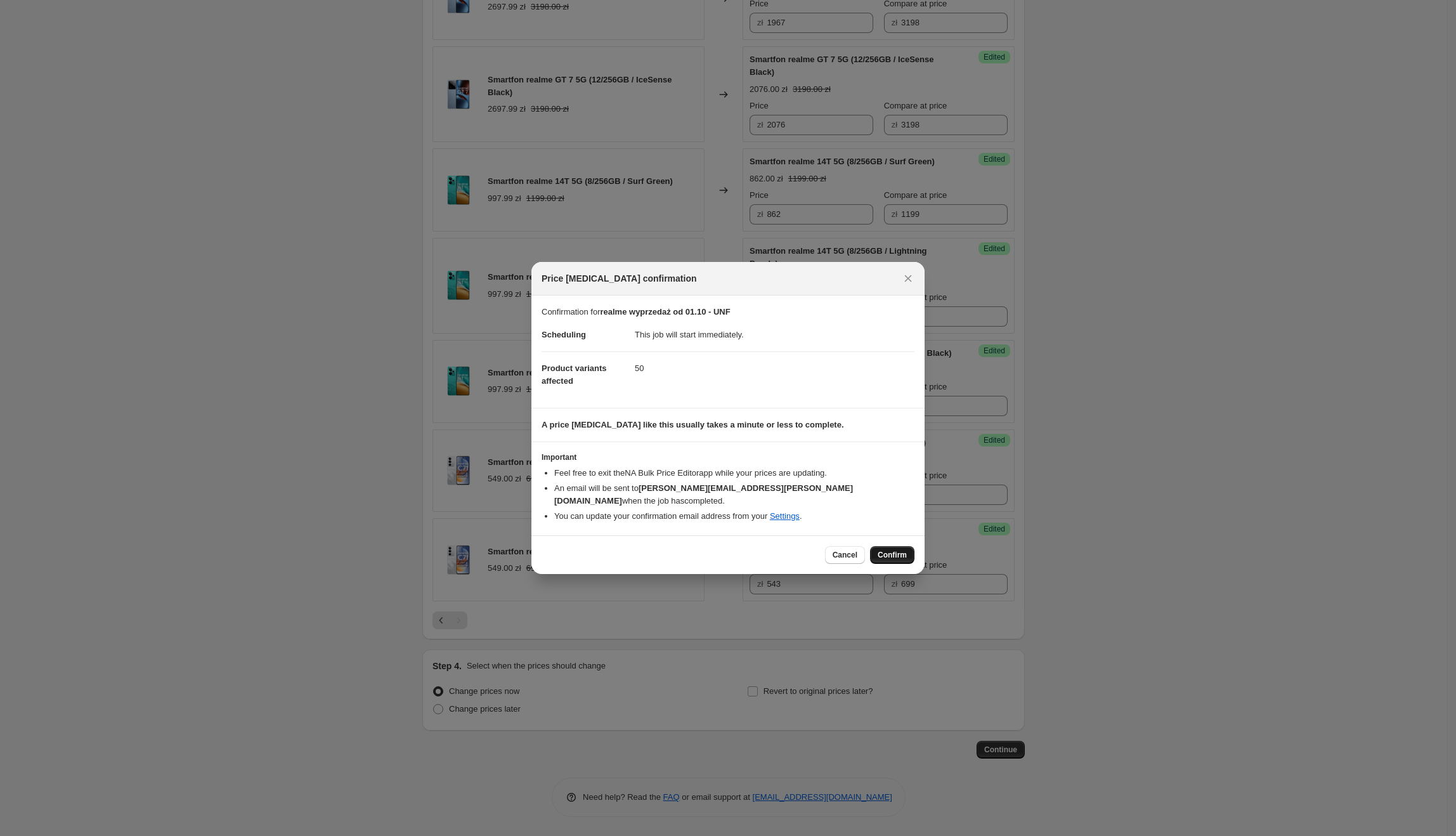
click at [900, 549] on span "Confirm" at bounding box center [892, 555] width 30 height 10
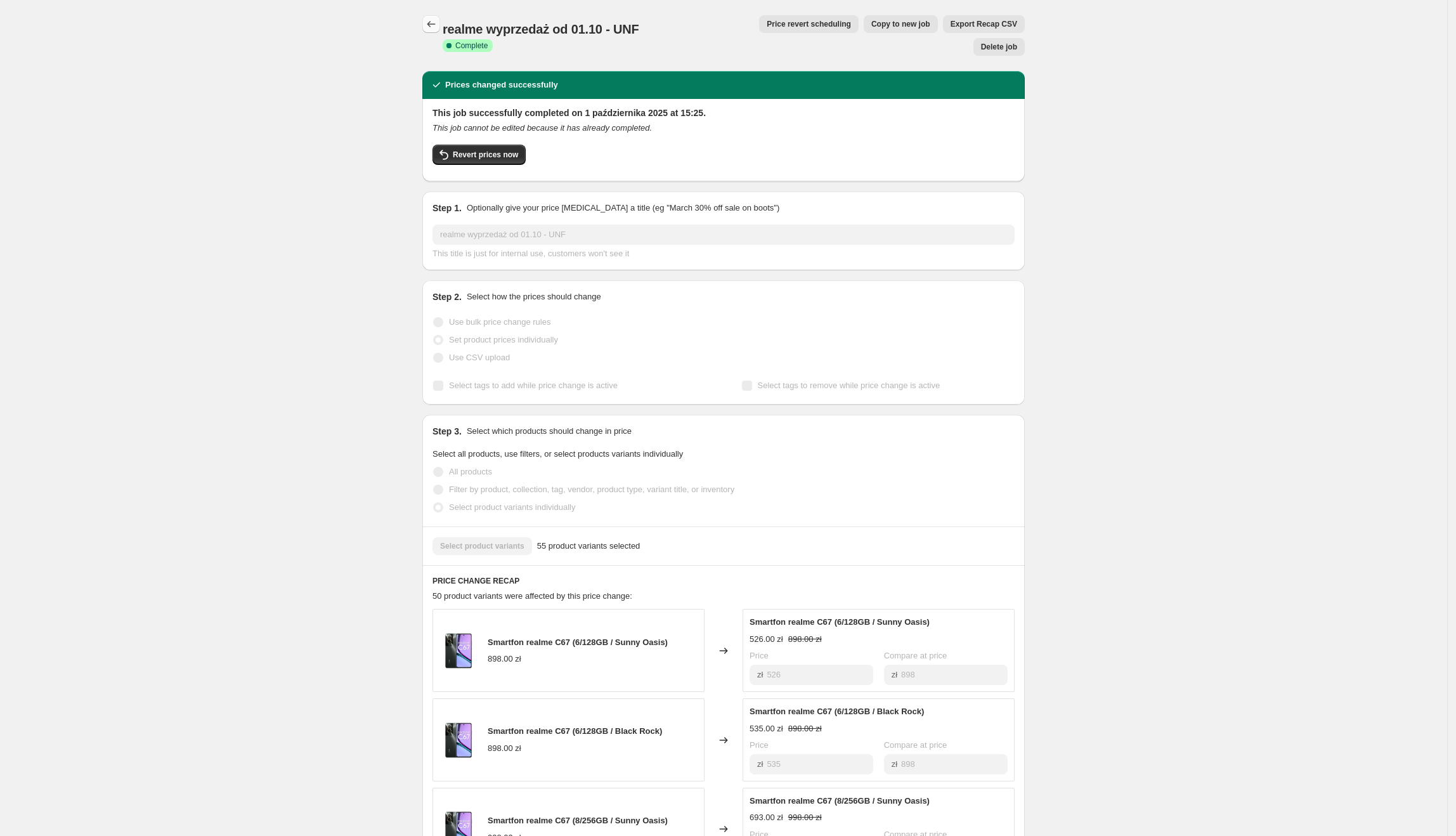
click at [434, 19] on icon "Price change jobs" at bounding box center [431, 24] width 13 height 13
